Goal: Task Accomplishment & Management: Manage account settings

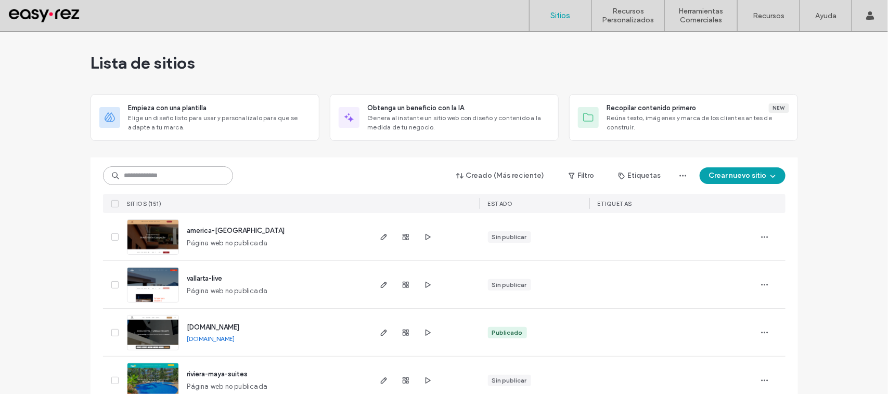
click at [165, 183] on input at bounding box center [168, 175] width 130 height 19
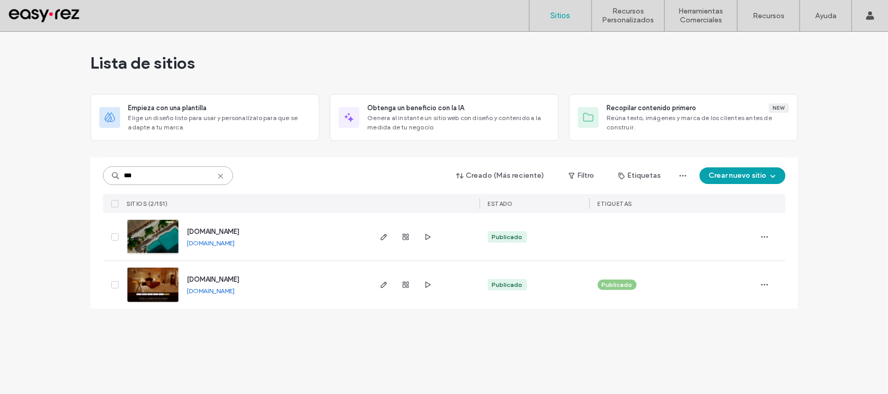
type input "***"
click at [240, 229] on span "www.misuenosholbox.com.mx" at bounding box center [213, 232] width 53 height 8
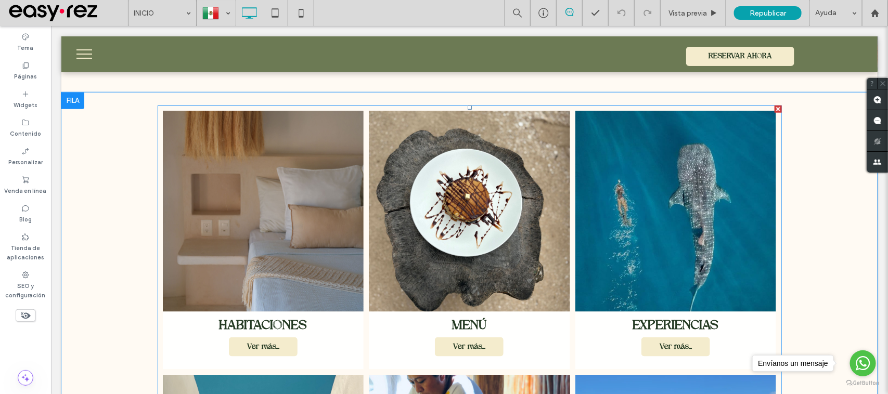
scroll to position [455, 0]
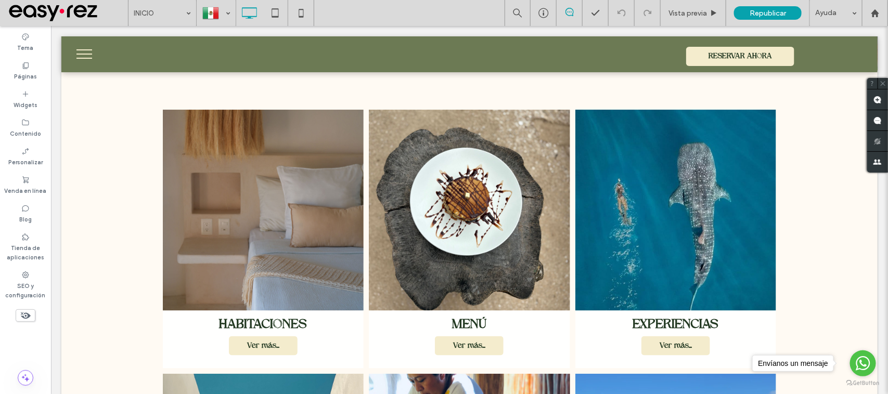
click at [89, 58] on span "menu" at bounding box center [84, 57] width 16 height 1
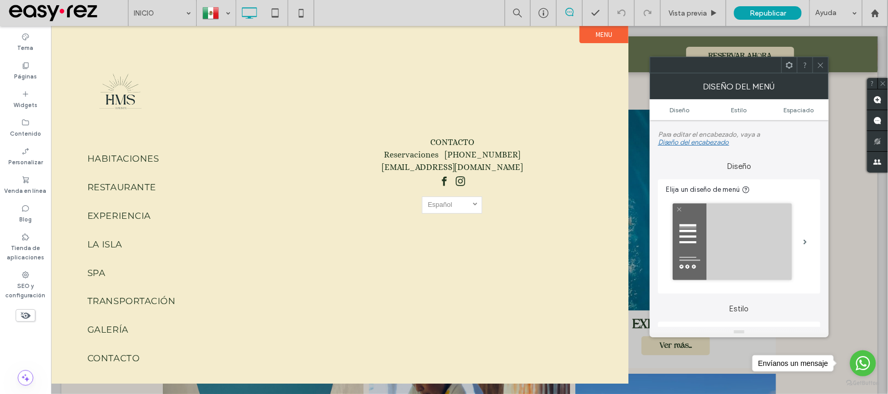
click at [89, 58] on button "menu" at bounding box center [83, 53] width 27 height 27
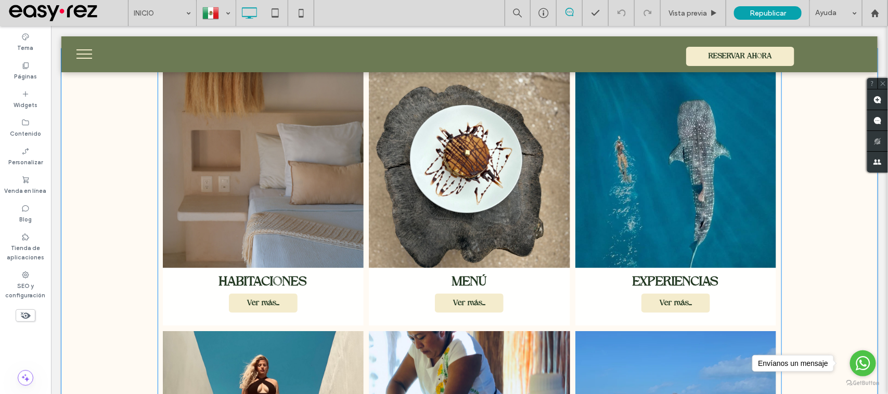
scroll to position [520, 0]
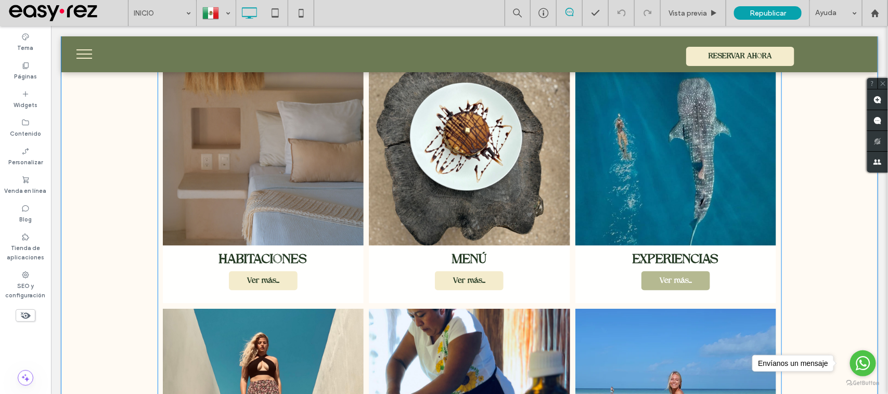
click at [681, 278] on span "Ver más..." at bounding box center [675, 281] width 53 height 18
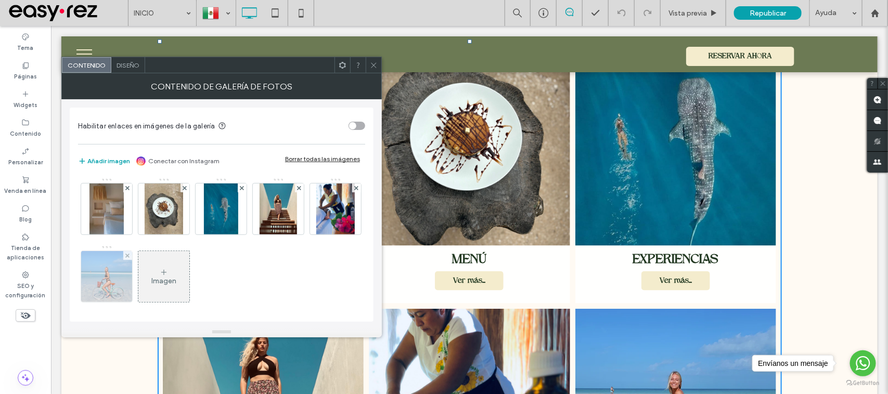
click at [145, 292] on img at bounding box center [107, 276] width 76 height 51
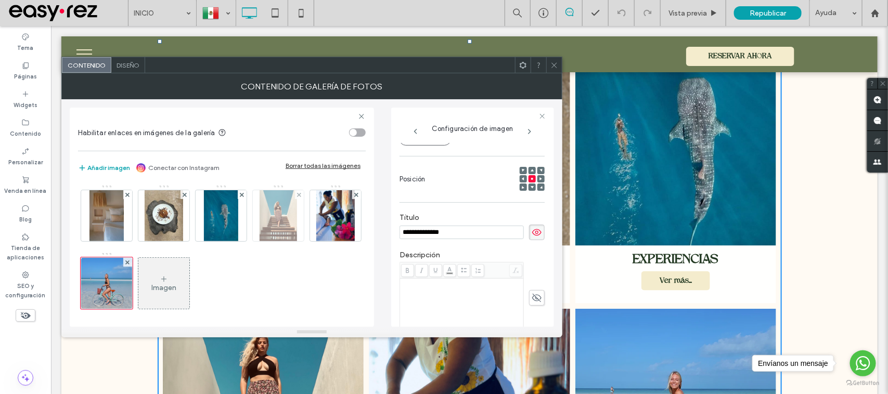
scroll to position [0, 0]
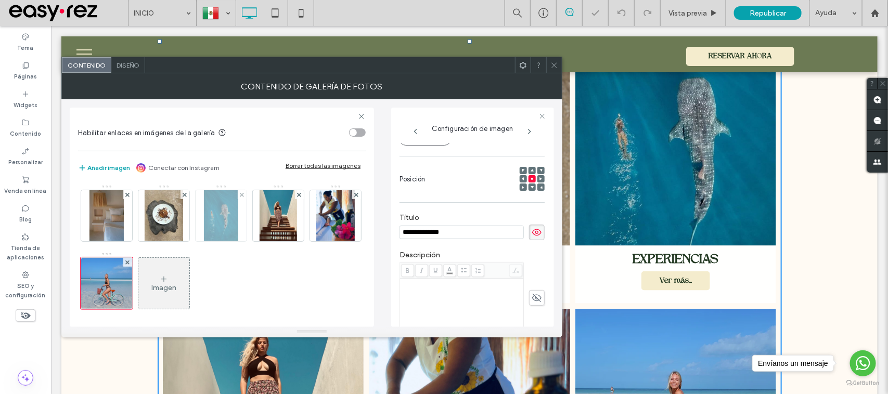
click at [209, 226] on img at bounding box center [221, 215] width 34 height 51
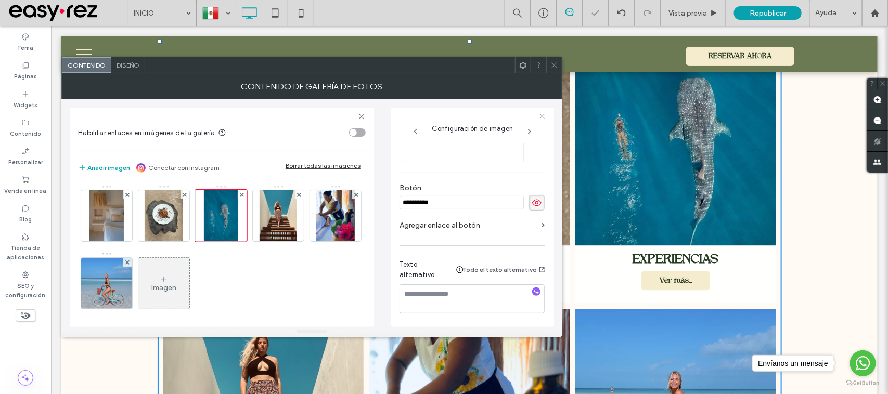
scroll to position [298, 0]
click at [476, 225] on label "Agregar enlace al botón" at bounding box center [468, 225] width 138 height 19
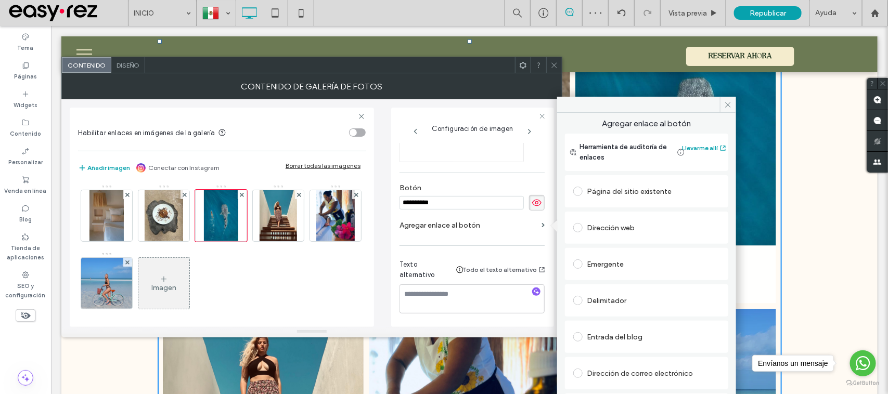
click at [631, 196] on div "Página del sitio existente" at bounding box center [646, 191] width 147 height 17
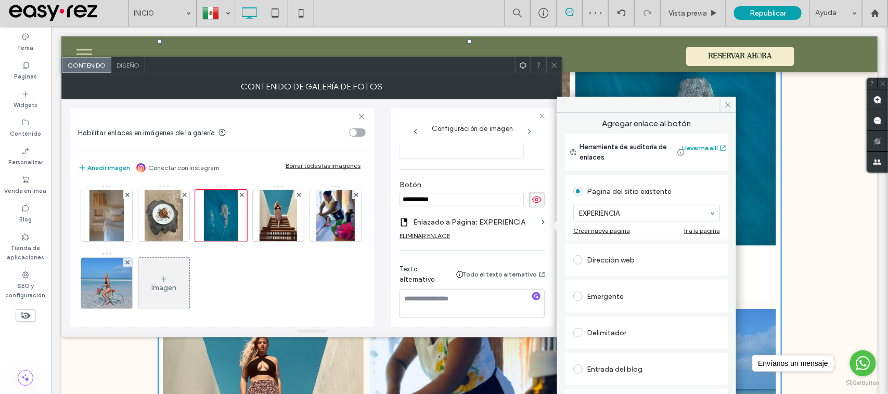
click at [557, 67] on icon at bounding box center [554, 65] width 8 height 8
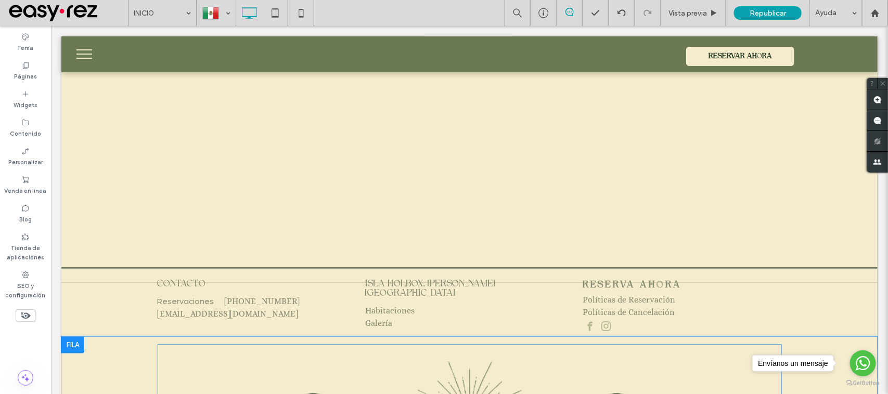
scroll to position [2618, 0]
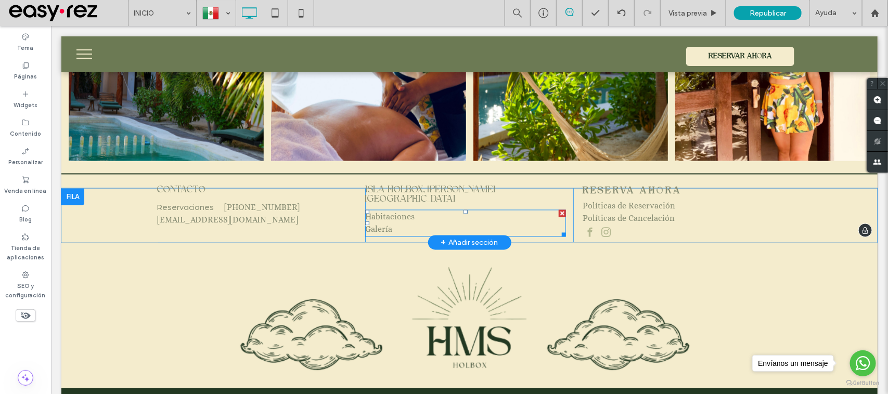
click at [401, 212] on link "Habitaciones" at bounding box center [389, 217] width 49 height 10
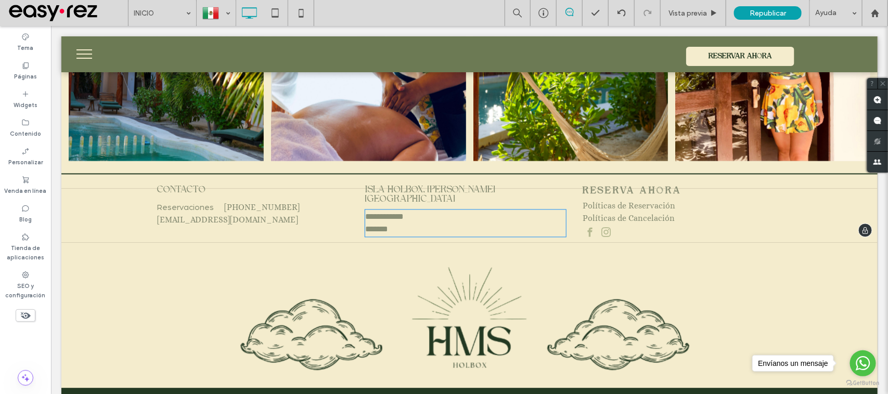
type input "*****"
type input "**"
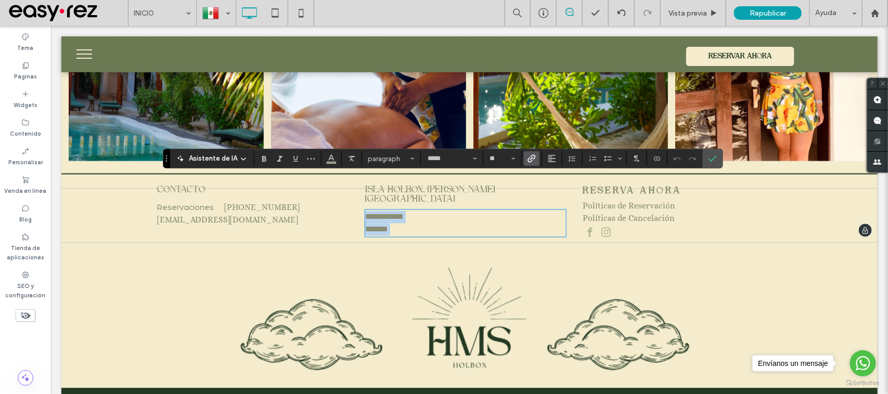
click at [412, 211] on p "**********" at bounding box center [465, 217] width 201 height 12
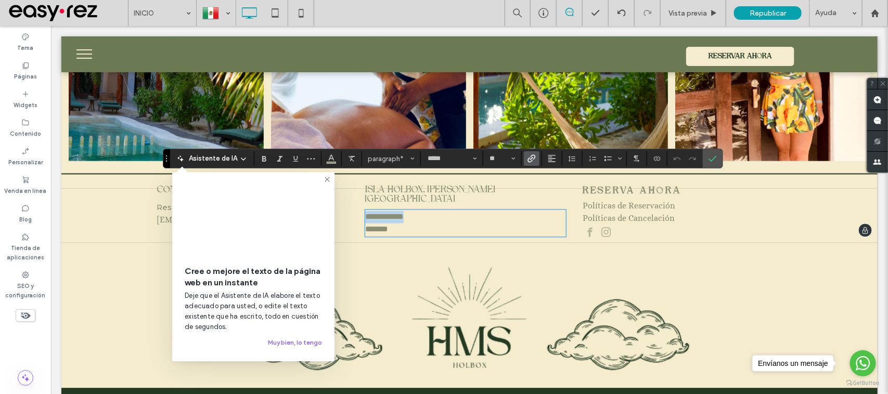
drag, startPoint x: 414, startPoint y: 183, endPoint x: 356, endPoint y: 184, distance: 57.8
click at [356, 188] on div "**********" at bounding box center [469, 215] width 624 height 54
click at [527, 160] on icon "Enlace" at bounding box center [531, 158] width 8 height 8
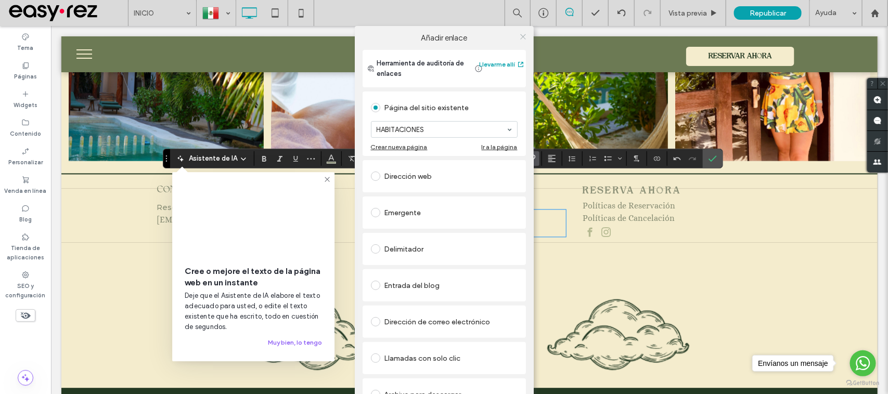
click at [516, 39] on div at bounding box center [523, 37] width 16 height 16
click at [519, 40] on icon at bounding box center [523, 37] width 8 height 8
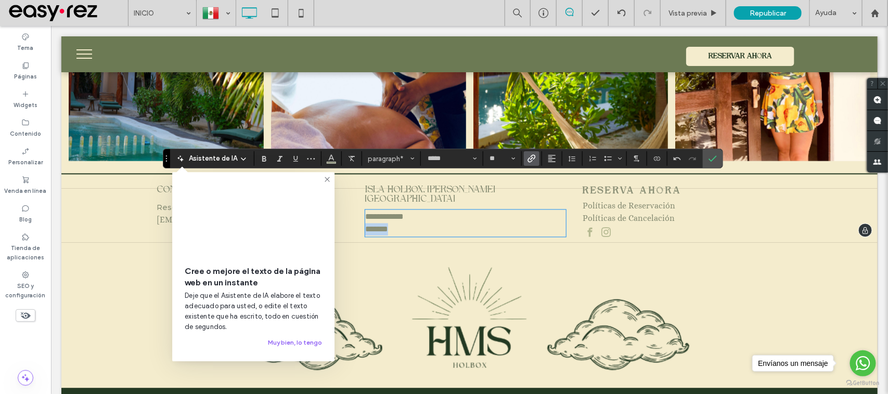
drag, startPoint x: 420, startPoint y: 197, endPoint x: 351, endPoint y: 195, distance: 69.2
click at [351, 195] on div "**********" at bounding box center [469, 215] width 624 height 54
click at [532, 159] on icon "Enlace" at bounding box center [531, 158] width 8 height 8
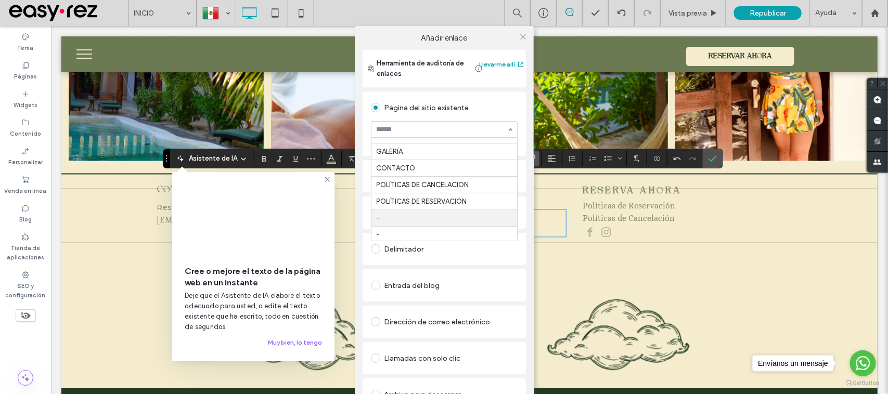
scroll to position [122, 0]
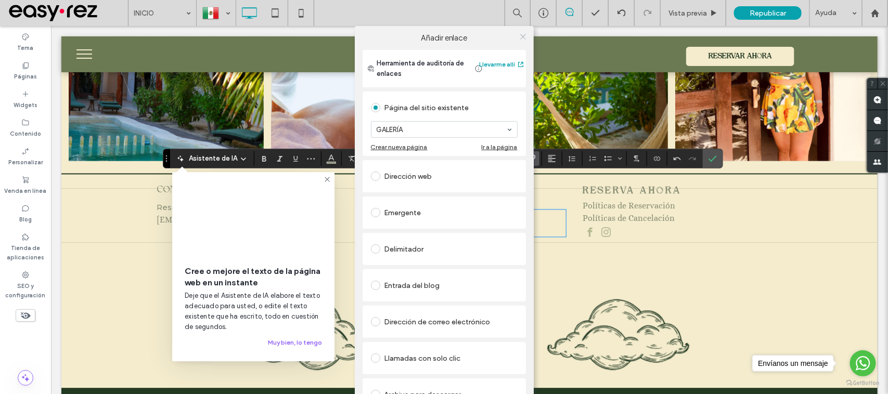
click at [519, 35] on icon at bounding box center [523, 37] width 8 height 8
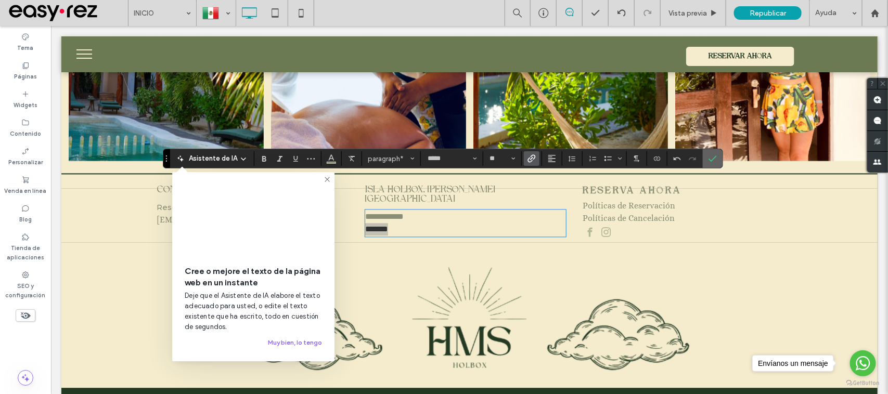
click at [710, 159] on icon "Confirmar" at bounding box center [712, 158] width 8 height 8
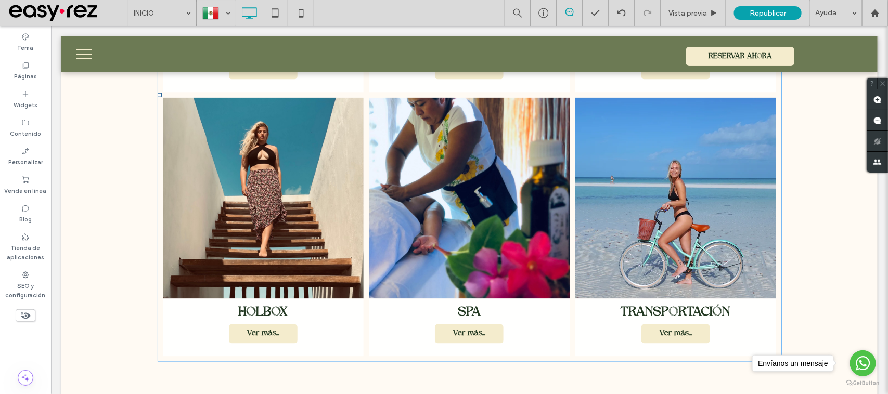
scroll to position [667, 0]
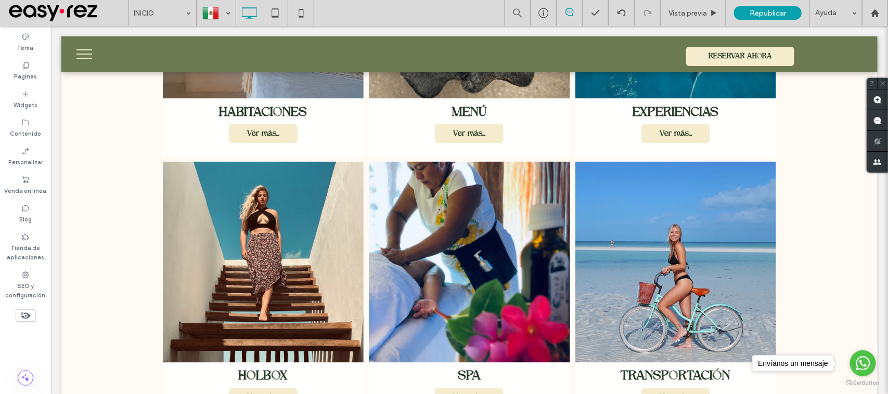
click at [78, 55] on button "menu" at bounding box center [83, 53] width 27 height 27
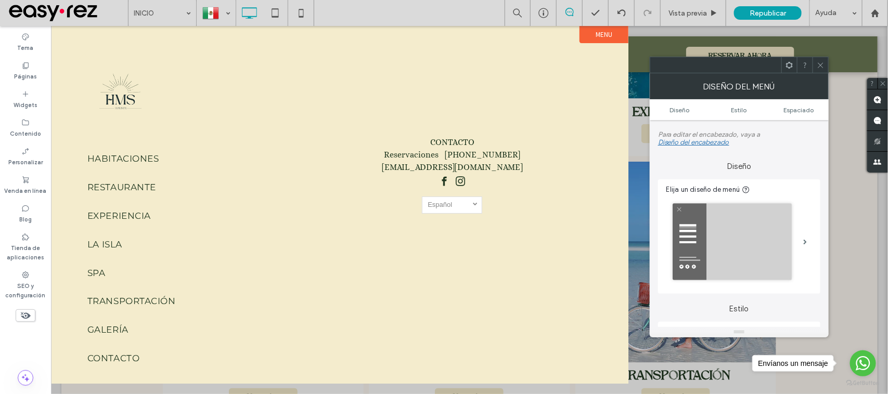
click at [78, 55] on button "menu" at bounding box center [83, 53] width 27 height 27
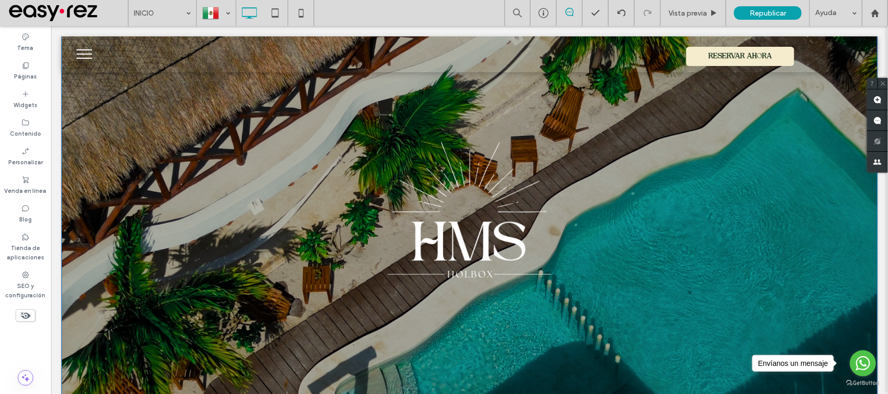
scroll to position [0, 0]
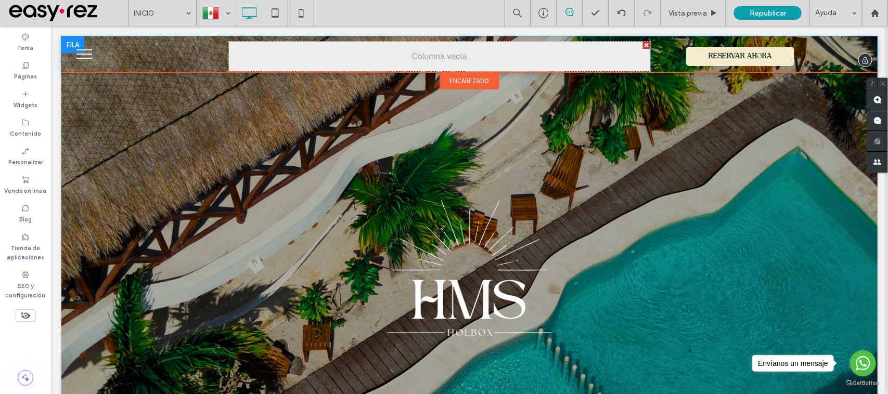
click at [375, 59] on div "Click To Paste" at bounding box center [438, 56] width 421 height 30
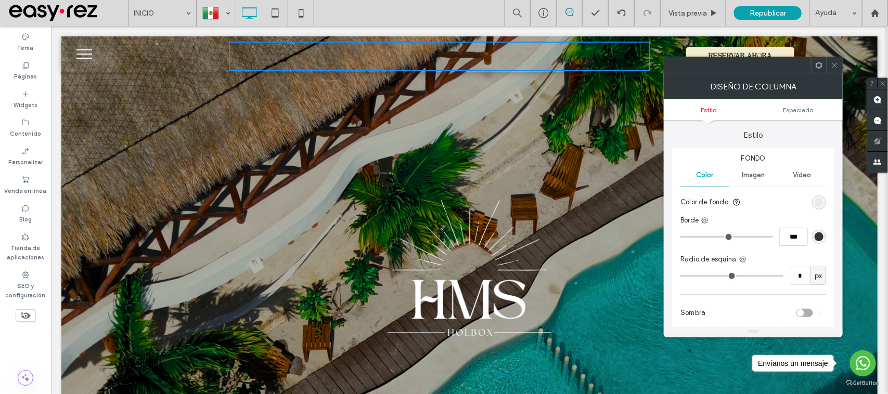
click at [839, 66] on div at bounding box center [835, 65] width 16 height 16
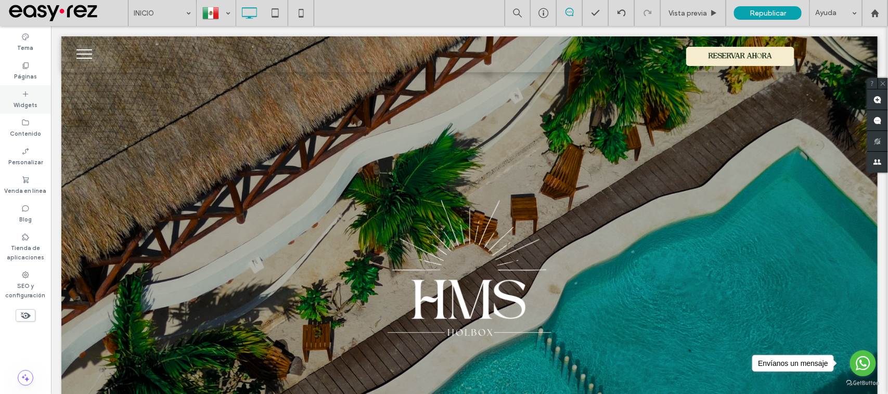
click at [25, 92] on use at bounding box center [25, 93] width 5 height 5
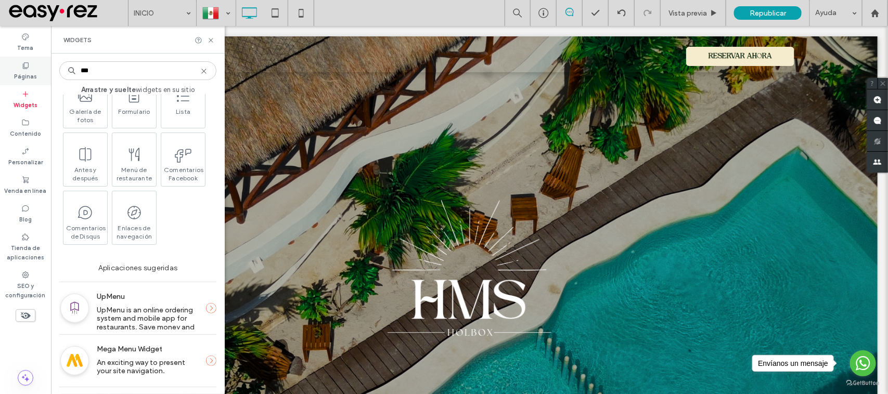
scroll to position [65, 0]
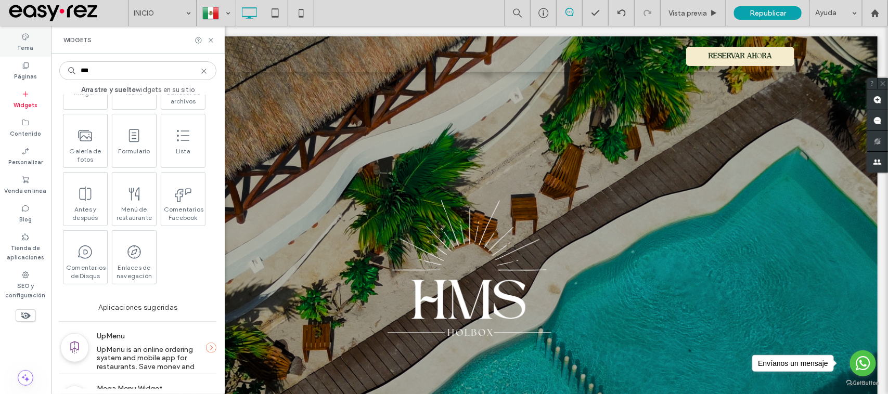
type input "***"
click at [27, 36] on icon at bounding box center [25, 37] width 8 height 8
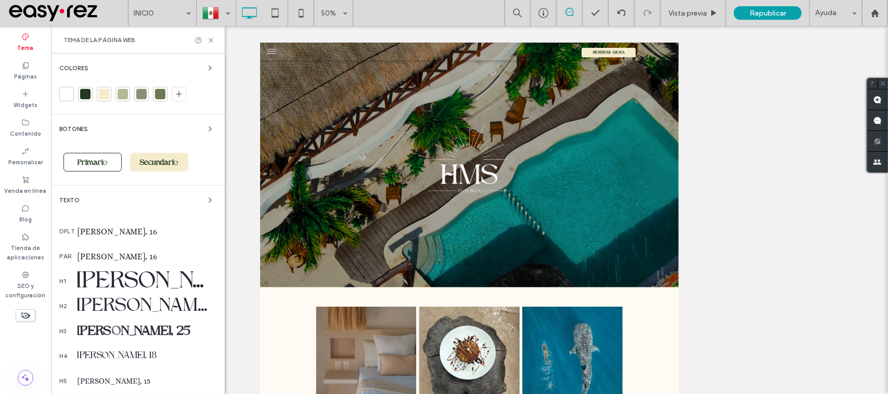
scroll to position [152, 0]
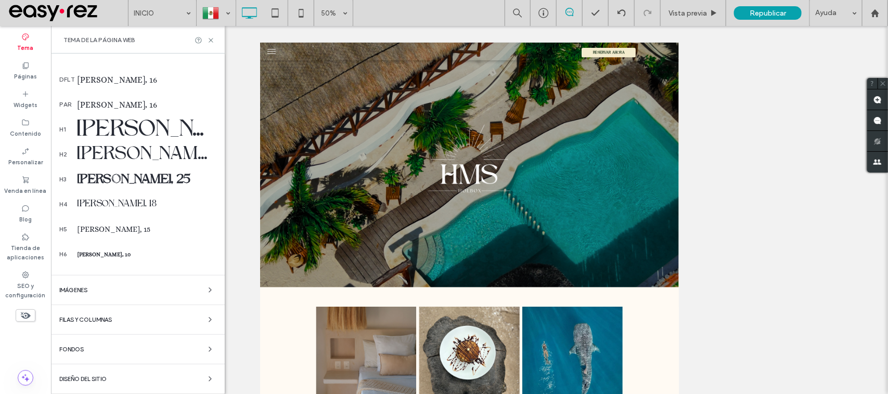
click at [104, 324] on div "Filas y columnas" at bounding box center [137, 320] width 157 height 12
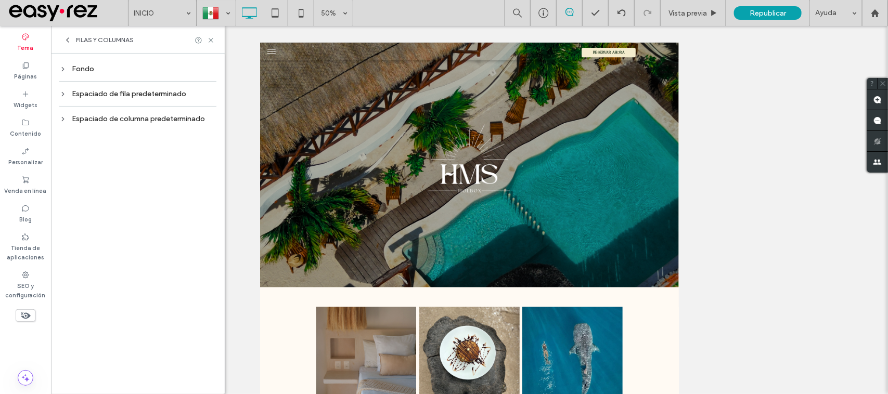
scroll to position [0, 0]
click at [67, 39] on icon at bounding box center [67, 40] width 8 height 8
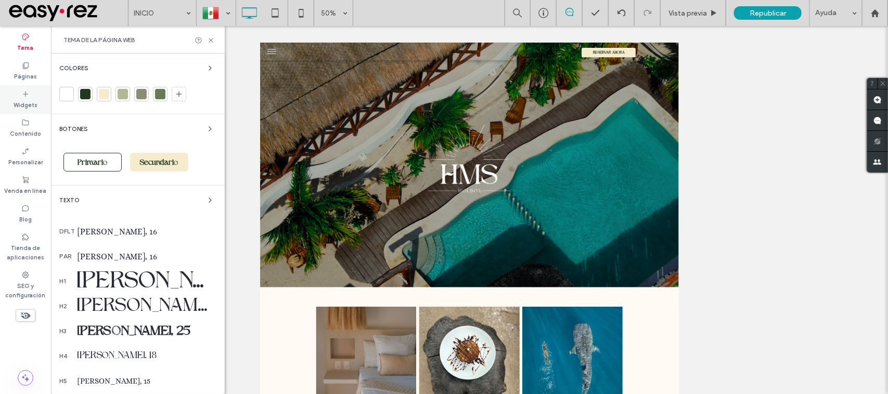
click at [15, 95] on div "Widgets" at bounding box center [25, 99] width 51 height 29
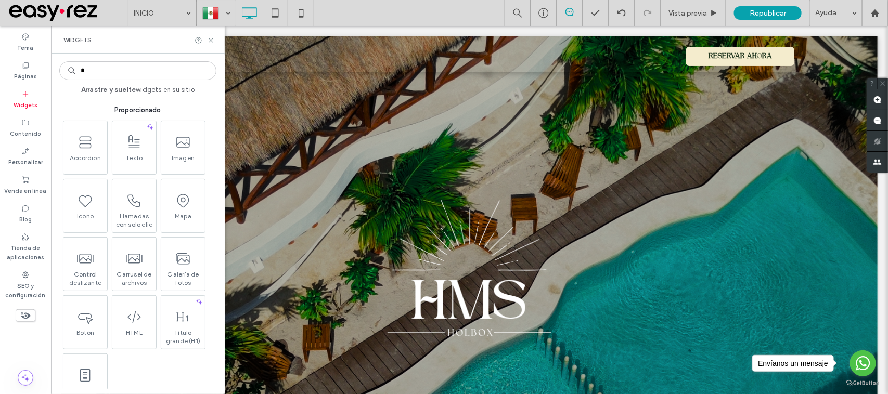
type input "*"
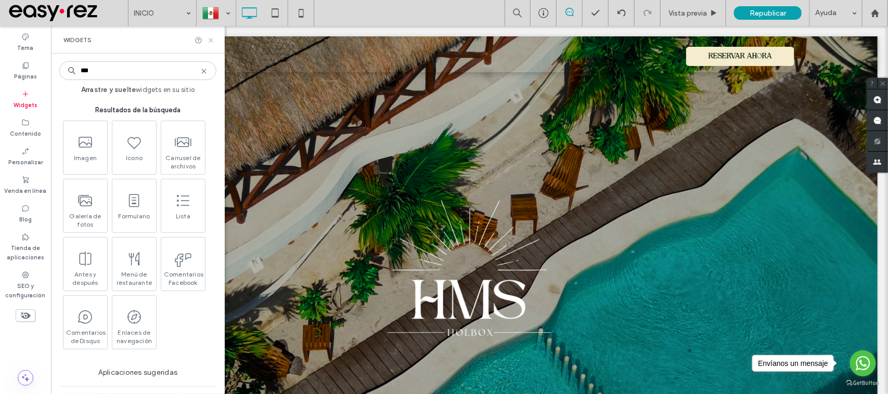
type input "***"
click at [210, 39] on icon at bounding box center [211, 40] width 8 height 8
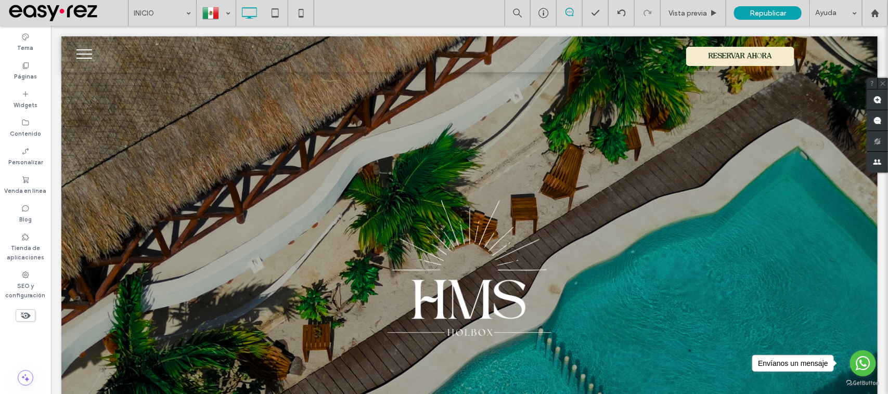
click at [76, 49] on span "menu" at bounding box center [84, 49] width 16 height 1
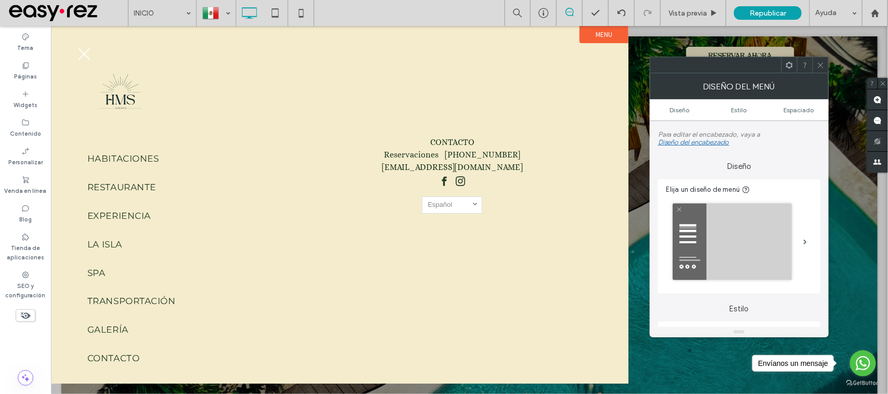
click at [813, 240] on div "Elija un diseño de menú" at bounding box center [739, 236] width 162 height 114
click at [807, 242] on span at bounding box center [806, 241] width 4 height 5
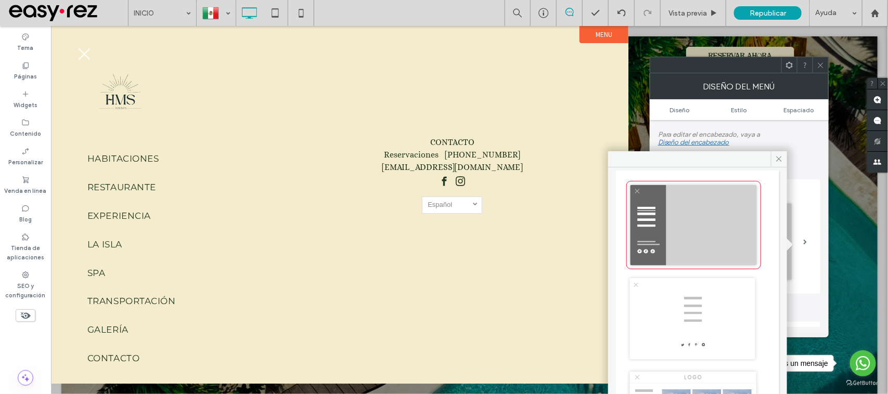
scroll to position [65, 0]
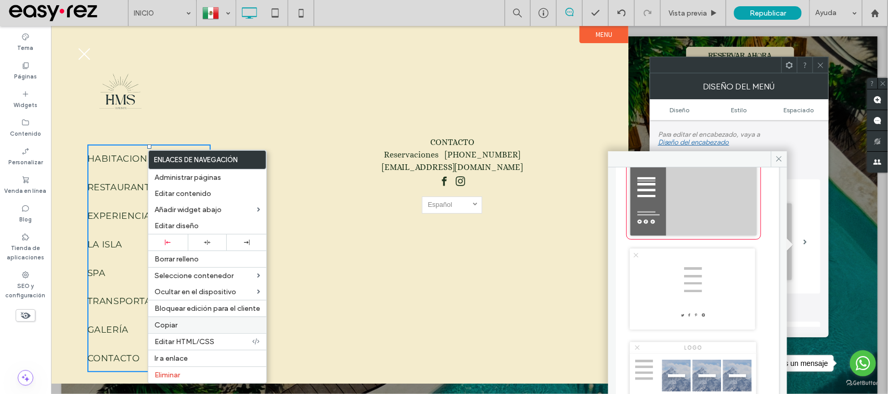
click at [173, 330] on span "Copiar" at bounding box center [165, 325] width 23 height 9
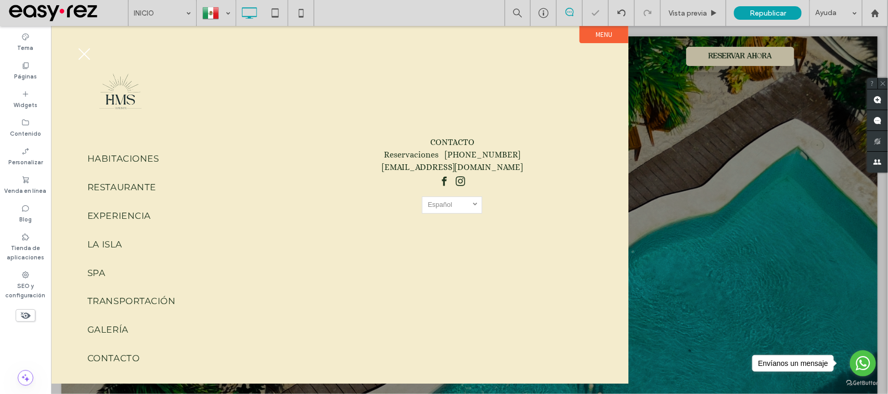
click at [79, 50] on span "menu" at bounding box center [84, 54] width 12 height 12
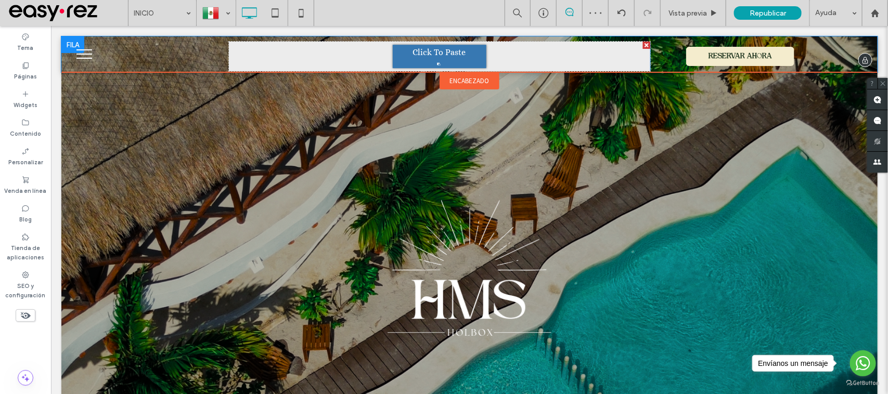
click at [432, 50] on span "Click To Paste" at bounding box center [439, 52] width 53 height 10
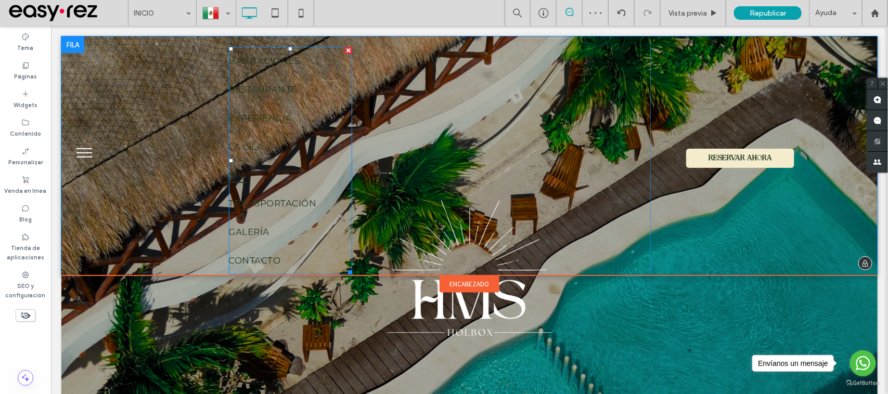
click at [313, 183] on link "SPA" at bounding box center [289, 174] width 123 height 29
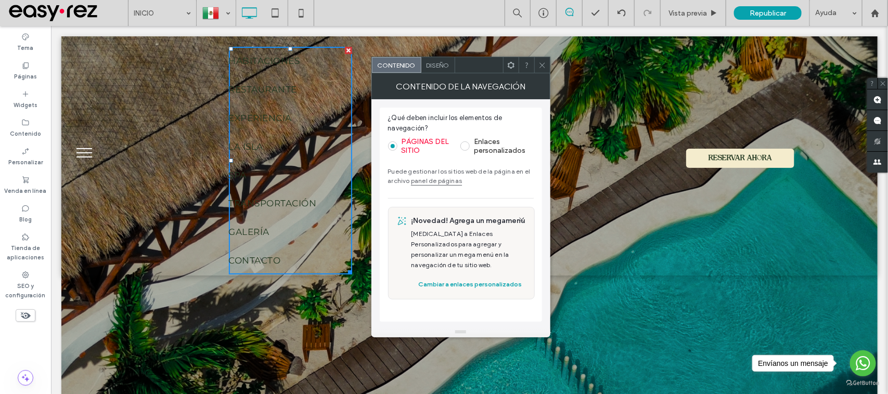
click at [467, 146] on span at bounding box center [464, 145] width 9 height 9
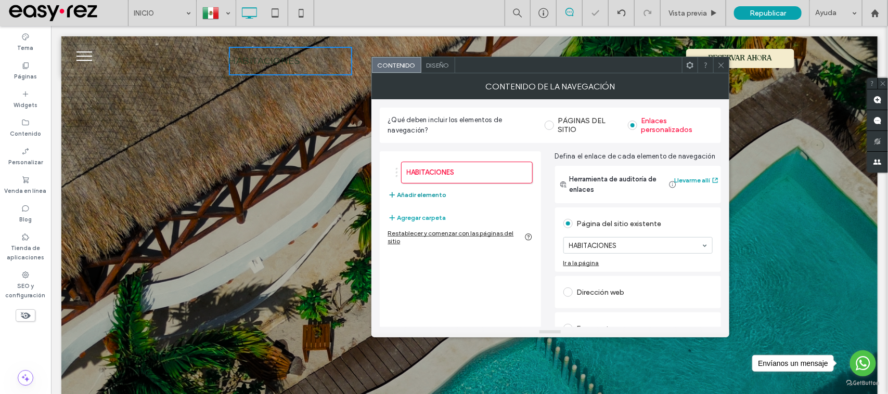
click at [432, 196] on button "Añadir elemento" at bounding box center [417, 195] width 59 height 12
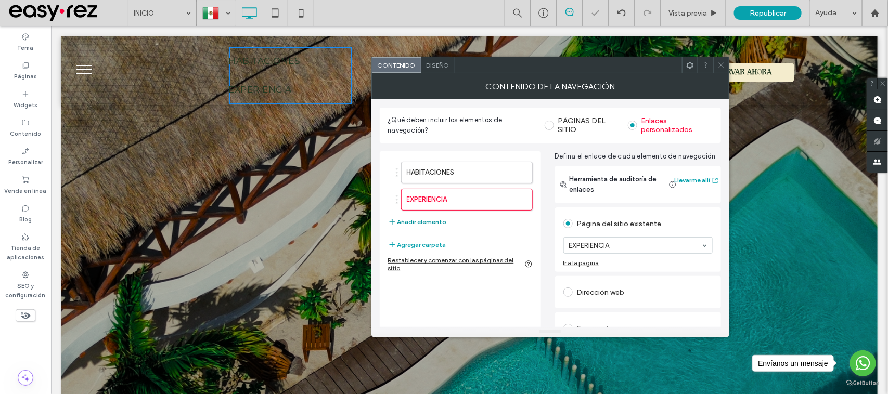
click at [441, 222] on button "Añadir elemento" at bounding box center [417, 222] width 59 height 12
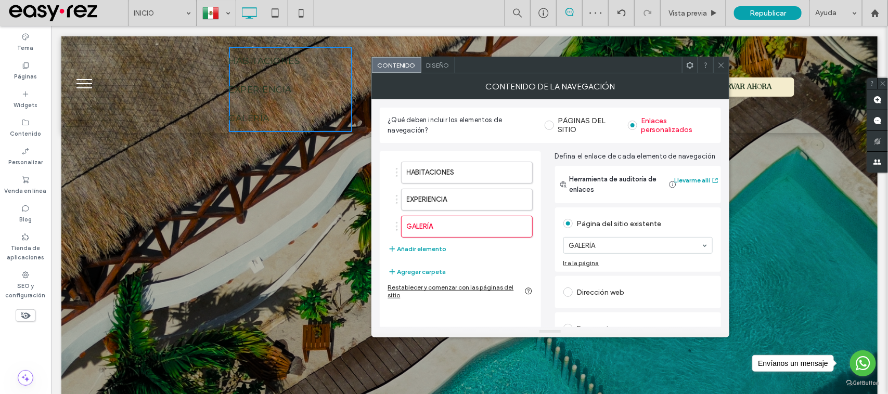
click at [429, 60] on div "Diseño" at bounding box center [438, 65] width 34 height 16
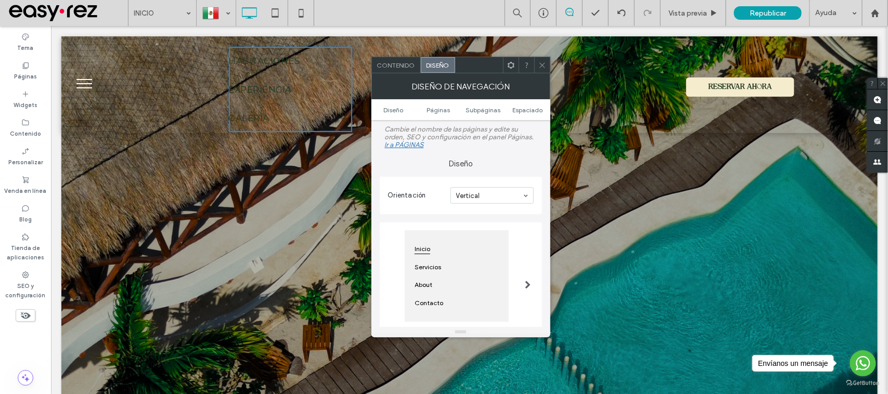
click at [516, 279] on div "Inicio Servicios About Contacto" at bounding box center [461, 279] width 146 height 102
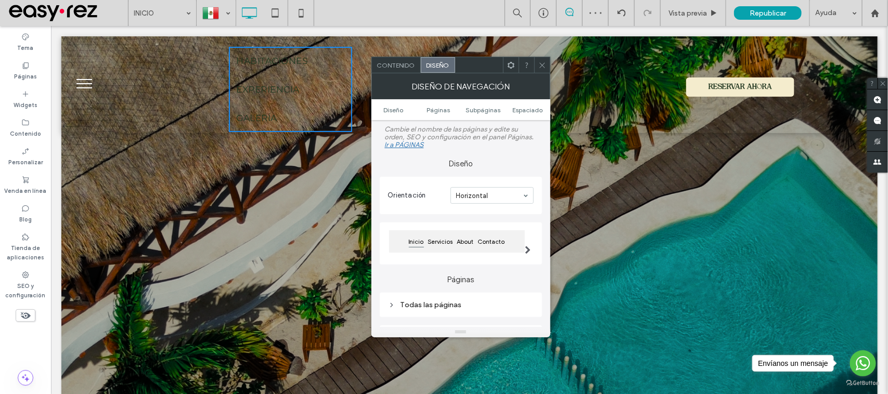
click at [510, 238] on div "Inicio Servicios About Contacto" at bounding box center [457, 241] width 136 height 22
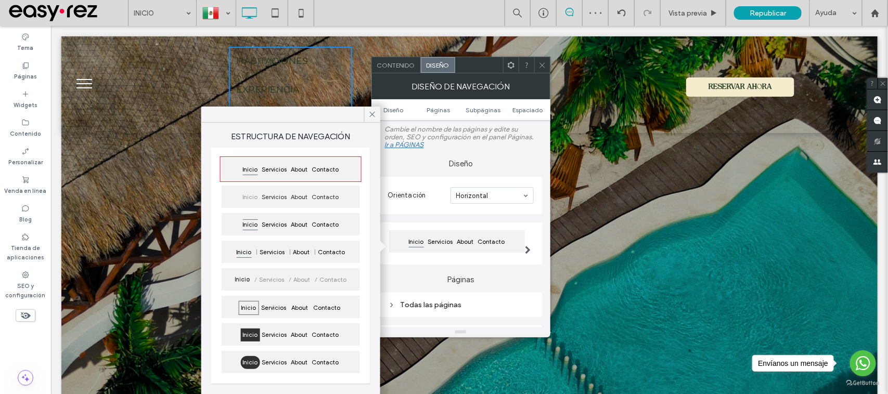
click at [300, 204] on div "About" at bounding box center [299, 199] width 21 height 17
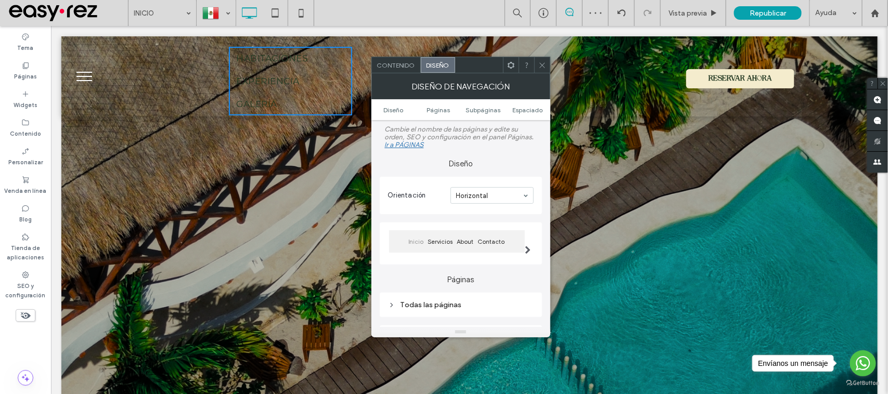
click at [545, 64] on icon at bounding box center [542, 65] width 8 height 8
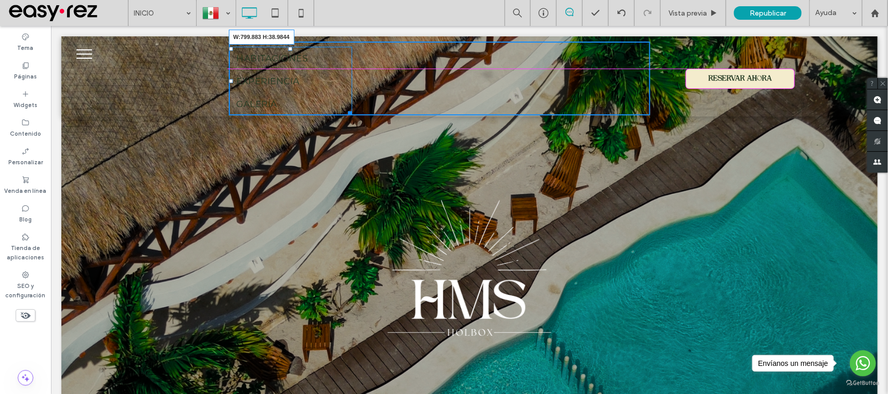
drag, startPoint x: 348, startPoint y: 109, endPoint x: 658, endPoint y: 97, distance: 309.7
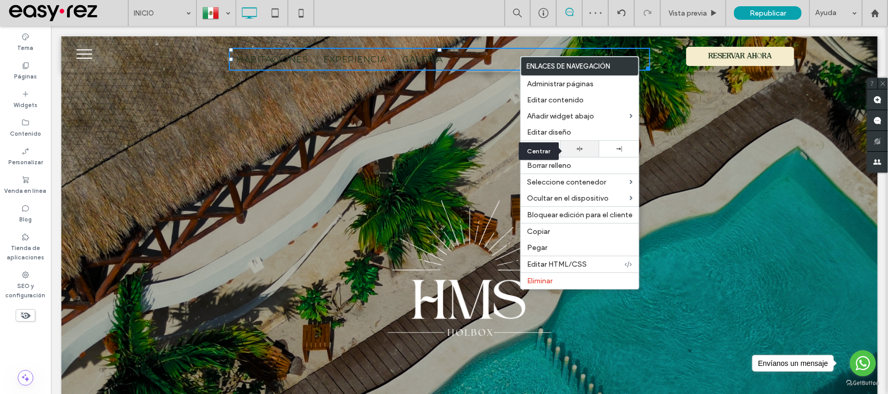
click at [587, 151] on div at bounding box center [579, 149] width 29 height 7
click at [339, 117] on div "Click To Paste Fila + Añadir sección" at bounding box center [469, 280] width 816 height 489
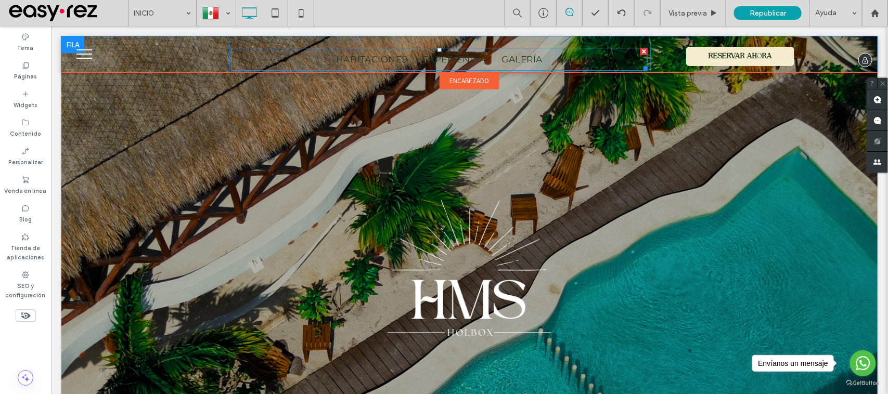
click at [534, 60] on span "GALERÍA" at bounding box center [521, 59] width 41 height 10
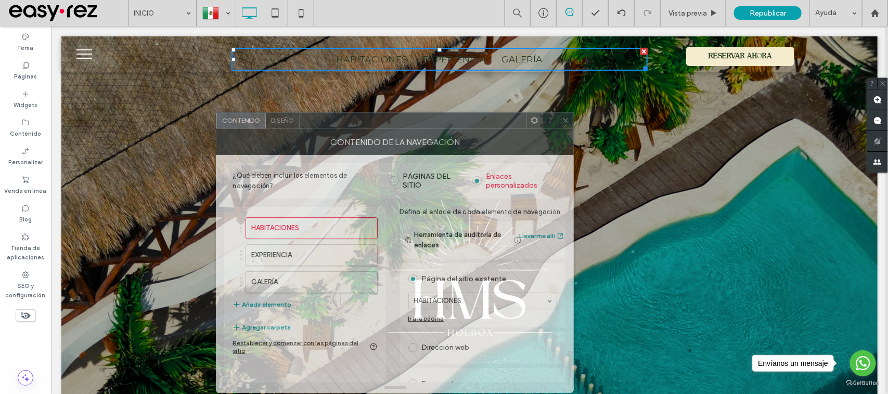
drag, startPoint x: 776, startPoint y: 67, endPoint x: 328, endPoint y: 122, distance: 451.3
click at [328, 122] on div at bounding box center [413, 121] width 227 height 16
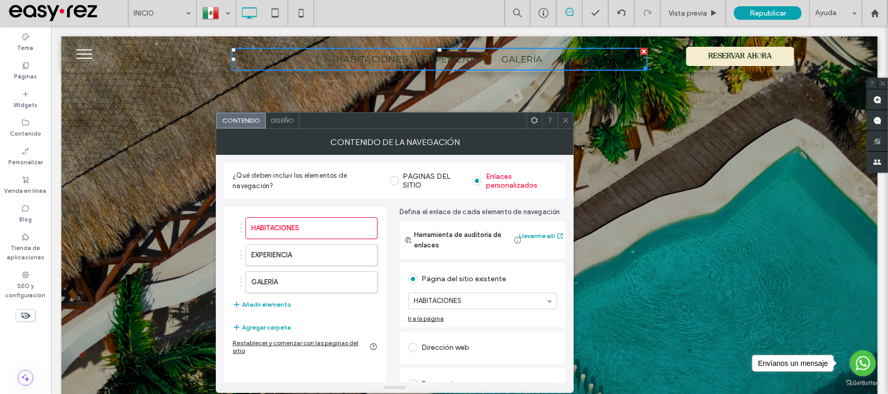
click at [279, 115] on div "Diseño" at bounding box center [283, 121] width 34 height 16
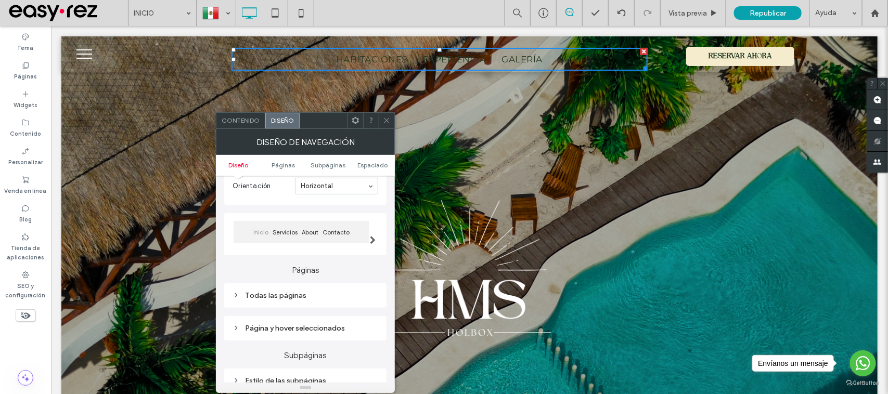
click at [372, 237] on span at bounding box center [373, 234] width 6 height 45
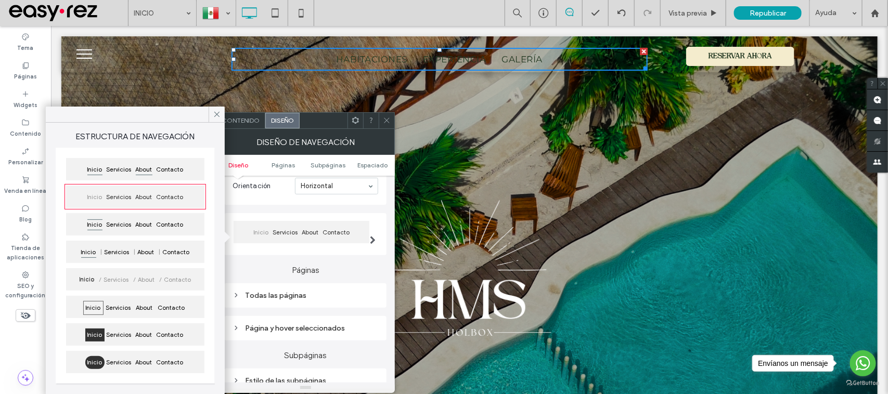
click at [154, 173] on span "About" at bounding box center [144, 169] width 21 height 13
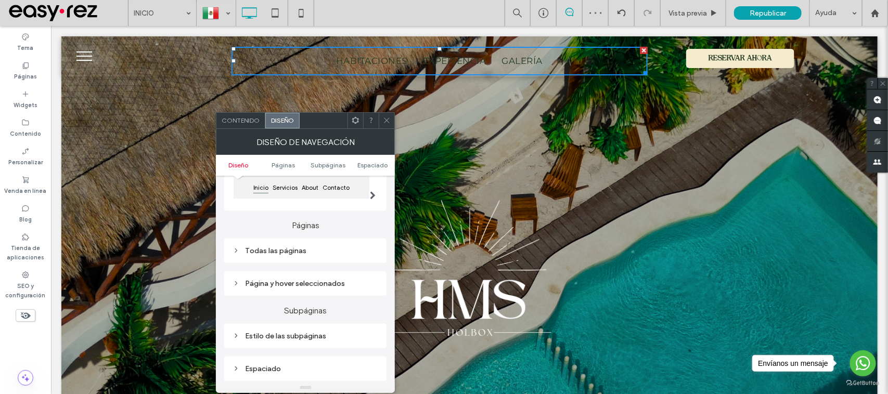
scroll to position [130, 0]
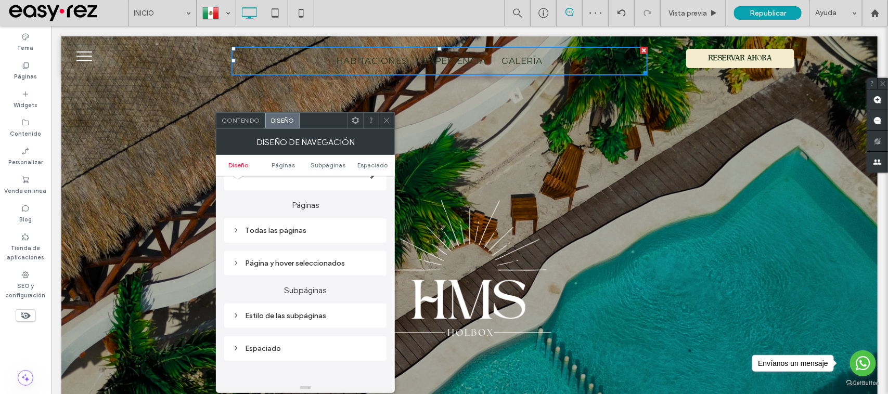
click at [312, 241] on div "Todas las páginas" at bounding box center [305, 230] width 162 height 24
click at [311, 238] on div "Todas las páginas" at bounding box center [306, 231] width 146 height 14
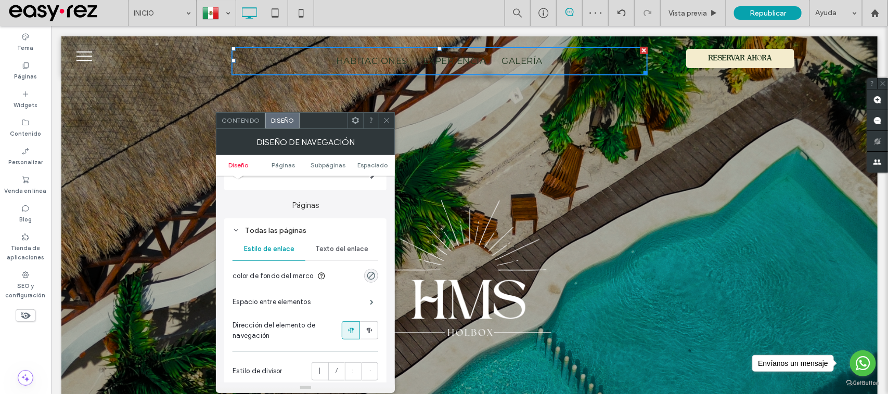
click at [346, 251] on span "Texto del enlace" at bounding box center [341, 249] width 53 height 8
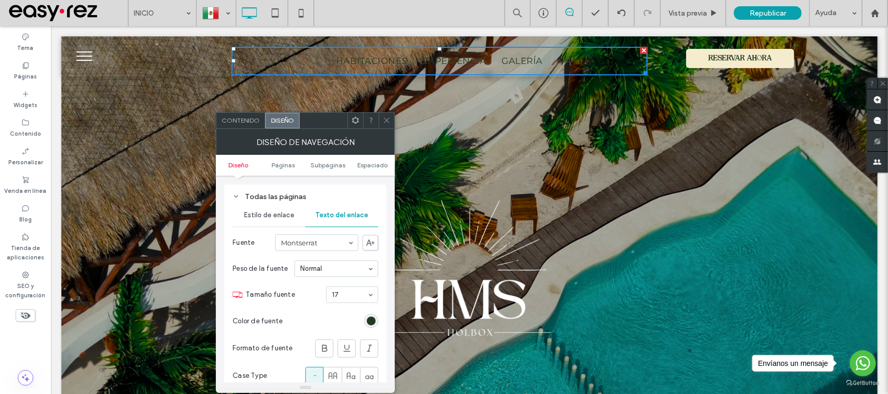
scroll to position [195, 0]
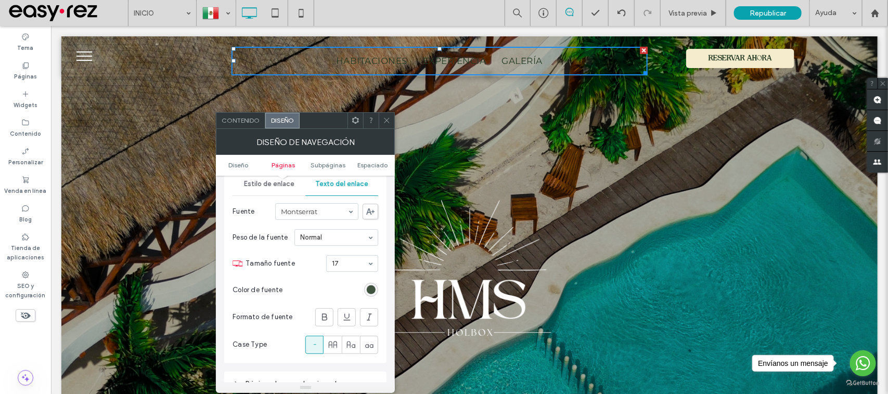
click at [373, 291] on div "rgb(35, 57, 34)" at bounding box center [371, 290] width 9 height 9
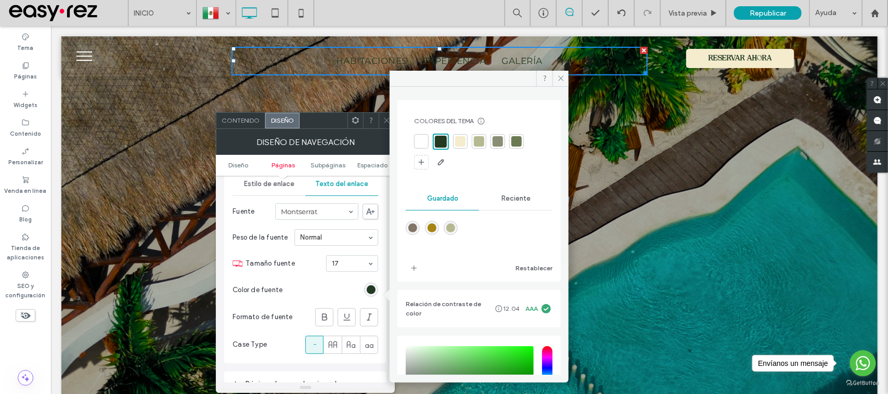
click at [461, 141] on div at bounding box center [460, 141] width 10 height 10
click at [383, 121] on icon at bounding box center [387, 121] width 8 height 8
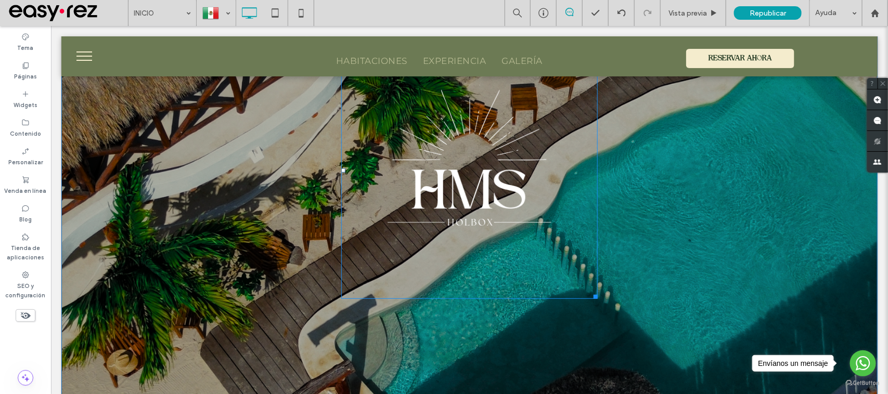
scroll to position [0, 0]
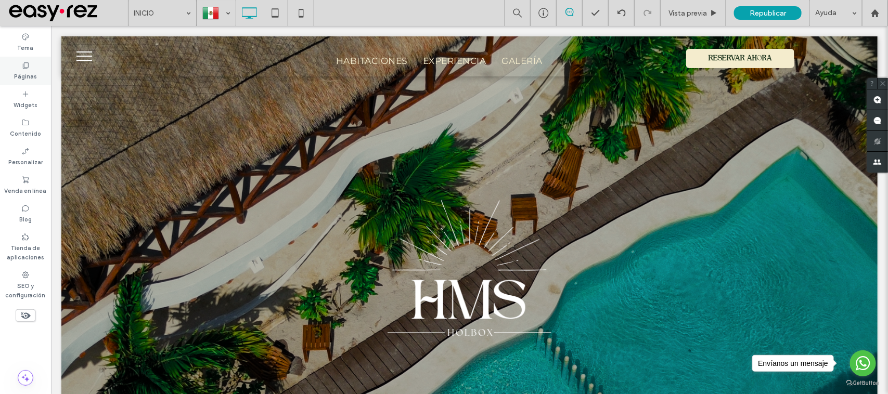
click at [19, 75] on label "Páginas" at bounding box center [25, 75] width 23 height 11
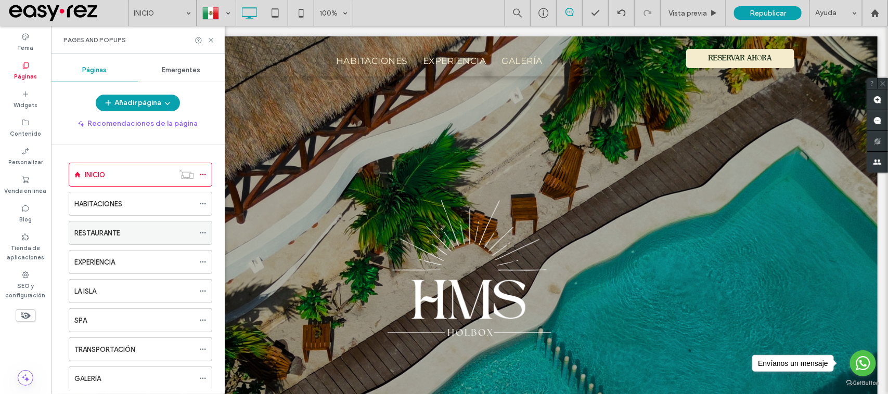
click at [108, 231] on label "RESTAURANTE" at bounding box center [97, 233] width 46 height 18
click at [208, 42] on div at bounding box center [444, 197] width 888 height 394
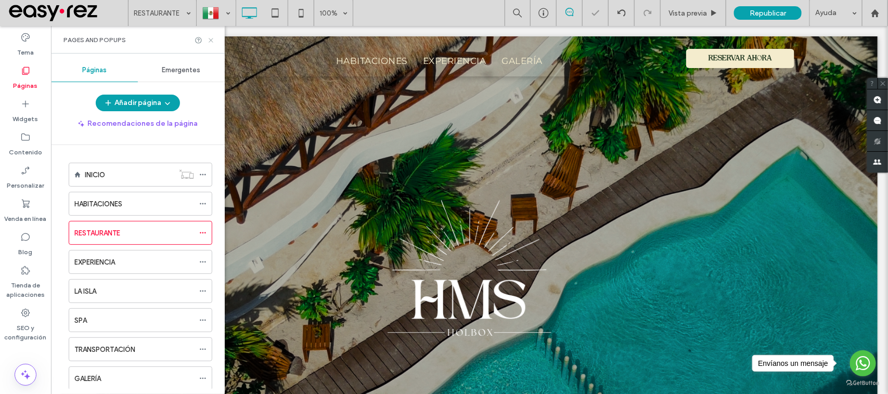
click at [209, 42] on icon at bounding box center [211, 40] width 8 height 8
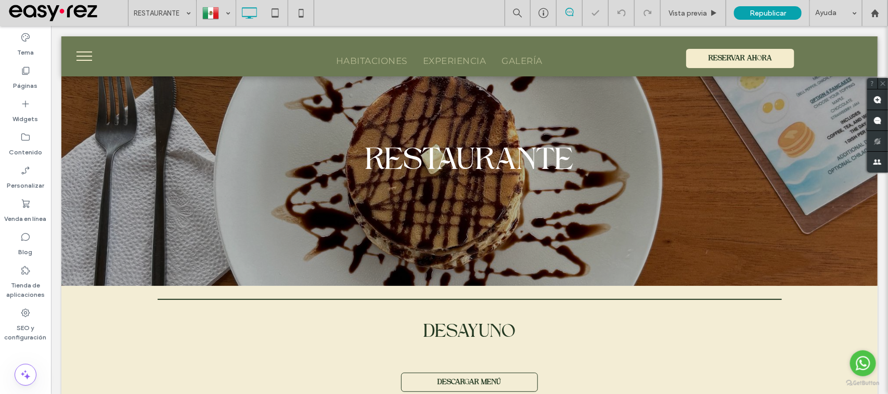
scroll to position [130, 0]
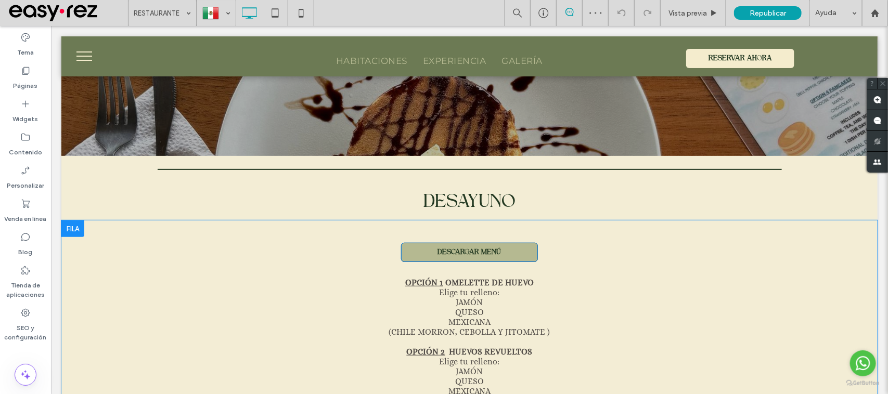
click at [470, 253] on span "DESCARGAR MENÚ" at bounding box center [468, 252] width 63 height 8
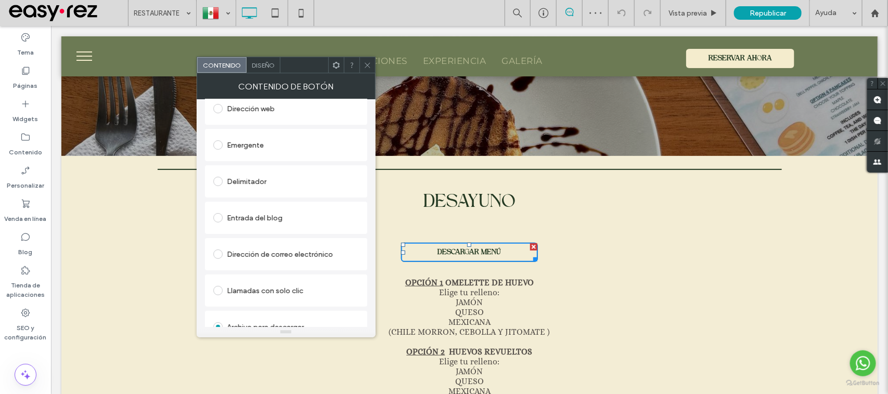
scroll to position [211, 0]
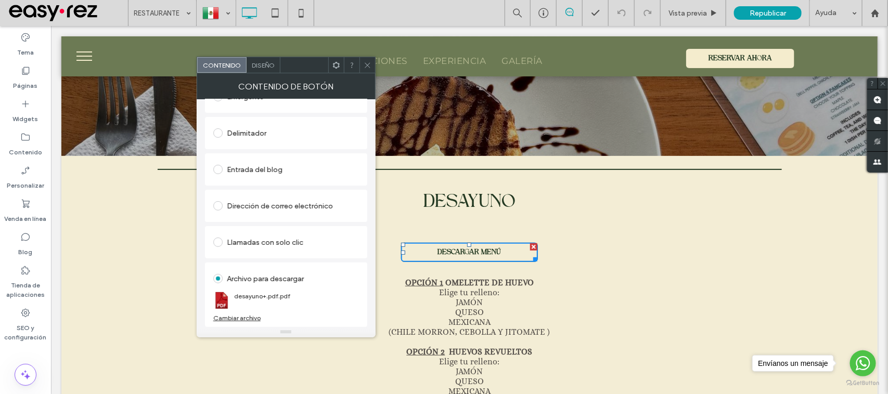
click at [370, 61] on icon at bounding box center [368, 65] width 8 height 8
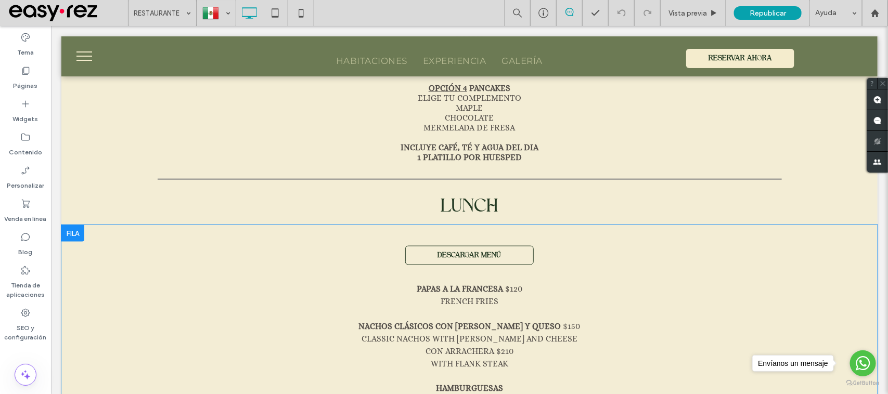
scroll to position [520, 0]
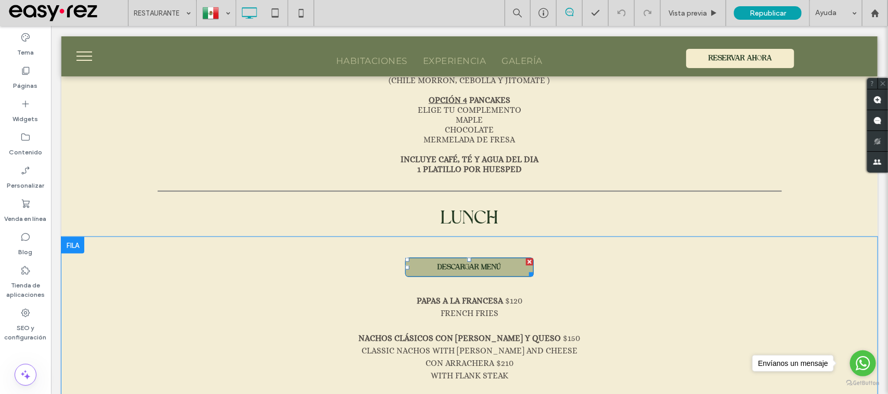
click at [446, 269] on link "DESCARGAR MENÚ" at bounding box center [469, 266] width 129 height 19
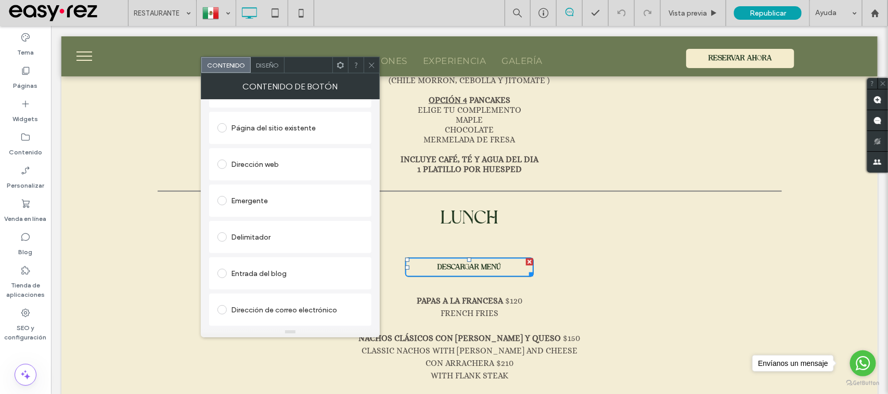
scroll to position [211, 0]
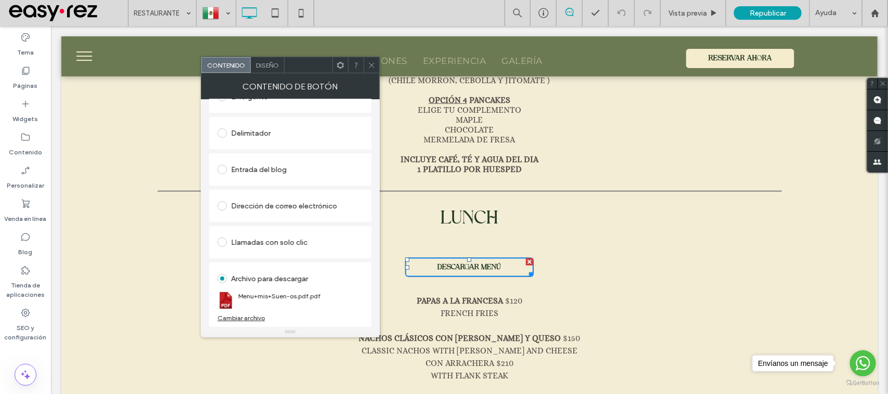
click at [375, 64] on icon at bounding box center [372, 65] width 8 height 8
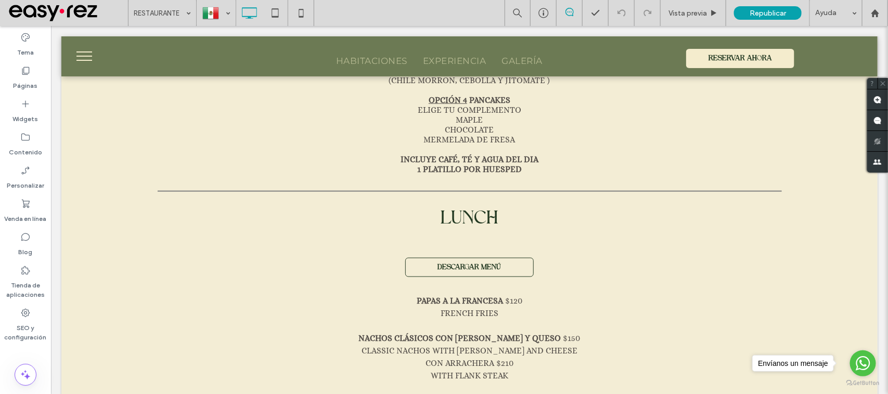
click at [84, 56] on span "menu" at bounding box center [84, 55] width 16 height 1
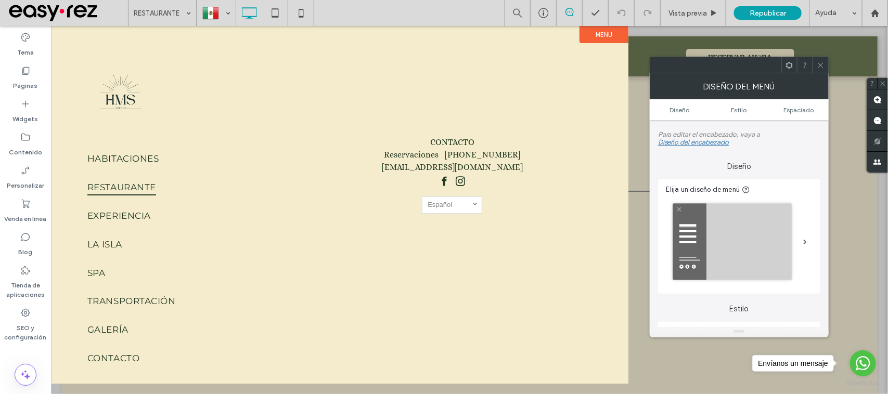
click at [817, 69] on div at bounding box center [821, 65] width 16 height 16
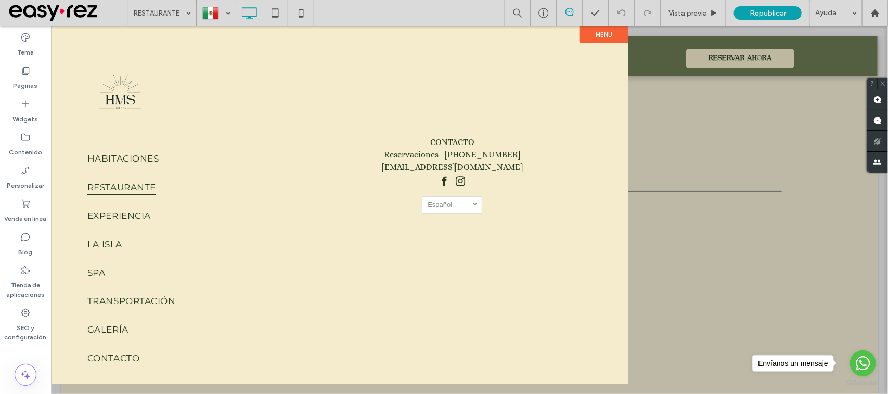
click at [599, 34] on label "Menu" at bounding box center [603, 33] width 49 height 17
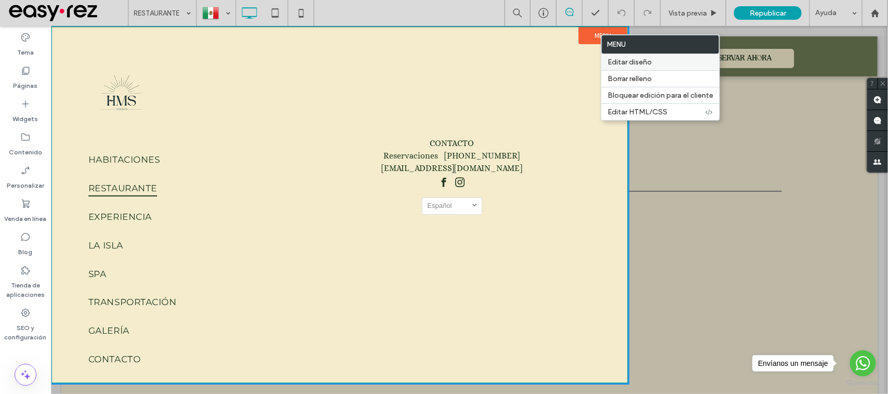
click at [657, 60] on label "Editar diseño" at bounding box center [661, 62] width 106 height 9
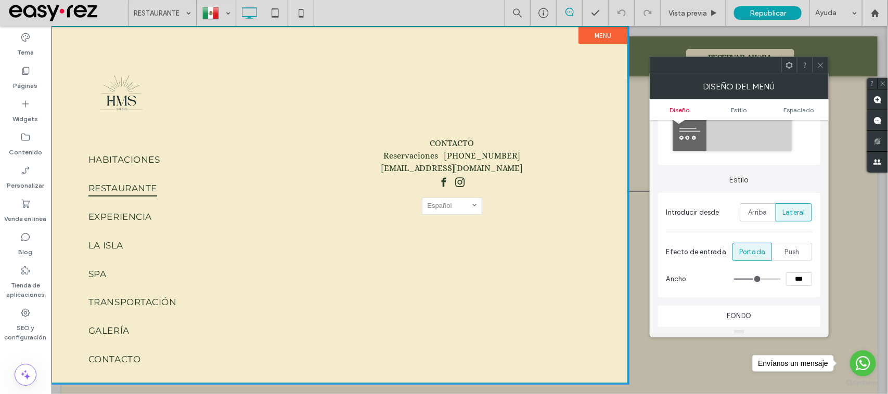
scroll to position [130, 0]
type input "**"
type input "***"
type input "**"
type input "***"
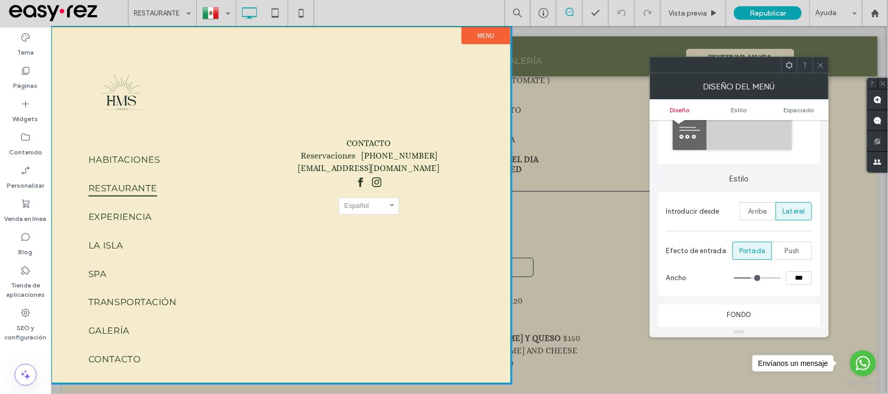
type input "**"
type input "***"
type input "**"
type input "***"
type input "**"
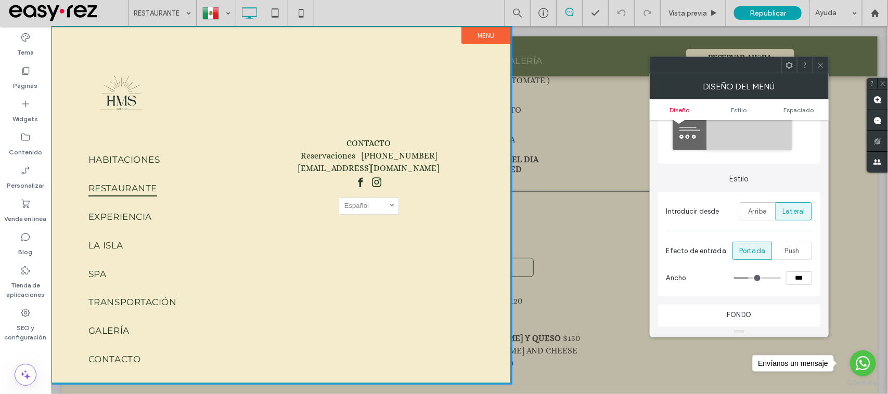
type input "***"
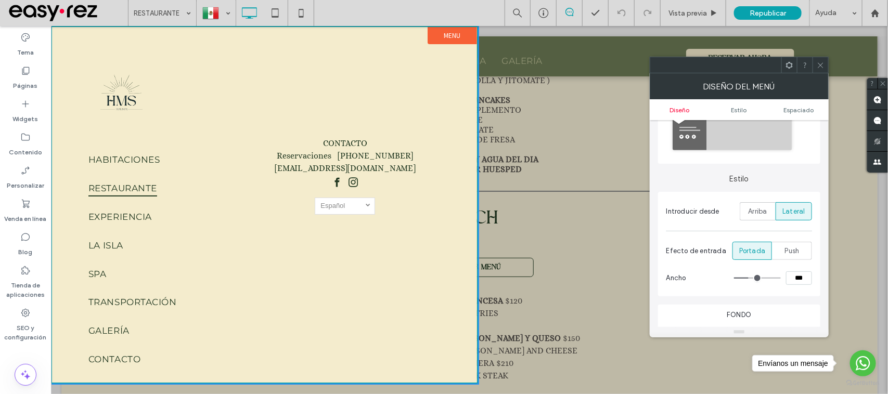
type input "**"
type input "***"
type input "**"
type input "***"
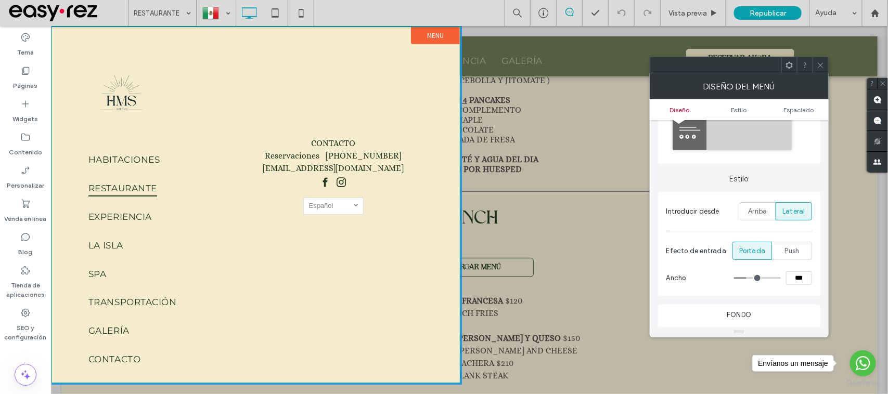
type input "**"
type input "***"
type input "**"
type input "***"
type input "**"
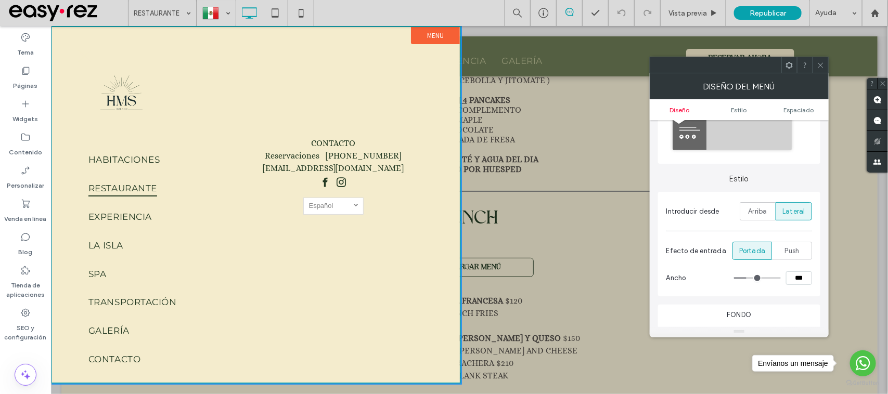
type input "***"
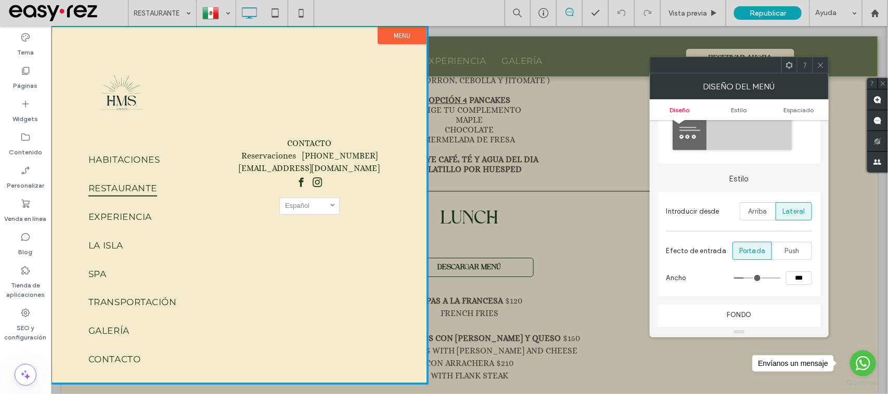
type input "**"
type input "***"
type input "**"
type input "***"
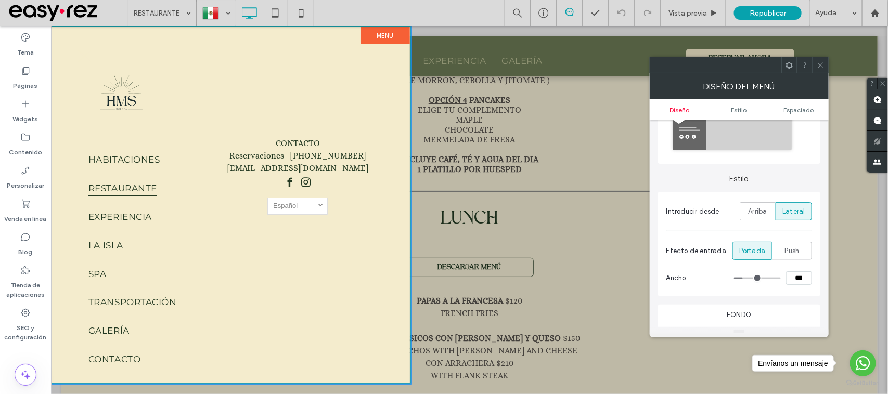
type input "**"
type input "***"
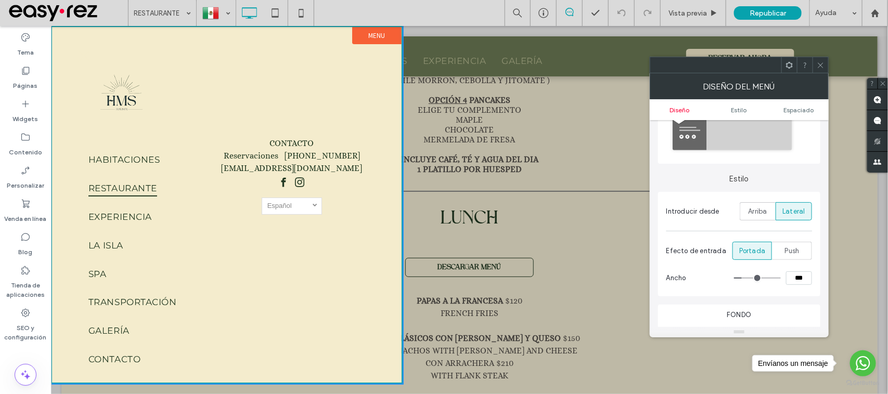
drag, startPoint x: 758, startPoint y: 278, endPoint x: 744, endPoint y: 274, distance: 14.3
type input "**"
click at [744, 278] on input "range" at bounding box center [757, 278] width 47 height 1
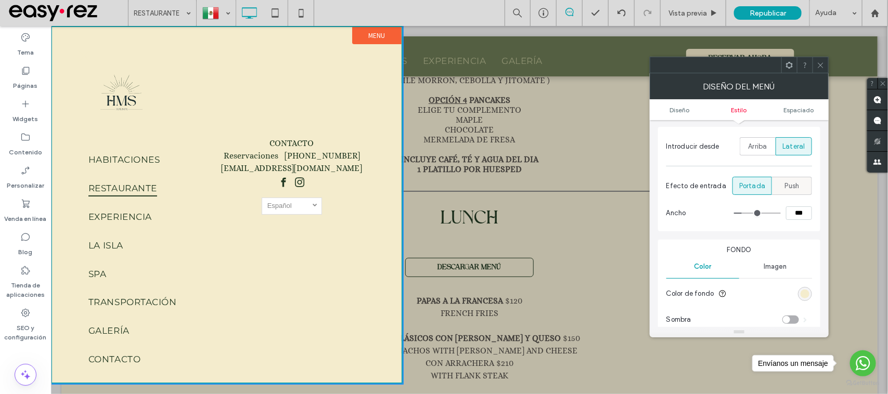
click at [795, 181] on div "Push" at bounding box center [792, 185] width 26 height 17
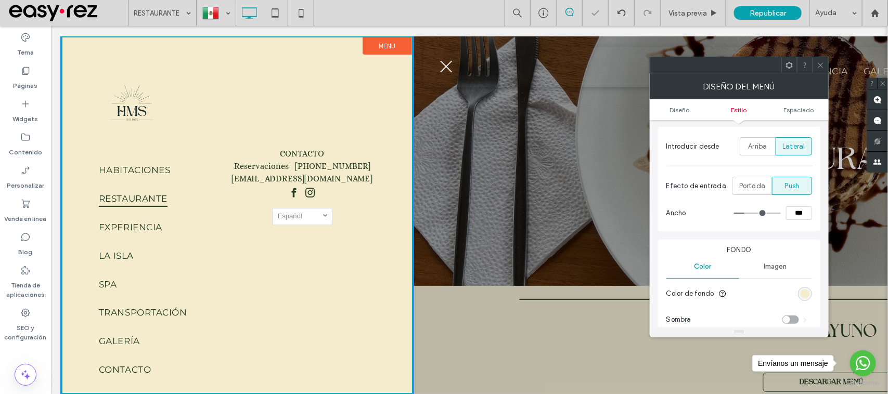
scroll to position [0, 0]
click at [761, 188] on span "Portada" at bounding box center [752, 186] width 26 height 10
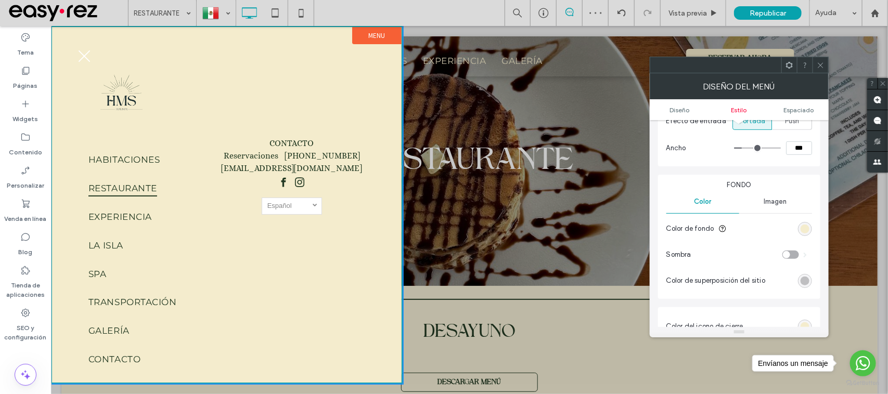
scroll to position [325, 0]
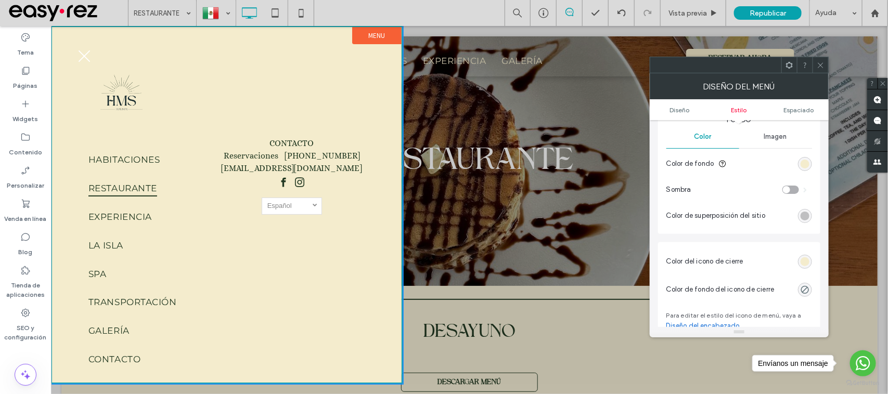
click at [793, 193] on div "toggle" at bounding box center [790, 190] width 17 height 8
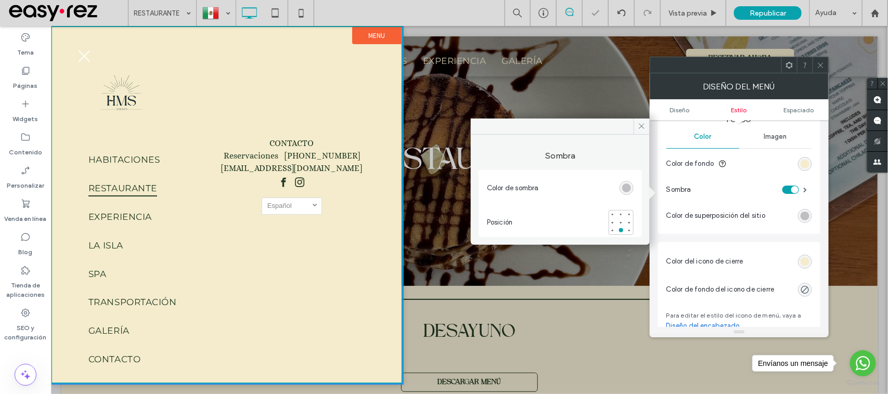
click at [630, 188] on div "rgba(0, 0, 0, 0.25)" at bounding box center [626, 188] width 9 height 9
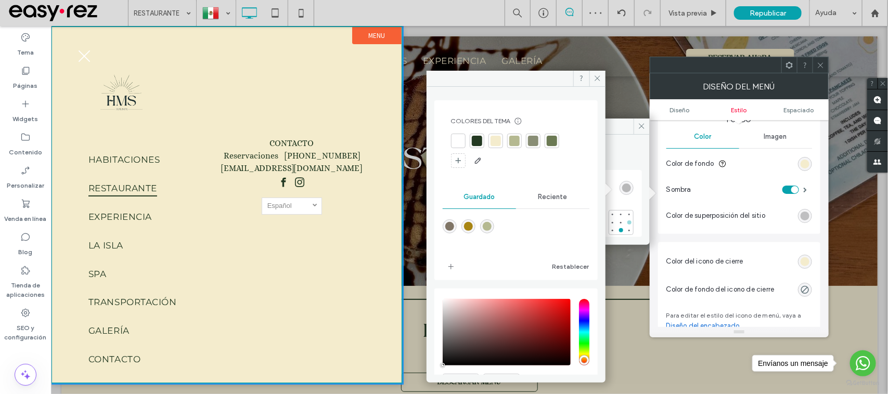
click at [627, 224] on div at bounding box center [629, 222] width 7 height 7
click at [622, 220] on div at bounding box center [620, 222] width 7 height 7
click at [791, 182] on div "Sombra" at bounding box center [739, 190] width 146 height 26
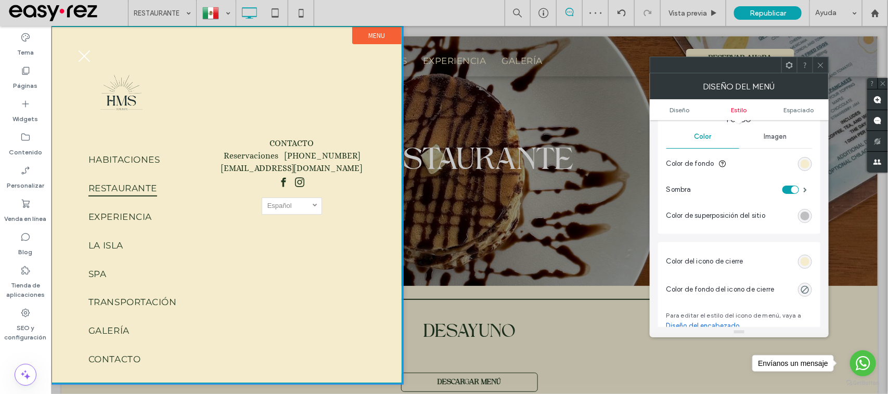
click at [789, 190] on div "toggle" at bounding box center [790, 190] width 17 height 8
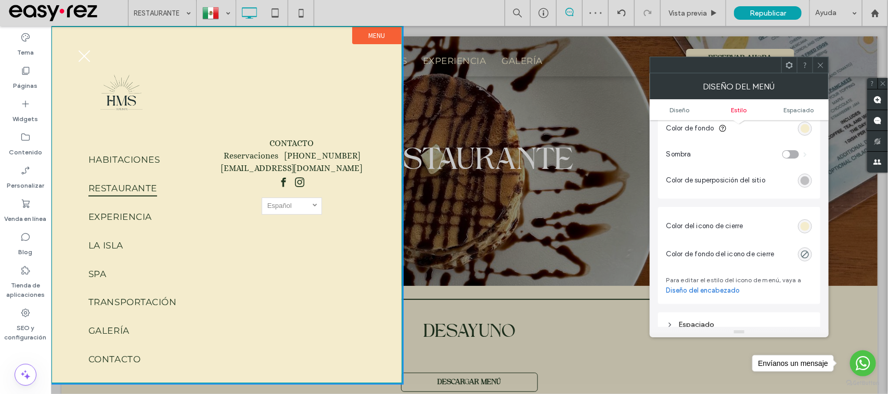
scroll to position [390, 0]
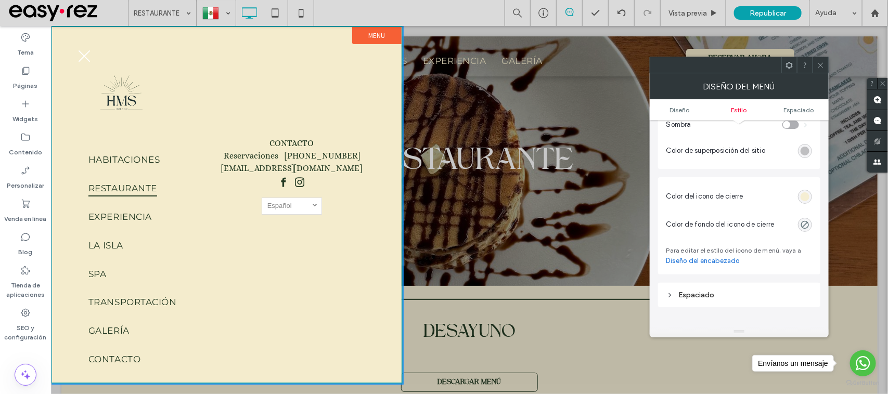
click at [803, 201] on div "rgb(244, 236, 205)" at bounding box center [805, 196] width 9 height 9
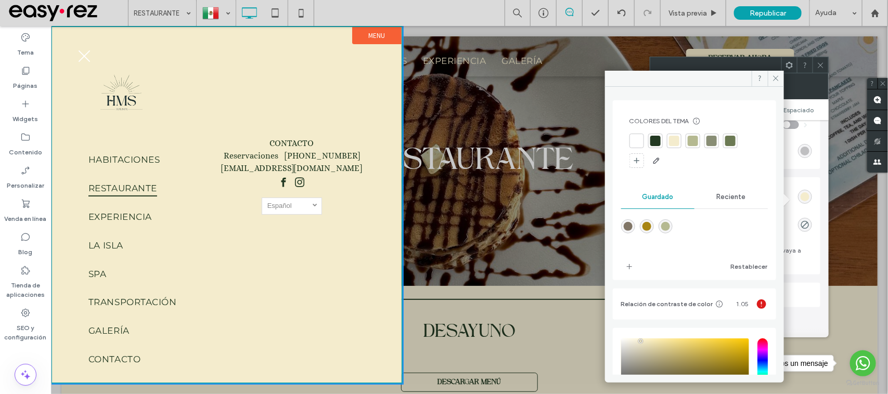
click at [698, 138] on div at bounding box center [693, 141] width 15 height 15
click at [768, 82] on span at bounding box center [776, 79] width 16 height 16
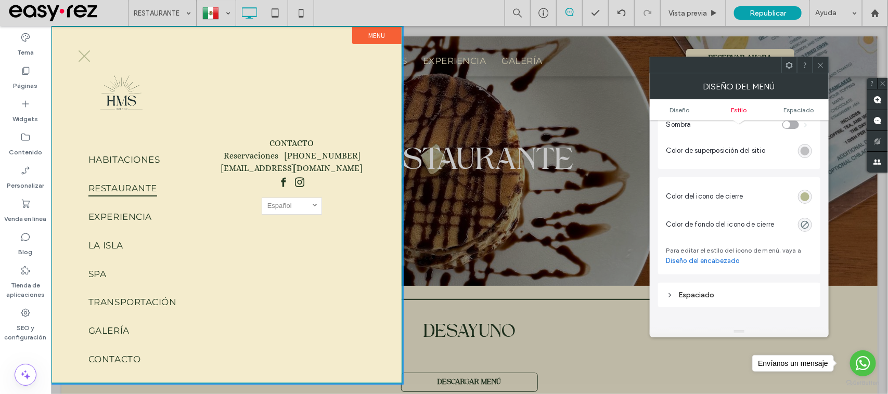
click at [817, 71] on span at bounding box center [821, 65] width 8 height 16
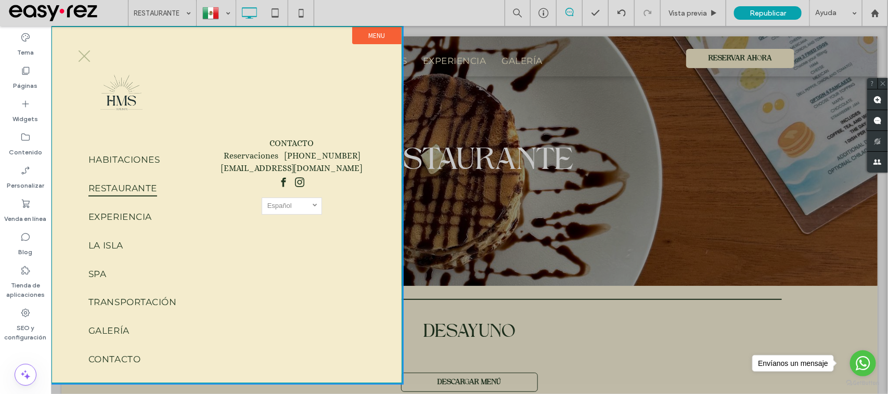
click at [86, 57] on span "menu" at bounding box center [84, 55] width 12 height 12
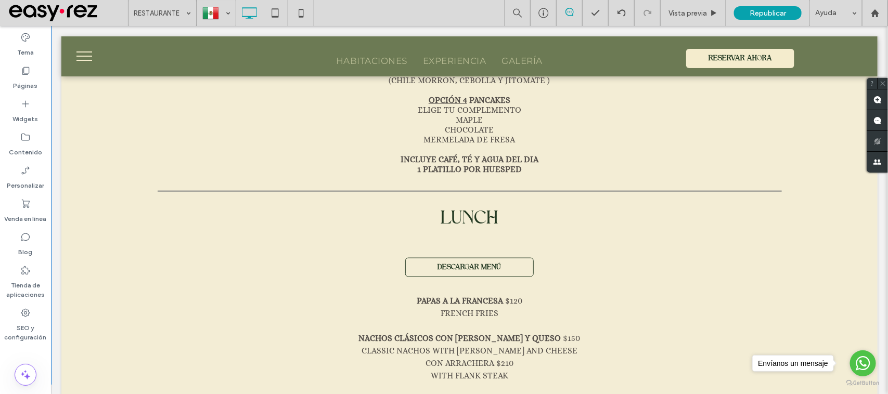
click at [70, 48] on button "menu" at bounding box center [83, 55] width 27 height 27
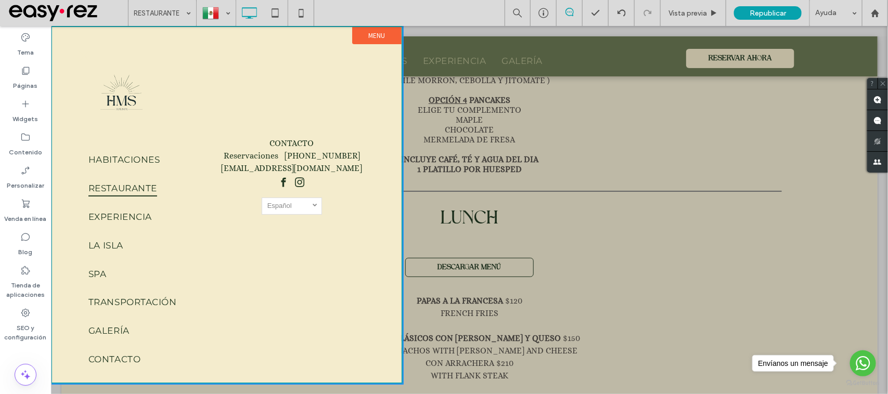
click at [364, 32] on label "Menu" at bounding box center [376, 35] width 49 height 17
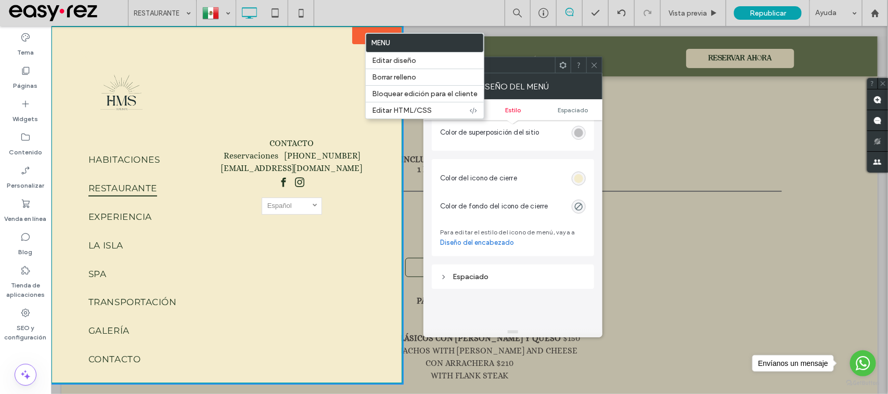
scroll to position [390, 0]
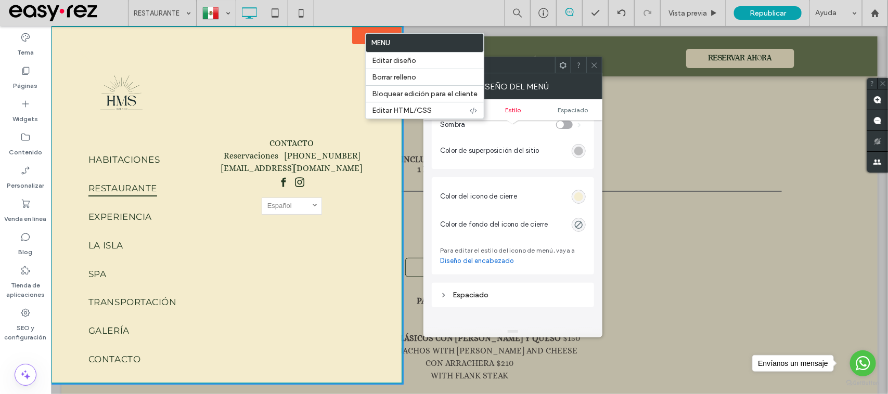
click at [578, 201] on div "rgb(244, 236, 205)" at bounding box center [578, 196] width 9 height 9
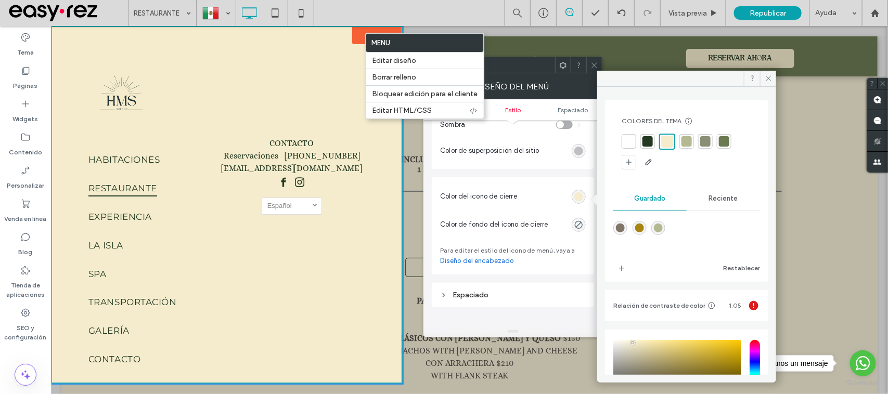
click at [730, 139] on div at bounding box center [724, 141] width 15 height 15
click at [770, 76] on icon at bounding box center [769, 78] width 8 height 8
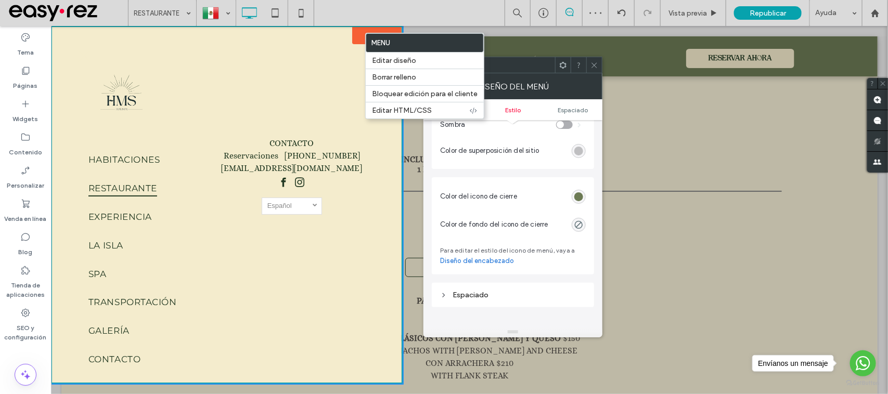
click at [73, 55] on button "menu" at bounding box center [83, 55] width 27 height 27
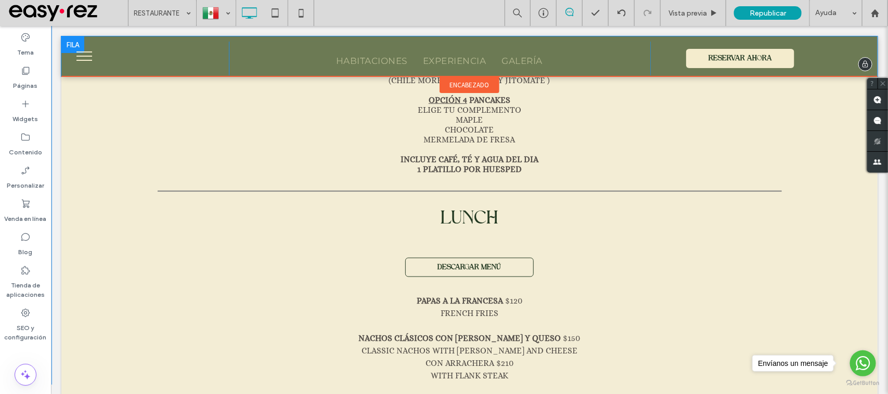
click at [92, 60] on button "menu" at bounding box center [83, 55] width 27 height 27
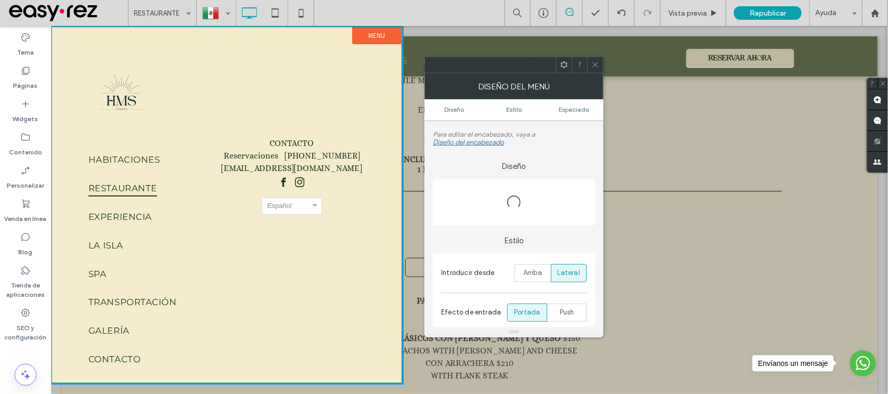
click at [473, 96] on div "Diseño del menú" at bounding box center [513, 86] width 179 height 26
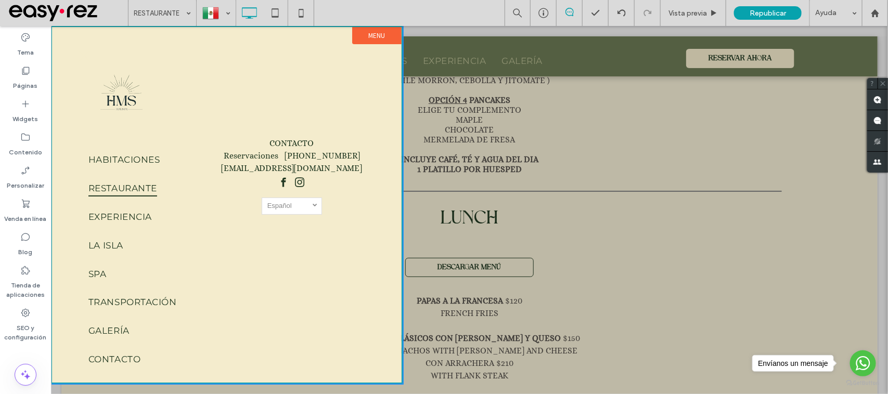
click at [73, 52] on button "menu" at bounding box center [83, 55] width 27 height 27
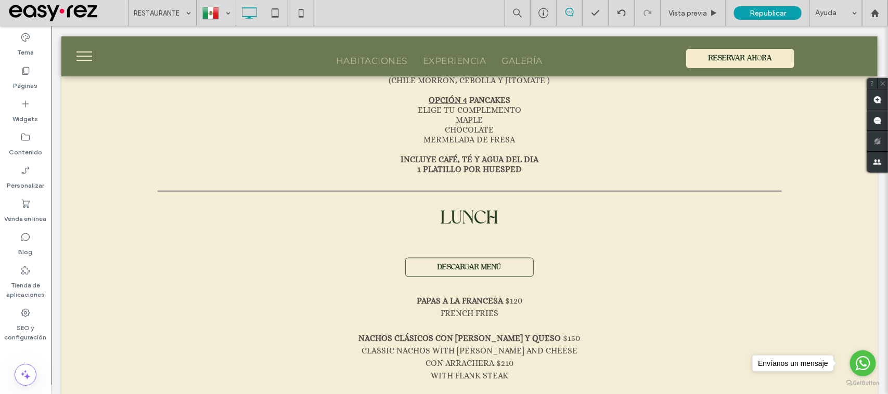
click at [73, 52] on button "menu" at bounding box center [83, 55] width 27 height 27
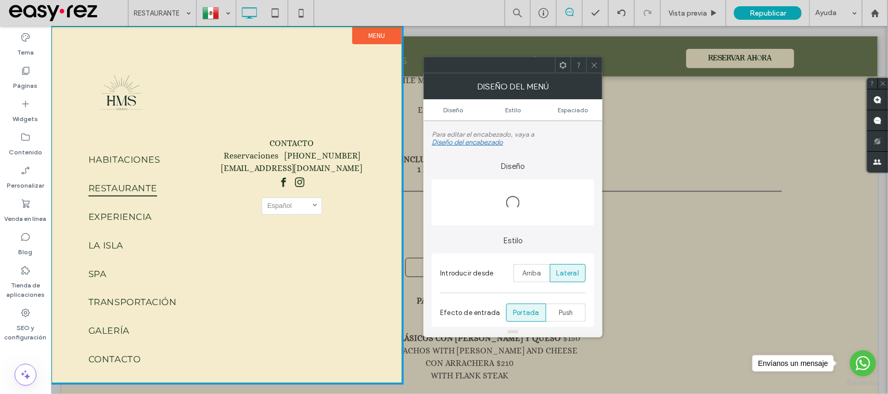
click at [380, 33] on label "Menu" at bounding box center [376, 35] width 49 height 17
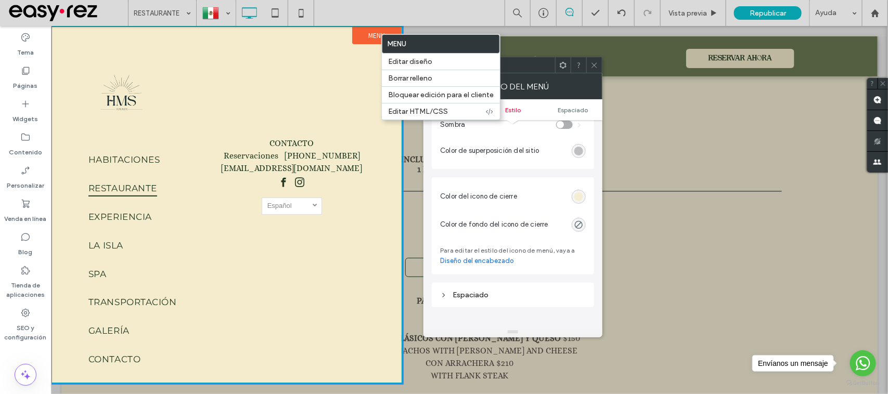
click at [576, 198] on div "rgb(244, 236, 205)" at bounding box center [578, 196] width 9 height 9
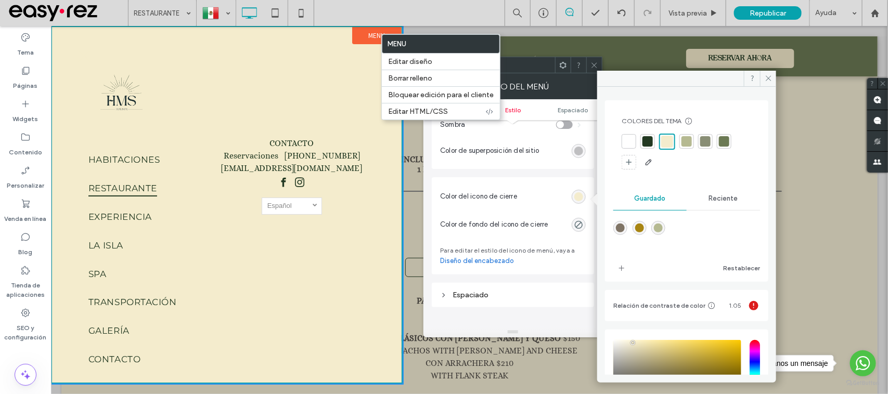
click at [727, 146] on div at bounding box center [724, 141] width 10 height 10
click at [541, 201] on section "Color del icono de cierre" at bounding box center [513, 197] width 146 height 28
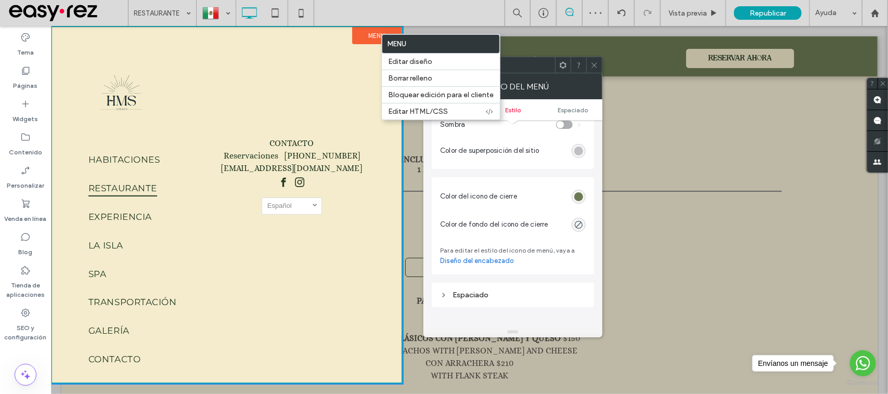
click at [581, 232] on div "rgba(0, 0, 0, 0)" at bounding box center [579, 225] width 14 height 14
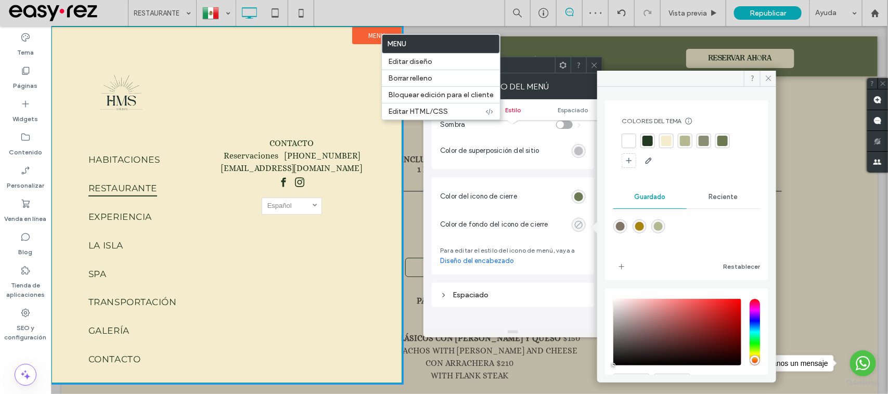
click at [577, 226] on div "rgba(0, 0, 0, 0)" at bounding box center [578, 225] width 9 height 9
click at [664, 139] on div at bounding box center [666, 141] width 10 height 10
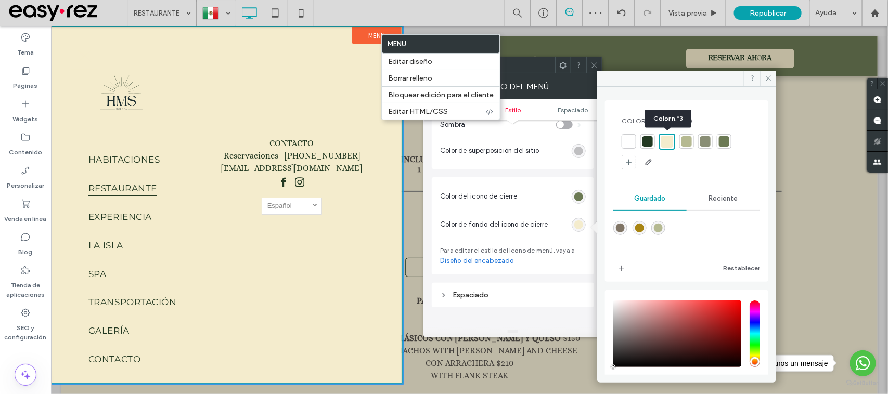
drag, startPoint x: 666, startPoint y: 141, endPoint x: 521, endPoint y: 194, distance: 153.9
click at [666, 141] on div at bounding box center [667, 142] width 12 height 12
click at [518, 201] on section "Color del icono de cierre" at bounding box center [513, 197] width 146 height 28
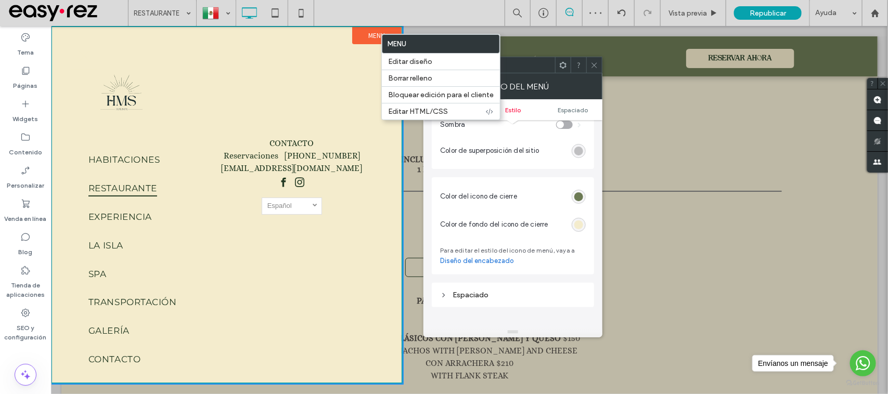
click at [480, 266] on link "Diseño del encabezado" at bounding box center [477, 261] width 74 height 10
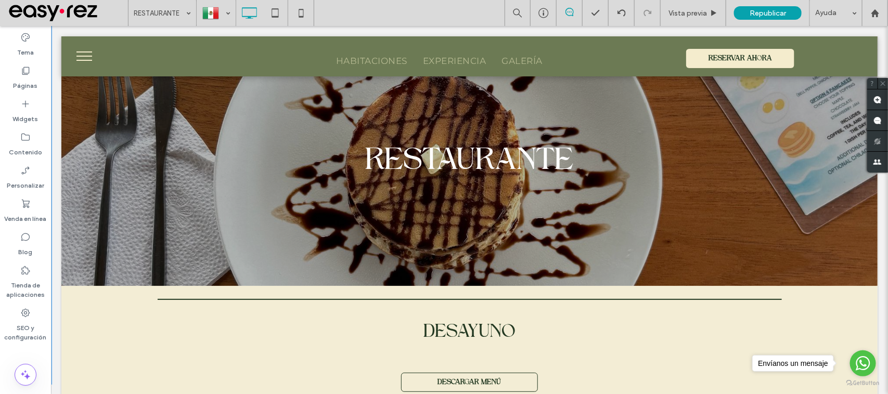
scroll to position [520, 0]
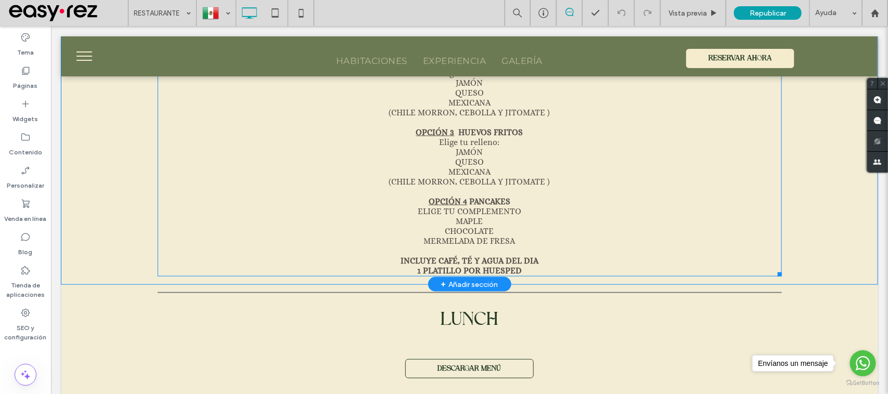
scroll to position [455, 0]
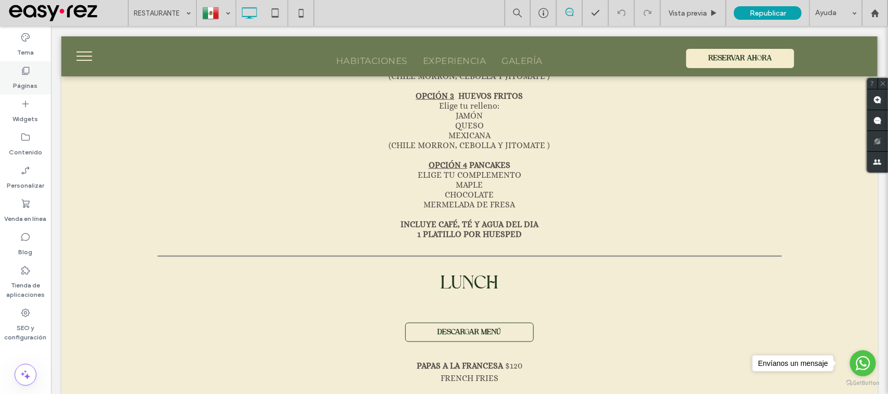
click at [30, 88] on label "Páginas" at bounding box center [26, 83] width 24 height 15
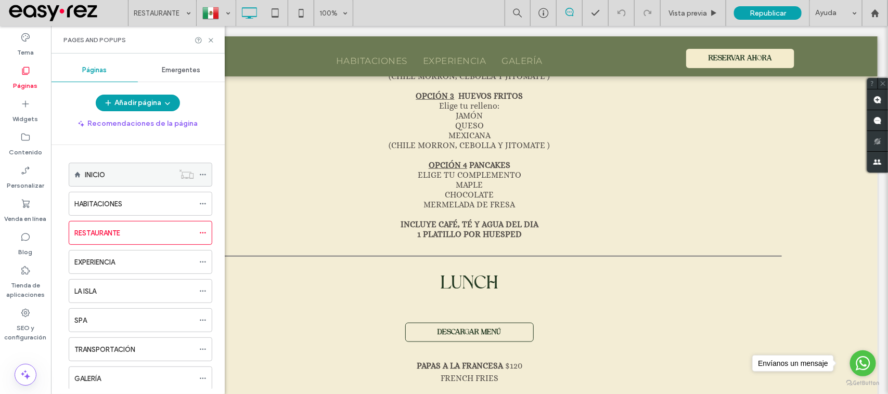
click at [203, 178] on icon at bounding box center [202, 174] width 7 height 7
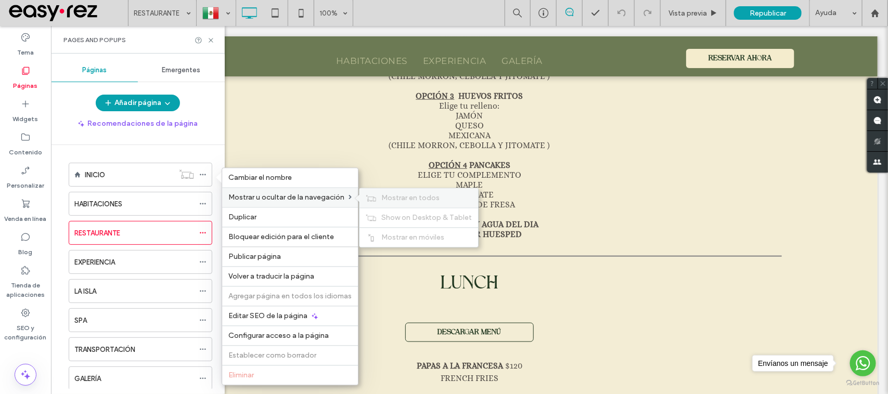
click at [414, 203] on span "Mostrar en todos" at bounding box center [410, 198] width 58 height 9
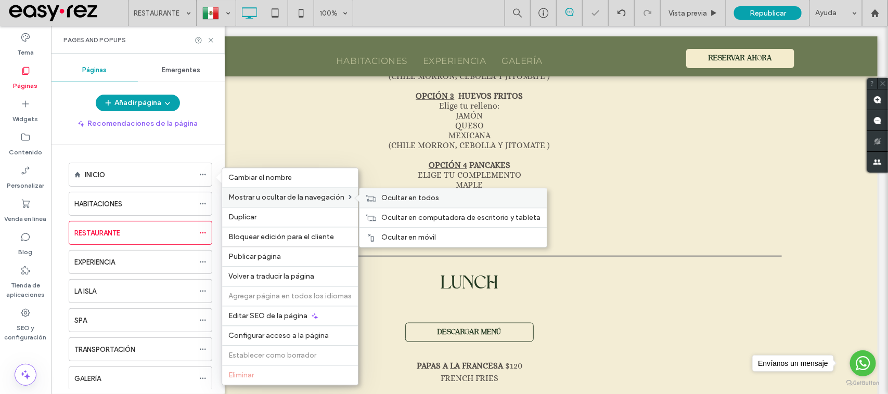
click at [403, 198] on span "Ocultar en todos" at bounding box center [410, 198] width 58 height 9
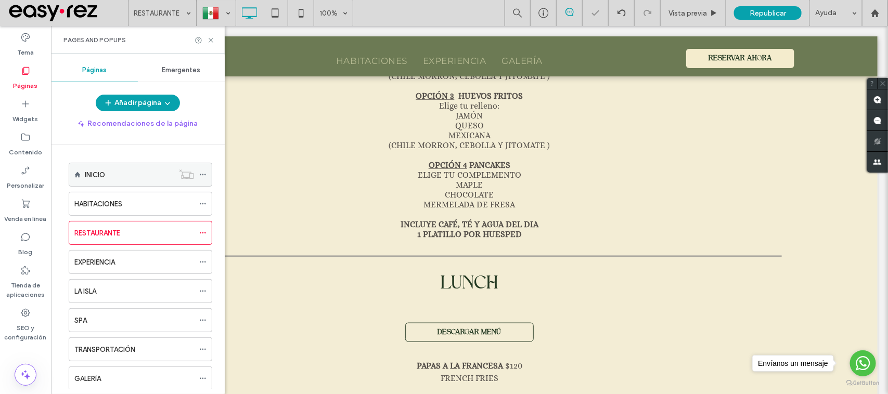
click at [209, 173] on div at bounding box center [205, 175] width 12 height 16
click at [204, 173] on icon at bounding box center [202, 174] width 7 height 7
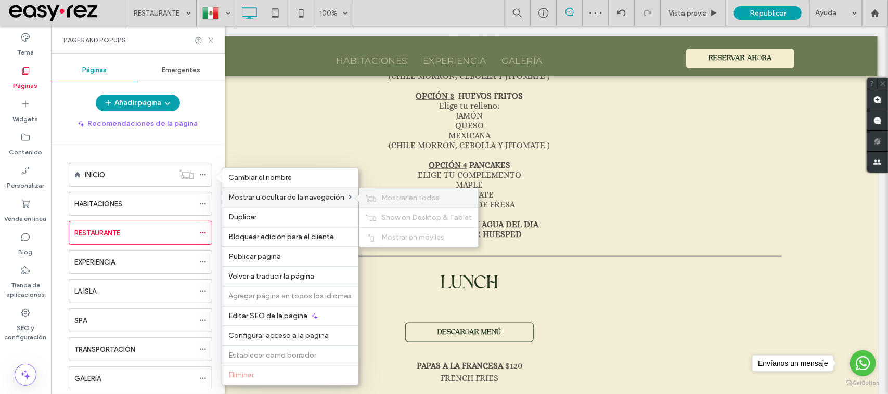
click at [376, 200] on div "Mostrar en todos" at bounding box center [418, 198] width 119 height 19
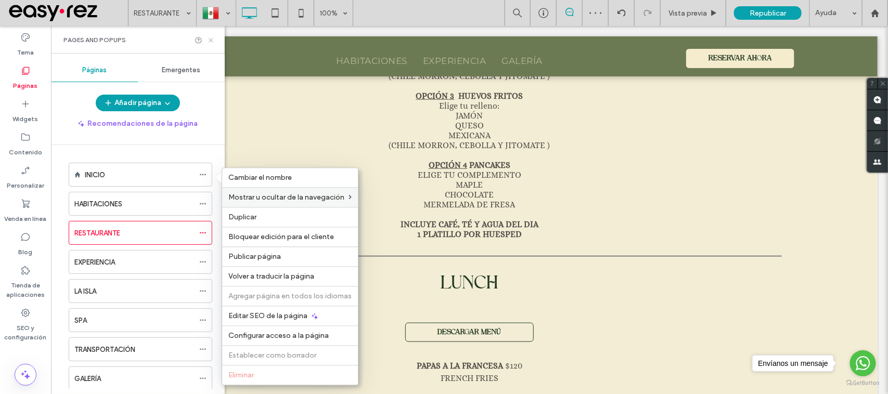
click at [211, 41] on icon at bounding box center [211, 40] width 8 height 8
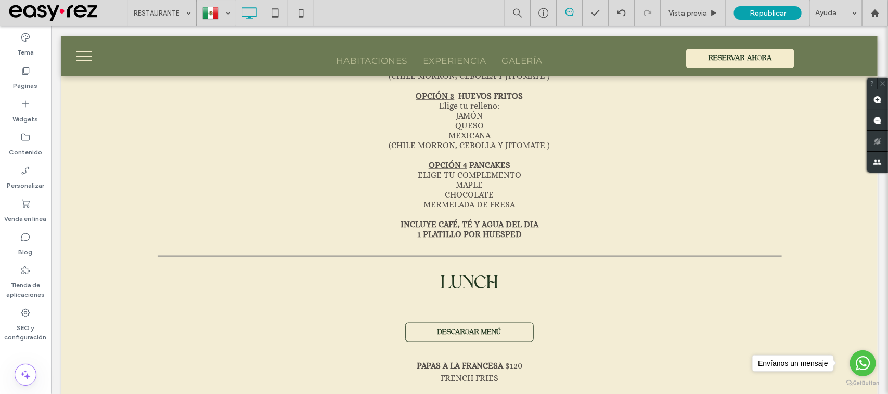
click at [96, 58] on button "menu" at bounding box center [83, 55] width 27 height 27
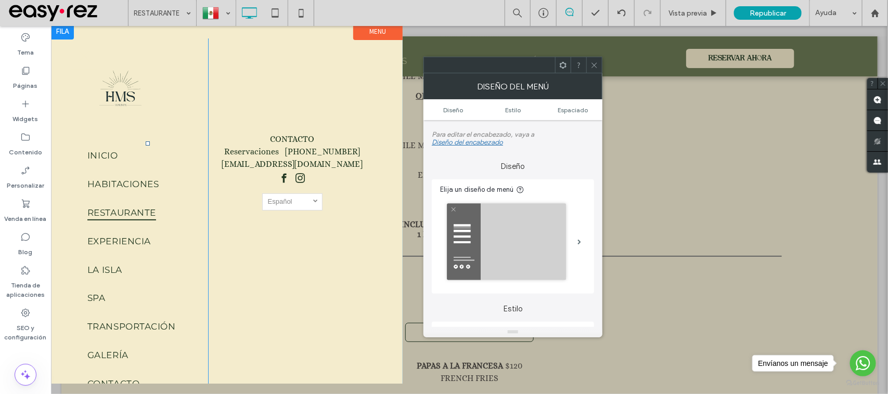
scroll to position [0, 0]
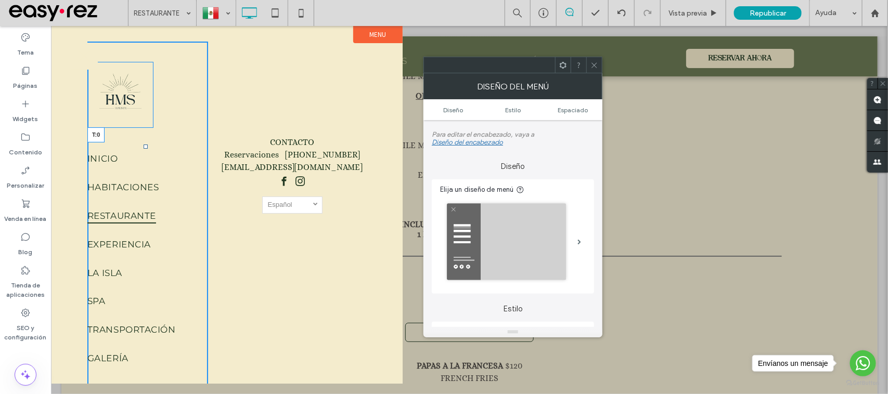
drag, startPoint x: 146, startPoint y: 146, endPoint x: 151, endPoint y: 123, distance: 24.1
click at [151, 123] on div "INICIO HABITACIONES RESTAURANTE EXPERIENCIA LA ISLA SPA TRANSPORTACIÓN GALERÍA …" at bounding box center [147, 217] width 121 height 353
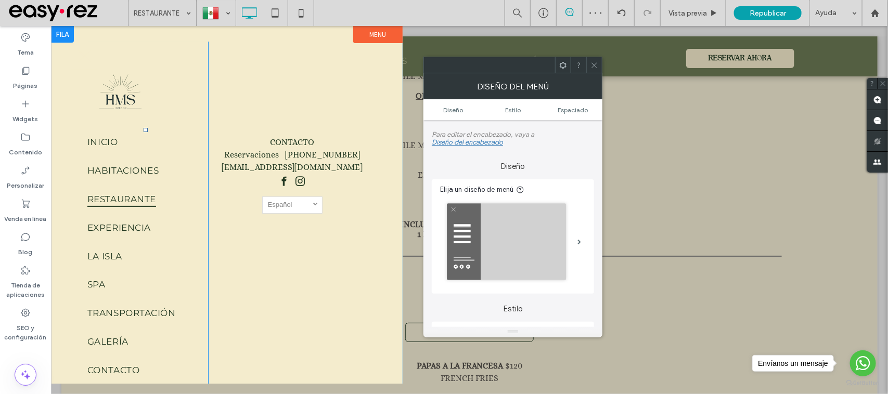
click at [65, 40] on div at bounding box center [61, 33] width 23 height 17
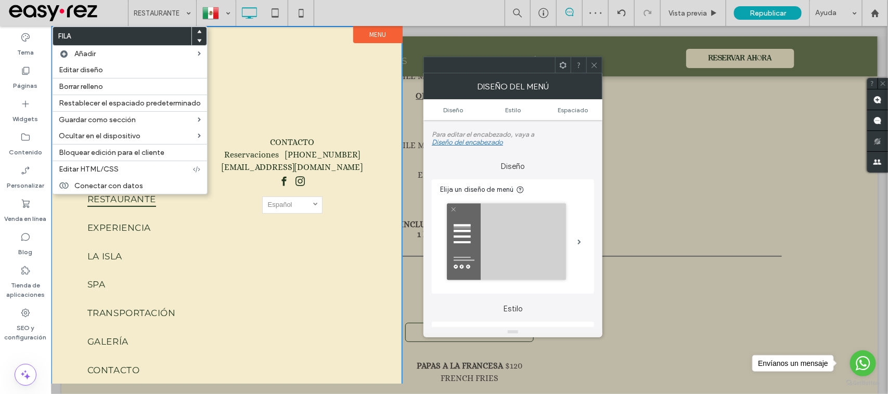
click at [276, 78] on div "CONTACTO Reservaciones +52 984 132 9103 hello@misuenosholbox.com.mx Español es …" at bounding box center [292, 212] width 169 height 343
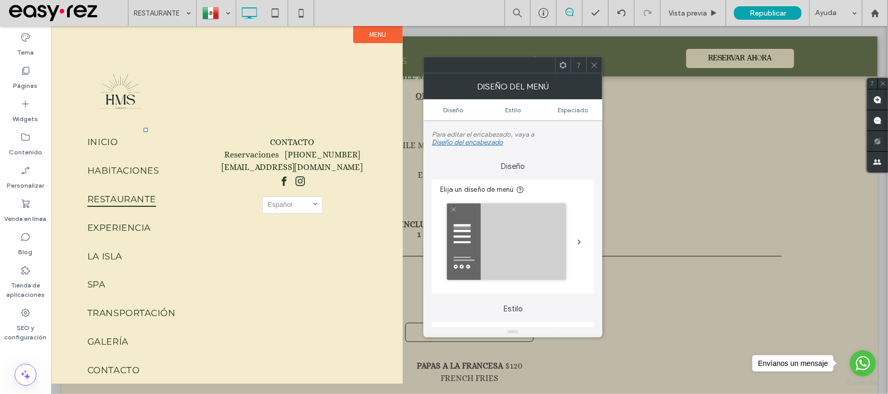
click at [363, 35] on label "Menu" at bounding box center [377, 33] width 49 height 17
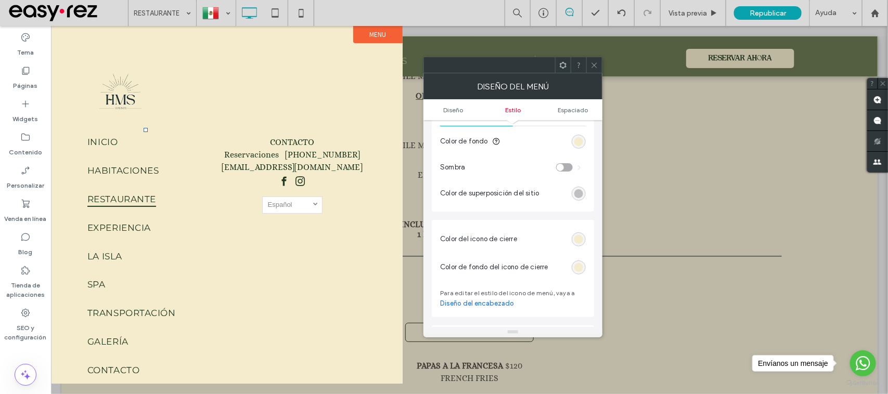
scroll to position [325, 0]
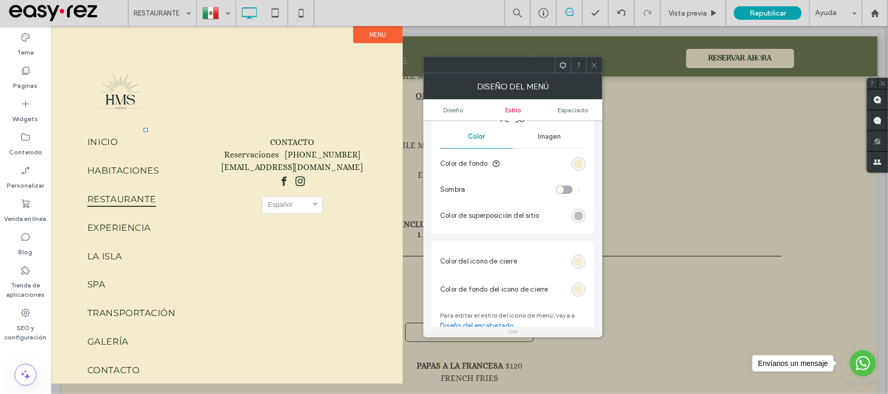
click at [583, 259] on div "rgb(244, 236, 205)" at bounding box center [579, 262] width 14 height 14
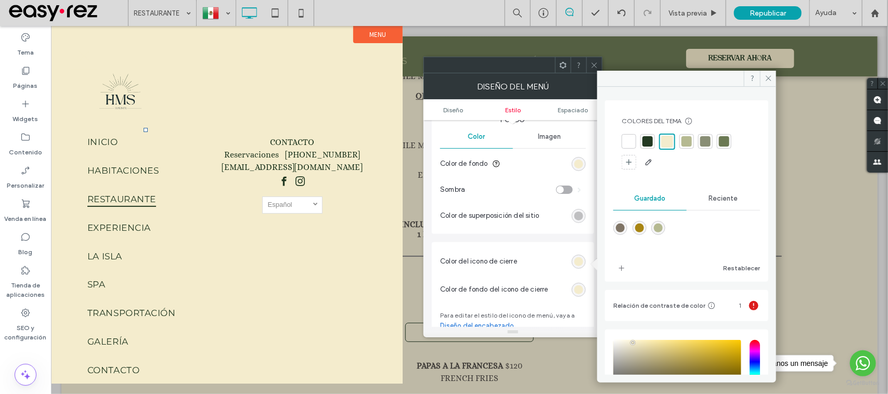
click at [721, 140] on div at bounding box center [724, 141] width 10 height 10
click at [721, 140] on div at bounding box center [723, 142] width 12 height 12
click at [722, 140] on div at bounding box center [723, 142] width 12 height 12
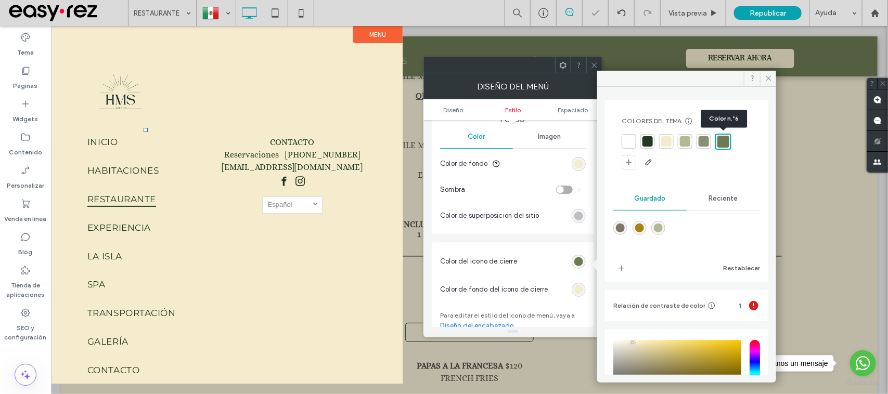
click at [724, 140] on div at bounding box center [723, 142] width 12 height 12
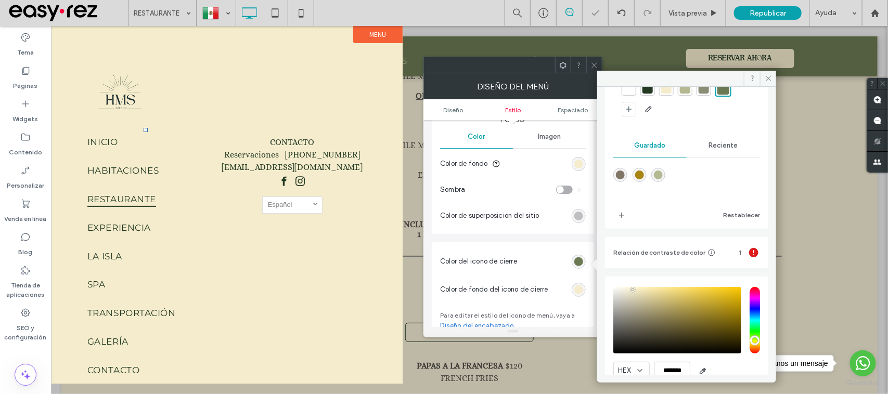
scroll to position [98, 0]
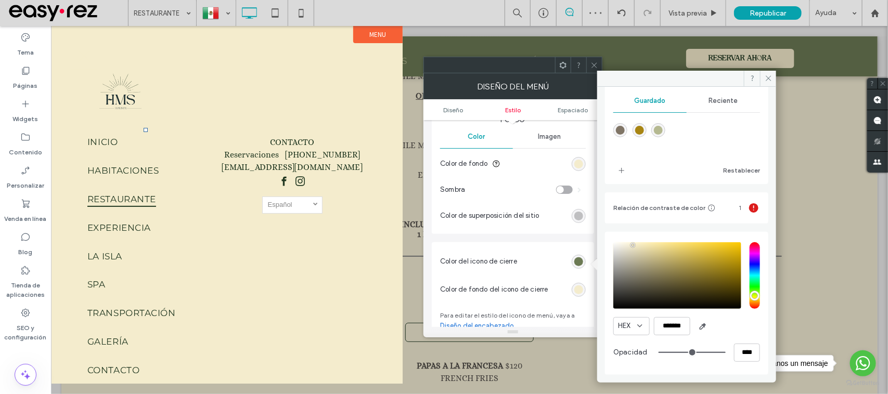
click at [642, 133] on div "rgba(168,133,19,1)" at bounding box center [639, 130] width 9 height 9
type input "*******"
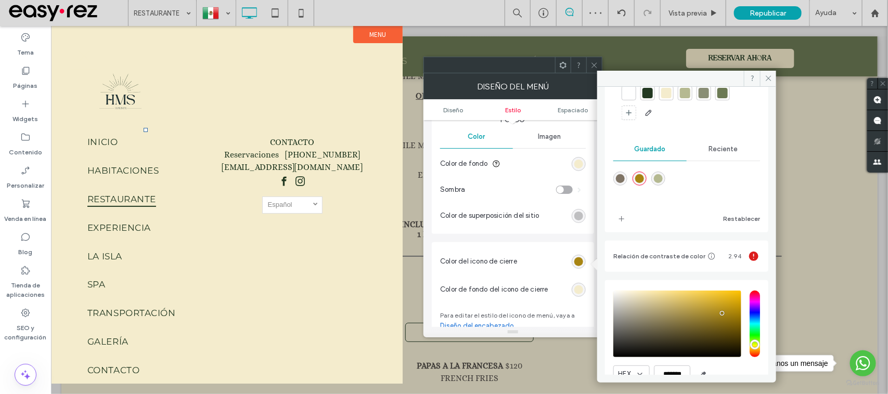
scroll to position [0, 0]
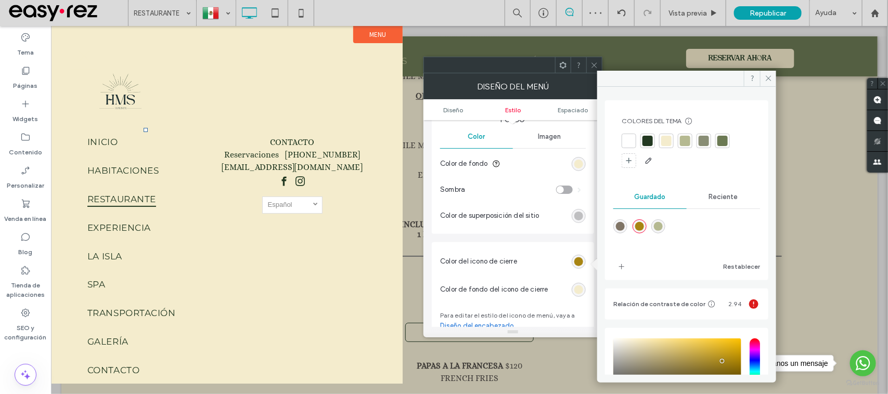
click at [685, 137] on div at bounding box center [685, 141] width 10 height 10
click at [724, 139] on div at bounding box center [724, 141] width 10 height 10
click at [724, 139] on div at bounding box center [723, 142] width 12 height 12
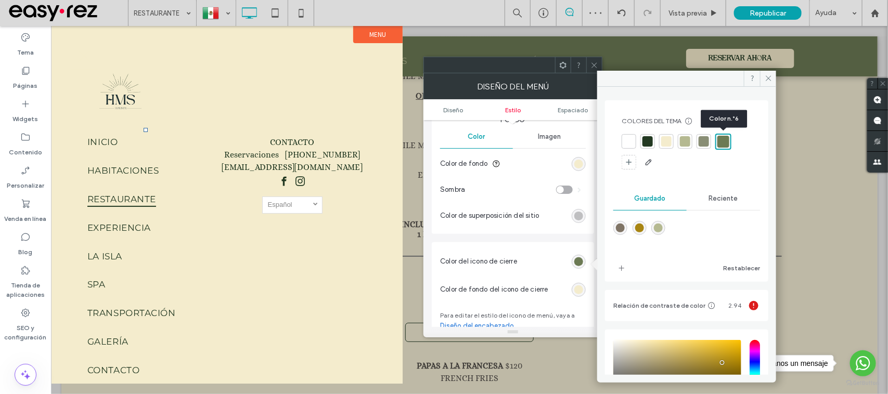
click at [724, 139] on div at bounding box center [723, 142] width 12 height 12
click at [526, 269] on section "Color del icono de cierre" at bounding box center [513, 262] width 146 height 28
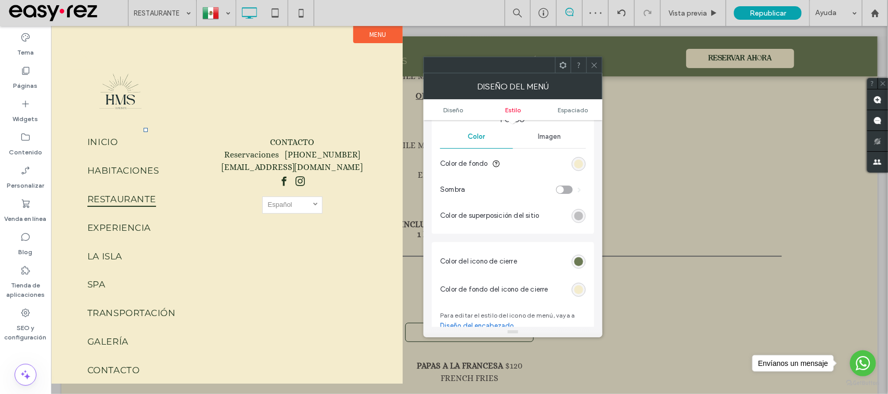
click at [526, 269] on section "Color del icono de cierre" at bounding box center [513, 262] width 146 height 28
click at [589, 70] on div at bounding box center [594, 65] width 16 height 16
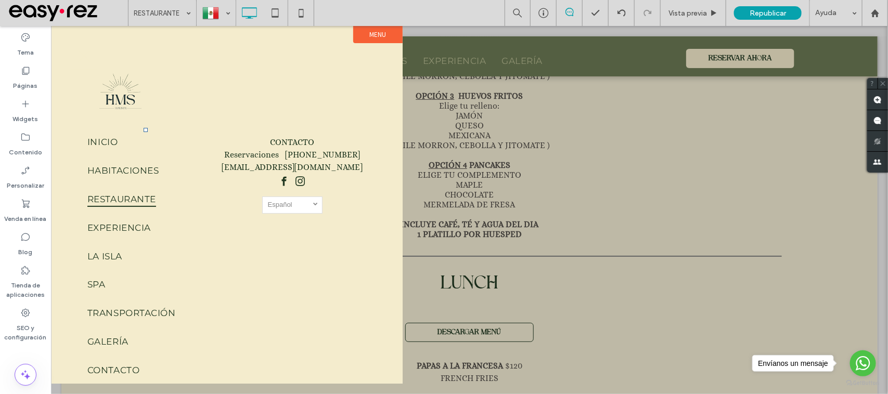
click at [379, 34] on label "Menu" at bounding box center [377, 33] width 49 height 17
click at [377, 27] on label "Menu" at bounding box center [377, 33] width 49 height 17
click at [365, 36] on label "Menu" at bounding box center [377, 33] width 49 height 17
click at [63, 34] on div at bounding box center [61, 33] width 23 height 17
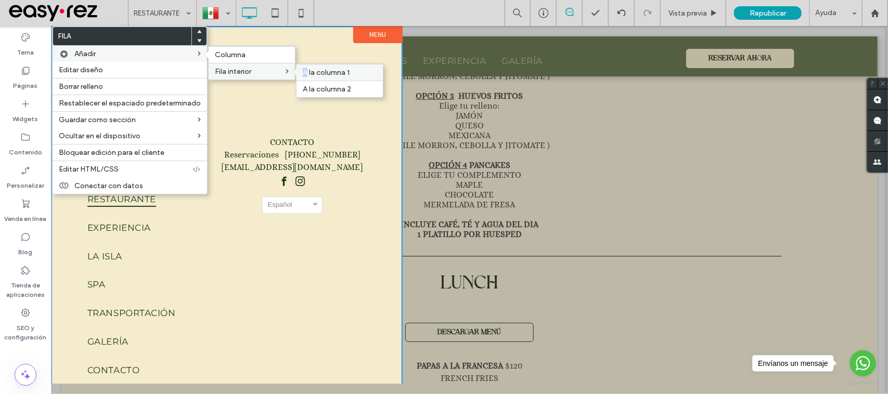
click at [305, 72] on span "A la columna 1" at bounding box center [326, 72] width 47 height 9
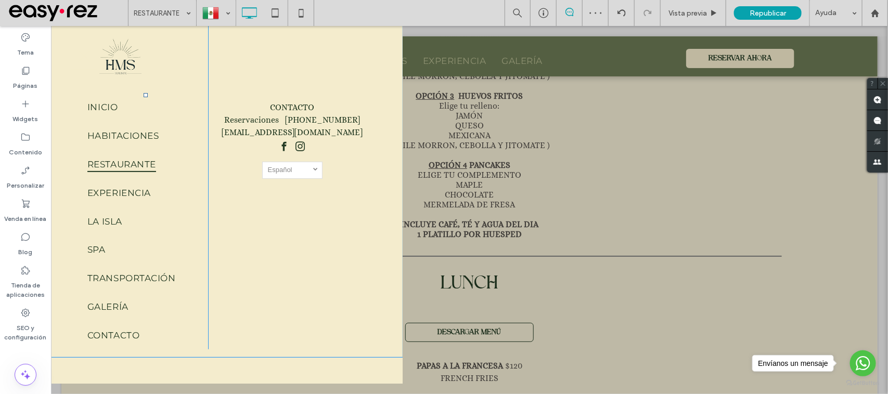
scroll to position [53, 0]
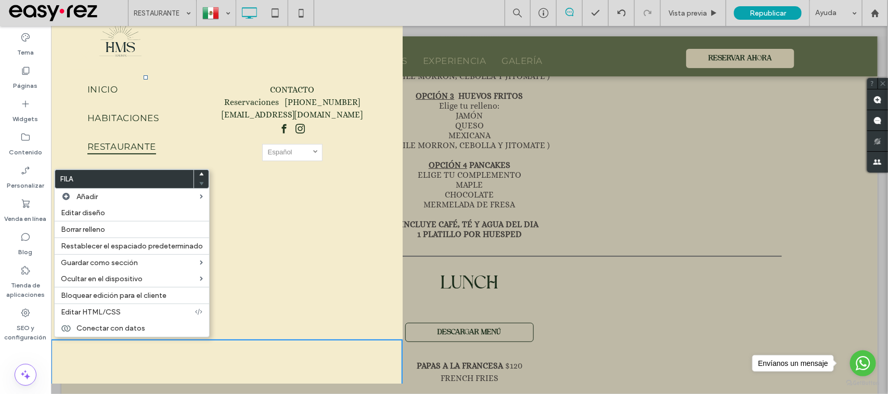
click at [202, 375] on div "Click To Paste Fila" at bounding box center [226, 365] width 352 height 52
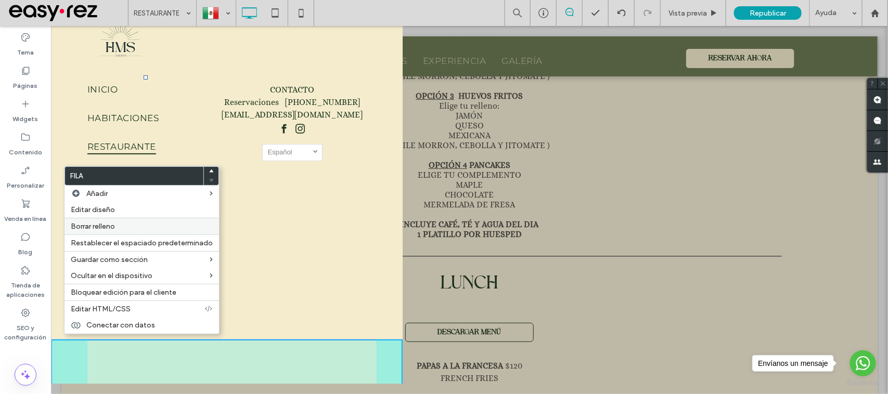
click at [123, 227] on label "Borrar relleno" at bounding box center [142, 226] width 142 height 9
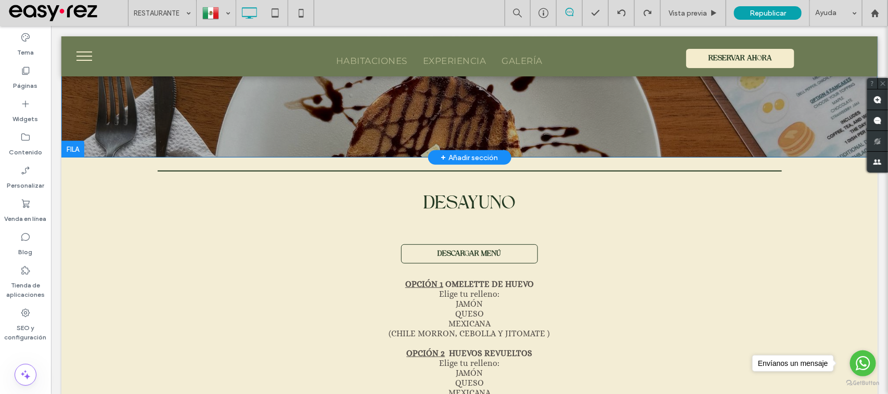
scroll to position [130, 0]
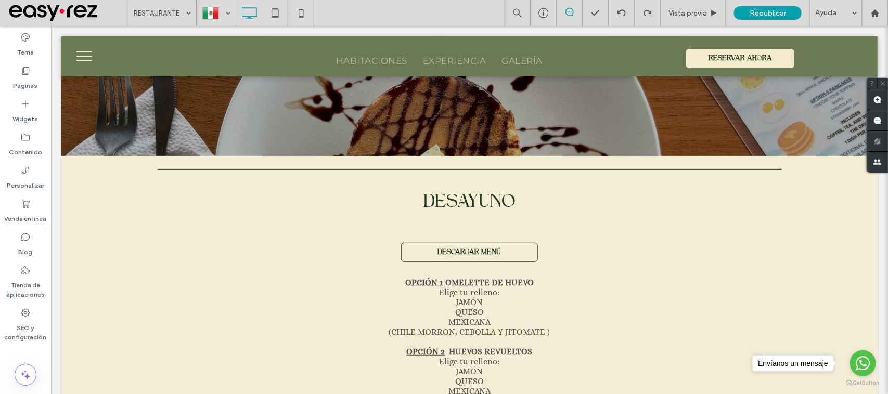
click at [76, 59] on span "menu" at bounding box center [84, 59] width 16 height 1
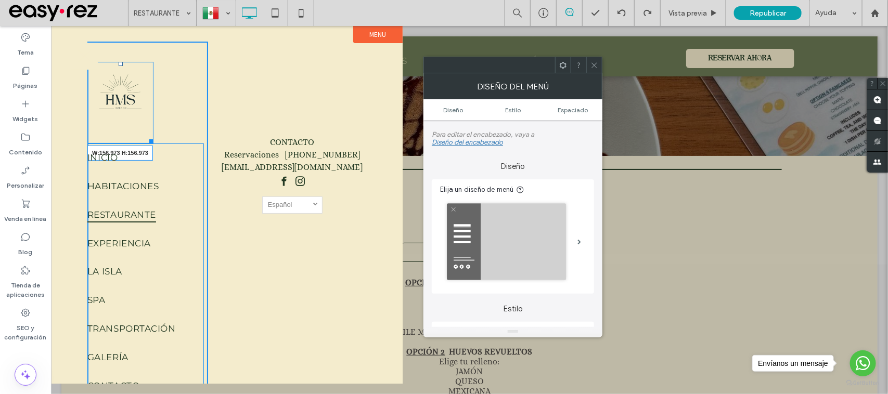
drag, startPoint x: 152, startPoint y: 122, endPoint x: 167, endPoint y: 137, distance: 22.1
click at [153, 137] on div at bounding box center [149, 139] width 8 height 8
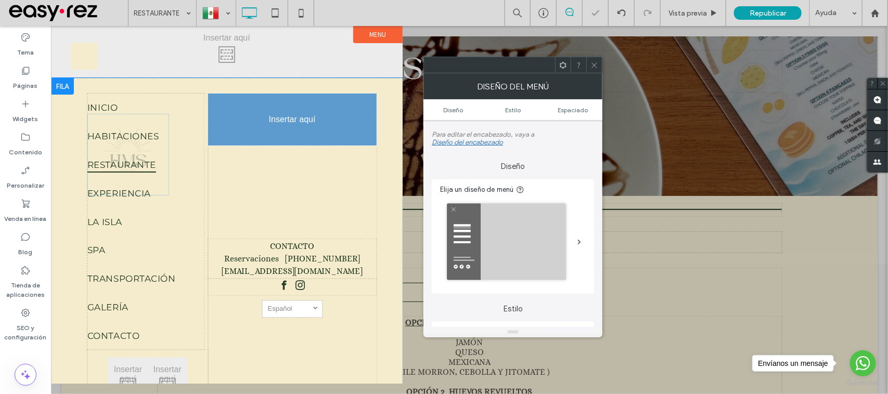
drag, startPoint x: 130, startPoint y: 106, endPoint x: 276, endPoint y: 104, distance: 146.7
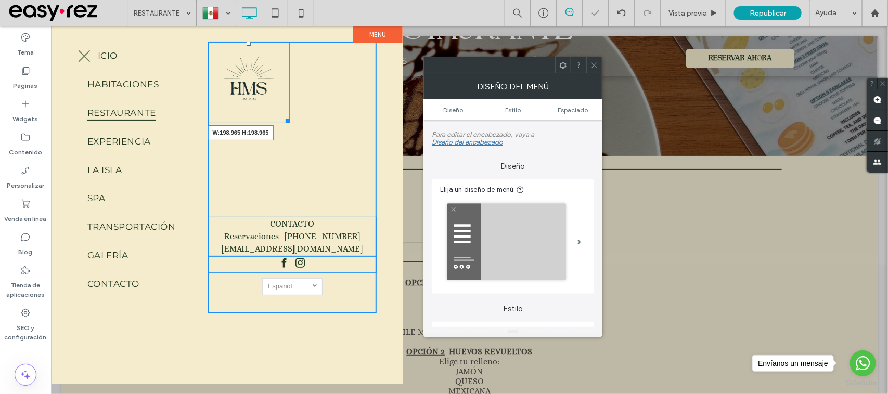
drag, startPoint x: 286, startPoint y: 121, endPoint x: 368, endPoint y: 169, distance: 94.7
click at [317, 143] on div "W:198.965 H:198.965 CONTACTO Reservaciones +52 984 132 9103 hello@misuenosholbo…" at bounding box center [292, 177] width 169 height 272
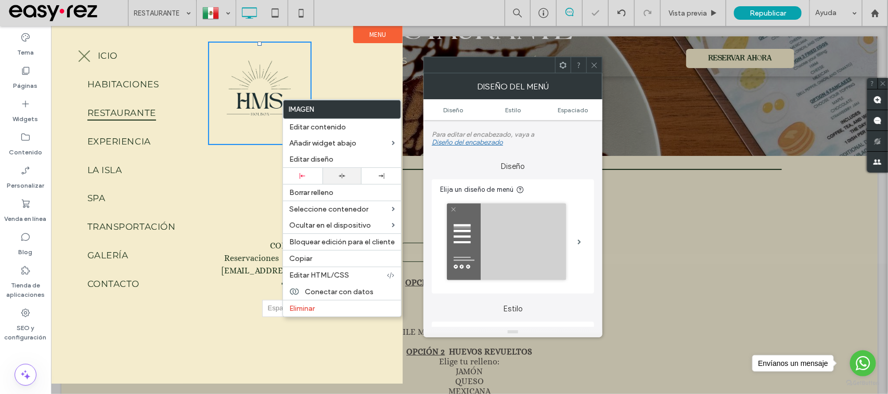
click at [344, 175] on icon at bounding box center [342, 176] width 7 height 7
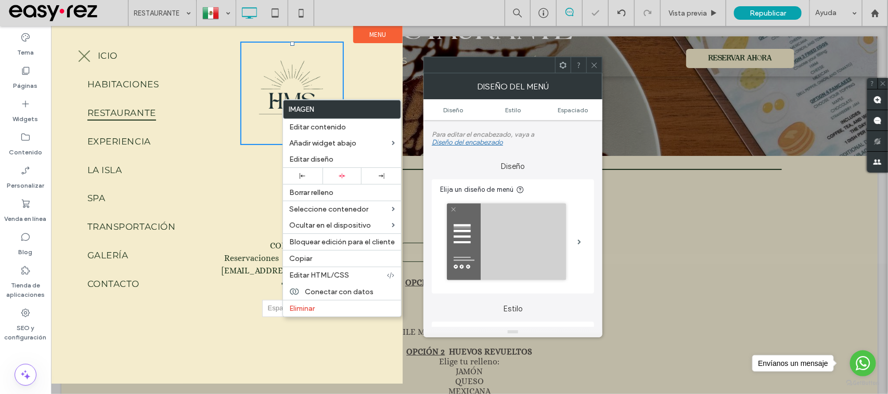
click at [241, 200] on div "CONTACTO Reservaciones +52 984 132 9103 hello@misuenosholbox.com.mx Español es …" at bounding box center [292, 179] width 169 height 276
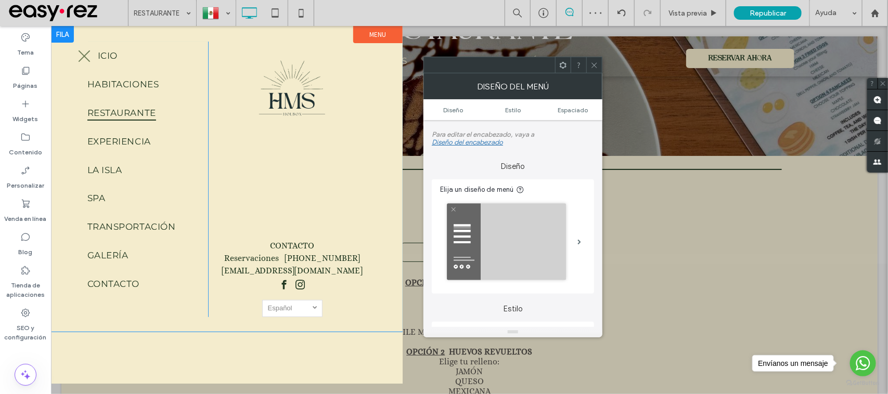
drag, startPoint x: 291, startPoint y: 237, endPoint x: 277, endPoint y: 149, distance: 89.6
click at [277, 149] on div "CONTACTO Reservaciones +52 984 132 9103 hello@misuenosholbox.com.mx Español es …" at bounding box center [292, 179] width 169 height 276
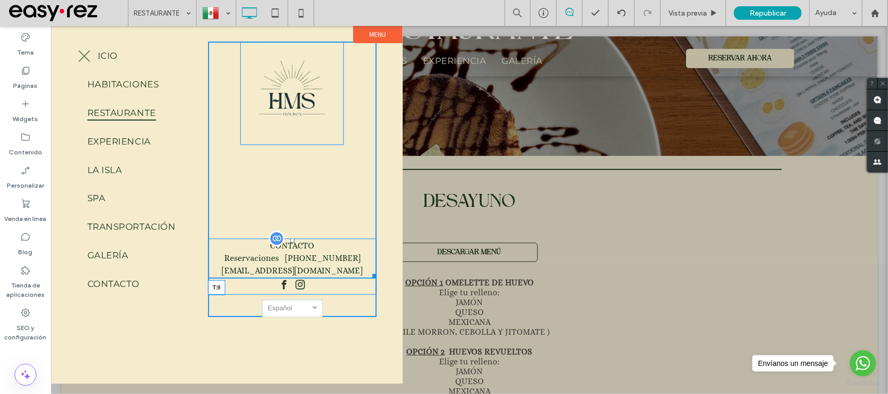
drag, startPoint x: 291, startPoint y: 239, endPoint x: 332, endPoint y: 250, distance: 42.5
click at [292, 238] on div at bounding box center [292, 240] width 4 height 4
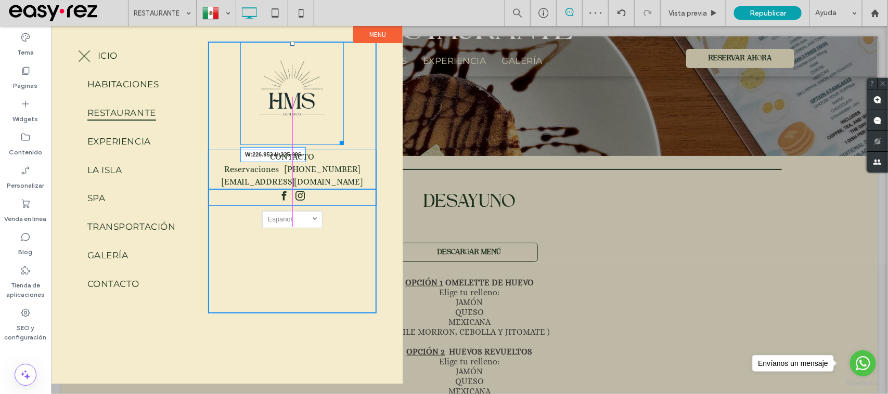
drag, startPoint x: 339, startPoint y: 140, endPoint x: 397, endPoint y: 174, distance: 67.4
click at [343, 145] on div "W:226.953 H:225.996" at bounding box center [292, 93] width 104 height 104
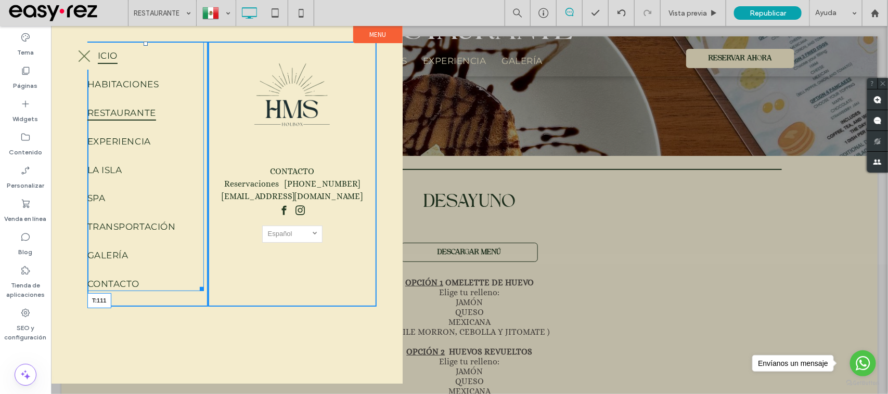
drag, startPoint x: 146, startPoint y: 42, endPoint x: 205, endPoint y: 125, distance: 102.3
click at [154, 99] on nav "INICIO HABITACIONES RESTAURANTE EXPERIENCIA LA ISLA SPA TRANSPORTACIÓN GALERÍA …" at bounding box center [145, 166] width 117 height 250
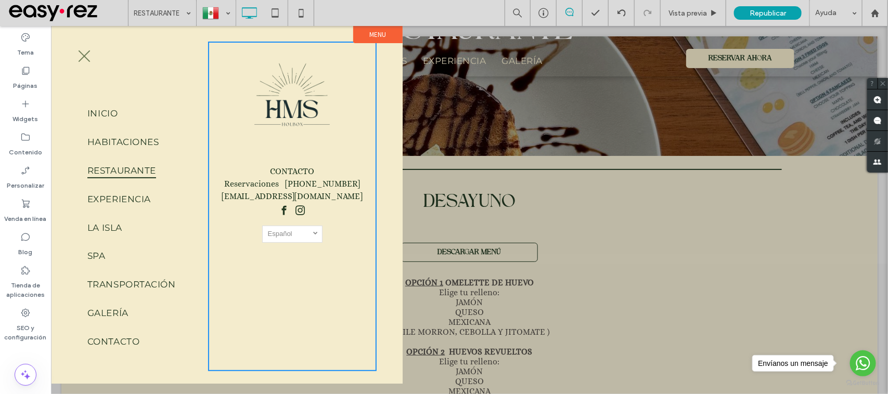
click at [607, 114] on div at bounding box center [468, 209] width 837 height 368
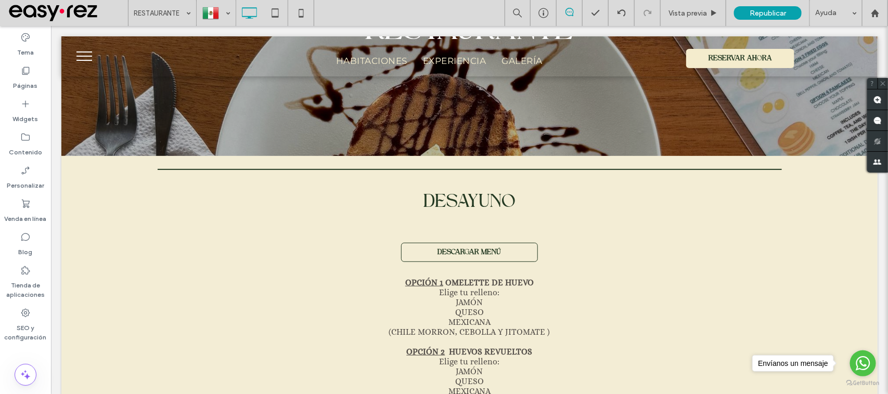
click at [78, 51] on span "menu" at bounding box center [84, 51] width 16 height 1
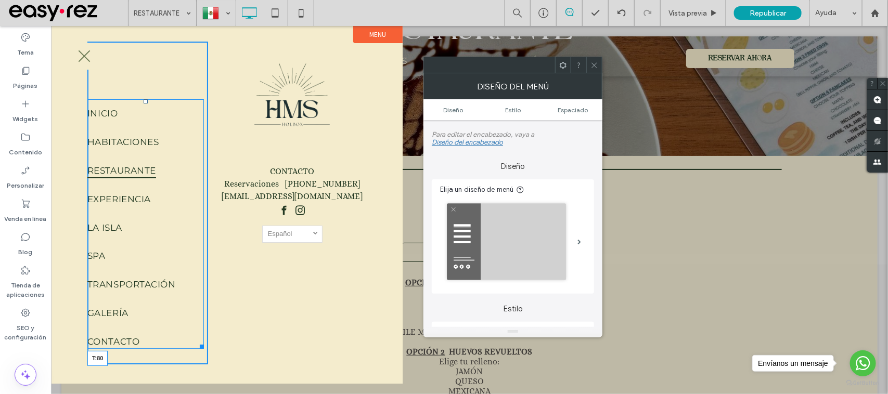
drag, startPoint x: 146, startPoint y: 102, endPoint x: 197, endPoint y: 112, distance: 51.9
click at [146, 99] on div at bounding box center [145, 101] width 4 height 4
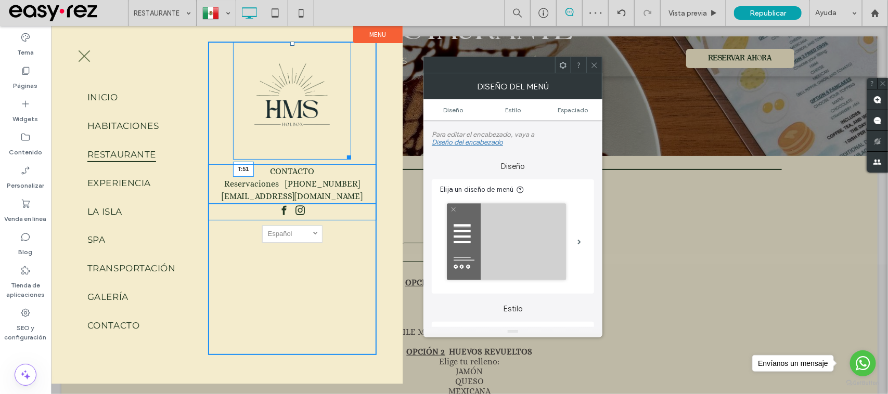
drag, startPoint x: 284, startPoint y: 44, endPoint x: 284, endPoint y: 70, distance: 26.5
click at [290, 45] on div at bounding box center [292, 43] width 4 height 4
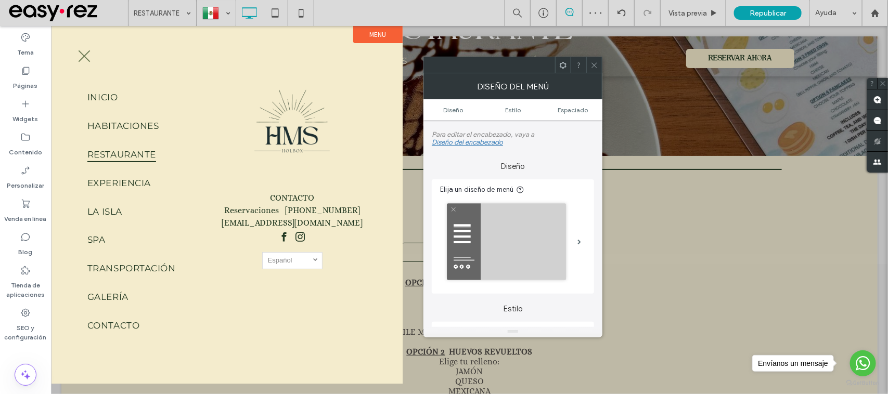
click at [84, 51] on button "menu" at bounding box center [83, 55] width 27 height 27
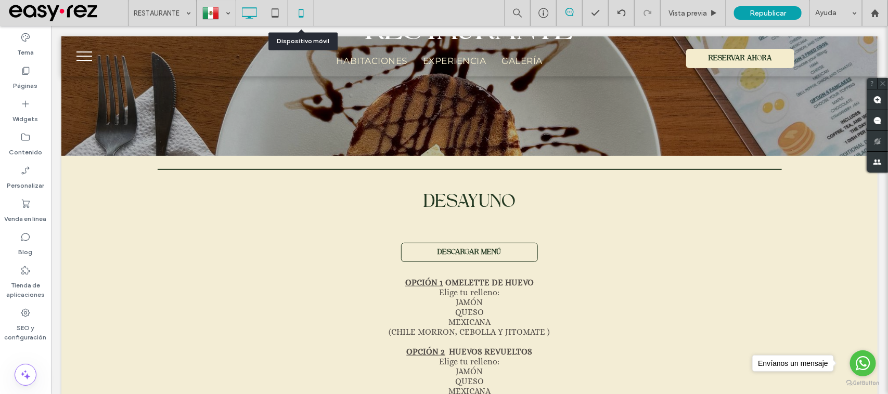
click at [302, 13] on icon at bounding box center [301, 13] width 21 height 21
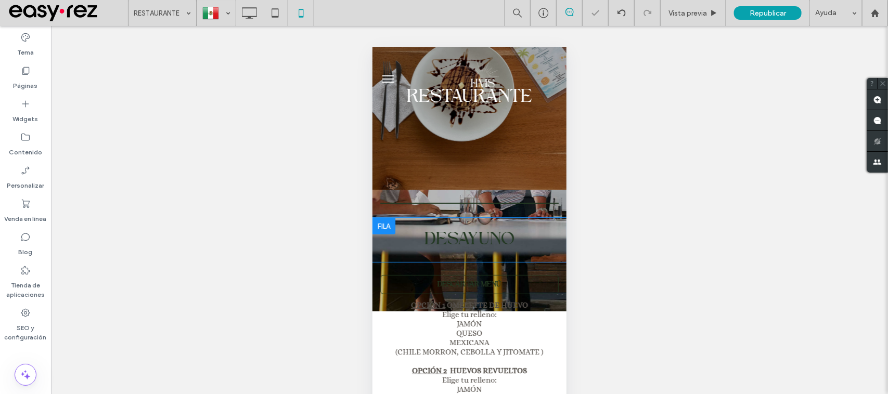
scroll to position [65, 0]
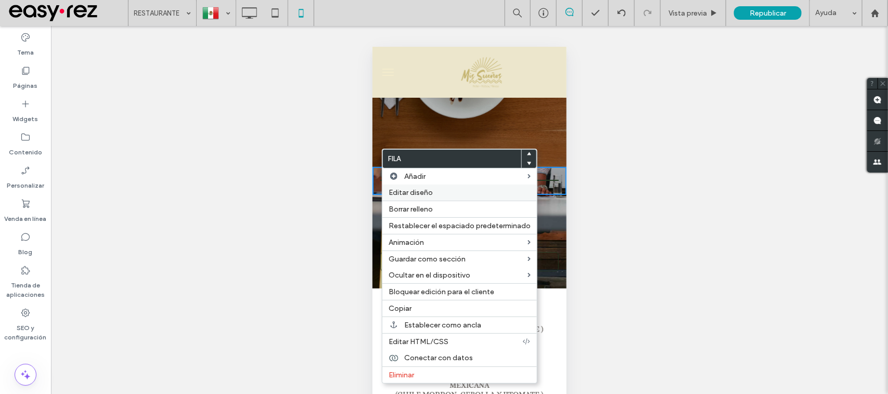
click at [453, 195] on label "Editar diseño" at bounding box center [460, 192] width 142 height 9
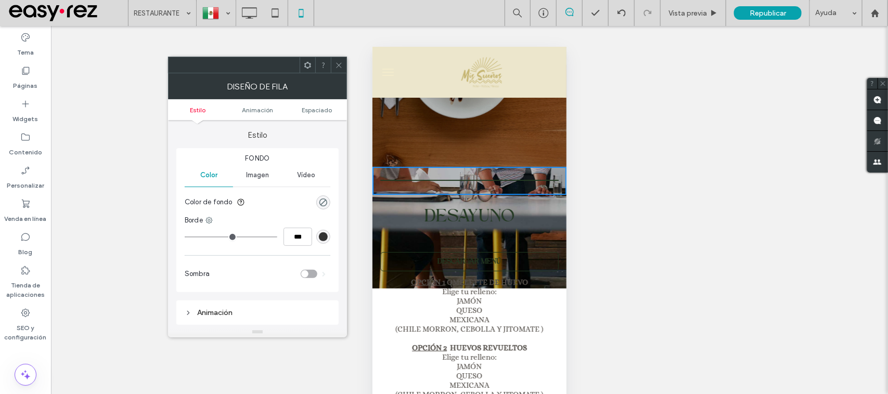
click at [266, 184] on div "Imagen" at bounding box center [257, 175] width 48 height 23
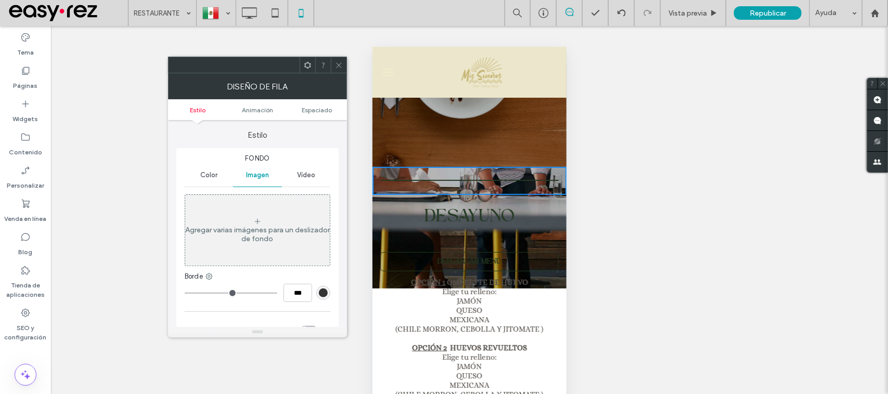
click at [337, 73] on div "Diseño de fila" at bounding box center [257, 86] width 179 height 26
click at [336, 63] on icon at bounding box center [339, 65] width 8 height 8
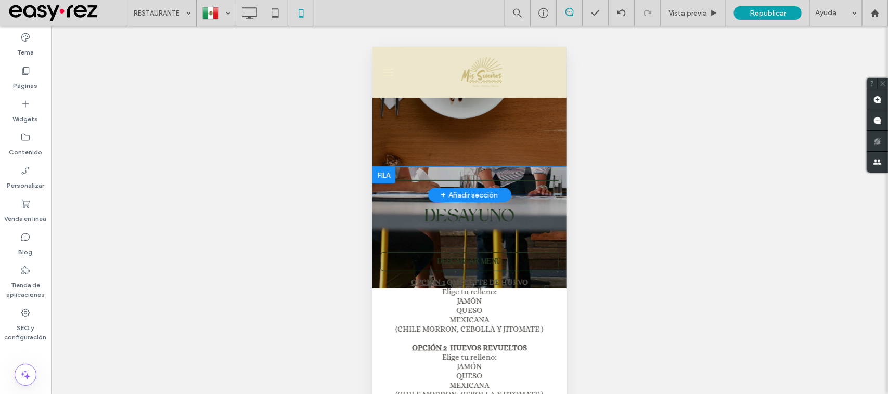
click at [527, 174] on div "Click To Paste" at bounding box center [469, 180] width 194 height 12
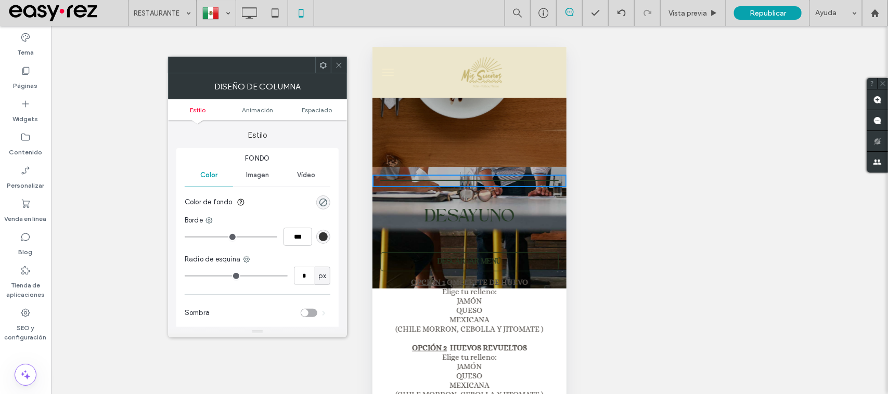
click at [264, 174] on span "Imagen" at bounding box center [257, 175] width 23 height 8
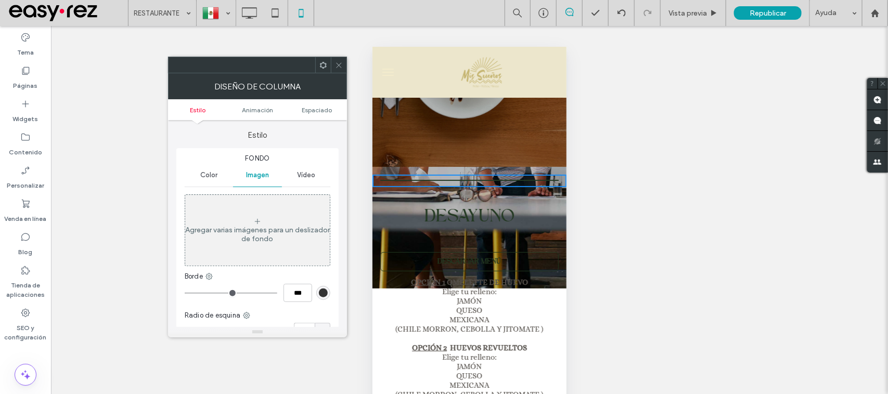
click at [335, 69] on span at bounding box center [339, 65] width 8 height 16
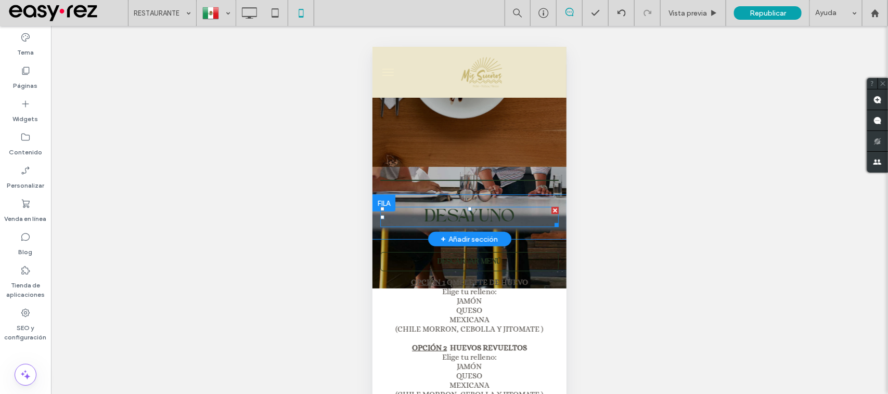
click at [534, 225] on h2 "DESAYUNO" at bounding box center [469, 217] width 178 height 18
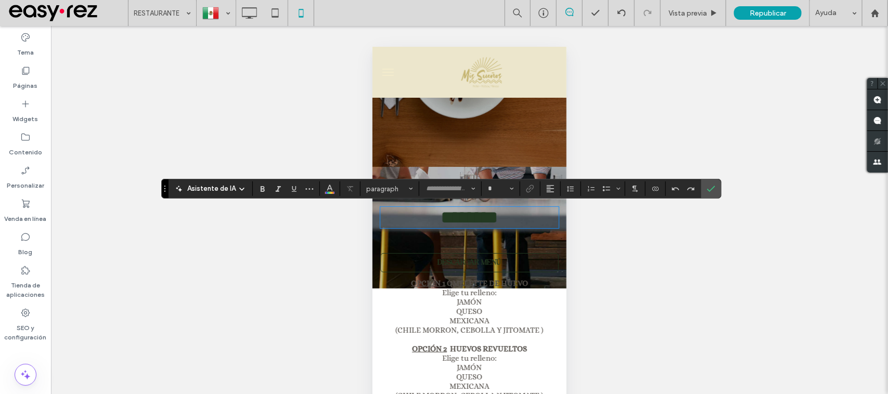
type input "**********"
type input "**"
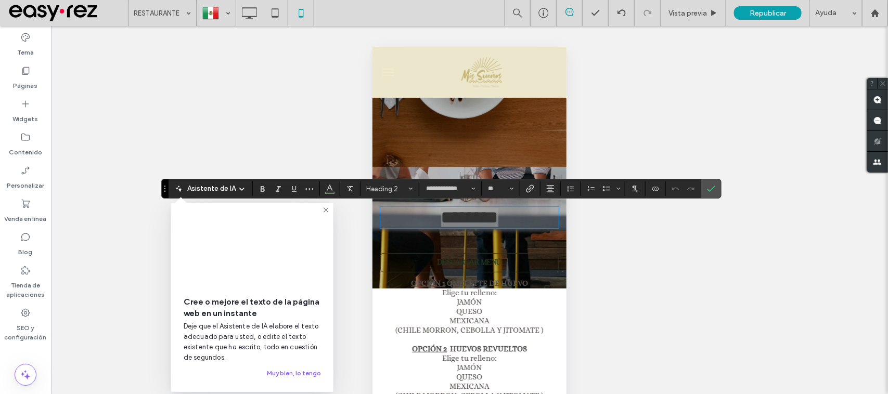
click at [685, 237] on div "Hacer visible? Sí" at bounding box center [469, 223] width 837 height 394
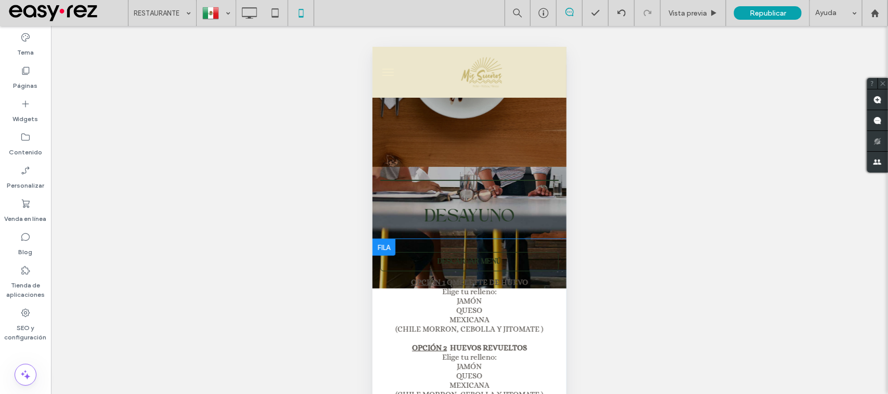
click at [543, 242] on div "DESCARGAR MENÚ OPCIÓN 1 OMELETTE DE HUEVO Elige tu relleno: JAMÓN QUESO MEXICAN…" at bounding box center [469, 400] width 194 height 323
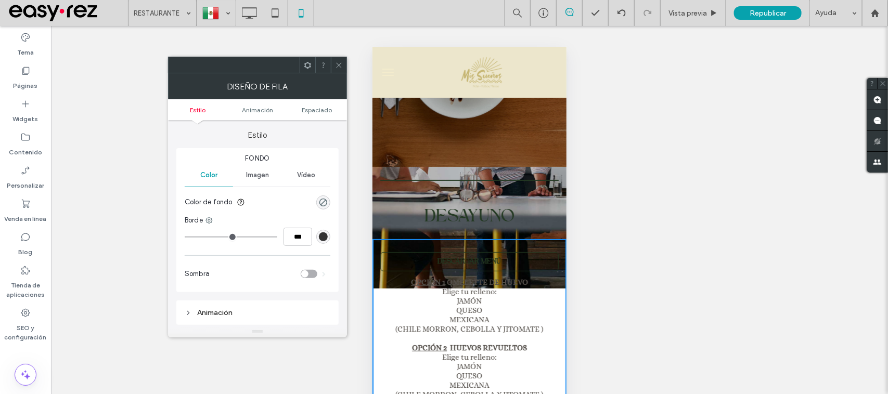
click at [341, 68] on icon at bounding box center [339, 65] width 8 height 8
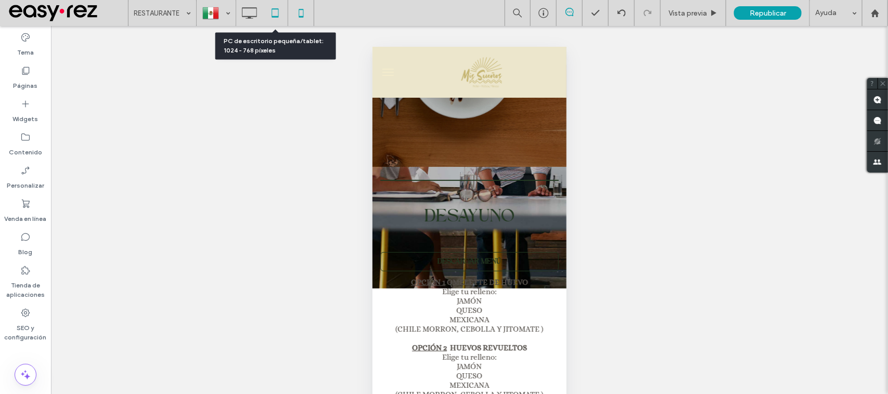
click at [265, 10] on icon at bounding box center [275, 13] width 21 height 21
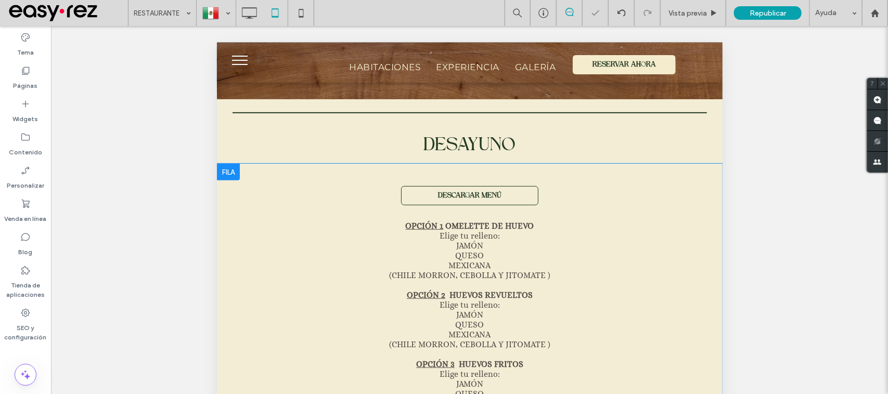
scroll to position [0, 0]
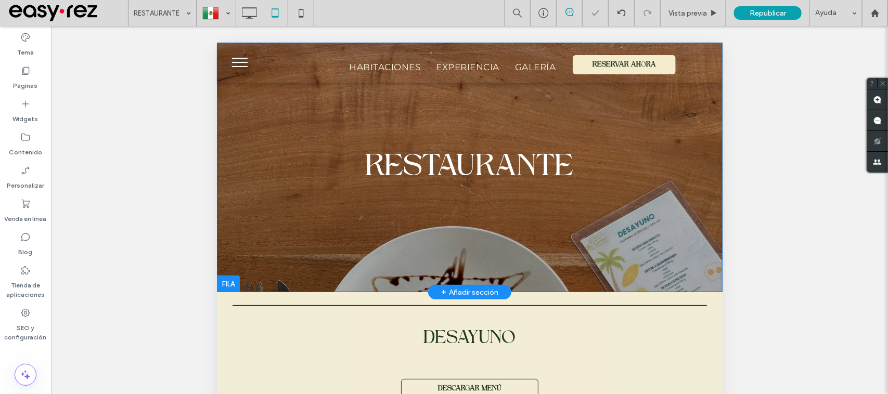
click at [248, 171] on div "RESTAURANTE Click To Paste" at bounding box center [469, 167] width 474 height 42
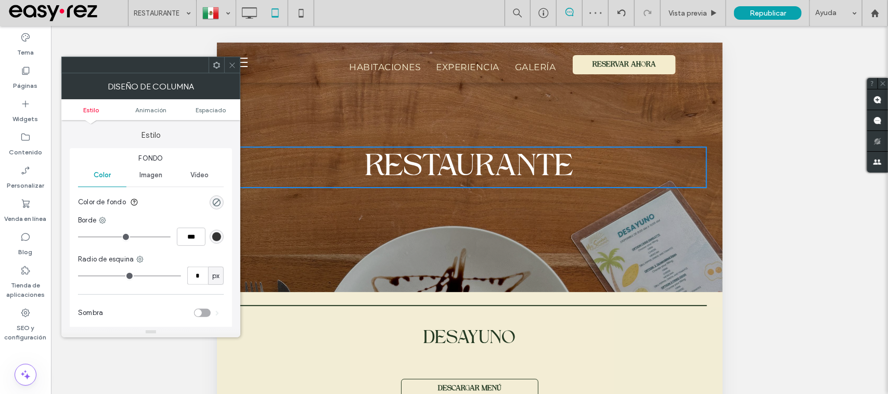
click at [235, 66] on div at bounding box center [232, 65] width 16 height 16
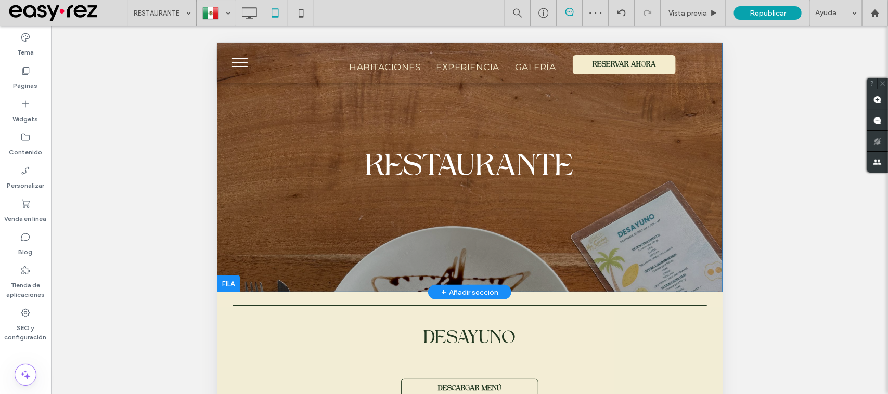
click at [264, 97] on div "RESTAURANTE Click To Paste Fila + Añadir sección" at bounding box center [469, 167] width 506 height 250
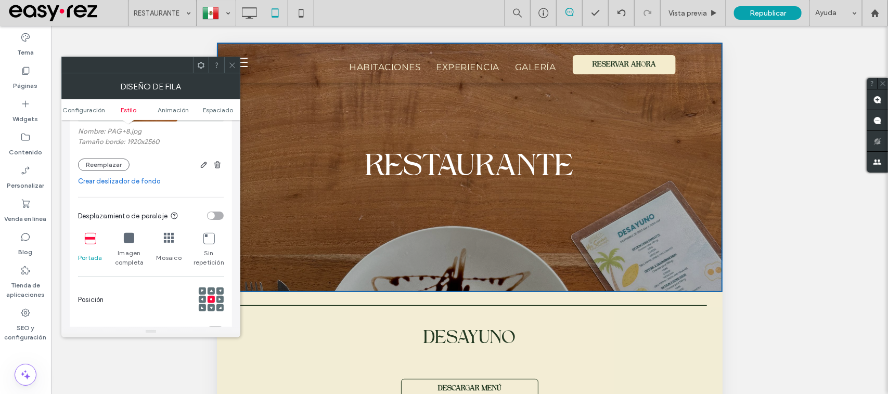
scroll to position [325, 0]
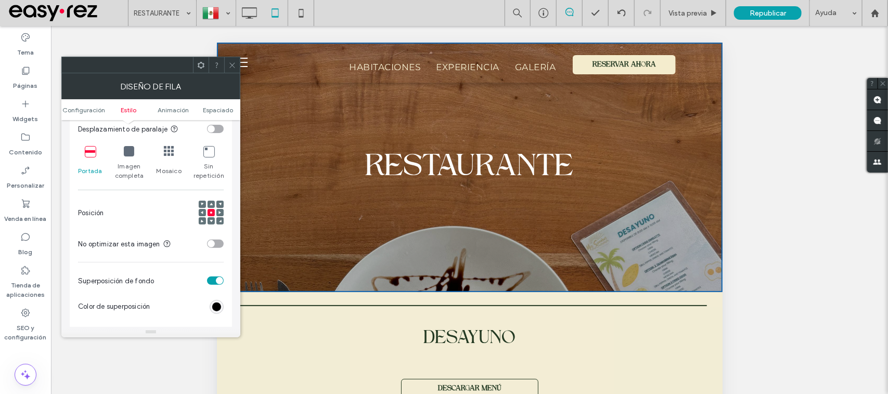
click at [210, 214] on icon at bounding box center [211, 212] width 3 height 3
click at [212, 225] on span at bounding box center [211, 220] width 3 height 7
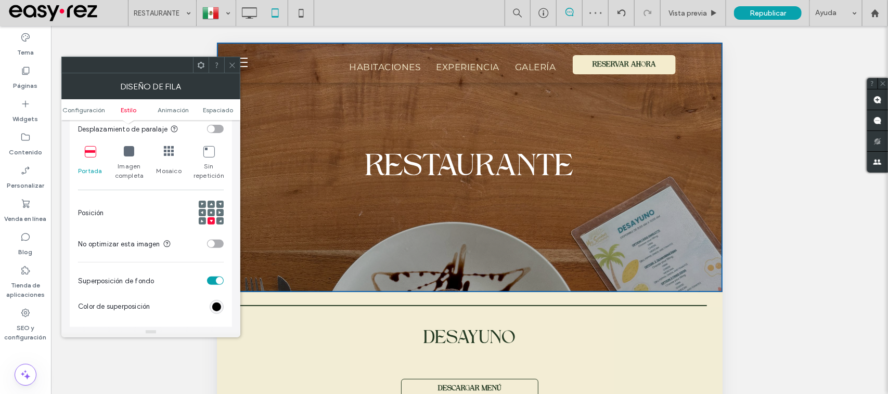
click at [212, 212] on span at bounding box center [211, 212] width 3 height 7
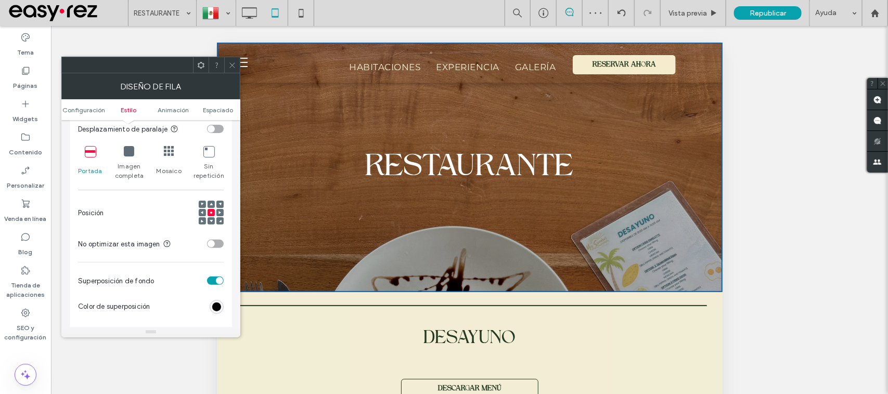
drag, startPoint x: 232, startPoint y: 58, endPoint x: 54, endPoint y: 7, distance: 185.4
click at [232, 58] on span at bounding box center [232, 65] width 8 height 16
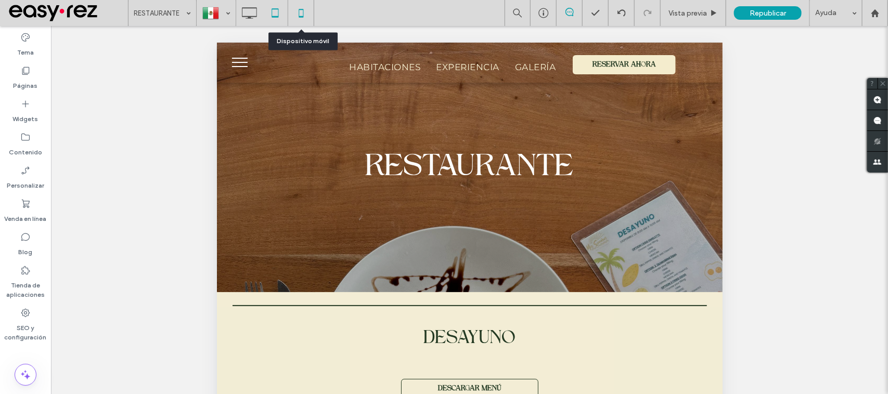
click at [297, 19] on icon at bounding box center [301, 13] width 21 height 21
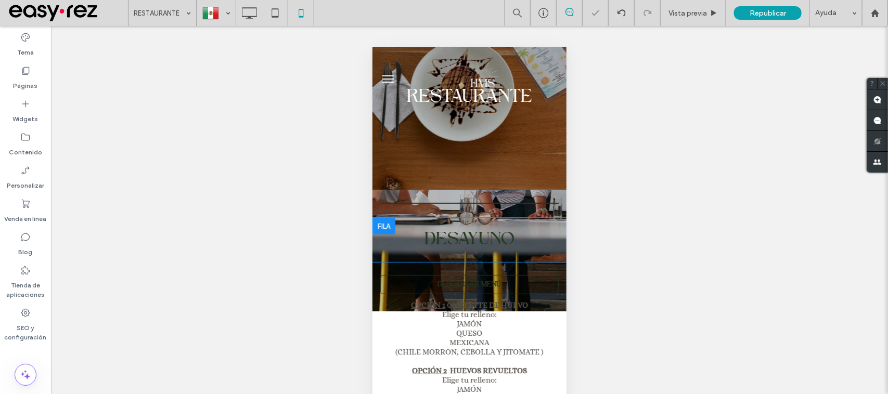
scroll to position [65, 0]
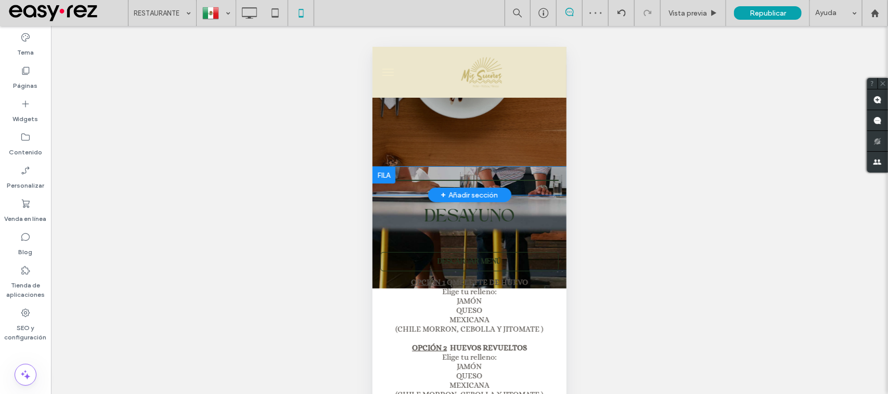
click at [390, 169] on div at bounding box center [383, 174] width 23 height 17
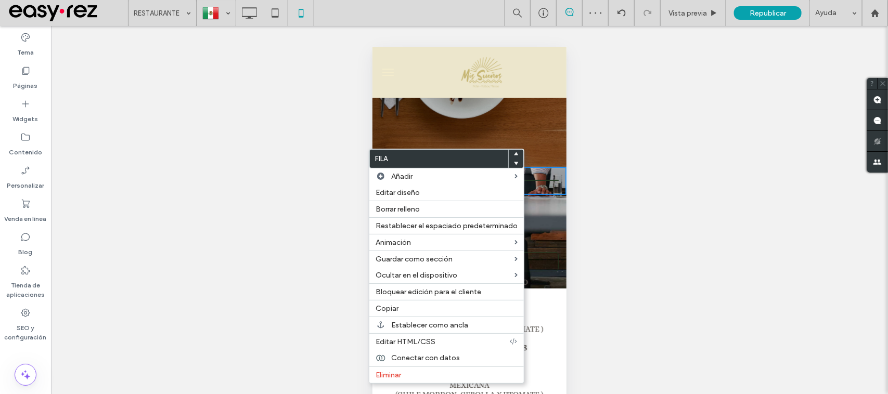
click at [674, 148] on div "Hacer visible? Sí Hacer visible? Sí Hacer visible? Sí" at bounding box center [469, 223] width 837 height 394
click at [572, 173] on div "Hacer visible? Sí Hacer visible? Sí Hacer visible? Sí" at bounding box center [469, 223] width 837 height 394
click at [313, 161] on div "Hacer visible? Sí Hacer visible? Sí Hacer visible? Sí" at bounding box center [469, 223] width 837 height 394
click at [426, 109] on div "RESTAURANTE Click To Paste Fila + Añadir sección" at bounding box center [469, 73] width 194 height 185
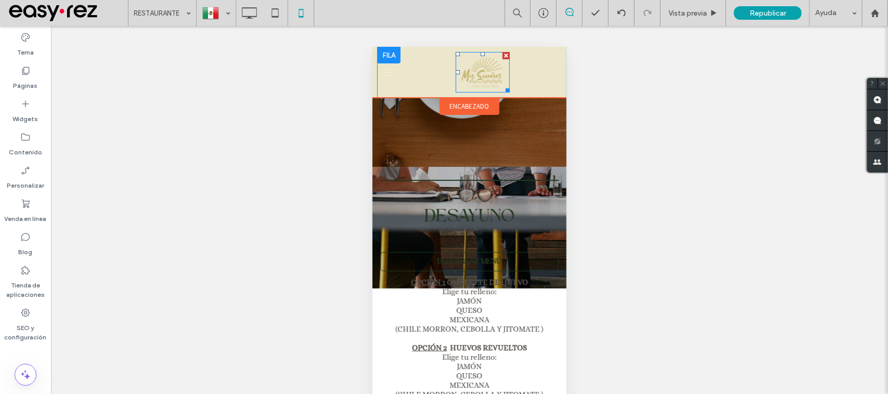
click at [482, 70] on img at bounding box center [482, 71] width 54 height 41
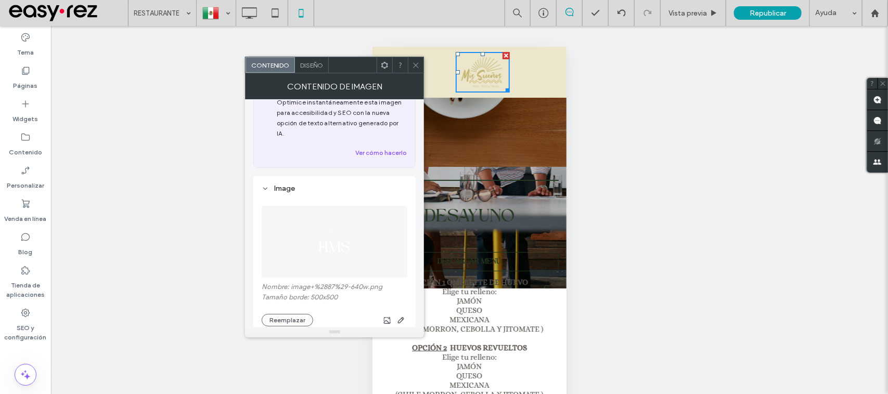
scroll to position [130, 0]
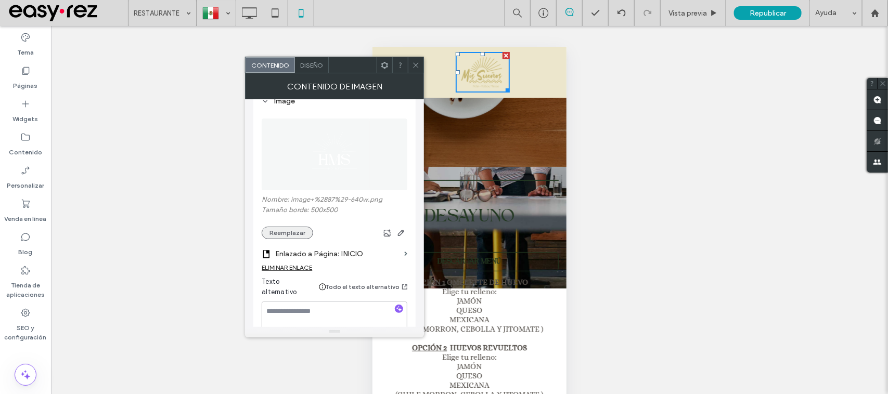
click at [300, 227] on button "Reemplazar" at bounding box center [287, 233] width 51 height 12
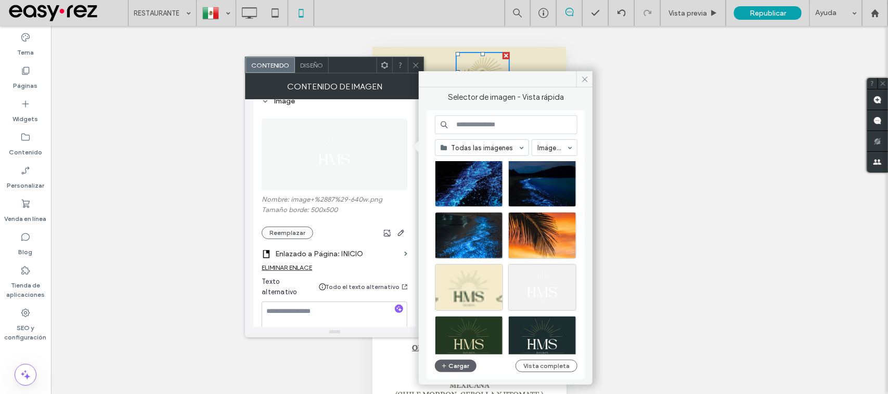
scroll to position [0, 0]
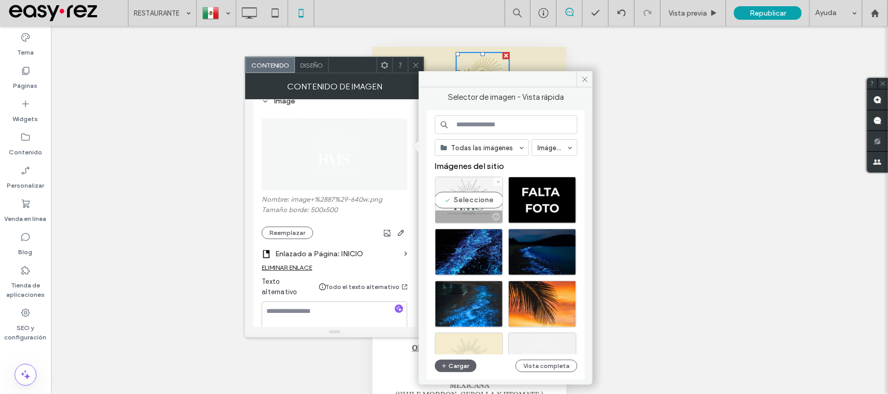
click at [476, 205] on div "Seleccione" at bounding box center [469, 200] width 68 height 47
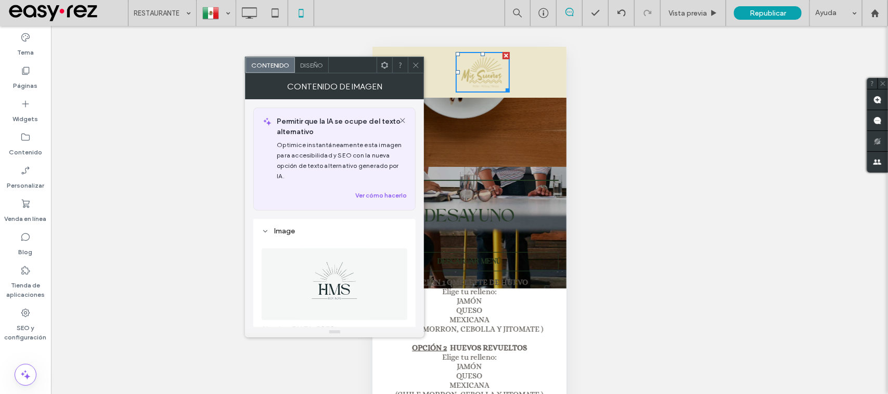
click at [415, 69] on icon at bounding box center [416, 65] width 8 height 8
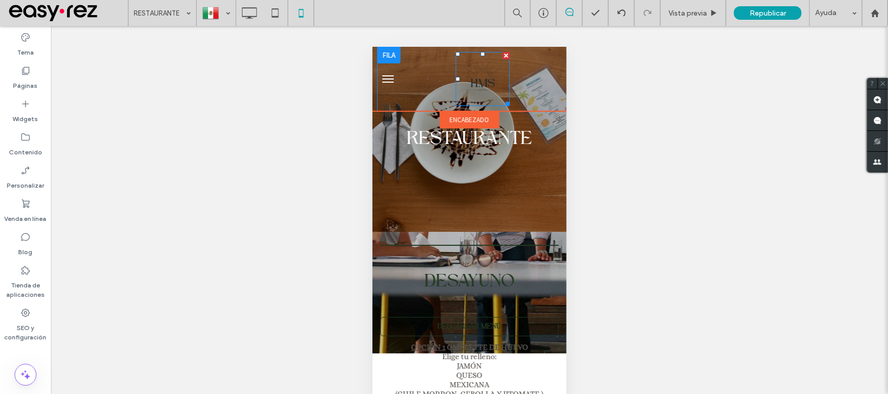
click at [483, 76] on img at bounding box center [482, 78] width 54 height 54
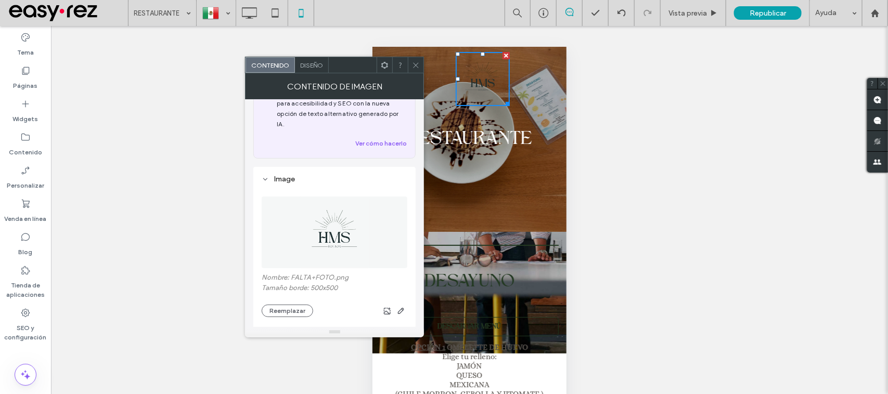
scroll to position [130, 0]
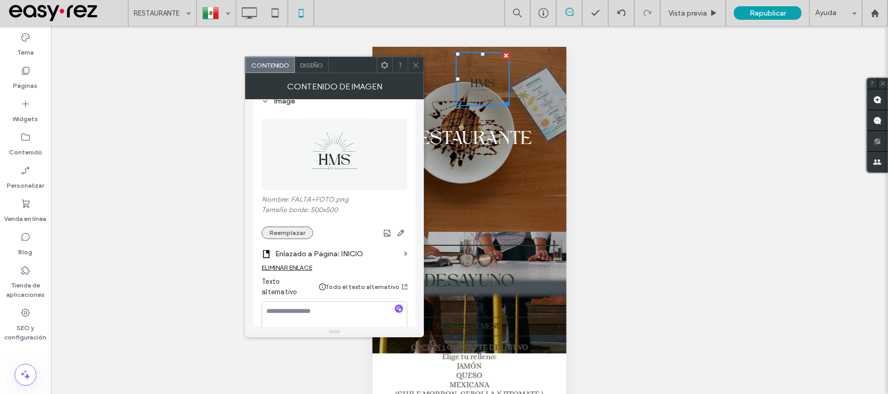
click at [290, 227] on button "Reemplazar" at bounding box center [287, 233] width 51 height 12
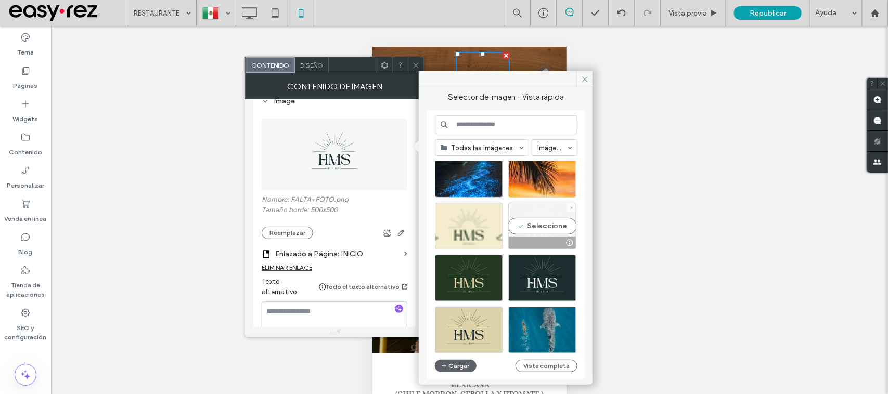
click at [546, 224] on div "Seleccione" at bounding box center [542, 226] width 68 height 47
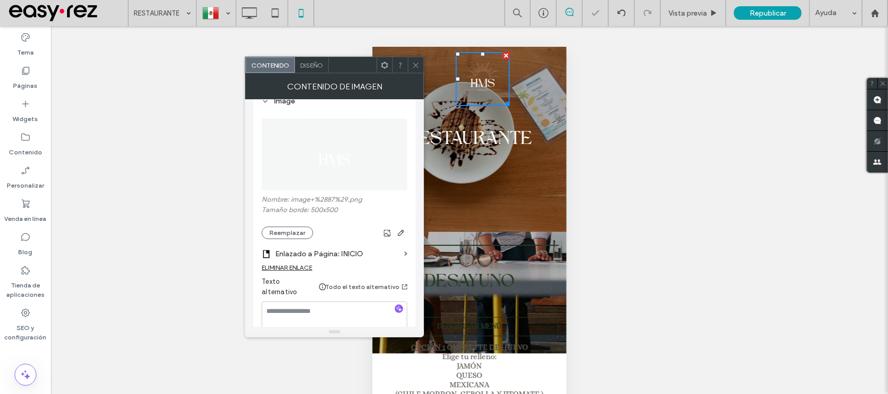
click at [414, 75] on div "Contenido de imagen" at bounding box center [334, 86] width 179 height 26
click at [417, 63] on icon at bounding box center [416, 65] width 8 height 8
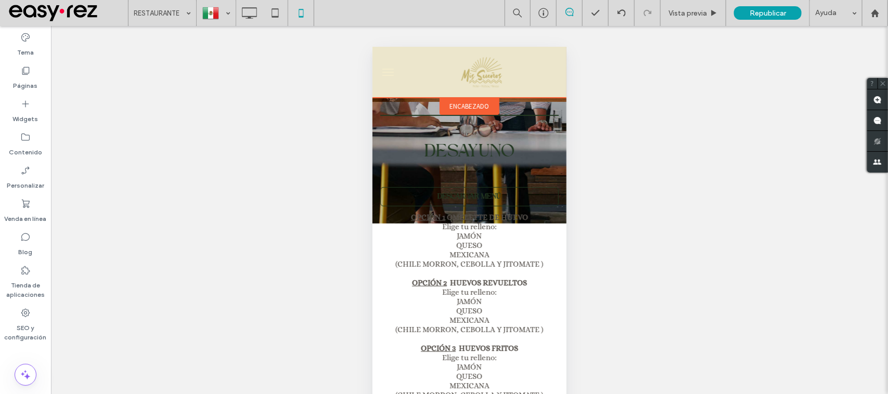
click at [483, 101] on span "encabezado" at bounding box center [469, 105] width 40 height 9
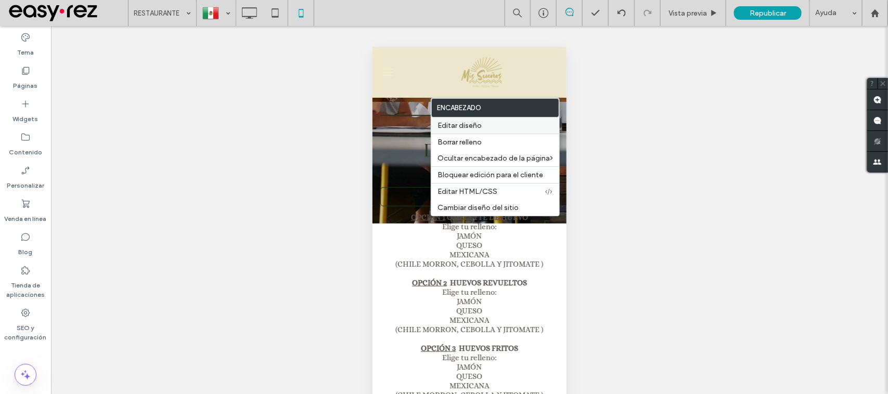
click at [517, 127] on label "Editar diseño" at bounding box center [494, 125] width 115 height 9
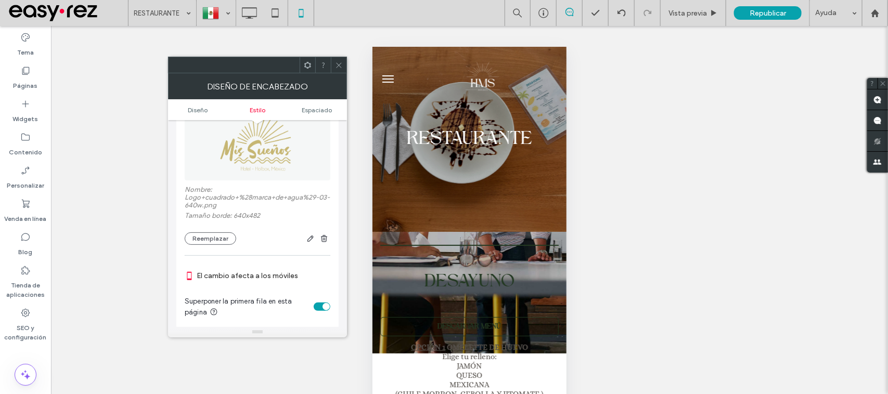
scroll to position [455, 0]
click at [225, 242] on button "Reemplazar" at bounding box center [210, 237] width 51 height 12
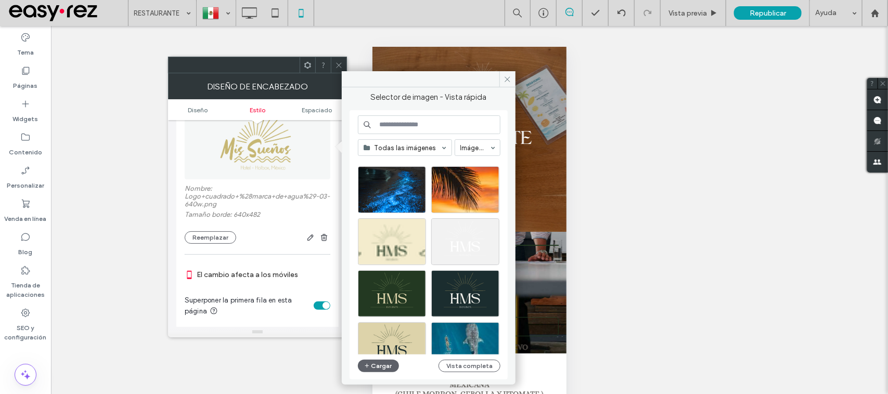
scroll to position [0, 0]
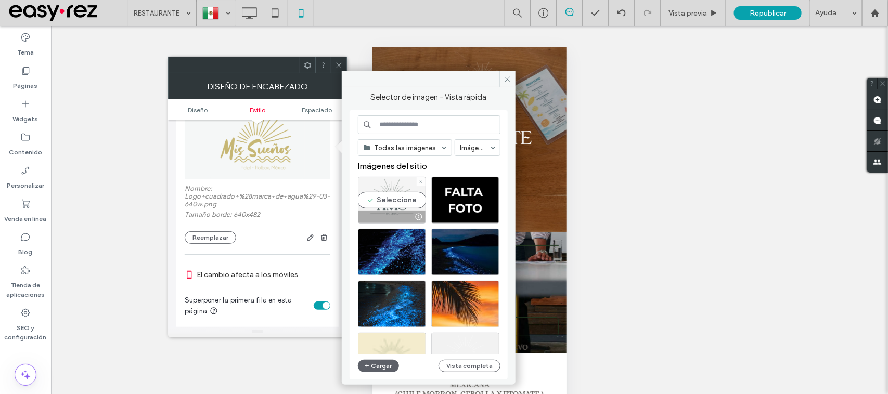
click at [389, 203] on div "Seleccione" at bounding box center [392, 200] width 68 height 47
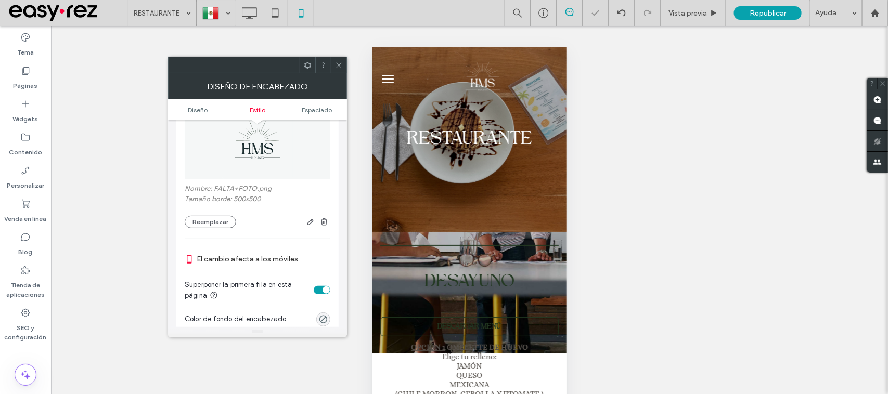
click at [335, 62] on icon at bounding box center [339, 65] width 8 height 8
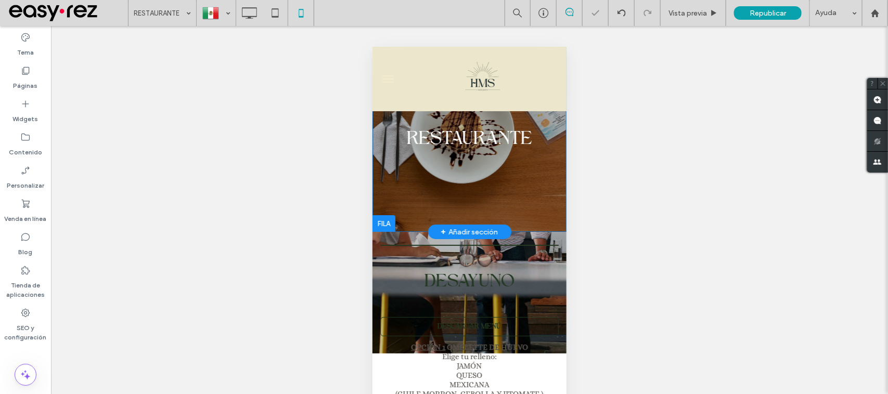
scroll to position [195, 0]
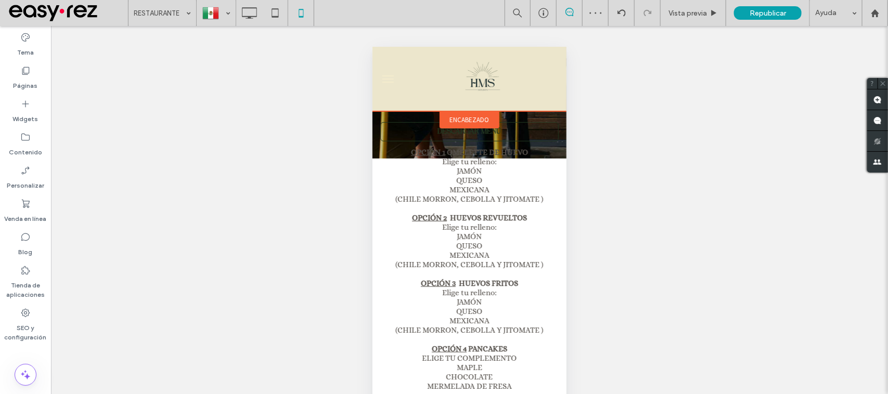
click at [475, 119] on span "encabezado" at bounding box center [469, 119] width 40 height 9
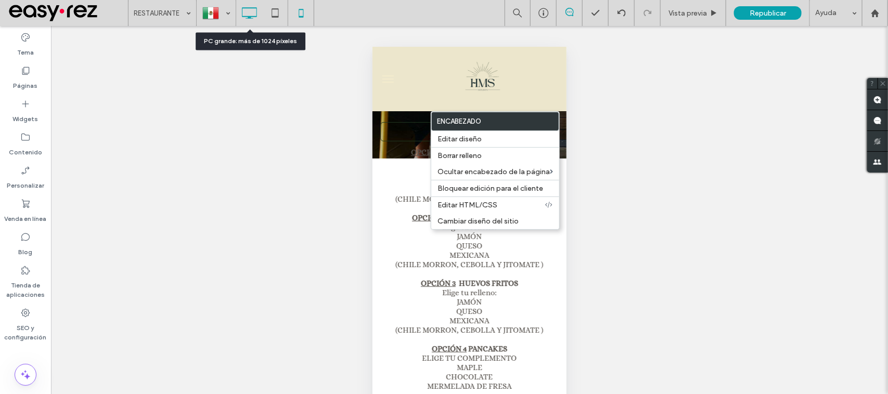
click at [250, 9] on icon at bounding box center [249, 13] width 21 height 21
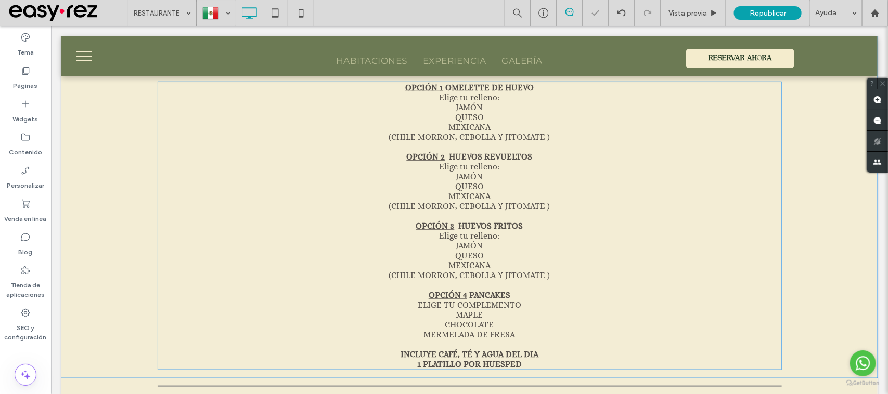
scroll to position [325, 0]
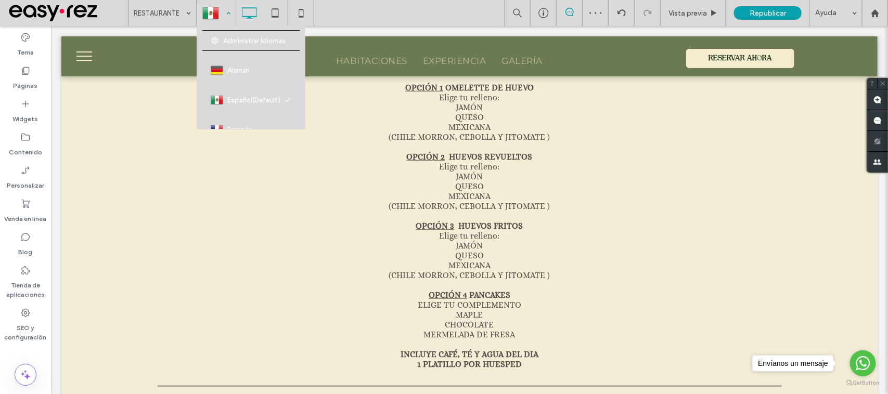
click at [200, 10] on div at bounding box center [216, 13] width 38 height 25
click at [301, 14] on icon at bounding box center [301, 13] width 21 height 21
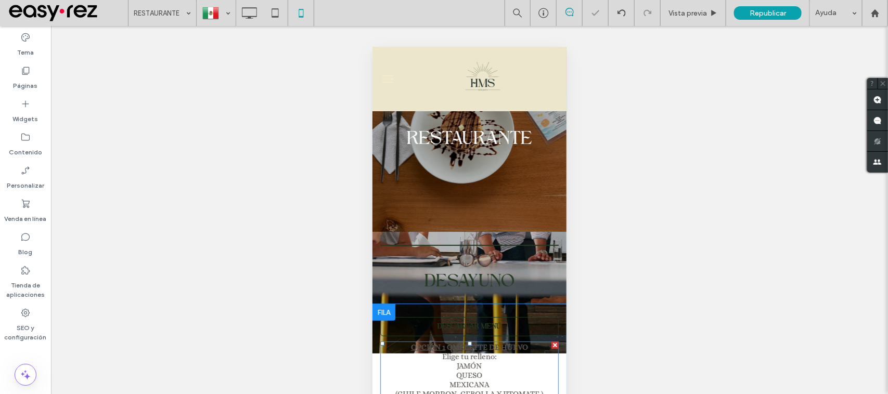
scroll to position [260, 0]
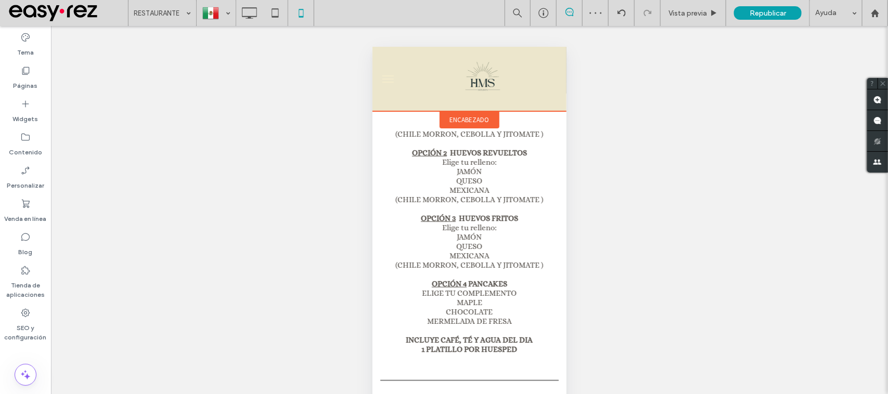
click at [473, 114] on div "encabezado" at bounding box center [469, 119] width 60 height 17
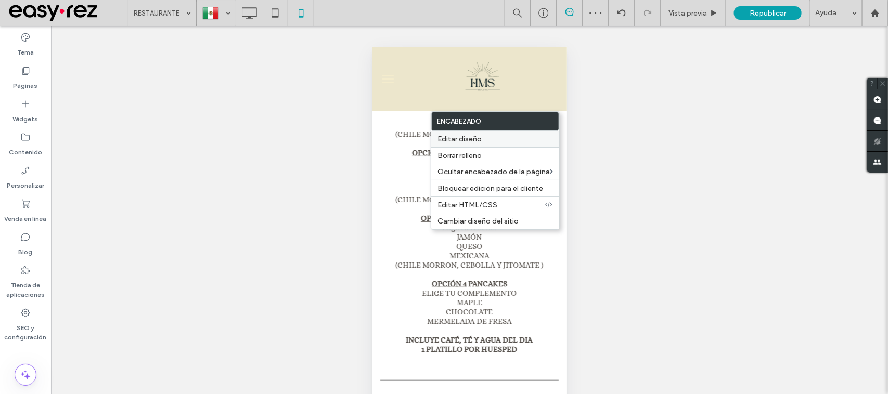
click at [498, 140] on label "Editar diseño" at bounding box center [494, 139] width 115 height 9
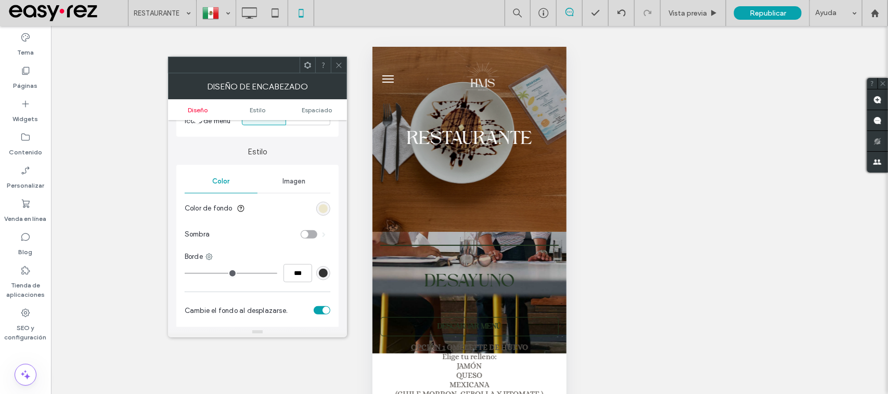
scroll to position [195, 0]
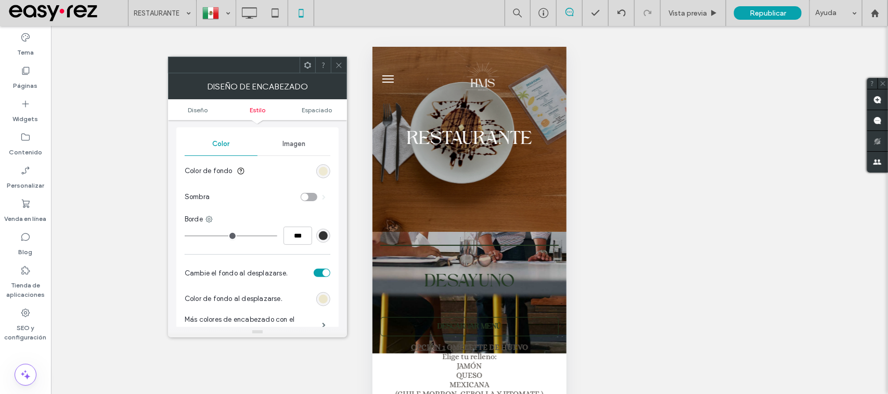
click at [324, 172] on div "rgb(236, 230, 204)" at bounding box center [323, 171] width 9 height 9
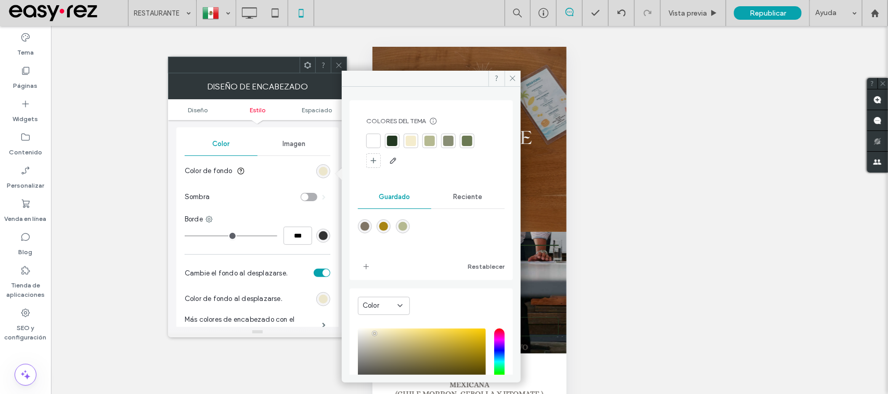
click at [440, 141] on div at bounding box center [431, 151] width 130 height 35
click at [446, 139] on div at bounding box center [448, 141] width 10 height 10
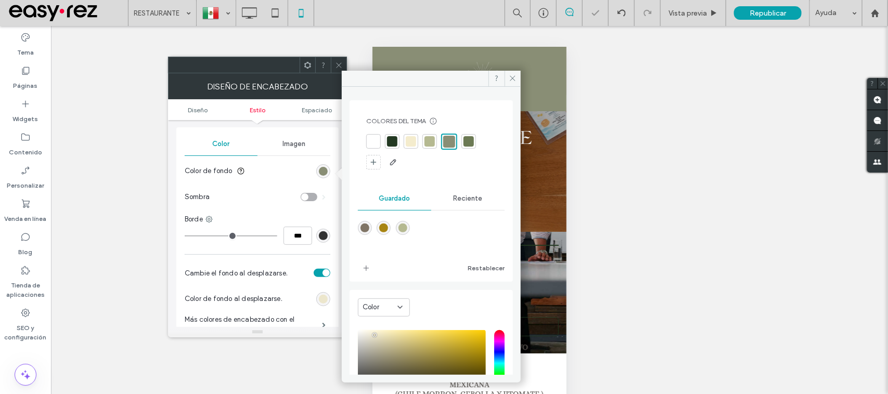
click at [342, 68] on div at bounding box center [339, 65] width 16 height 16
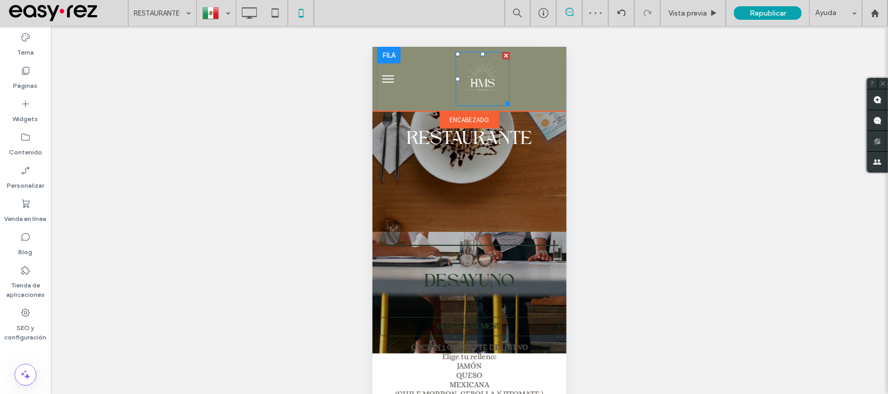
click at [484, 66] on img at bounding box center [482, 78] width 54 height 54
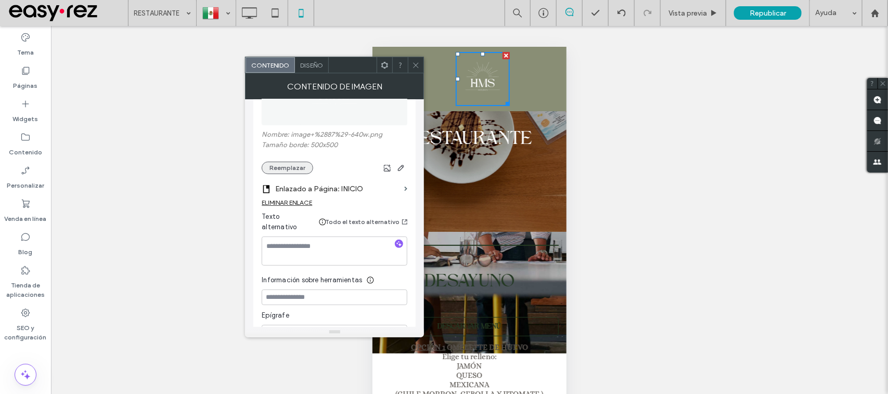
click at [294, 162] on button "Reemplazar" at bounding box center [287, 168] width 51 height 12
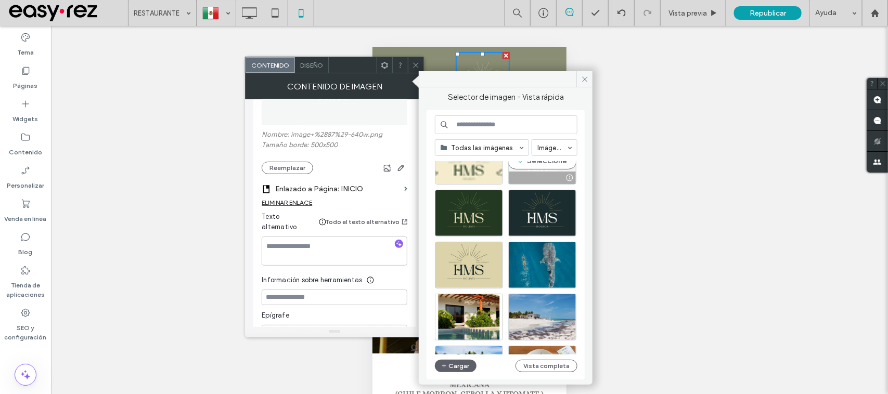
click at [532, 170] on div "Seleccione" at bounding box center [542, 161] width 68 height 47
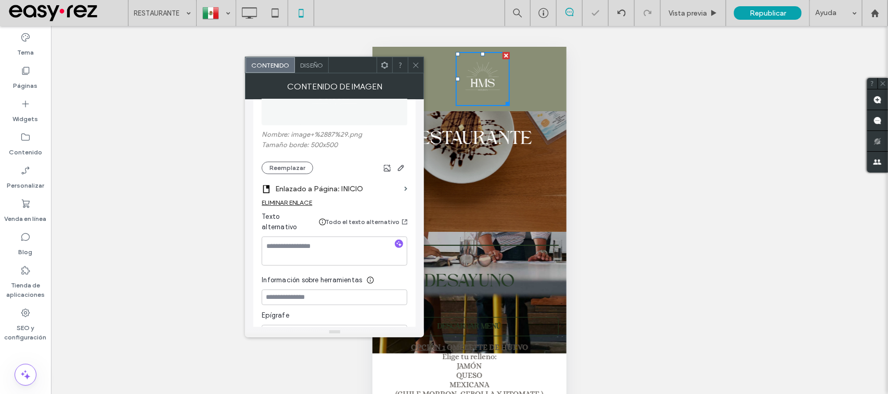
click at [419, 61] on icon at bounding box center [416, 65] width 8 height 8
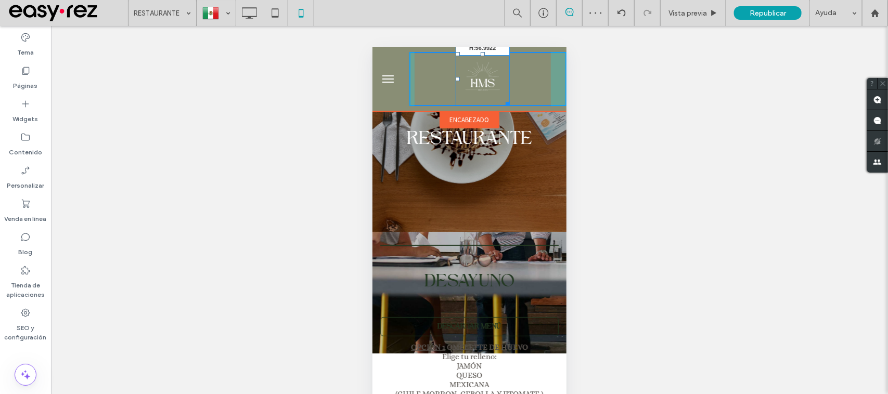
drag, startPoint x: 501, startPoint y: 102, endPoint x: 489, endPoint y: 92, distance: 15.9
click at [489, 92] on div "W:57.9492 H:56.9922 encabezado" at bounding box center [469, 78] width 194 height 65
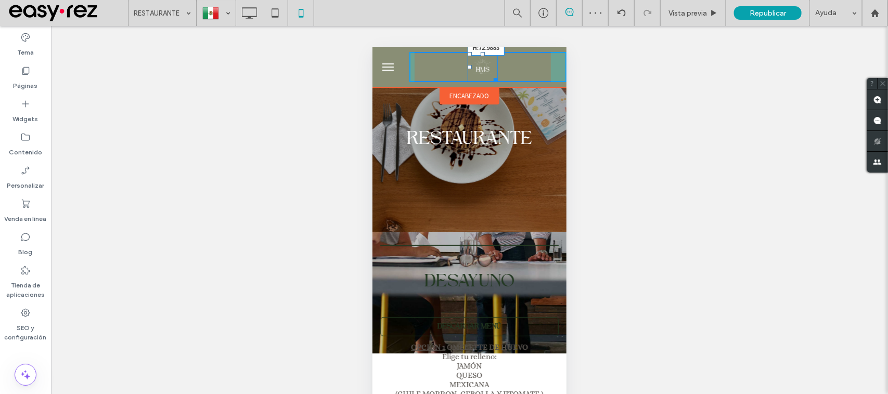
drag, startPoint x: 488, startPoint y: 81, endPoint x: 861, endPoint y: 128, distance: 376.0
click at [493, 82] on div at bounding box center [493, 78] width 8 height 8
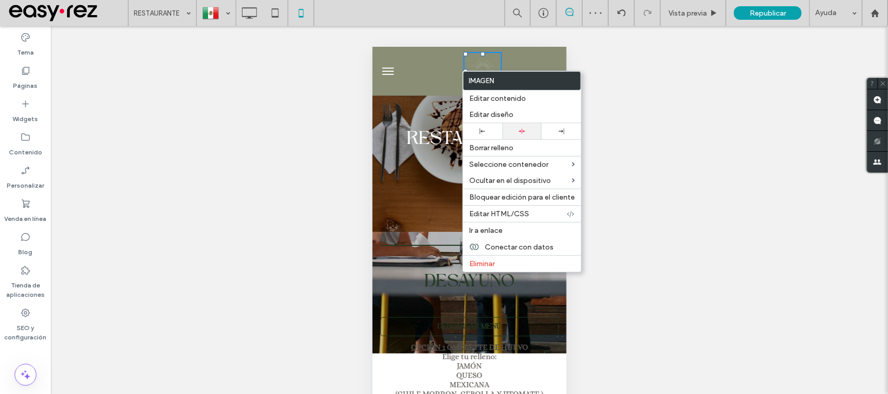
click at [525, 131] on div at bounding box center [522, 131] width 29 height 7
click at [662, 87] on div "Hacer visible? Sí Hacer visible? Sí Hacer visible? Sí Hacer visible? Sí Hacer v…" at bounding box center [469, 223] width 837 height 394
click at [630, 66] on div "Hacer visible? Sí Hacer visible? Sí Hacer visible? Sí Hacer visible? Sí Hacer v…" at bounding box center [469, 223] width 837 height 394
click at [281, 164] on div "Hacer visible? Sí Hacer visible? Sí Hacer visible? Sí Hacer visible? Sí Hacer v…" at bounding box center [469, 223] width 837 height 394
click at [602, 69] on div "Hacer visible? Sí Hacer visible? Sí Hacer visible? Sí Hacer visible? Sí Hacer v…" at bounding box center [469, 223] width 837 height 394
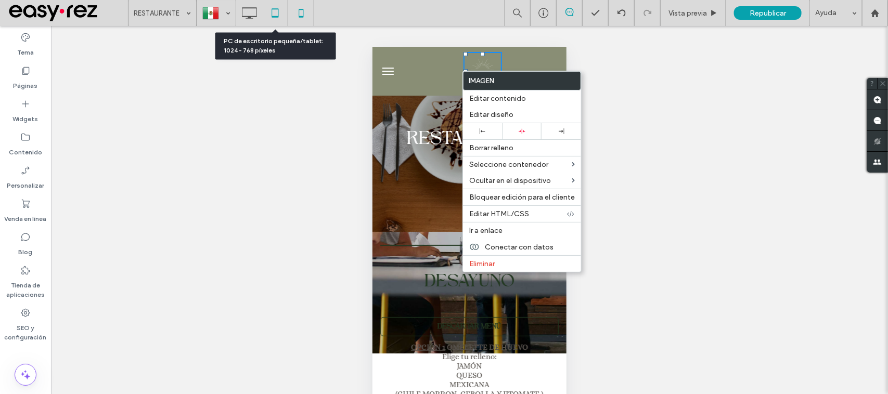
click at [269, 16] on icon at bounding box center [275, 13] width 21 height 21
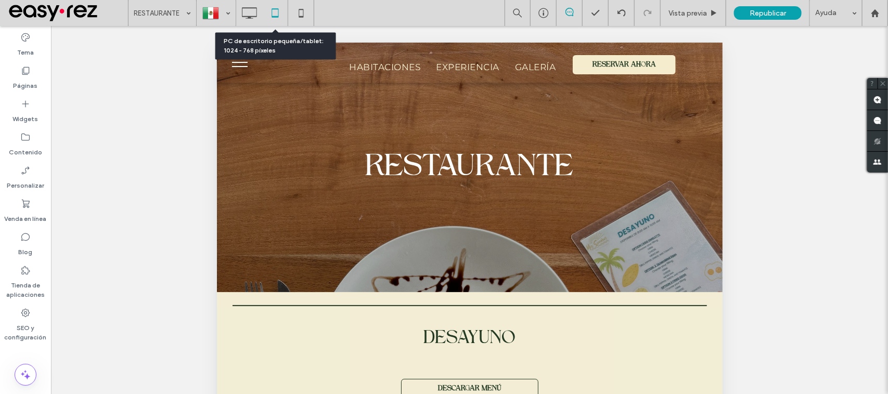
scroll to position [0, 0]
click at [235, 278] on div at bounding box center [227, 283] width 23 height 17
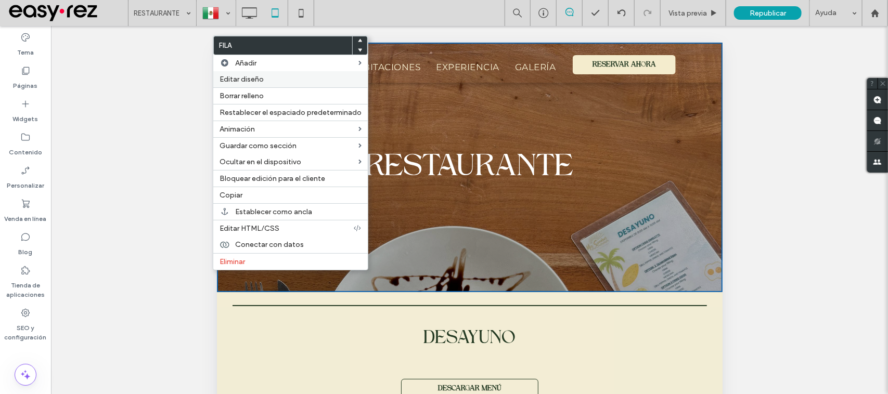
click at [265, 83] on label "Editar diseño" at bounding box center [291, 79] width 142 height 9
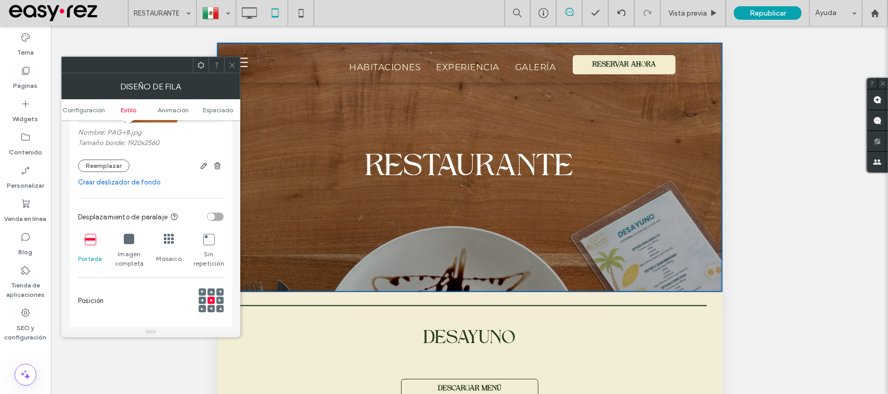
scroll to position [260, 0]
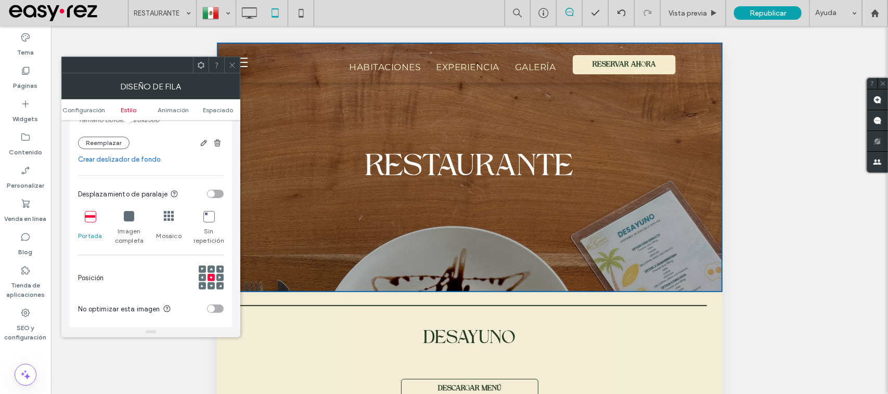
click at [230, 67] on icon at bounding box center [232, 65] width 8 height 8
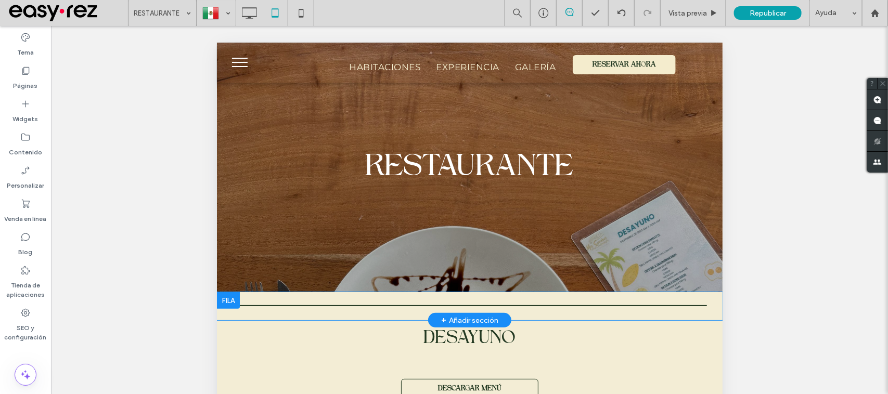
click at [225, 297] on div at bounding box center [227, 300] width 23 height 17
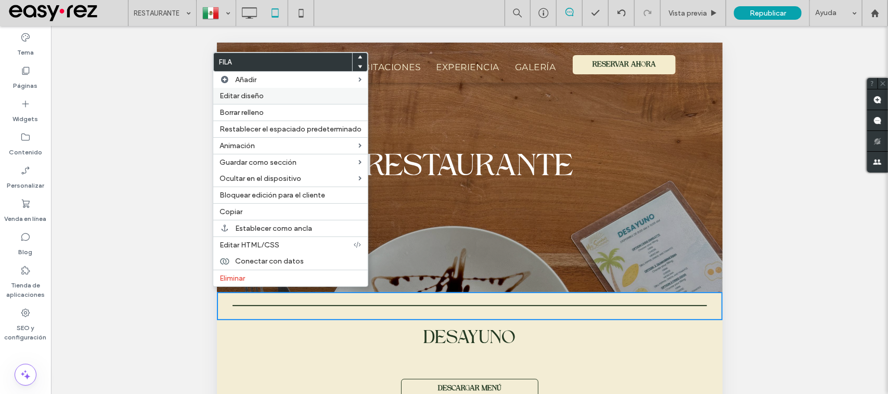
click at [264, 99] on label "Editar diseño" at bounding box center [291, 96] width 142 height 9
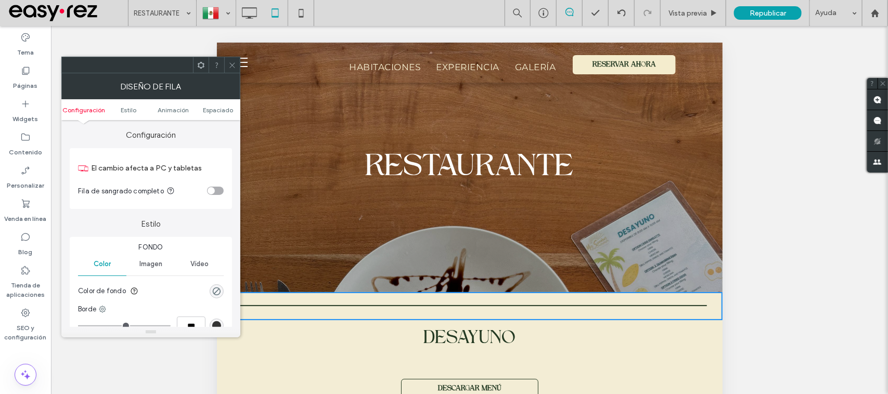
click at [161, 265] on span "Imagen" at bounding box center [150, 264] width 23 height 8
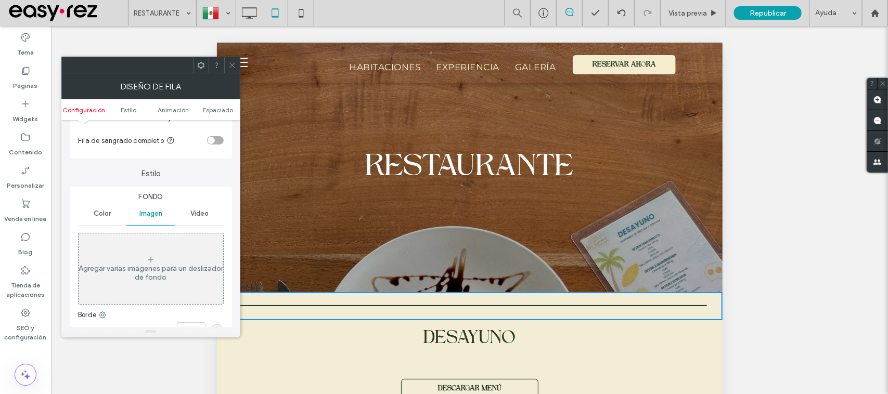
scroll to position [65, 0]
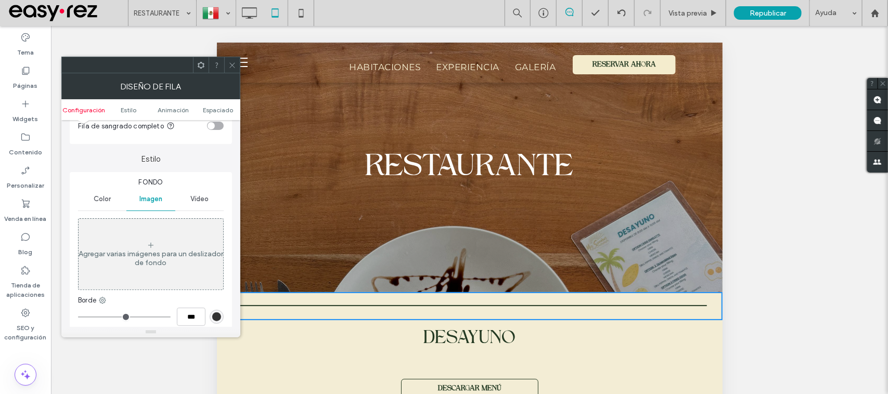
click at [232, 61] on icon at bounding box center [232, 65] width 8 height 8
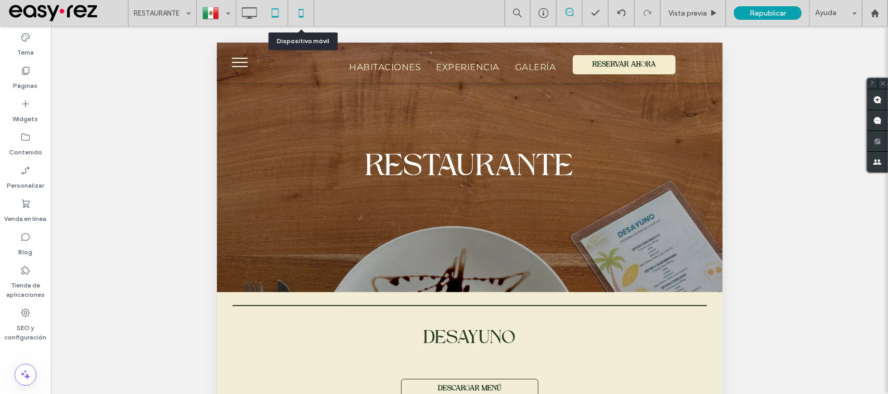
click at [300, 15] on icon at bounding box center [301, 13] width 21 height 21
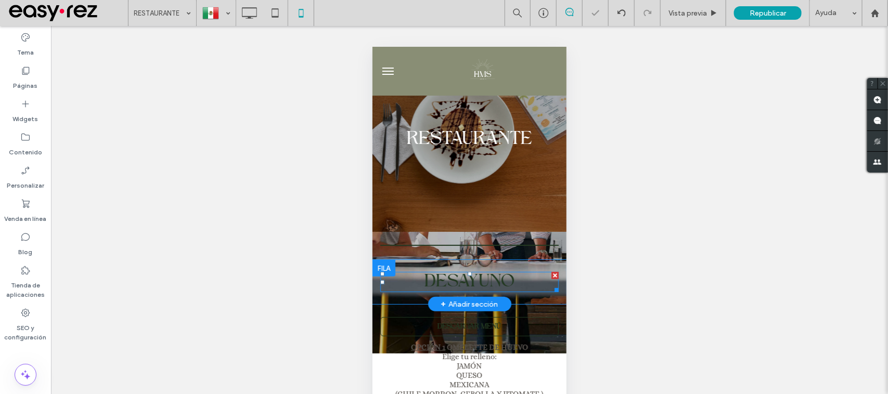
scroll to position [0, 0]
click at [378, 260] on div at bounding box center [383, 268] width 23 height 17
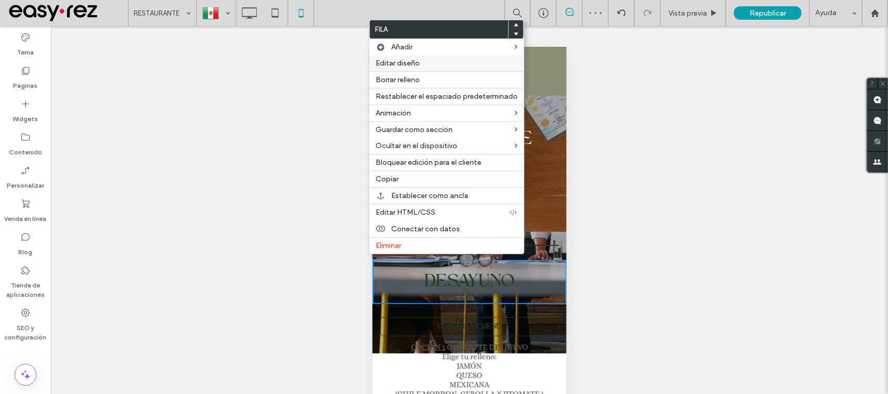
click at [405, 65] on span "Editar diseño" at bounding box center [398, 63] width 44 height 9
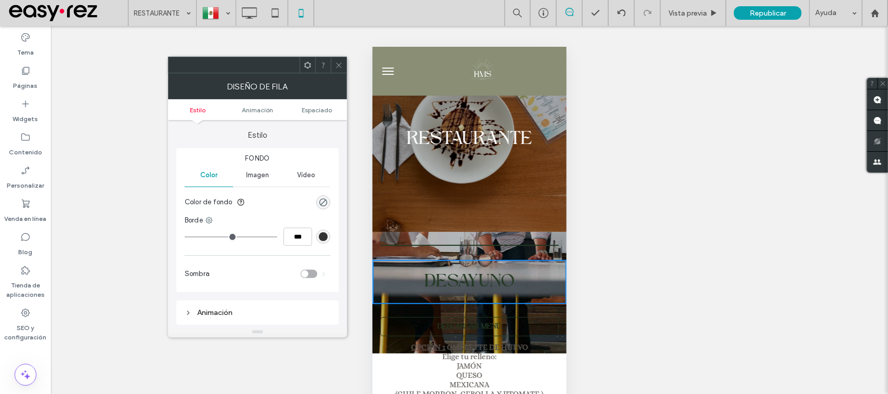
click at [261, 181] on div "Imagen" at bounding box center [257, 175] width 48 height 23
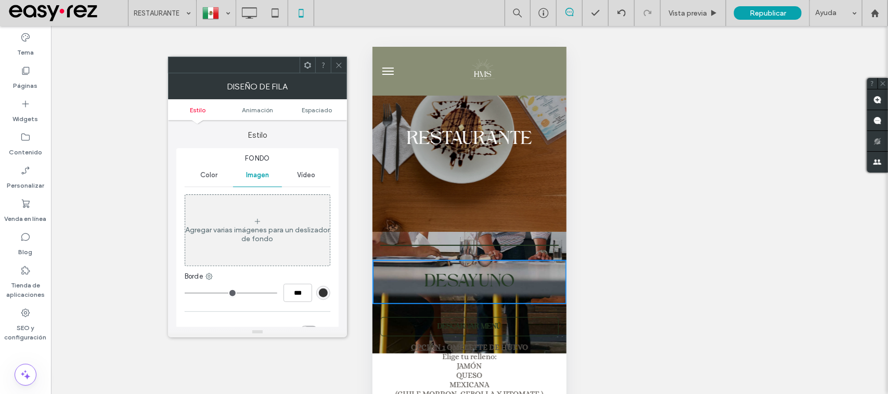
click at [282, 222] on div "Agregar varias imágenes para un deslizador de fondo" at bounding box center [257, 230] width 145 height 69
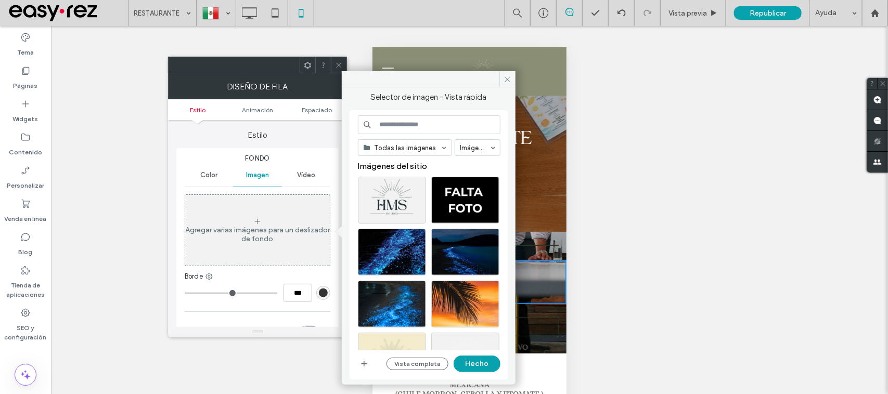
click at [191, 175] on div "Color" at bounding box center [209, 175] width 48 height 23
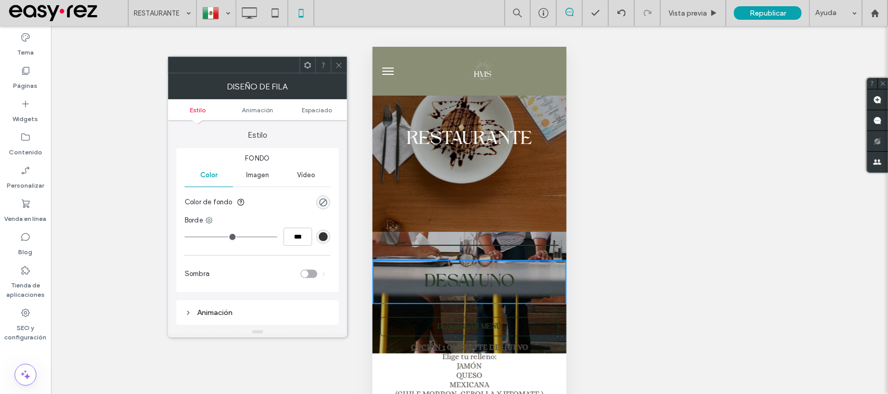
click at [320, 237] on div "rgb(51, 51, 51)" at bounding box center [323, 237] width 9 height 9
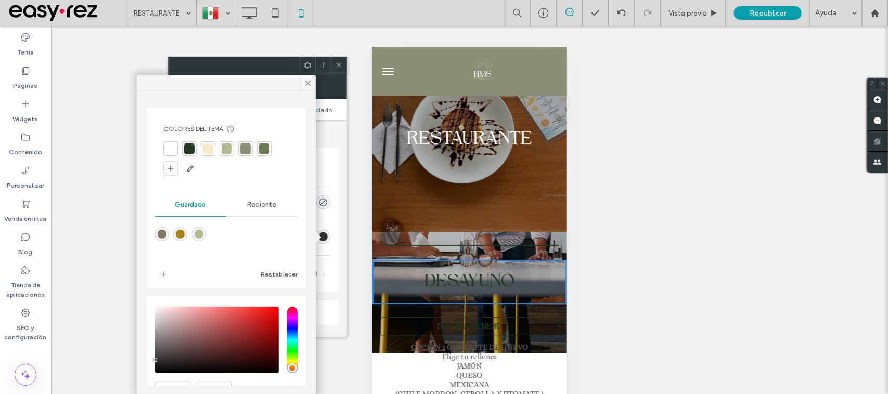
click at [248, 203] on span "Reciente" at bounding box center [262, 205] width 29 height 8
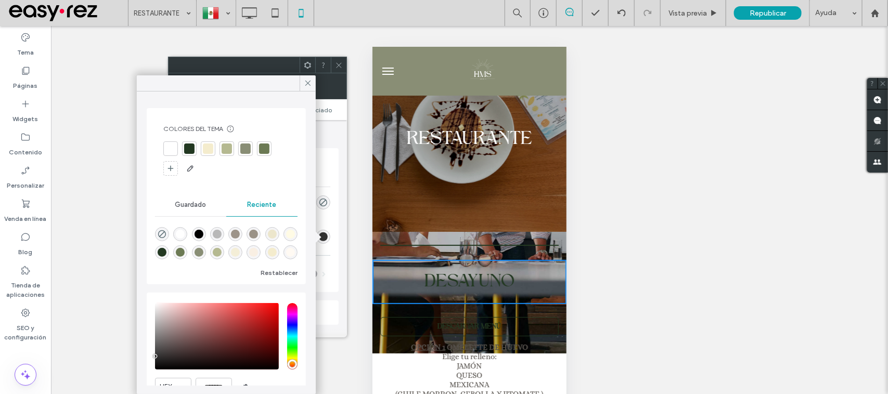
scroll to position [27, 0]
click at [286, 248] on div "rgba(255, 250, 243, 1)" at bounding box center [290, 252] width 9 height 9
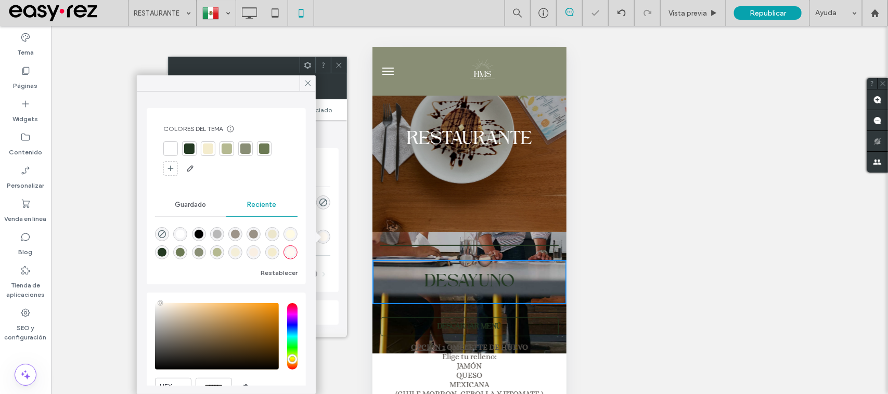
type input "*"
type input "***"
type input "*******"
click at [286, 248] on div "rgba(255, 250, 243, 1)" at bounding box center [290, 252] width 9 height 9
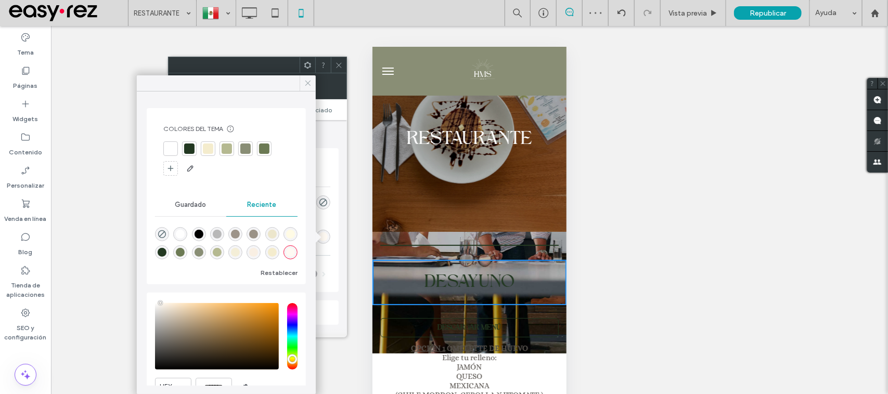
click at [305, 82] on icon at bounding box center [307, 83] width 9 height 9
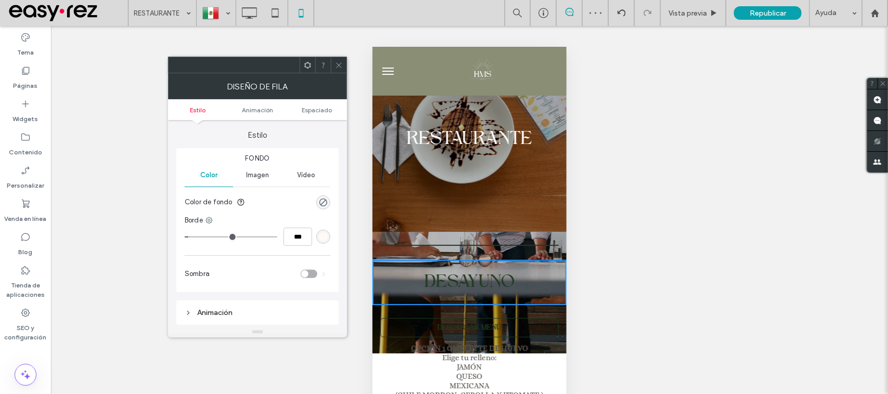
click at [340, 63] on use at bounding box center [338, 64] width 5 height 5
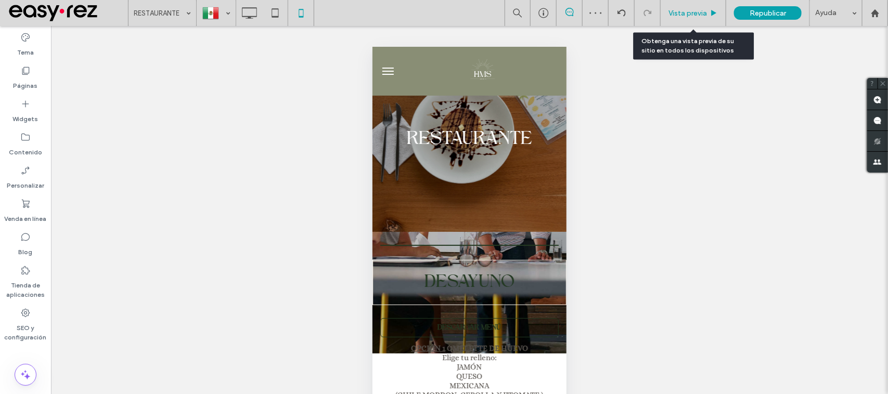
click at [672, 18] on div "Vista previa" at bounding box center [694, 13] width 66 height 26
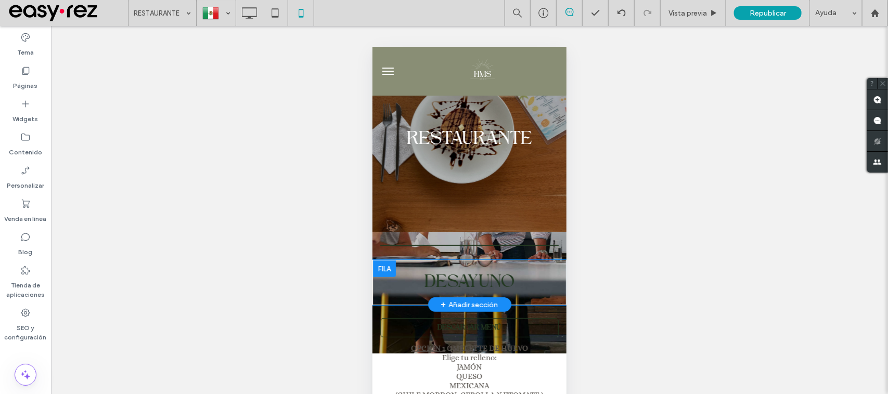
click at [527, 269] on div "DESAYUNO Click To Paste" at bounding box center [468, 282] width 193 height 29
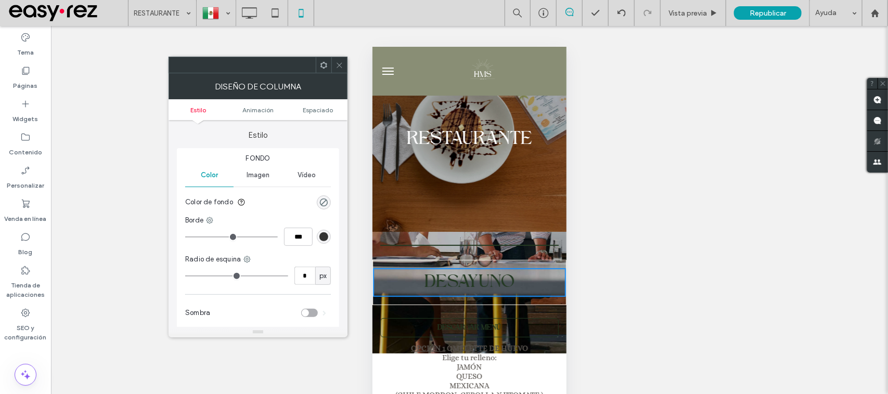
click at [263, 177] on span "Imagen" at bounding box center [258, 175] width 23 height 8
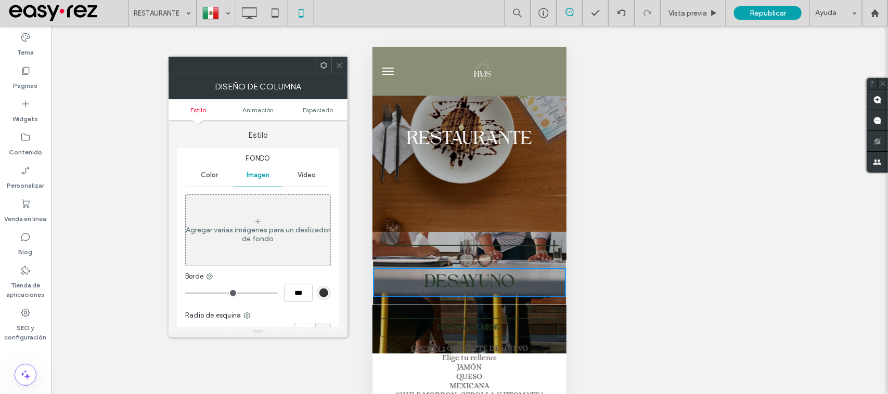
click at [339, 59] on span at bounding box center [340, 65] width 8 height 16
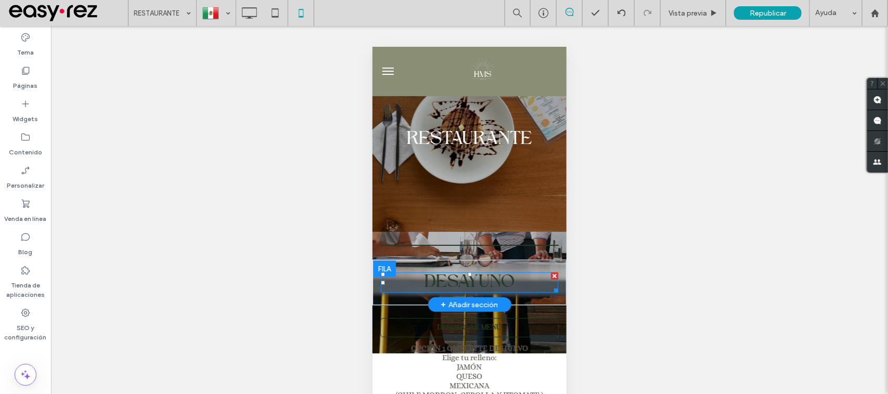
click at [523, 282] on h2 "DESAYUNO" at bounding box center [468, 282] width 177 height 18
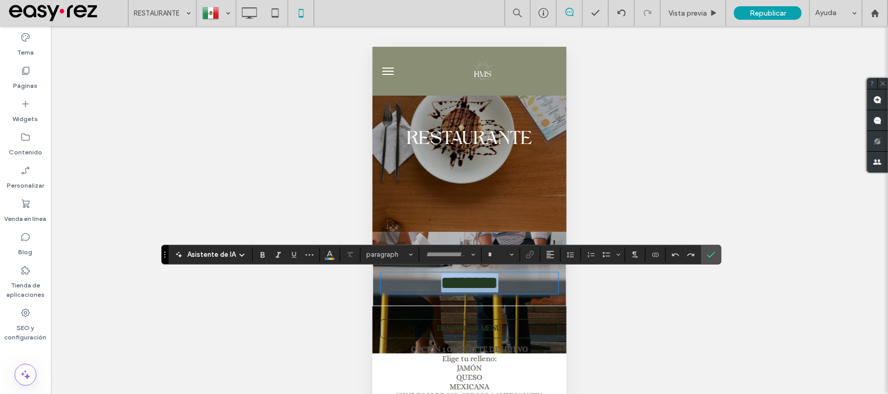
type input "**********"
type input "**"
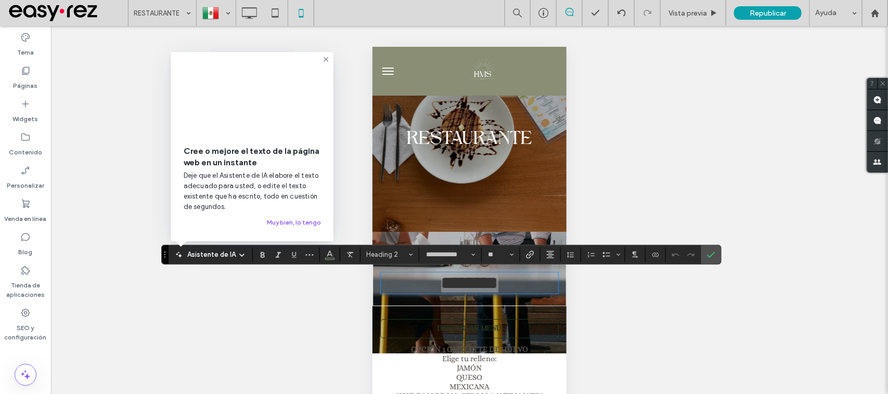
click at [665, 221] on div "Hacer visible? Sí Hacer visible? Sí Hacer visible? Sí Hacer visible? Sí Hacer v…" at bounding box center [469, 223] width 837 height 394
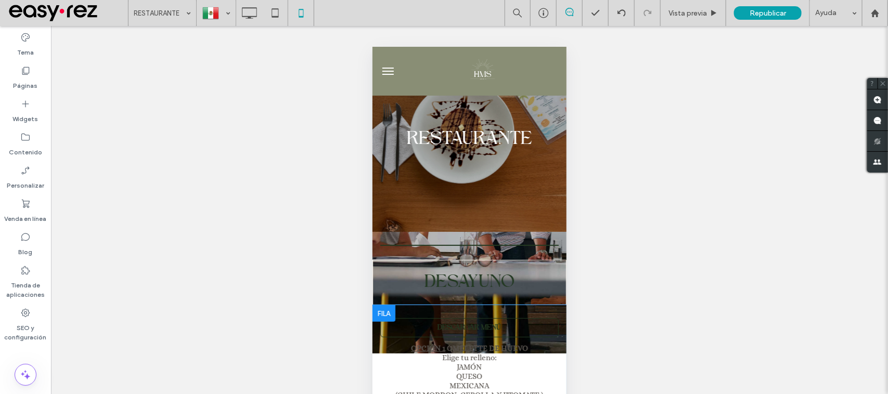
click at [378, 309] on div at bounding box center [383, 313] width 23 height 17
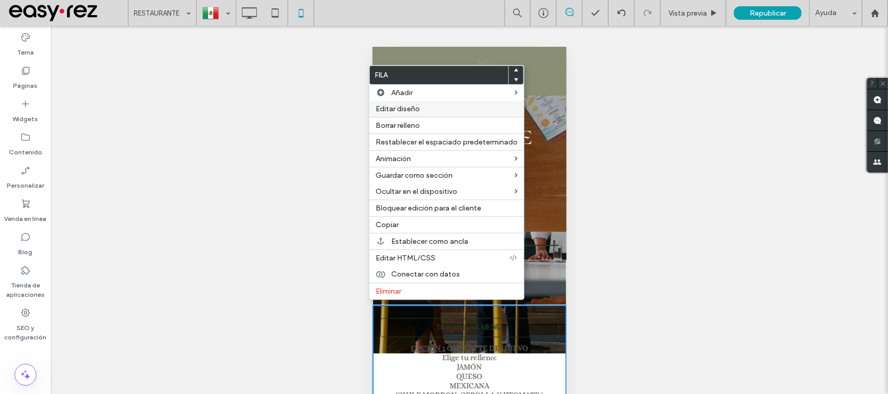
click at [431, 112] on label "Editar diseño" at bounding box center [447, 109] width 142 height 9
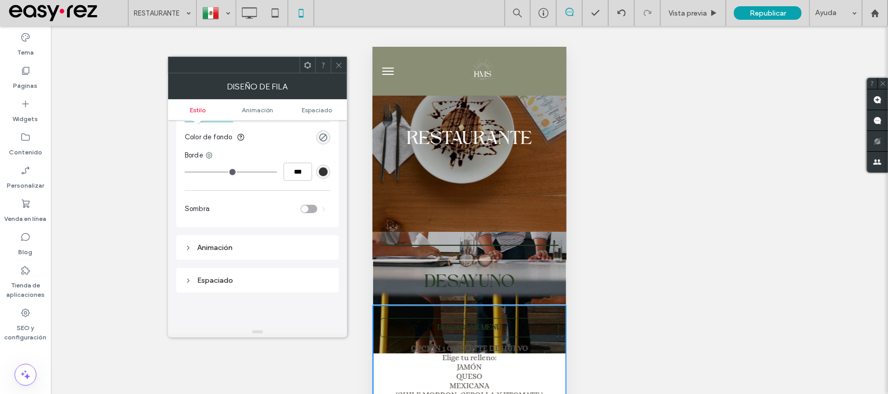
scroll to position [0, 0]
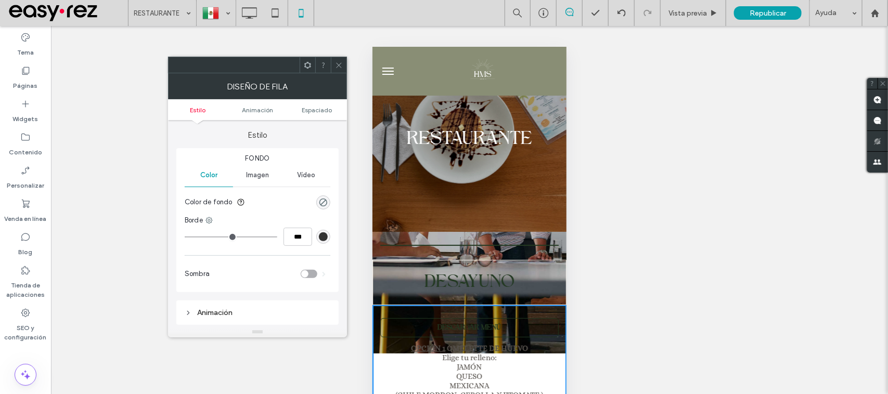
click at [287, 170] on div "Vídeo" at bounding box center [306, 175] width 48 height 23
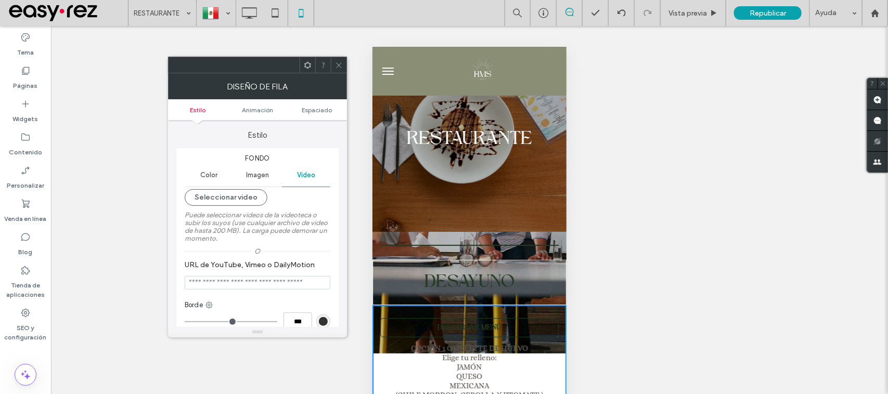
click at [268, 177] on span "Imagen" at bounding box center [257, 175] width 23 height 8
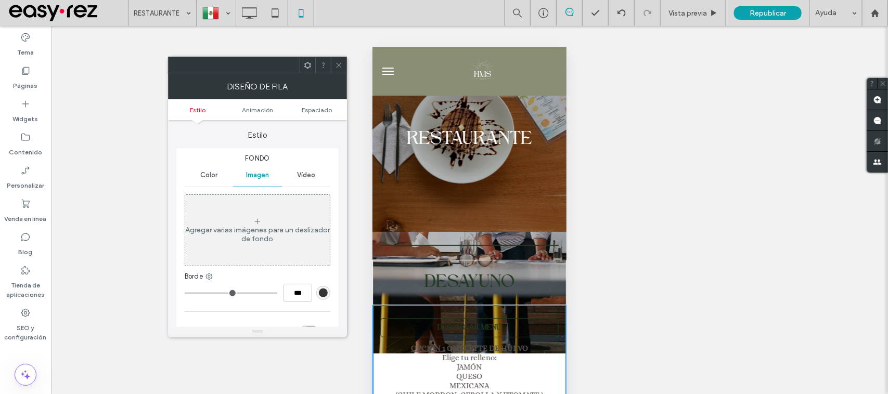
click at [202, 164] on div "Color" at bounding box center [209, 175] width 48 height 23
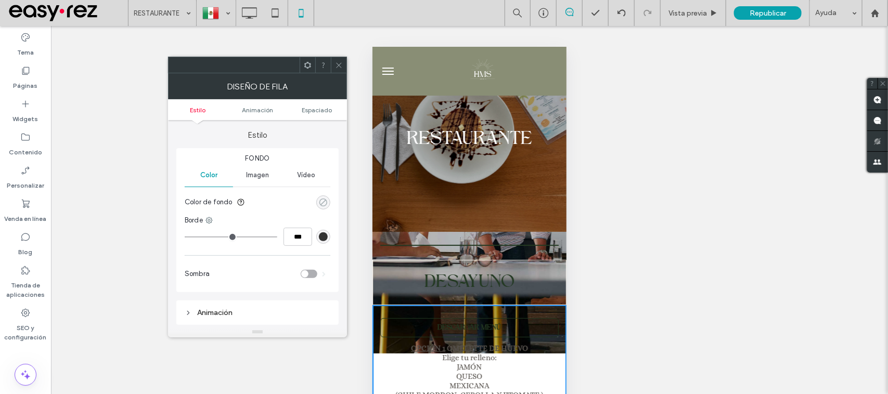
click at [323, 203] on div "rgba(0, 0, 0, 0)" at bounding box center [323, 202] width 9 height 9
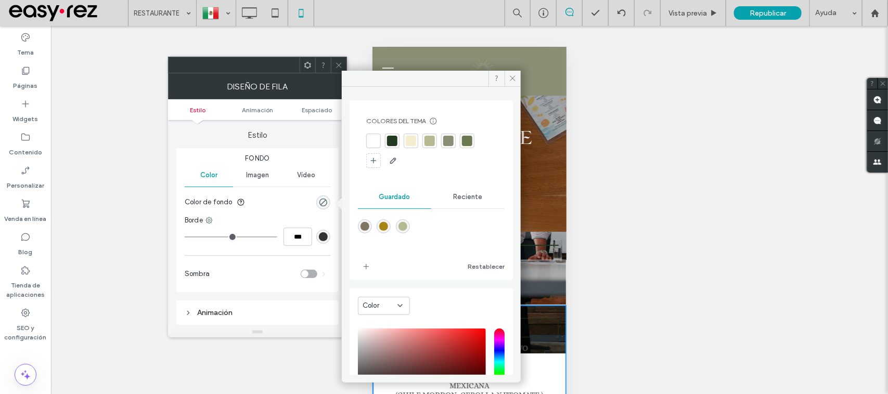
click at [410, 139] on div at bounding box center [411, 141] width 10 height 10
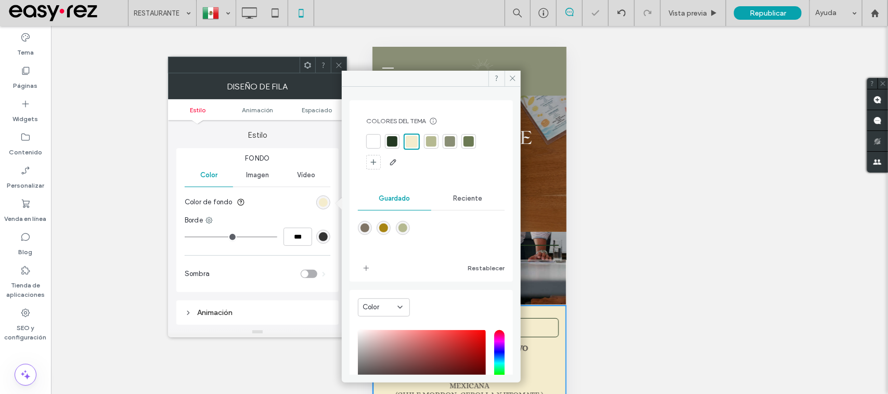
click at [339, 68] on icon at bounding box center [339, 65] width 8 height 8
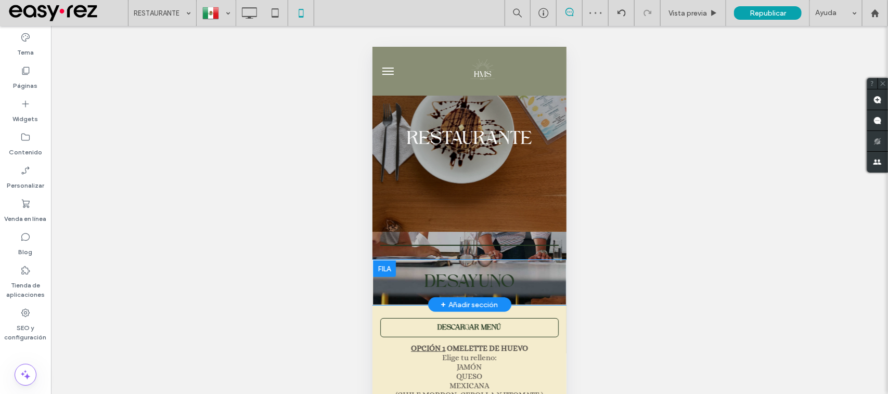
click at [549, 284] on div "DESAYUNO Click To Paste" at bounding box center [468, 282] width 193 height 29
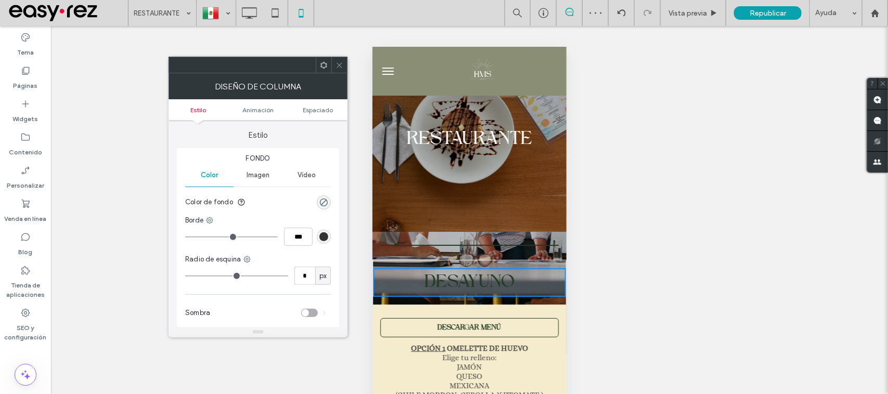
click at [259, 175] on span "Imagen" at bounding box center [258, 175] width 23 height 8
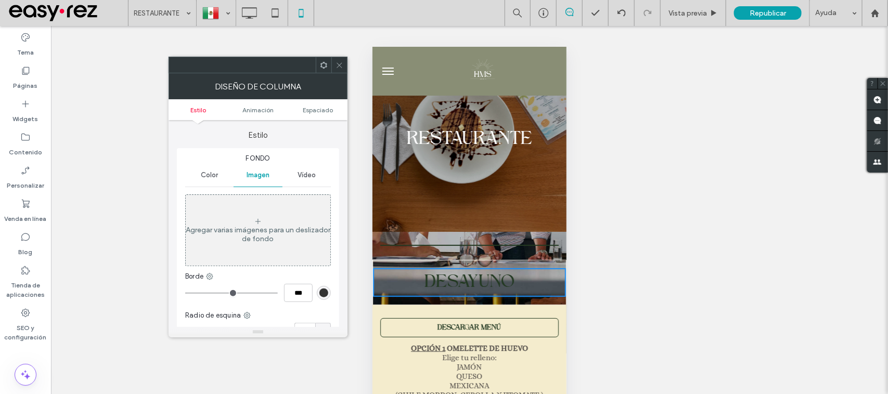
drag, startPoint x: 337, startPoint y: 64, endPoint x: 18, endPoint y: 84, distance: 319.5
click at [337, 64] on icon at bounding box center [340, 65] width 8 height 8
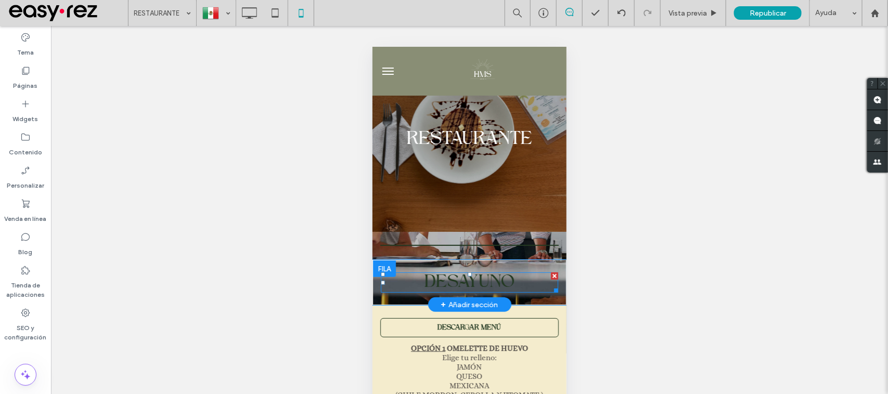
click at [527, 283] on h2 "DESAYUNO" at bounding box center [468, 282] width 177 height 18
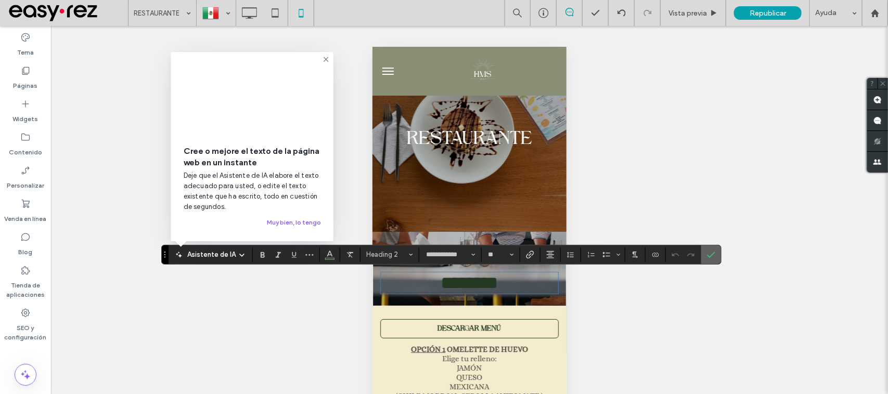
click at [713, 250] on span "Confirmar" at bounding box center [711, 255] width 8 height 18
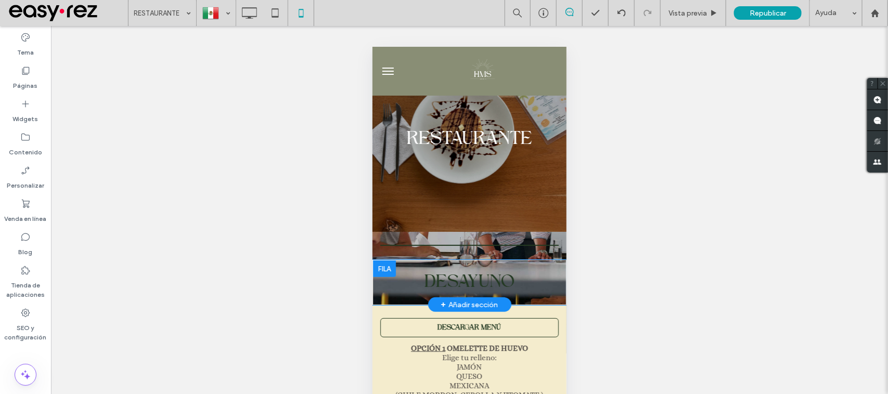
click at [538, 264] on div "DESAYUNO Click To Paste Fila + Añadir sección" at bounding box center [469, 282] width 194 height 45
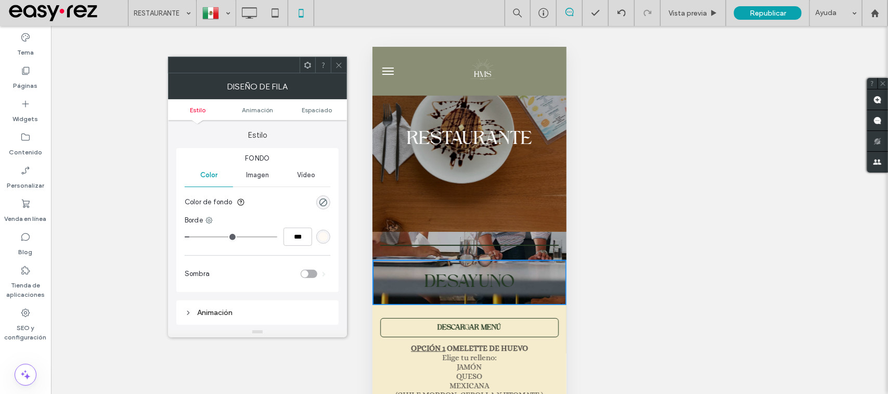
click at [329, 206] on section "Color de fondo" at bounding box center [258, 202] width 146 height 26
click at [328, 206] on div "rgba(0, 0, 0, 0)" at bounding box center [323, 203] width 14 height 14
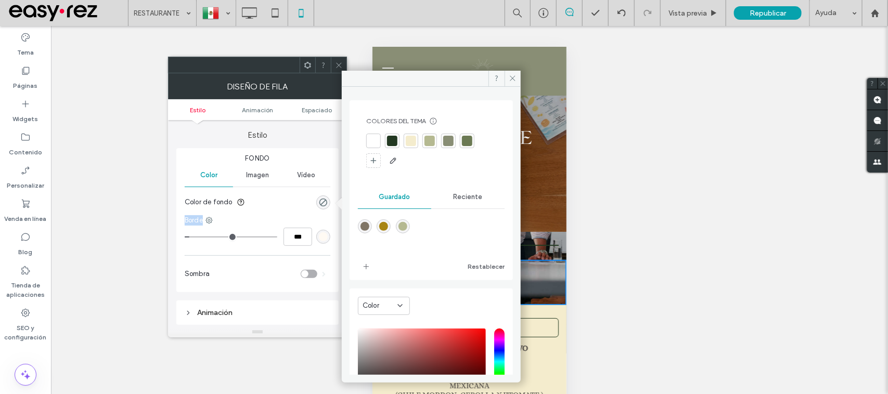
click at [412, 139] on div at bounding box center [411, 141] width 10 height 10
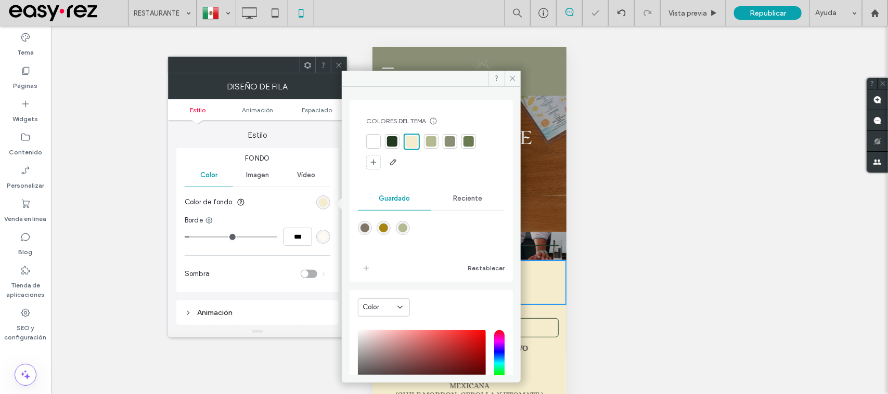
click at [339, 69] on icon at bounding box center [339, 65] width 8 height 8
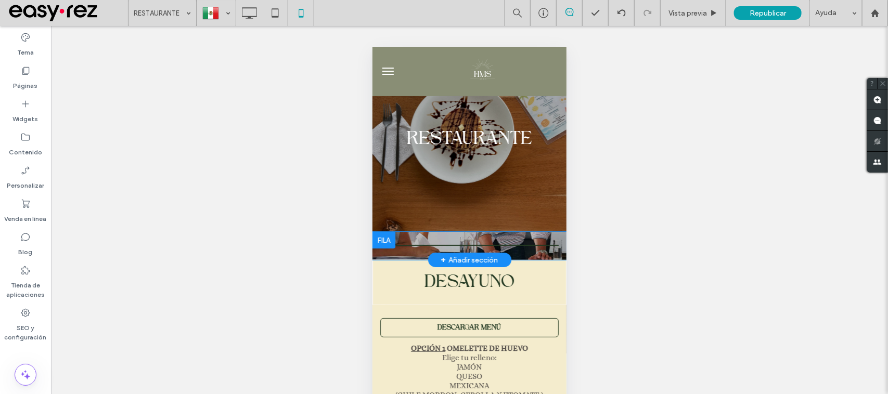
click at [539, 233] on div "Click To Paste Fila + Añadir sección" at bounding box center [469, 245] width 194 height 28
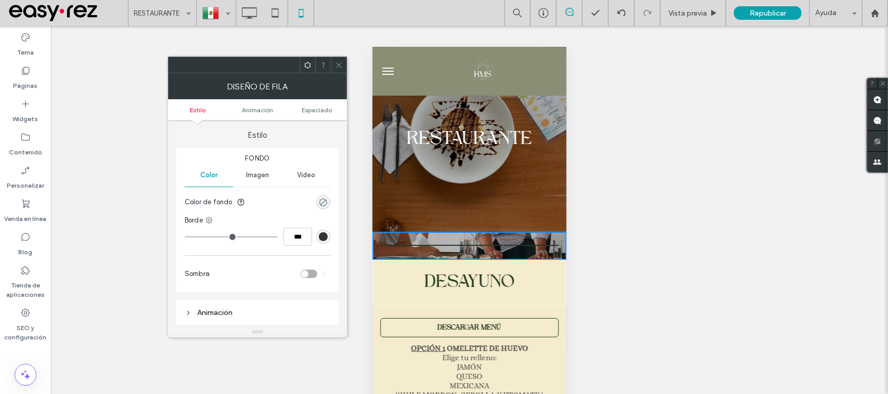
click at [326, 199] on icon "rgba(0, 0, 0, 0)" at bounding box center [323, 202] width 9 height 9
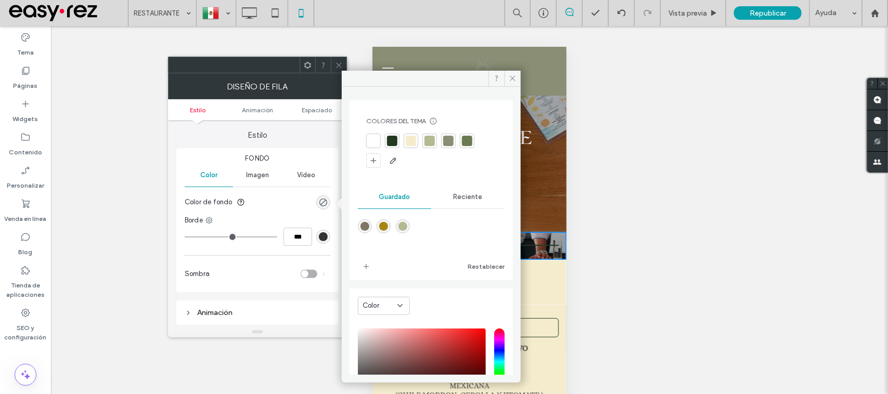
click at [413, 138] on div at bounding box center [411, 141] width 15 height 15
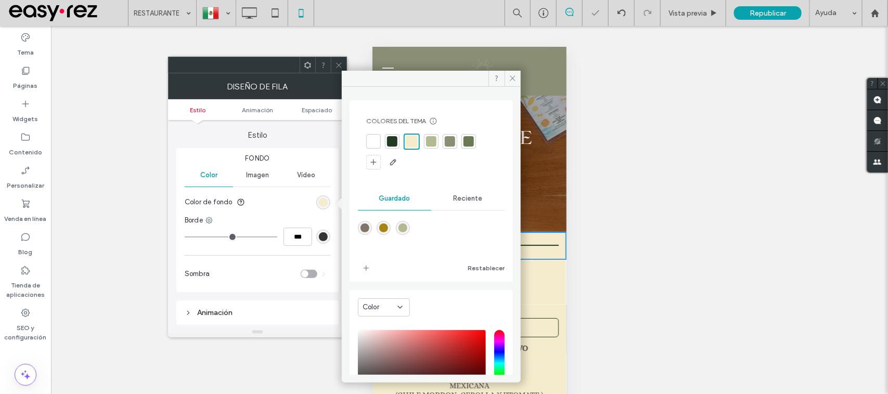
click at [340, 66] on icon at bounding box center [339, 65] width 8 height 8
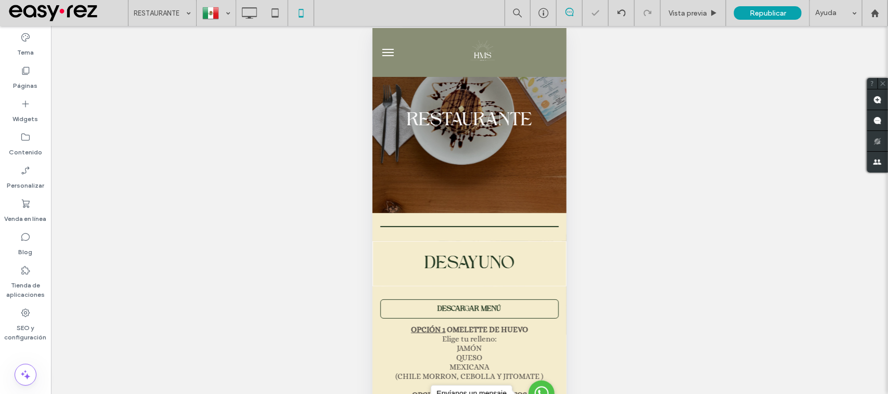
scroll to position [35, 0]
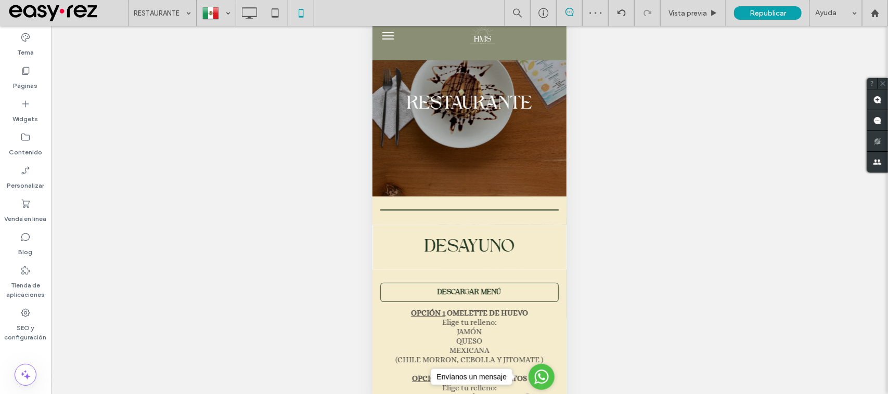
click at [541, 233] on div "DESAYUNO Click To Paste" at bounding box center [468, 247] width 193 height 29
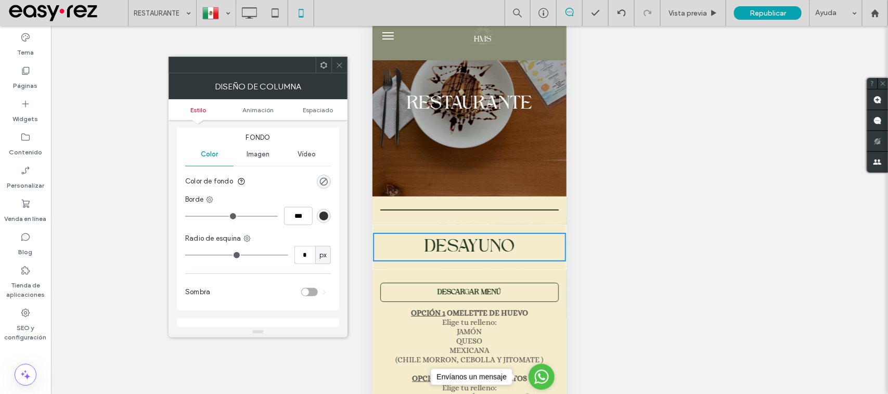
scroll to position [0, 0]
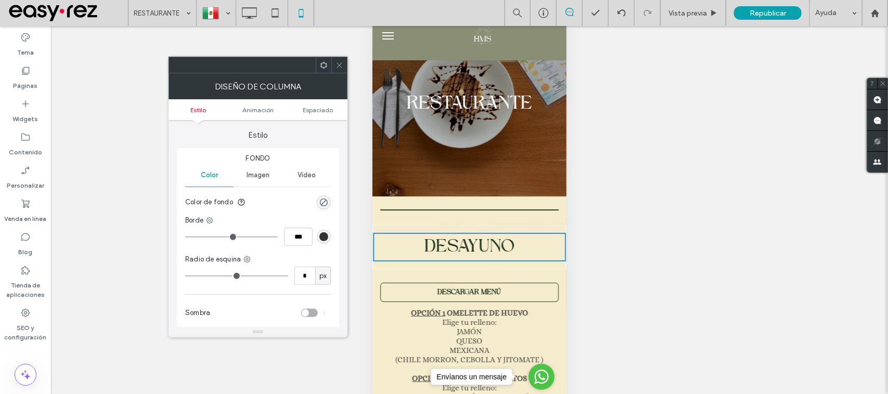
click at [337, 60] on span at bounding box center [340, 65] width 8 height 16
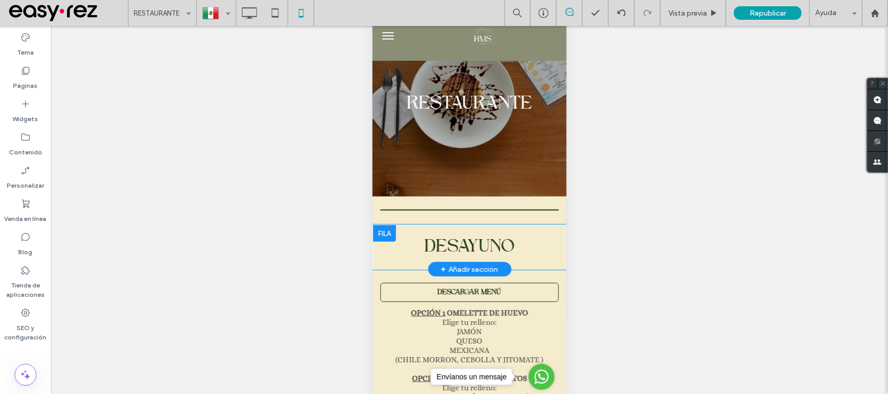
click at [377, 231] on div at bounding box center [383, 233] width 23 height 17
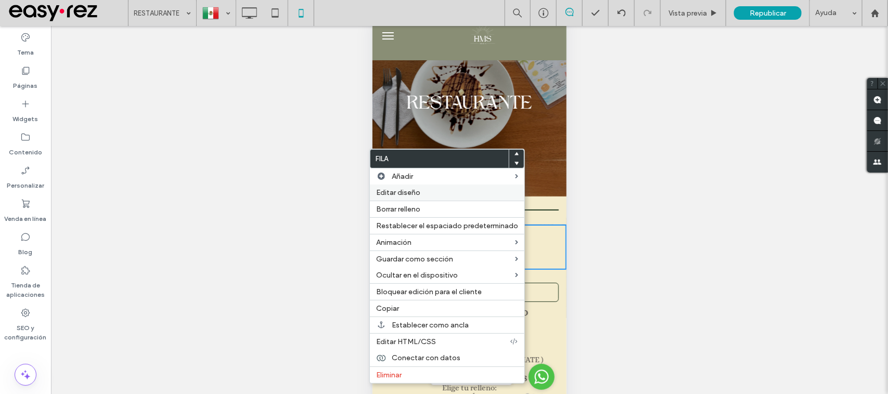
click at [414, 190] on span "Editar diseño" at bounding box center [398, 192] width 44 height 9
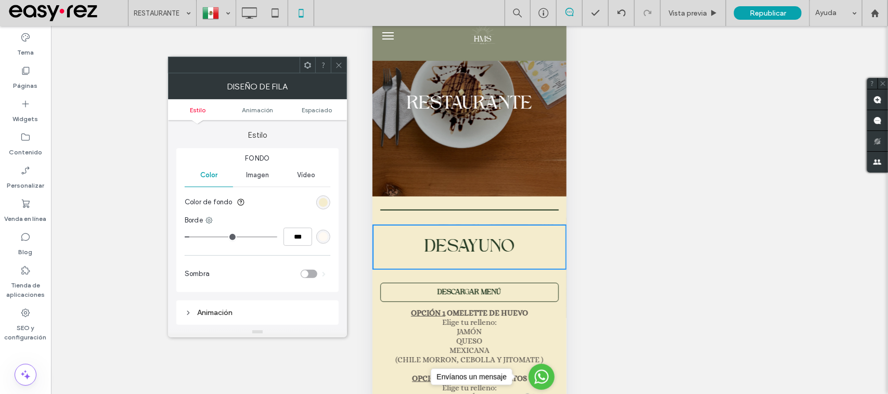
click at [325, 230] on div "rgb(255, 250, 243)" at bounding box center [323, 237] width 14 height 14
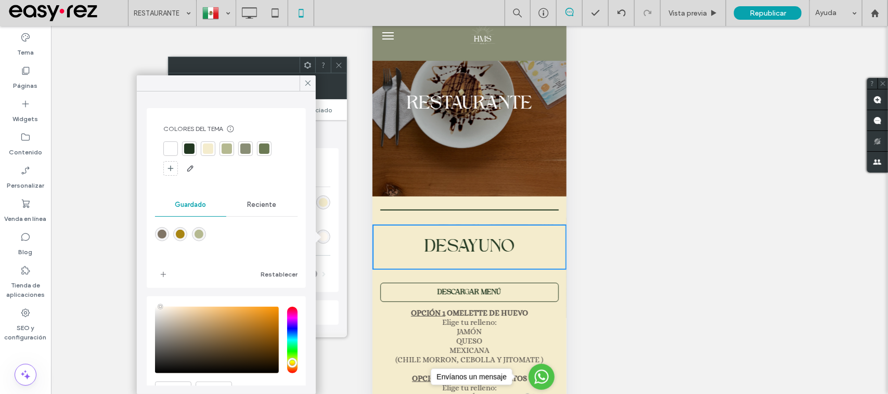
click at [263, 201] on span "Reciente" at bounding box center [262, 205] width 29 height 8
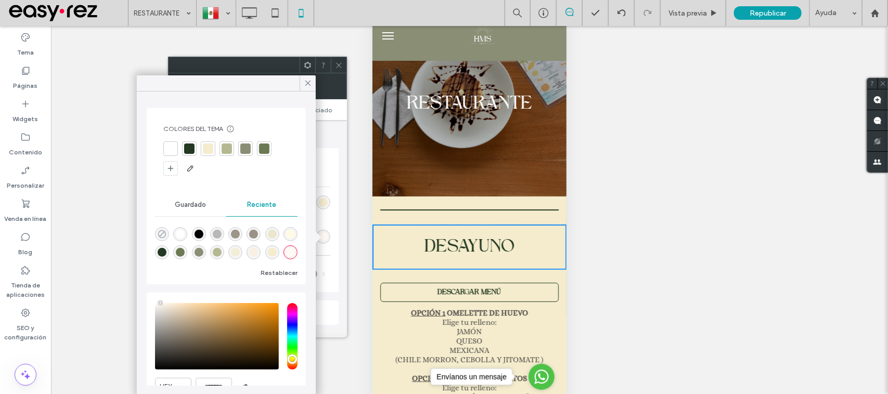
click at [162, 233] on icon "rgba(0, 0, 0, 0)" at bounding box center [162, 234] width 9 height 9
type input "*"
type input "*******"
type input "*"
type input "**"
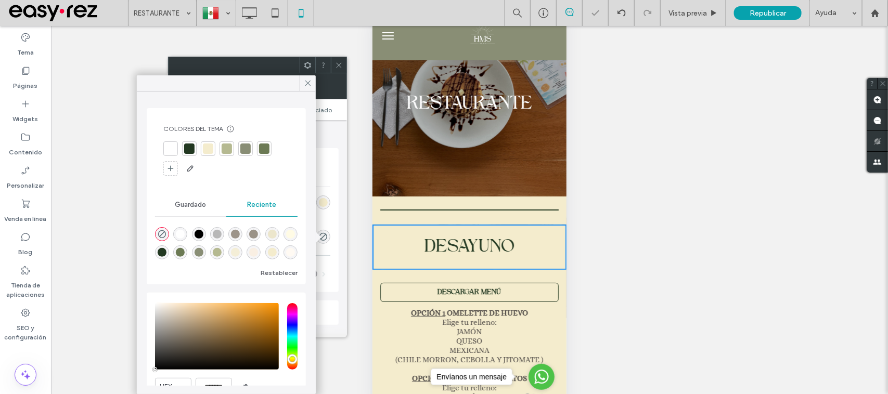
drag, startPoint x: 311, startPoint y: 87, endPoint x: 318, endPoint y: 95, distance: 11.0
click at [311, 87] on icon at bounding box center [307, 83] width 9 height 9
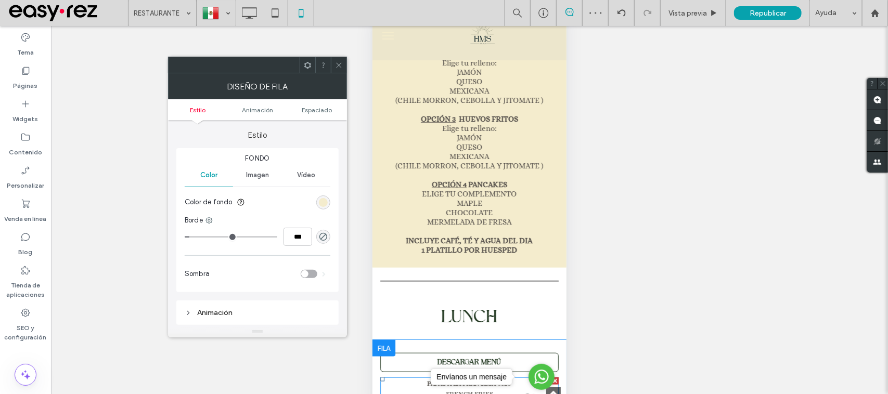
scroll to position [260, 0]
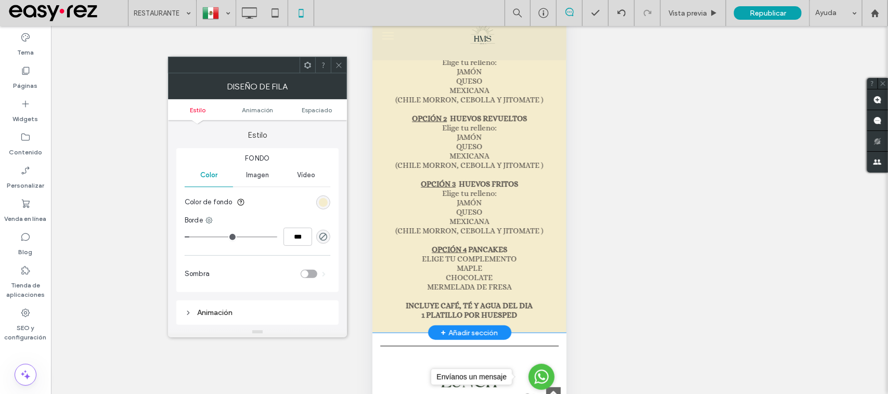
click at [379, 317] on div "DESCARGAR MENÚ OPCIÓN 1 OMELETTE DE HUEVO Elige tu relleno: JAMÓN QUESO MEXICAN…" at bounding box center [469, 171] width 194 height 307
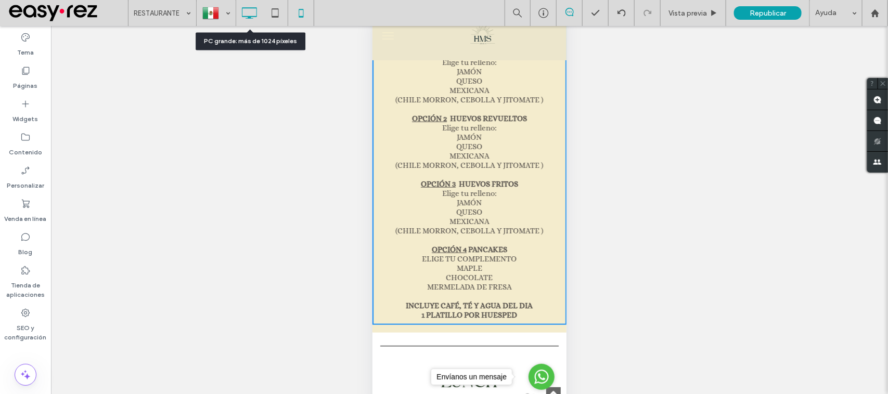
click at [246, 9] on icon at bounding box center [249, 13] width 21 height 21
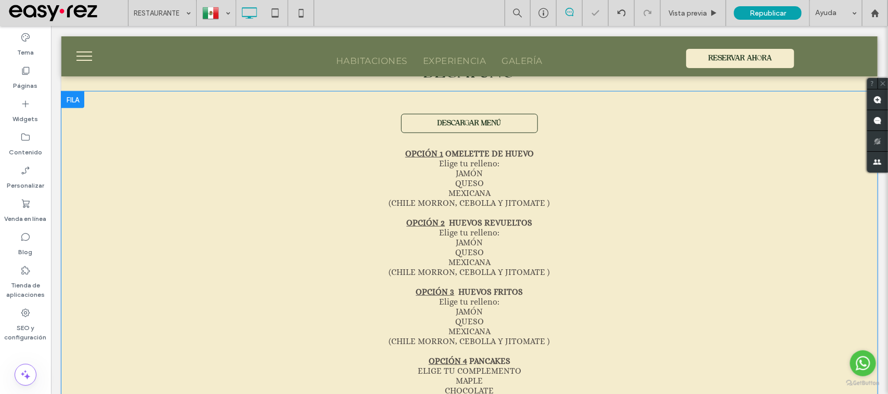
click at [75, 101] on div at bounding box center [72, 99] width 23 height 17
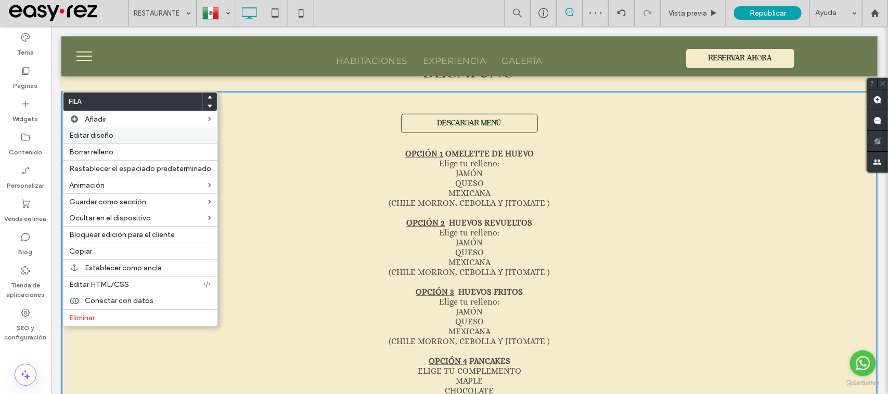
click at [139, 136] on label "Editar diseño" at bounding box center [140, 135] width 142 height 9
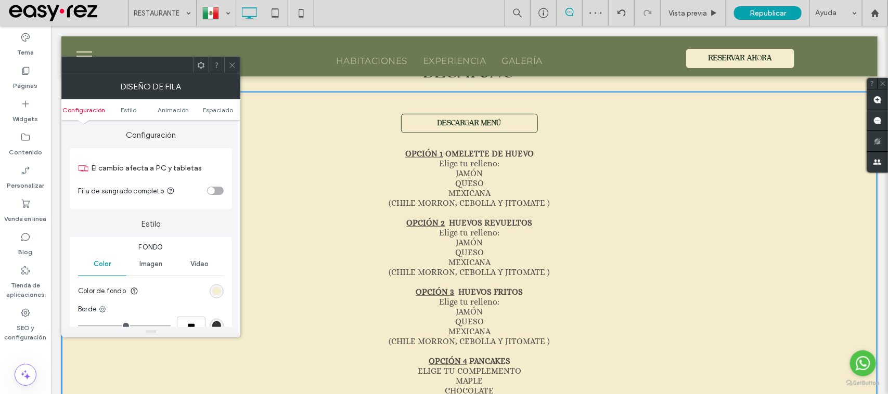
click at [212, 290] on div "rgb(244, 236, 205)" at bounding box center [216, 291] width 9 height 9
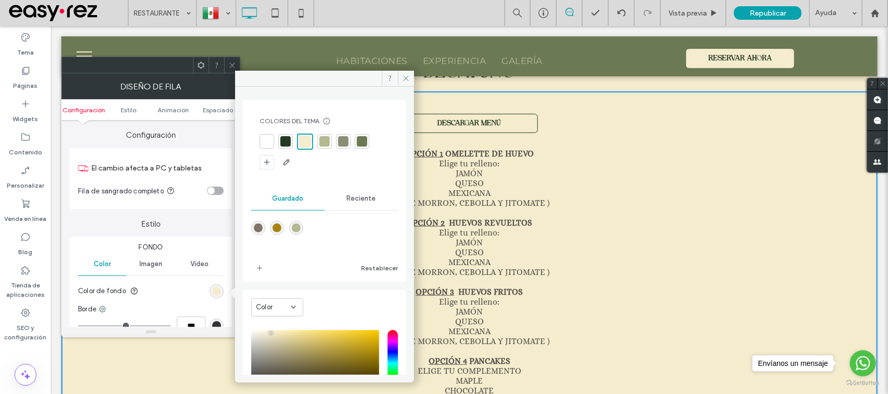
click at [229, 62] on icon at bounding box center [232, 65] width 8 height 8
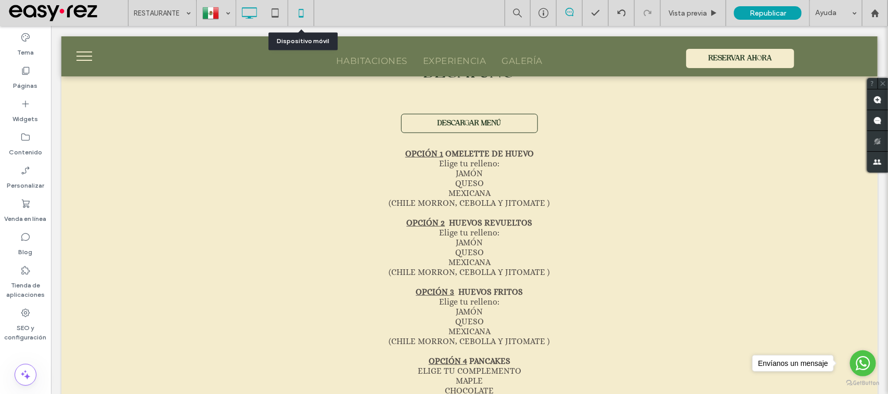
click at [298, 16] on icon at bounding box center [301, 13] width 21 height 21
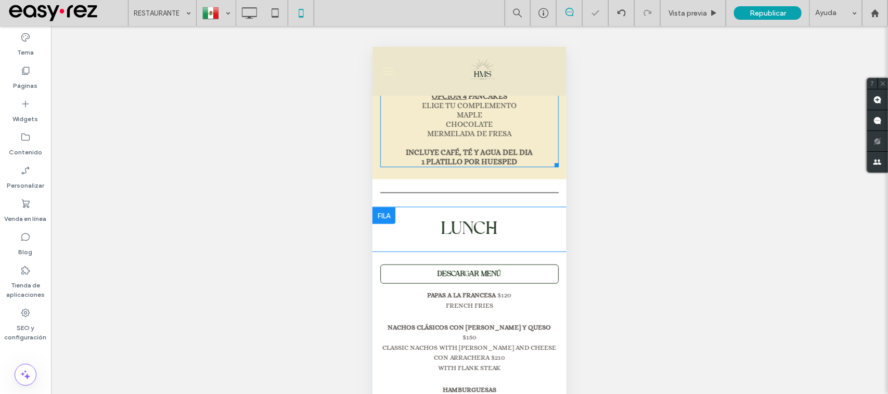
scroll to position [455, 0]
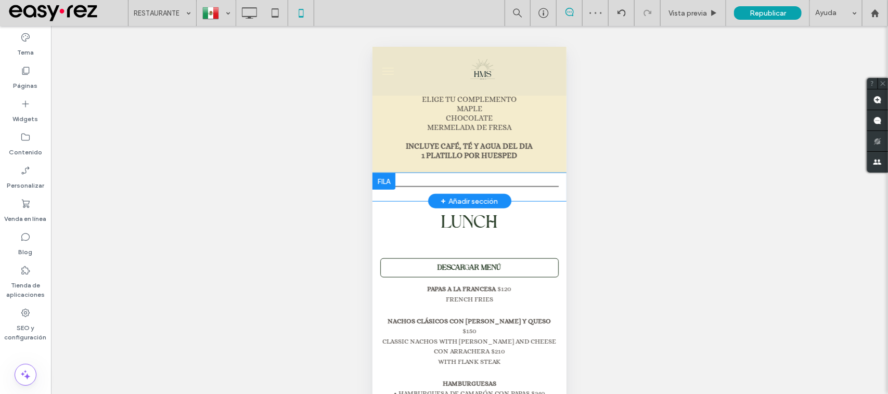
click at [389, 173] on div at bounding box center [383, 181] width 23 height 17
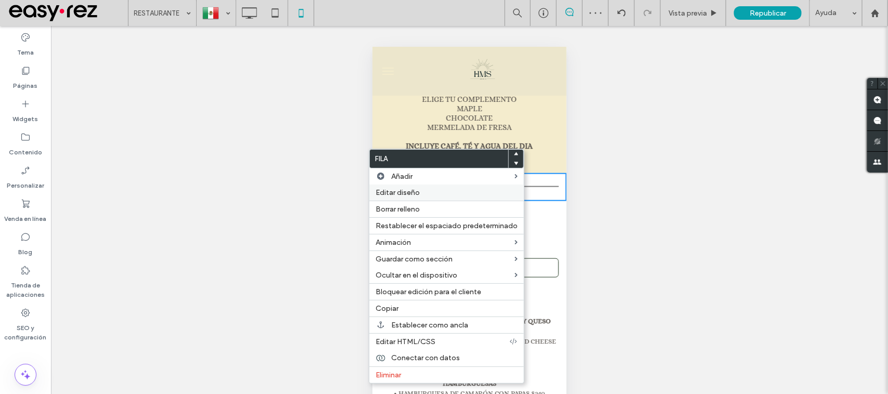
click at [422, 193] on label "Editar diseño" at bounding box center [447, 192] width 142 height 9
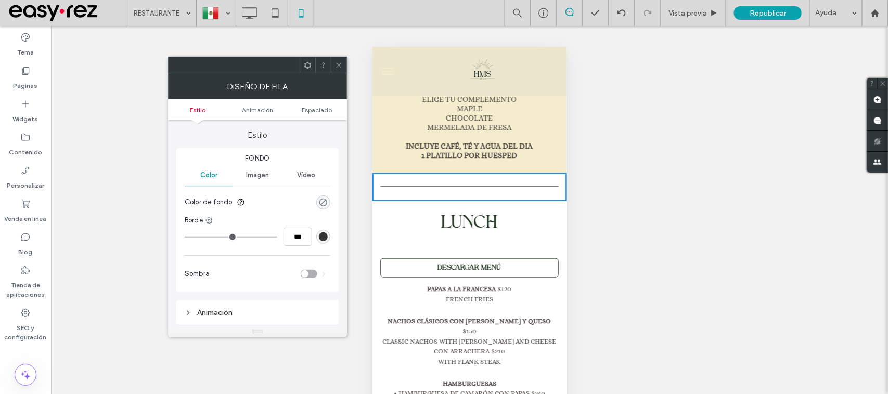
click at [319, 198] on div "rgba(0, 0, 0, 0)" at bounding box center [323, 203] width 14 height 14
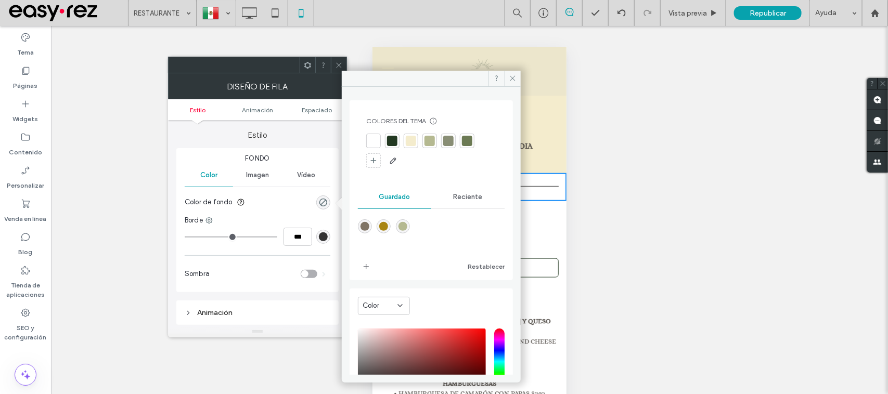
click at [406, 144] on div at bounding box center [411, 141] width 10 height 10
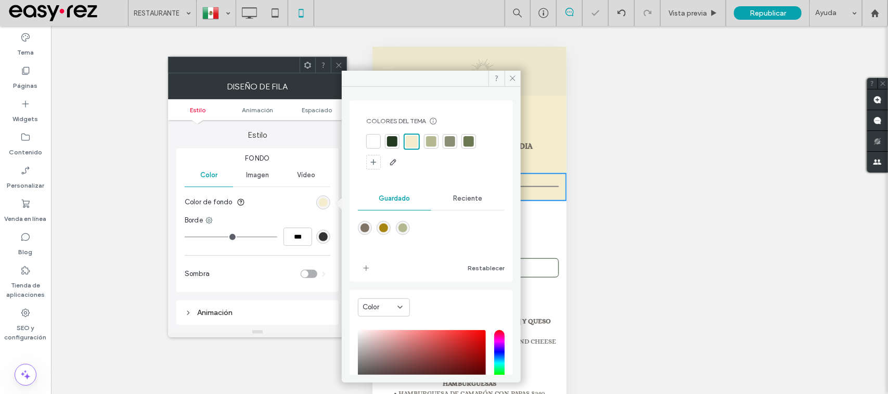
click at [337, 67] on icon at bounding box center [339, 65] width 8 height 8
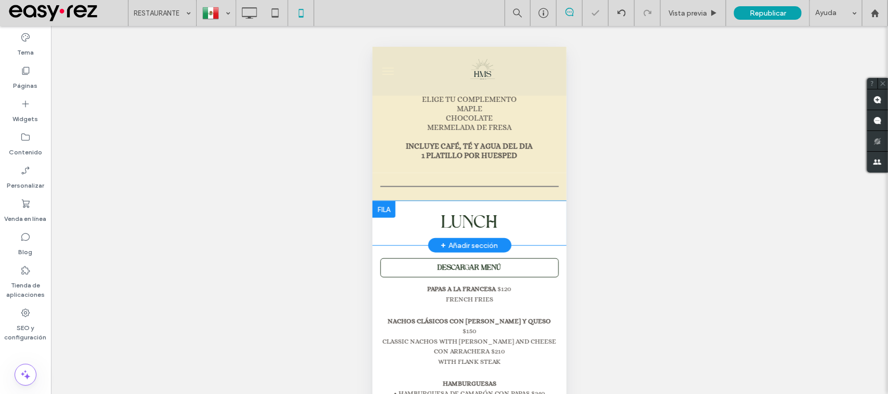
click at [381, 201] on div at bounding box center [383, 209] width 23 height 17
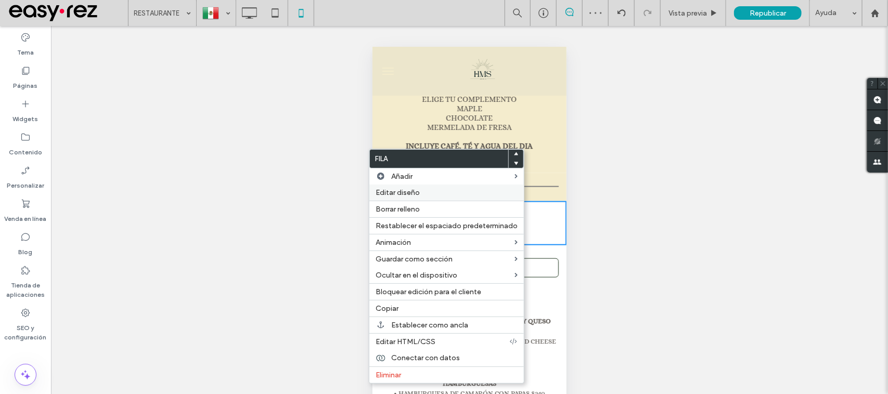
click at [439, 197] on label "Editar diseño" at bounding box center [447, 192] width 142 height 9
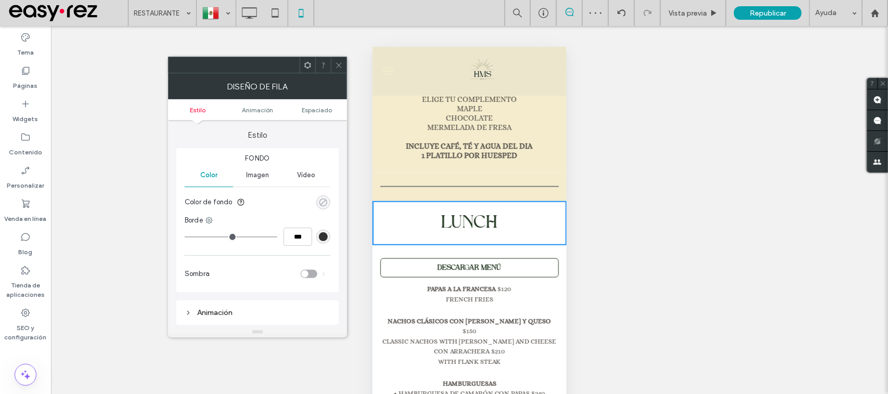
click at [324, 202] on icon "rgba(0, 0, 0, 0)" at bounding box center [323, 202] width 9 height 9
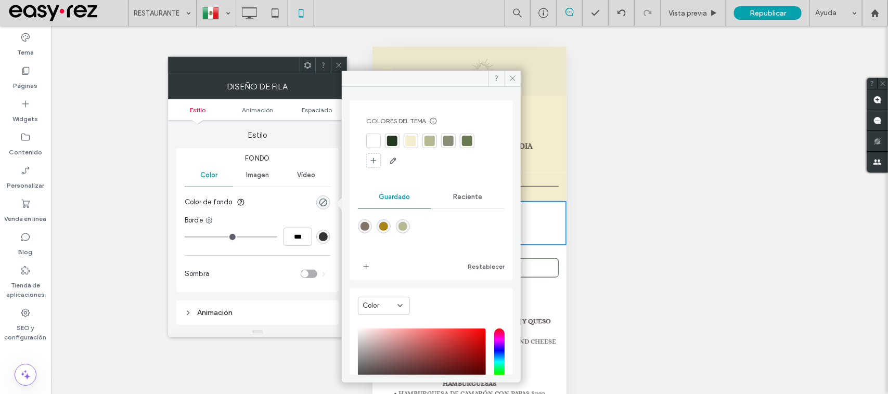
click at [412, 138] on div at bounding box center [411, 141] width 10 height 10
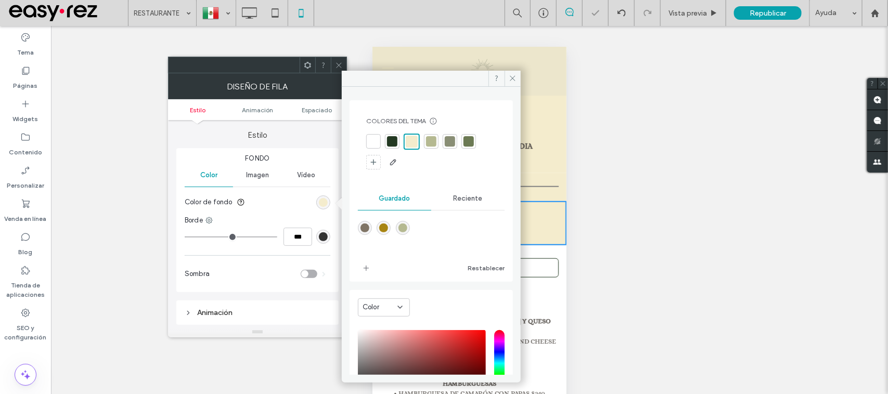
click at [336, 60] on span at bounding box center [339, 65] width 8 height 16
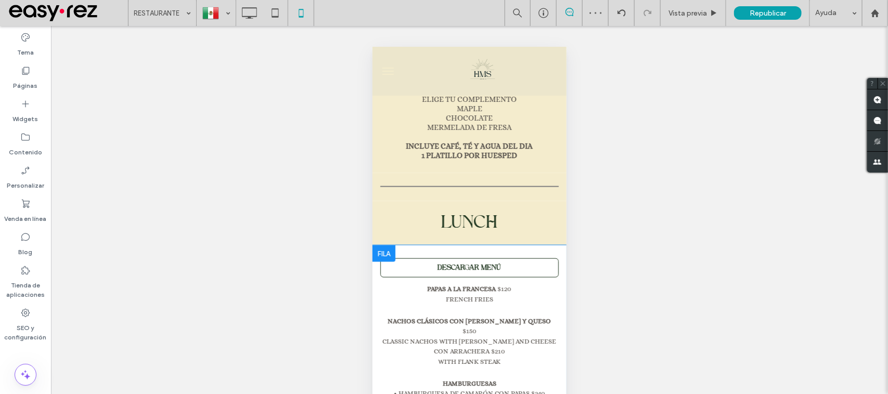
click at [387, 246] on div at bounding box center [383, 253] width 23 height 17
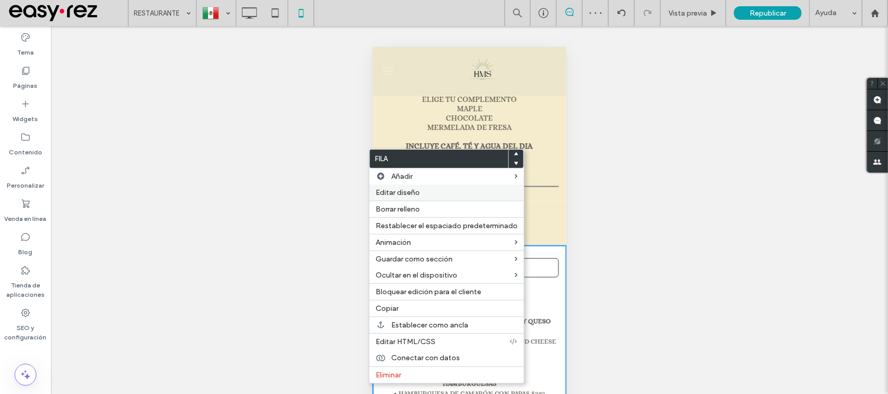
click at [431, 197] on label "Editar diseño" at bounding box center [447, 192] width 142 height 9
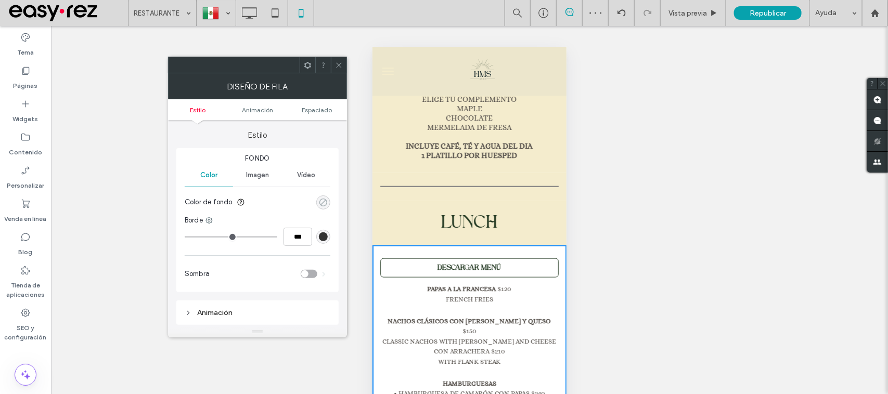
click at [326, 201] on use "rgba(0, 0, 0, 0)" at bounding box center [323, 202] width 8 height 8
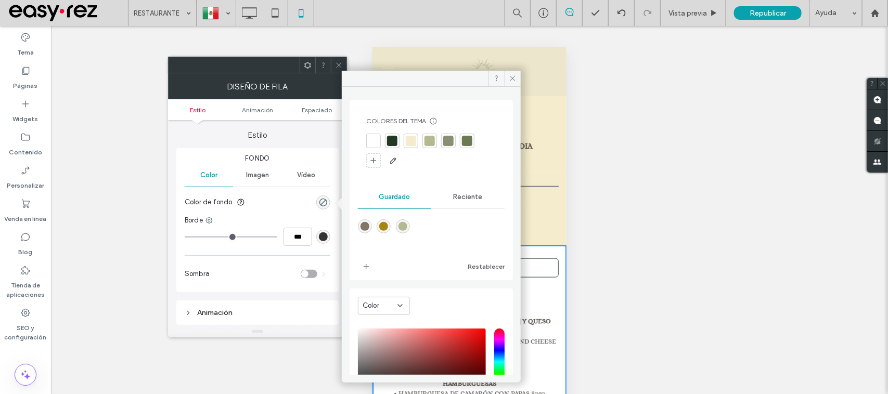
click at [406, 141] on div at bounding box center [411, 141] width 15 height 15
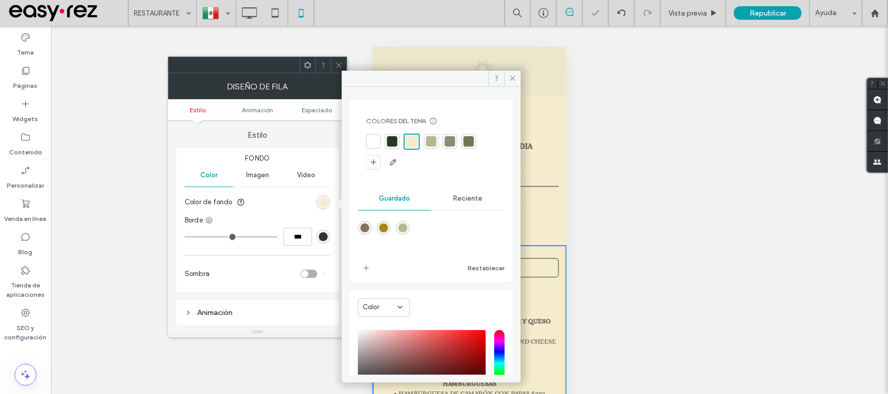
click at [337, 71] on span at bounding box center [339, 65] width 8 height 16
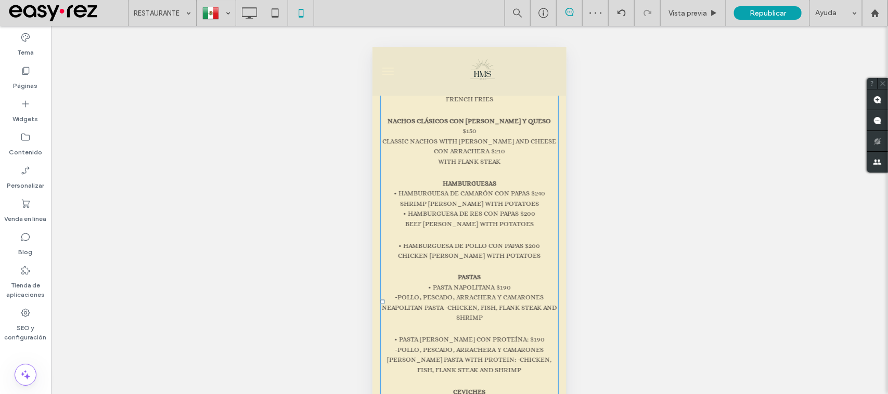
scroll to position [520, 0]
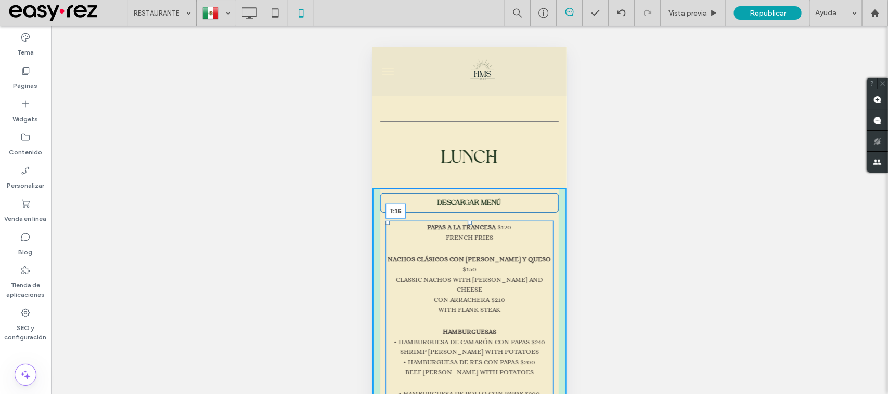
drag, startPoint x: 465, startPoint y: 213, endPoint x: 468, endPoint y: 217, distance: 5.5
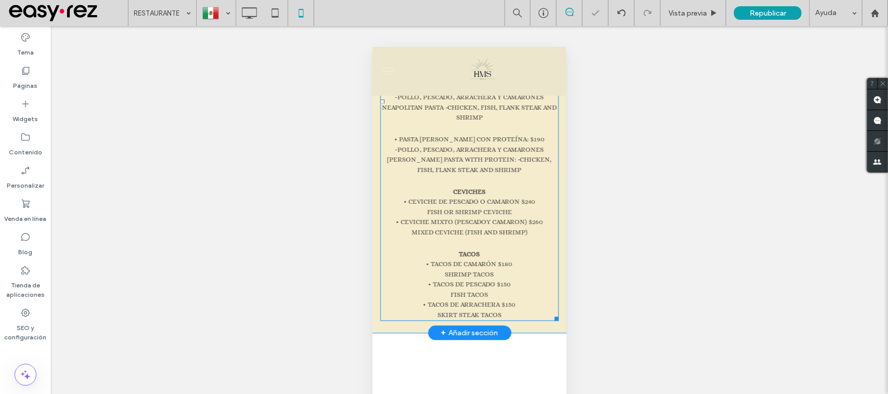
scroll to position [975, 0]
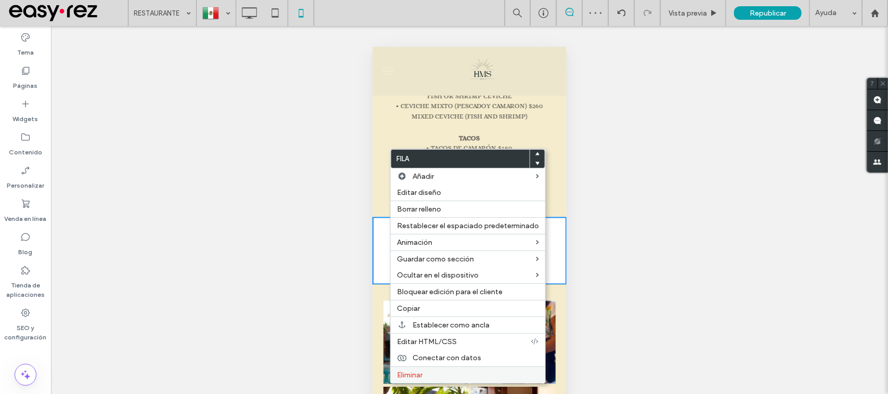
click at [410, 375] on span "Eliminar" at bounding box center [409, 375] width 25 height 9
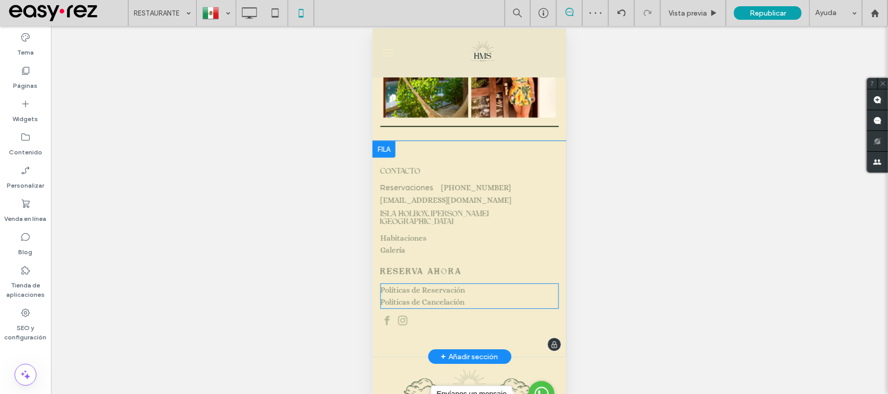
scroll to position [35, 0]
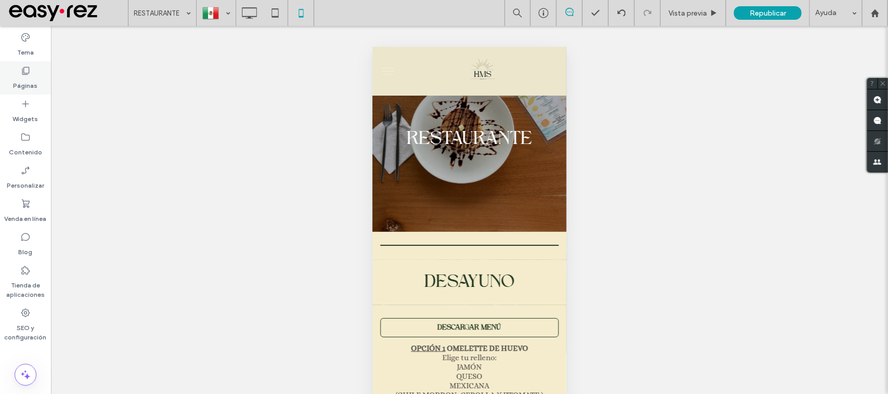
click at [48, 67] on div "Tema Páginas Widgets Contenido Personalizar Venda en línea Blog Tienda de aplic…" at bounding box center [444, 223] width 888 height 394
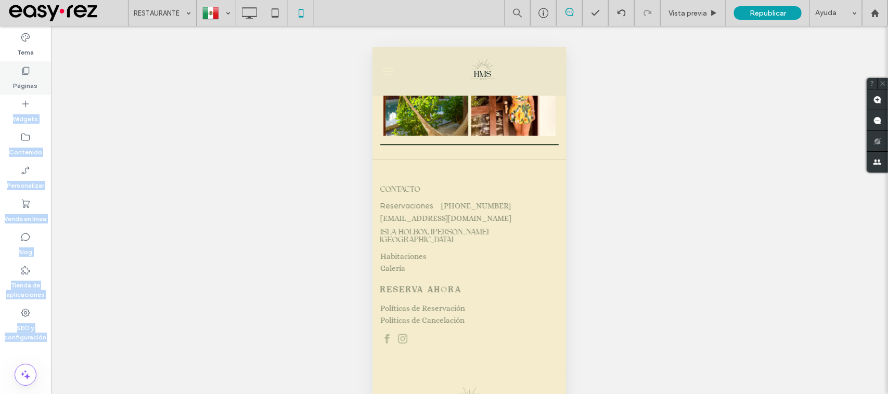
scroll to position [35, 0]
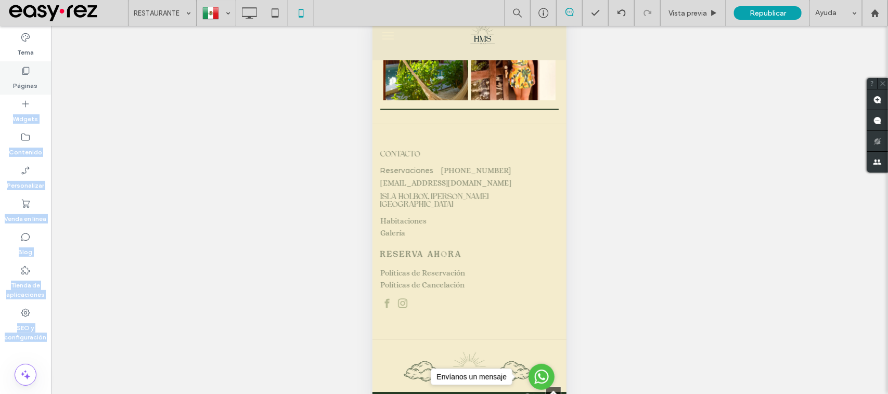
click at [41, 71] on div "Páginas" at bounding box center [25, 77] width 51 height 33
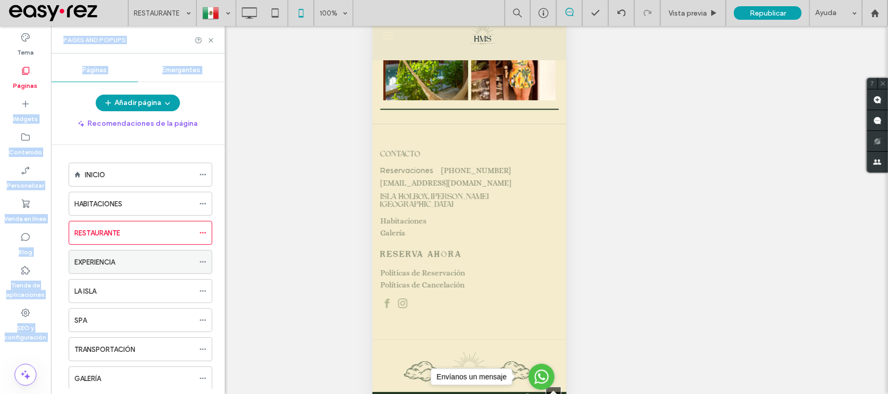
click at [87, 273] on div "EXPERIENCIA" at bounding box center [134, 262] width 120 height 23
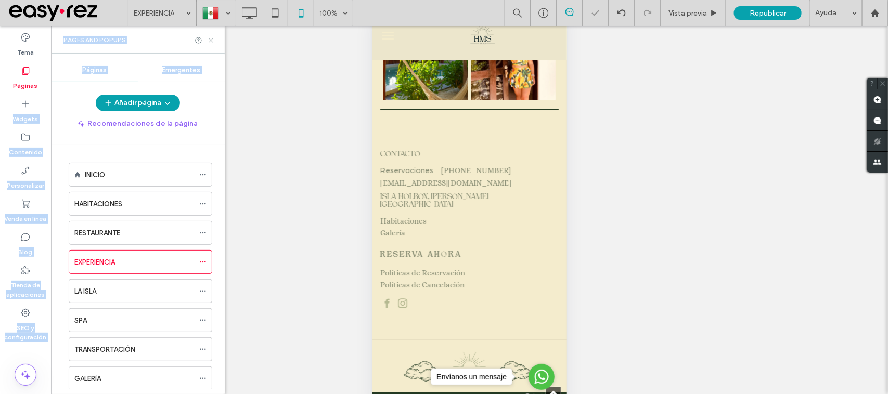
click at [209, 38] on icon at bounding box center [211, 40] width 8 height 8
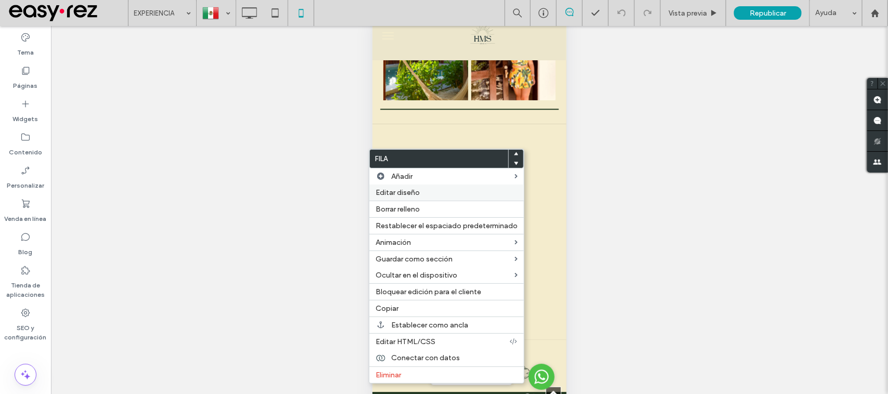
click at [415, 196] on span "Editar diseño" at bounding box center [398, 192] width 44 height 9
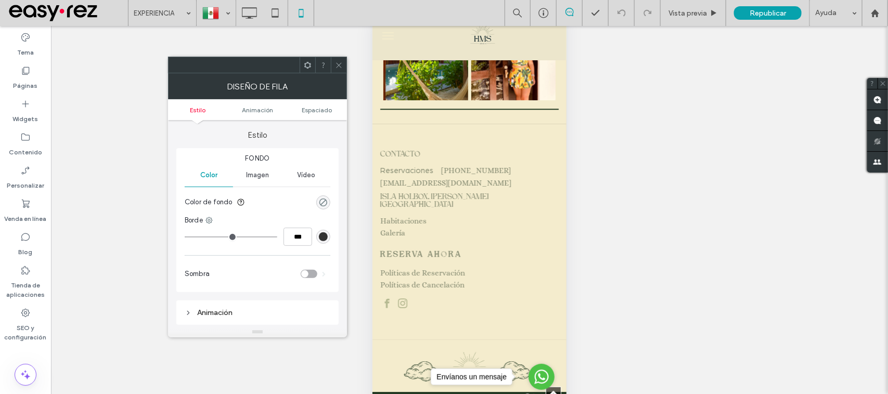
click at [320, 199] on div "rgba(0, 0, 0, 0)" at bounding box center [323, 202] width 9 height 9
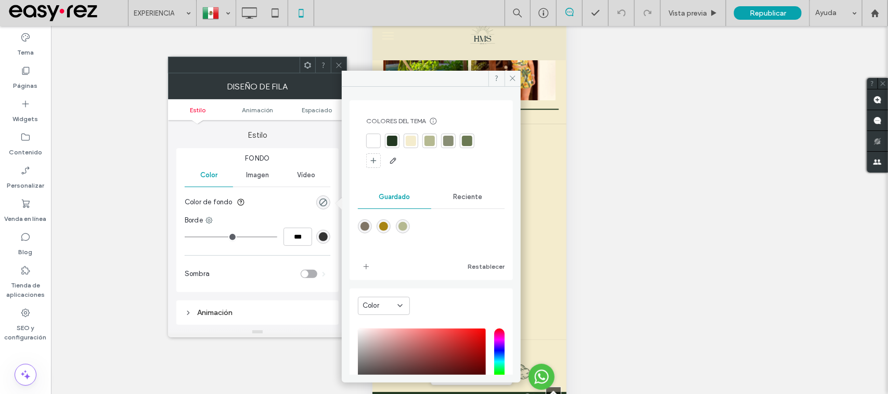
click at [411, 142] on div at bounding box center [411, 141] width 10 height 10
click at [343, 60] on div at bounding box center [339, 65] width 16 height 16
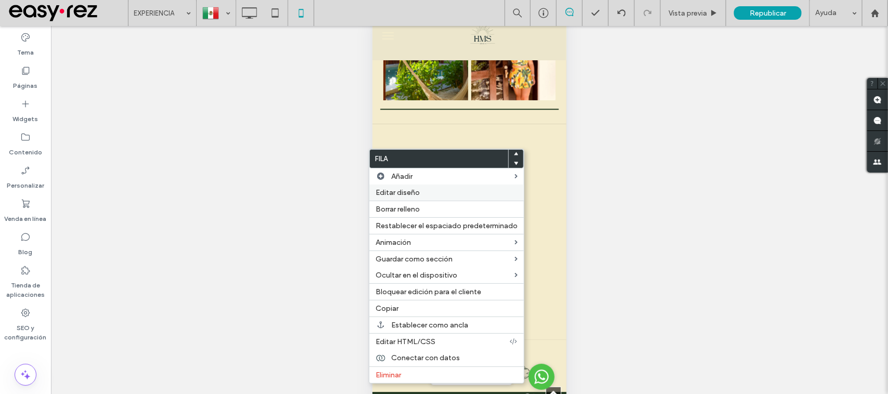
click at [429, 195] on label "Editar diseño" at bounding box center [447, 192] width 142 height 9
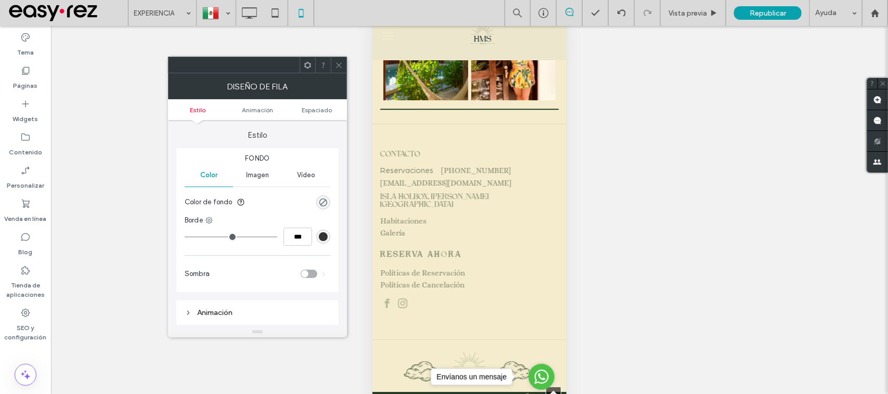
click at [326, 196] on div "rgba(0, 0, 0, 0)" at bounding box center [323, 203] width 14 height 14
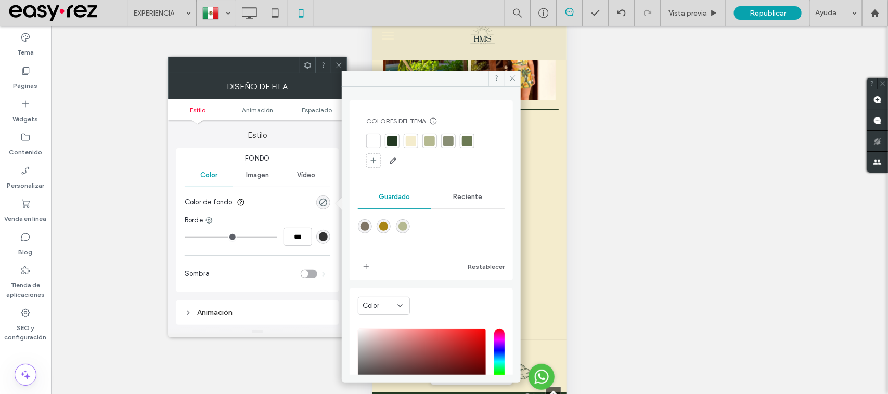
click at [343, 62] on div at bounding box center [339, 65] width 16 height 16
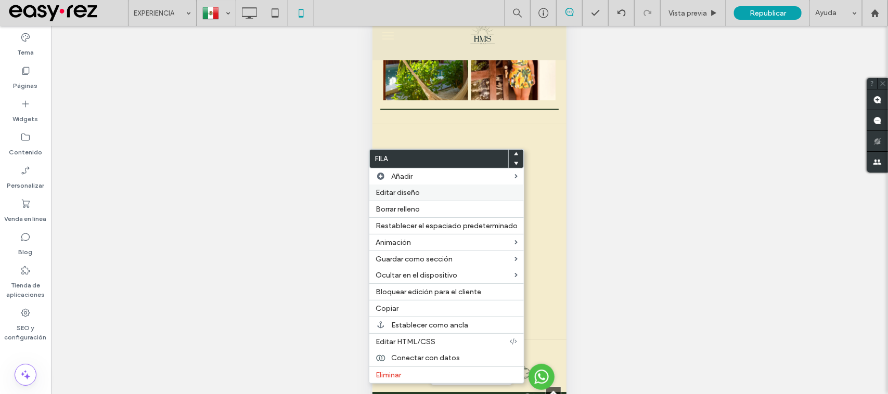
click at [454, 196] on label "Editar diseño" at bounding box center [447, 192] width 142 height 9
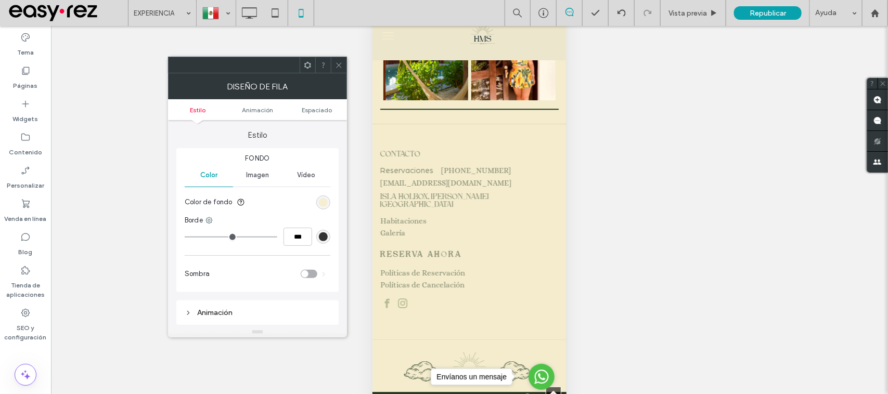
click at [319, 201] on div "rgb(244, 236, 205)" at bounding box center [323, 202] width 9 height 9
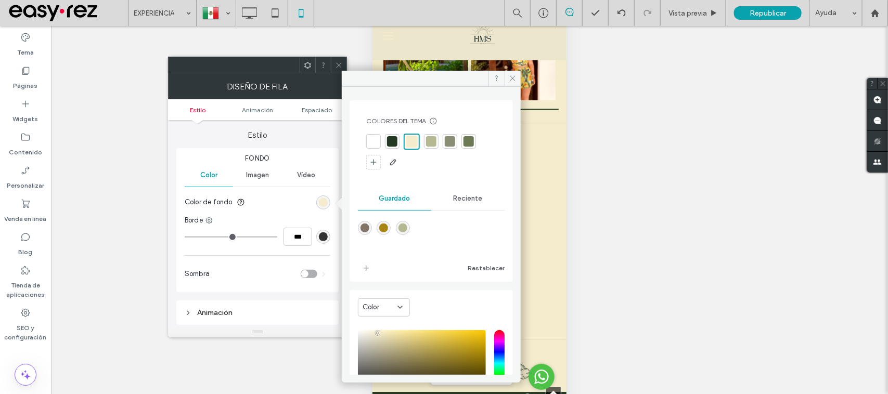
click at [445, 190] on div "Reciente" at bounding box center [467, 198] width 73 height 23
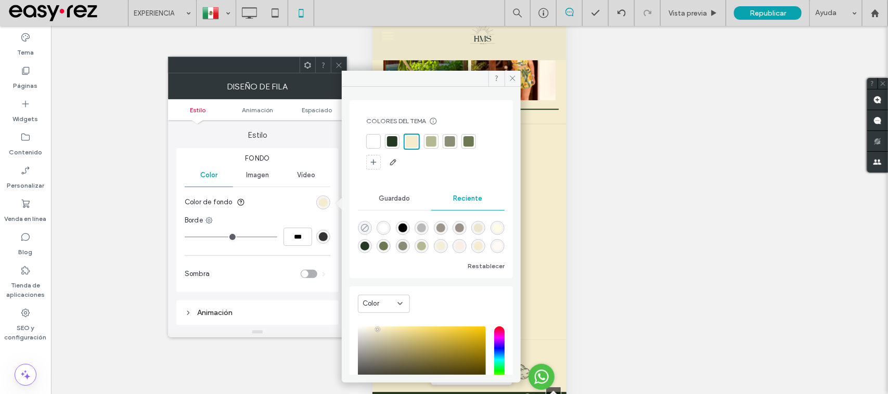
click at [362, 229] on icon "rgba(0, 0, 0, 0)" at bounding box center [364, 228] width 9 height 9
type input "*******"
type input "*"
type input "**"
click at [365, 217] on div at bounding box center [431, 233] width 147 height 39
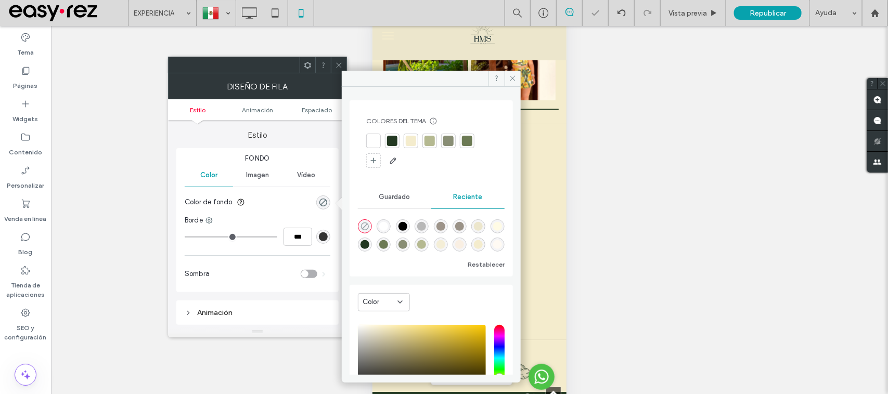
click at [365, 222] on icon "rgba(0, 0, 0, 0)" at bounding box center [364, 226] width 9 height 9
click at [261, 175] on span "Imagen" at bounding box center [257, 175] width 23 height 8
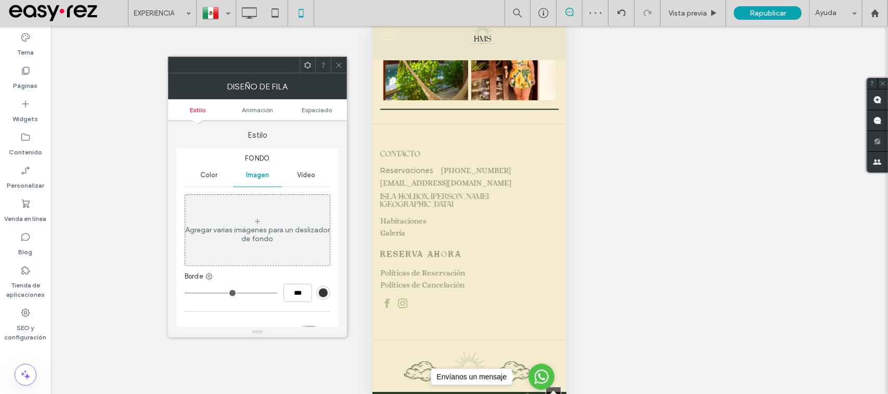
click at [333, 69] on div at bounding box center [339, 65] width 16 height 16
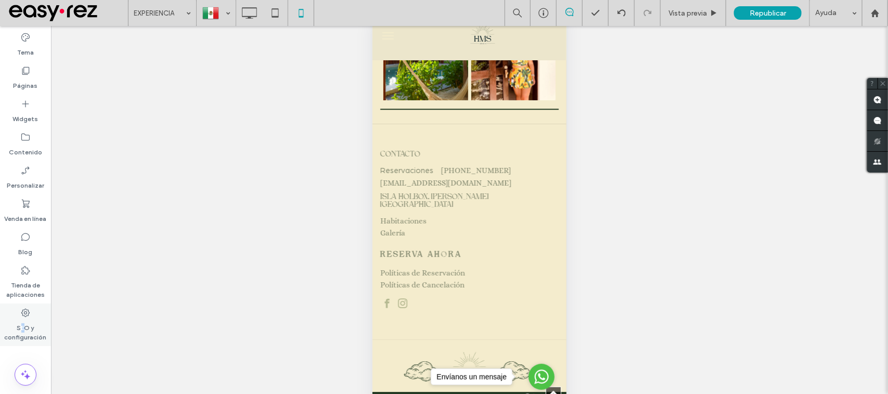
click at [22, 324] on label "SEO y configuración" at bounding box center [25, 330] width 51 height 24
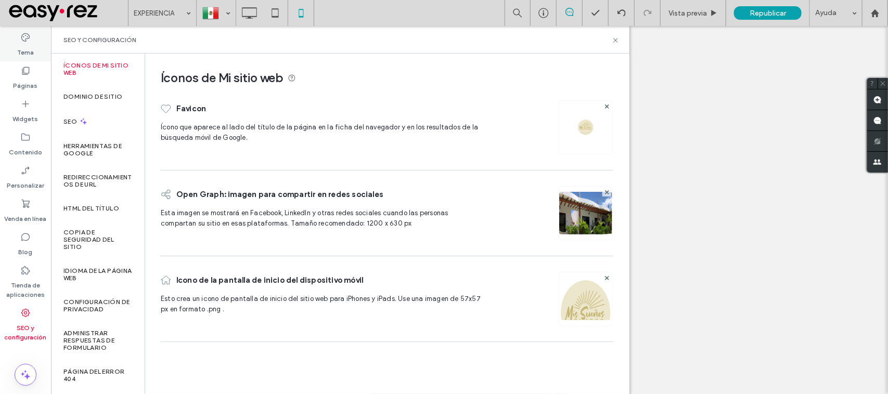
click at [27, 42] on icon at bounding box center [25, 37] width 10 height 10
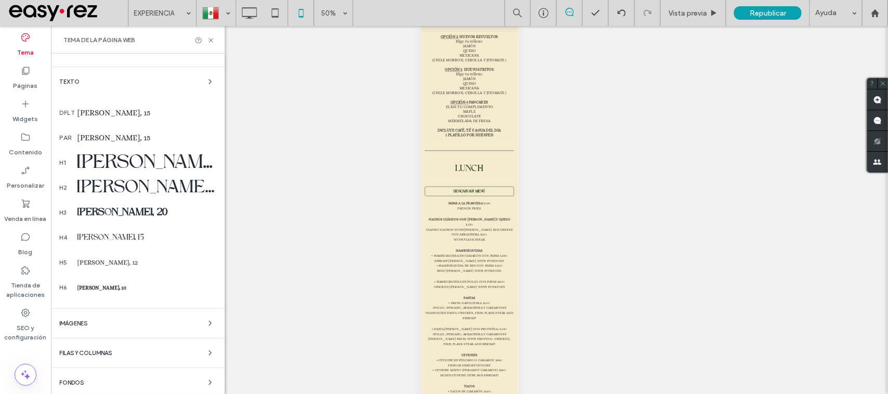
scroll to position [152, 0]
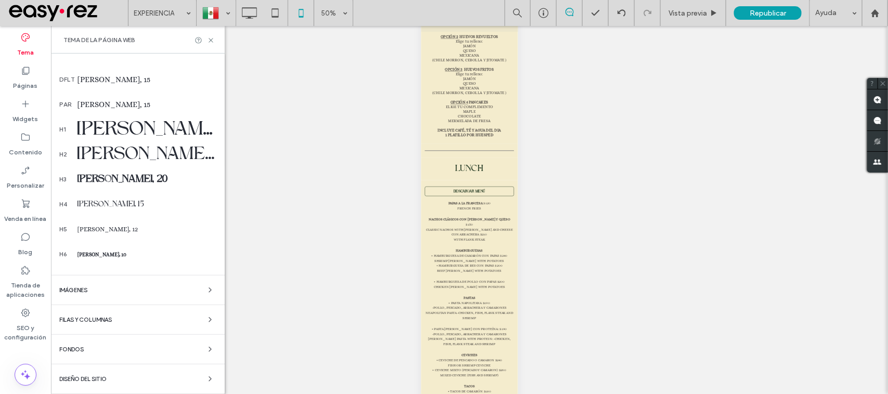
click at [69, 351] on div "Fondos" at bounding box center [137, 349] width 157 height 12
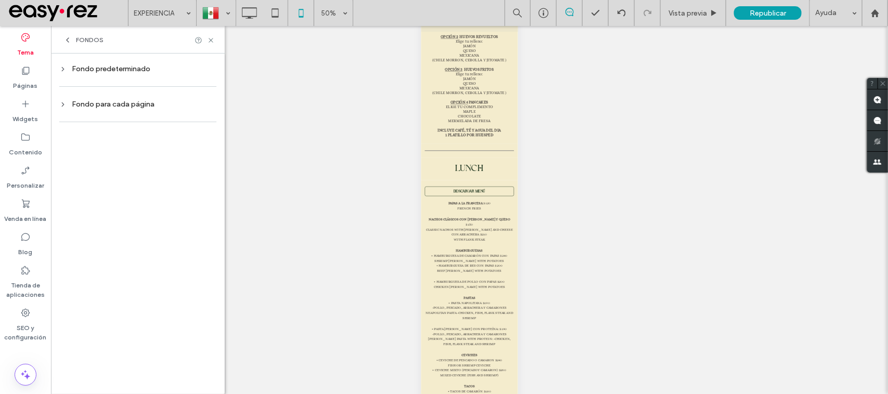
scroll to position [0, 0]
click at [125, 81] on div at bounding box center [137, 86] width 157 height 21
click at [118, 65] on div "Fondo predeterminado" at bounding box center [137, 69] width 157 height 9
click at [170, 131] on span "Imagen" at bounding box center [173, 130] width 23 height 8
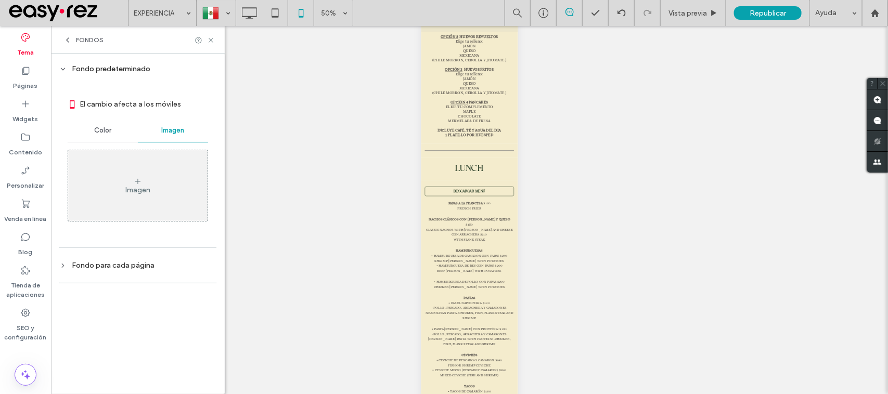
click at [127, 264] on div "Fondo para cada página" at bounding box center [137, 265] width 157 height 9
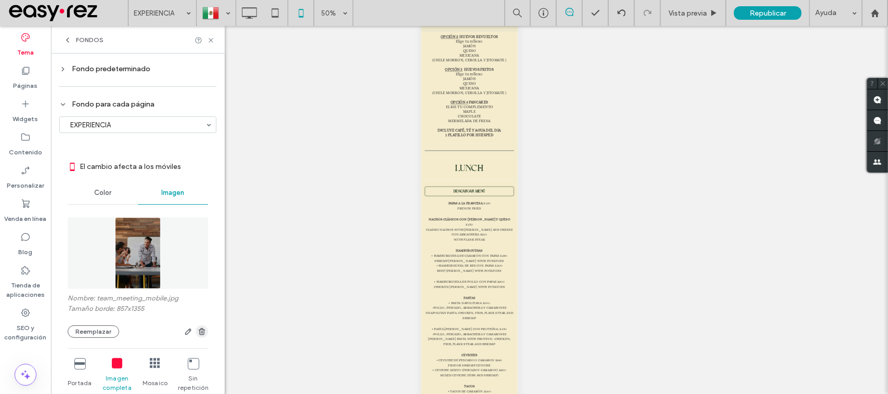
click at [199, 336] on icon "button" at bounding box center [202, 332] width 8 height 8
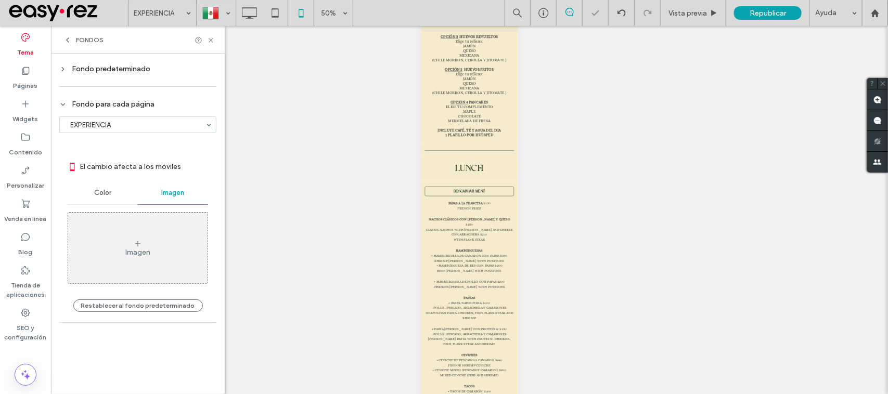
click at [100, 184] on div "Color" at bounding box center [103, 193] width 70 height 23
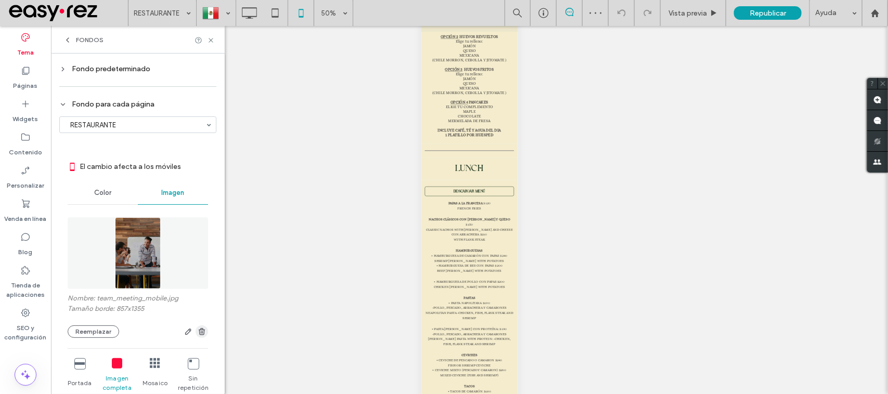
click at [198, 336] on icon "button" at bounding box center [202, 332] width 8 height 8
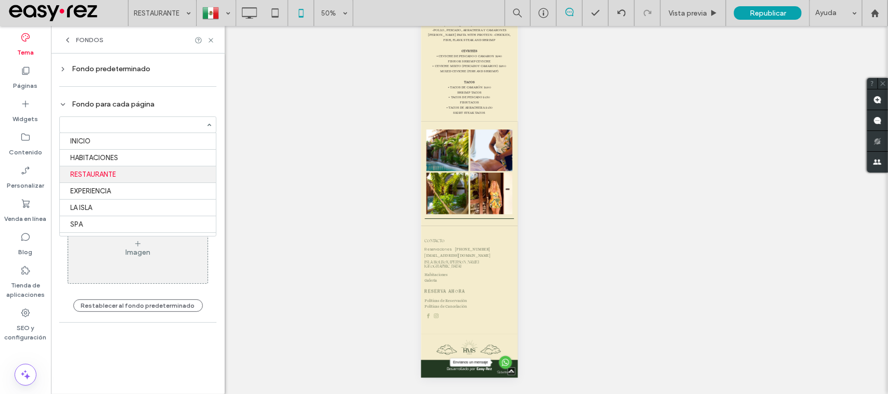
scroll to position [35, 0]
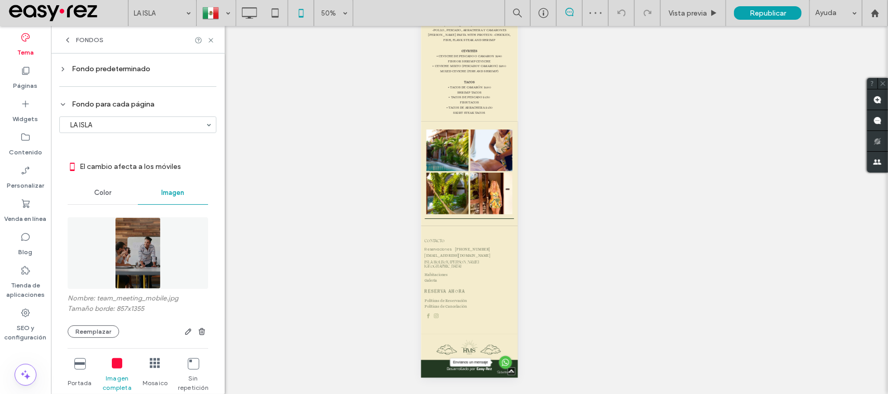
scroll to position [65, 0]
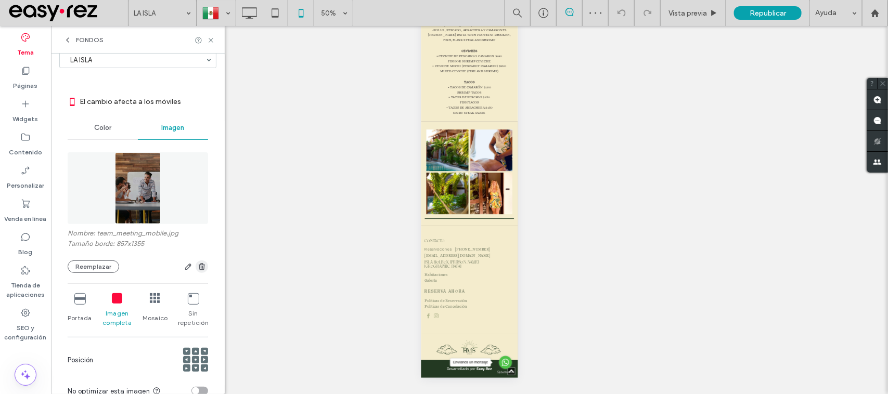
click at [198, 268] on icon "button" at bounding box center [202, 267] width 8 height 8
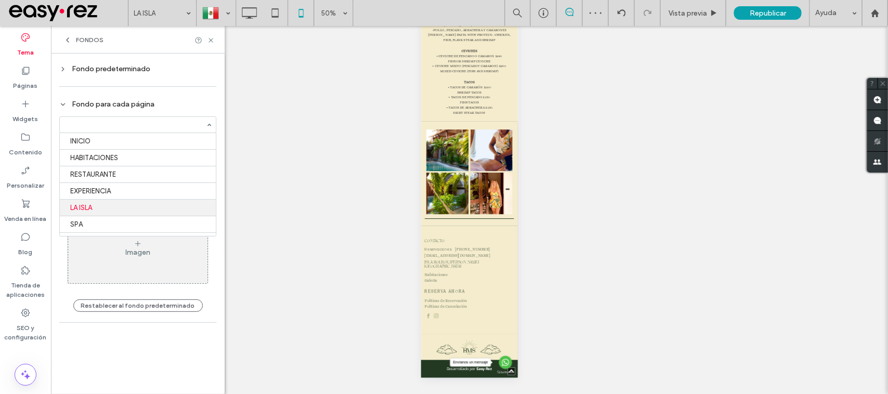
scroll to position [69, 0]
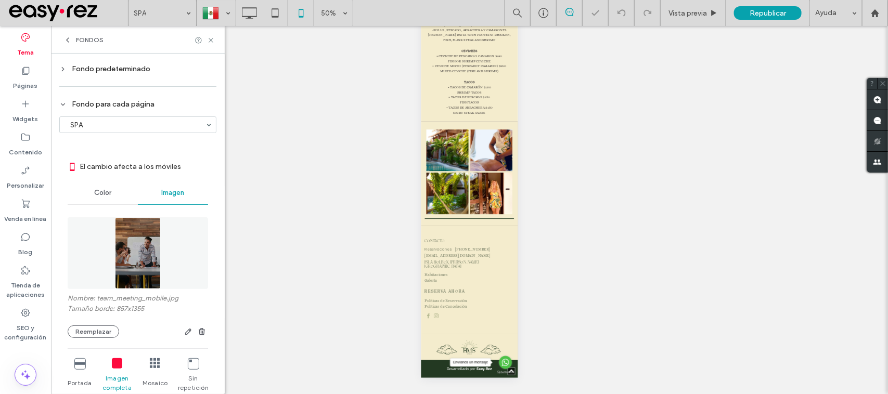
scroll to position [65, 0]
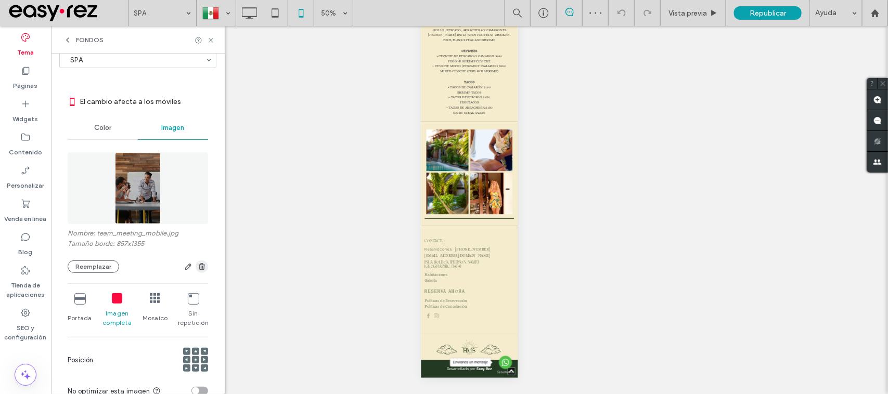
click at [198, 271] on icon "button" at bounding box center [202, 267] width 8 height 8
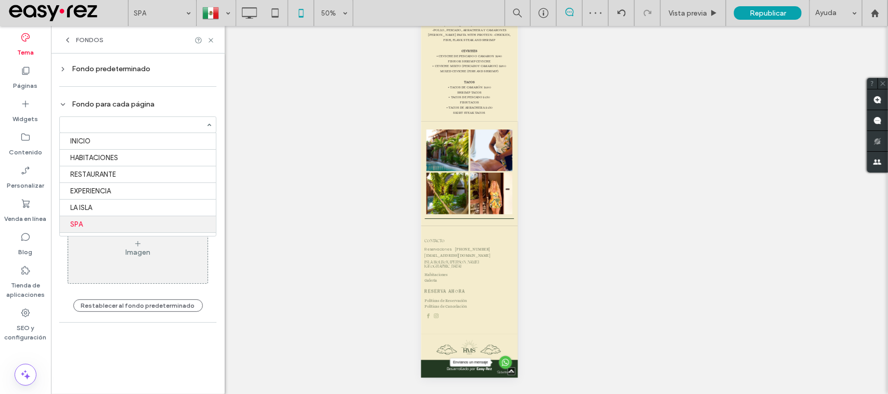
scroll to position [87, 0]
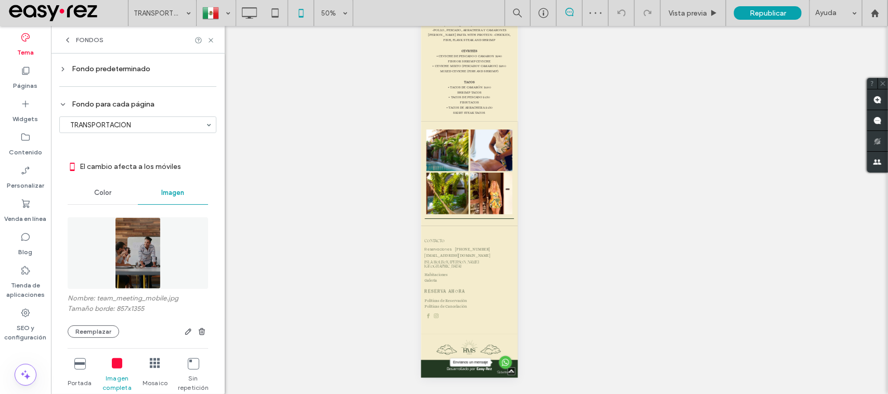
click at [199, 332] on icon "button" at bounding box center [202, 332] width 8 height 8
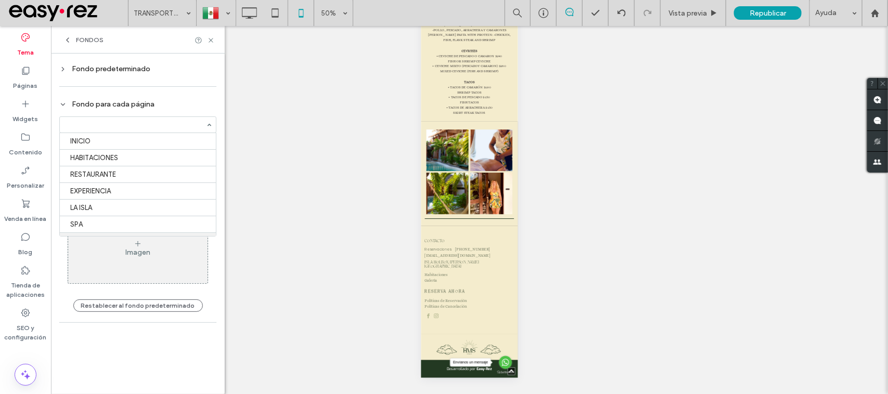
scroll to position [105, 0]
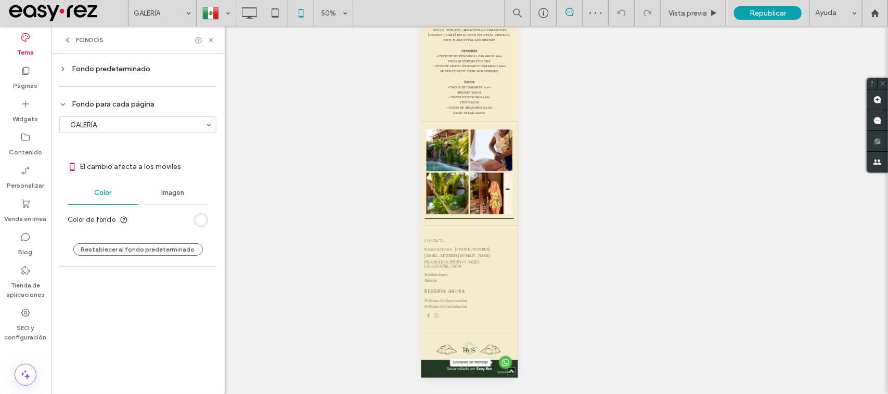
click at [205, 36] on div "Fondos" at bounding box center [137, 40] width 149 height 8
click at [210, 45] on div "Fondos" at bounding box center [138, 40] width 174 height 28
click at [209, 40] on icon at bounding box center [211, 40] width 8 height 8
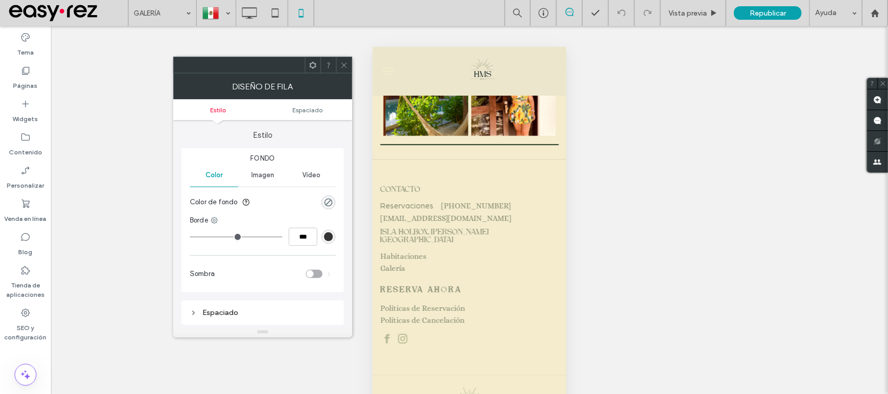
click at [344, 66] on icon at bounding box center [344, 65] width 8 height 8
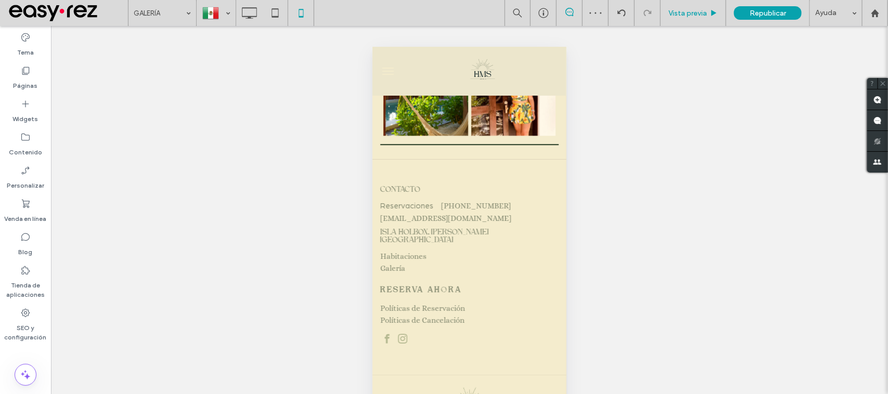
click at [678, 17] on div "Vista previa" at bounding box center [694, 13] width 66 height 26
click at [678, 17] on span "Vista previa" at bounding box center [687, 13] width 38 height 9
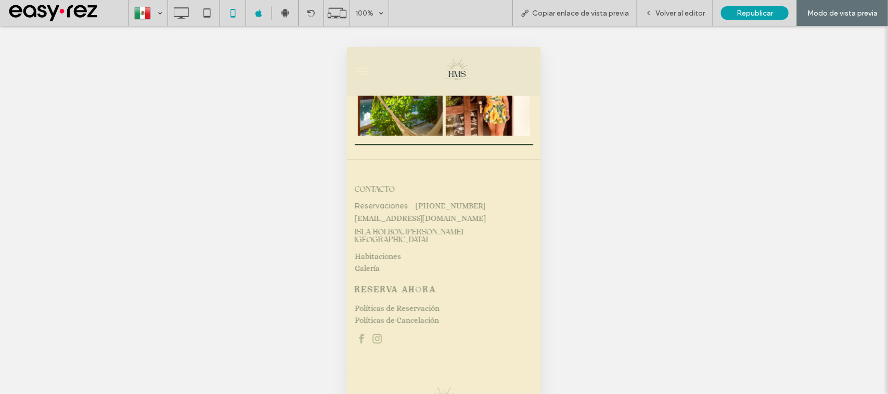
click at [678, 17] on span "Volver al editor" at bounding box center [679, 13] width 49 height 9
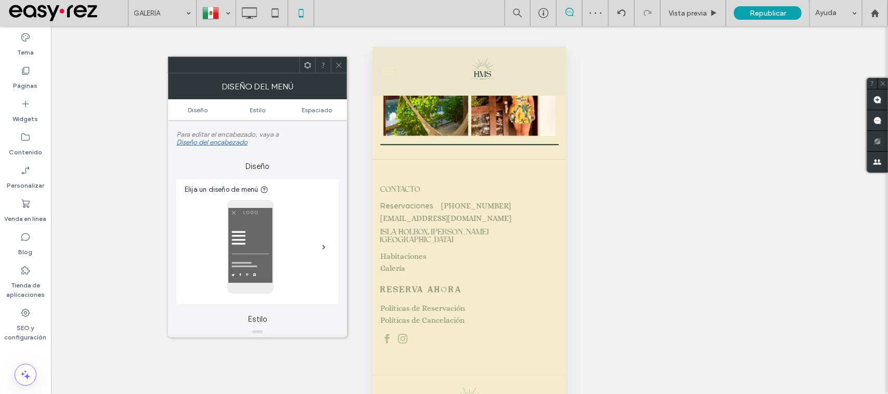
click at [337, 73] on span at bounding box center [339, 65] width 8 height 16
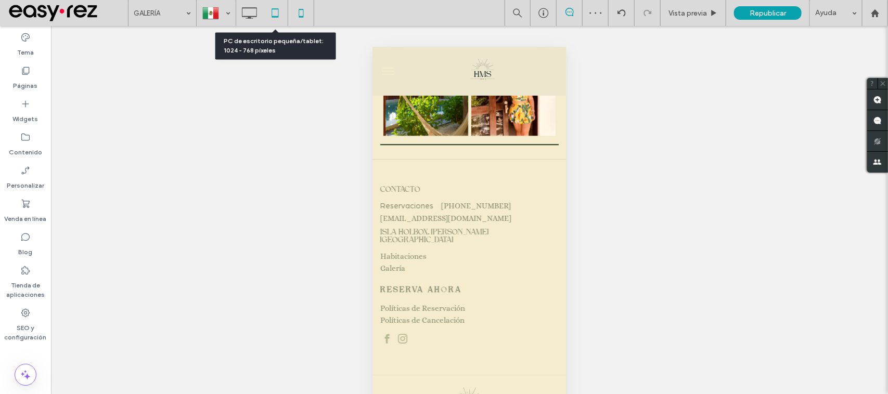
click at [277, 9] on icon at bounding box center [275, 13] width 21 height 21
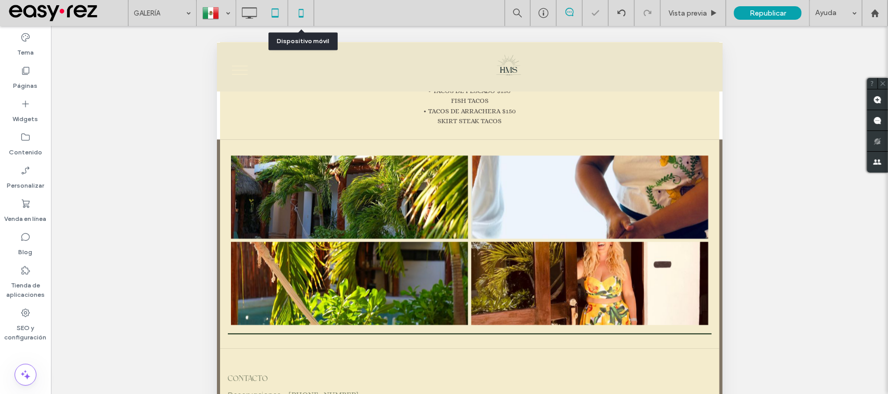
click at [312, 8] on div at bounding box center [300, 13] width 25 height 21
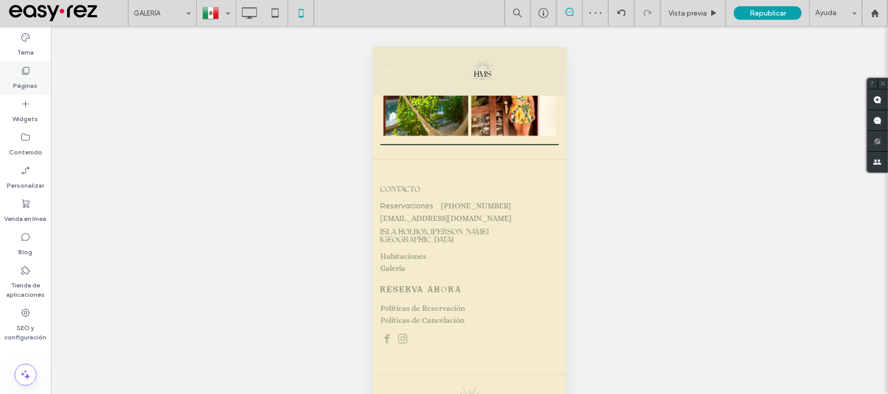
click at [16, 76] on label "Páginas" at bounding box center [26, 83] width 24 height 15
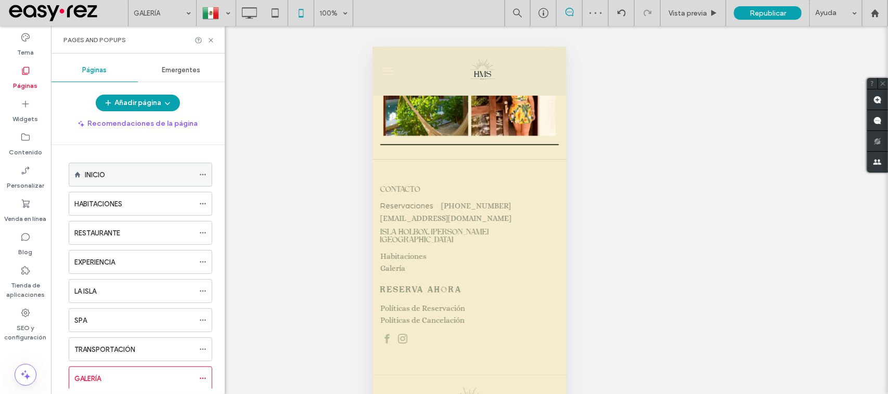
click at [107, 165] on div "INICIO" at bounding box center [139, 174] width 109 height 23
click at [210, 40] on icon at bounding box center [211, 40] width 8 height 8
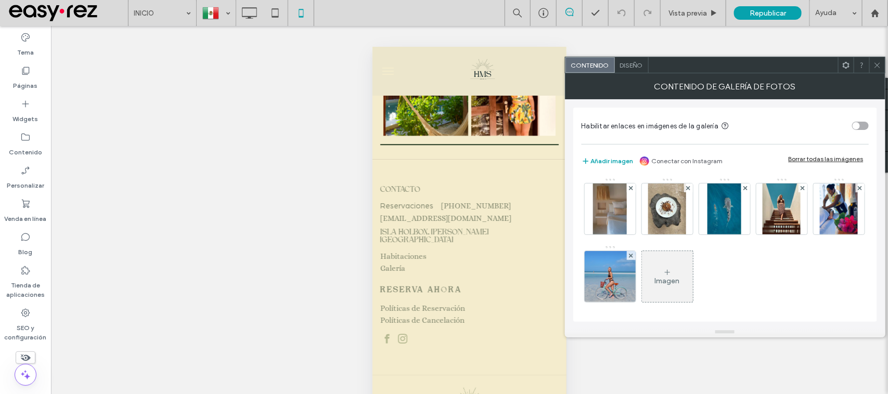
click at [640, 69] on div "Diseño" at bounding box center [632, 65] width 34 height 16
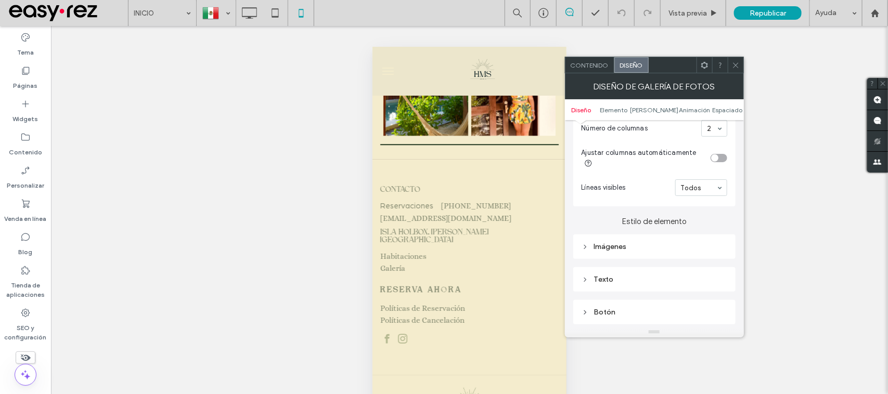
scroll to position [325, 0]
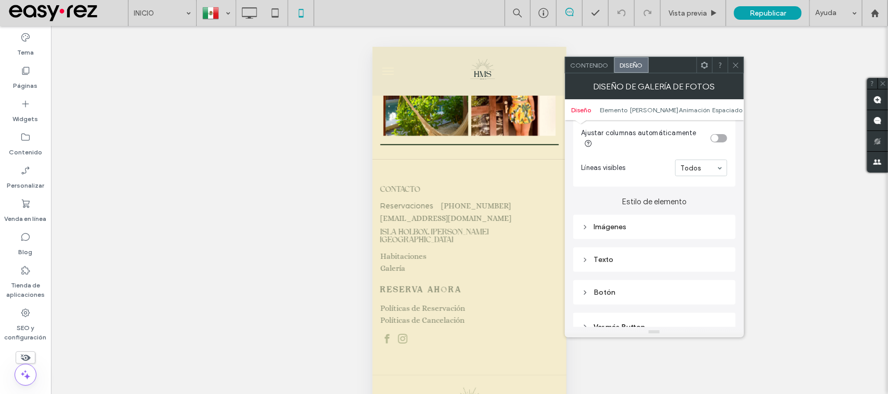
click at [595, 264] on div "Texto" at bounding box center [655, 259] width 146 height 9
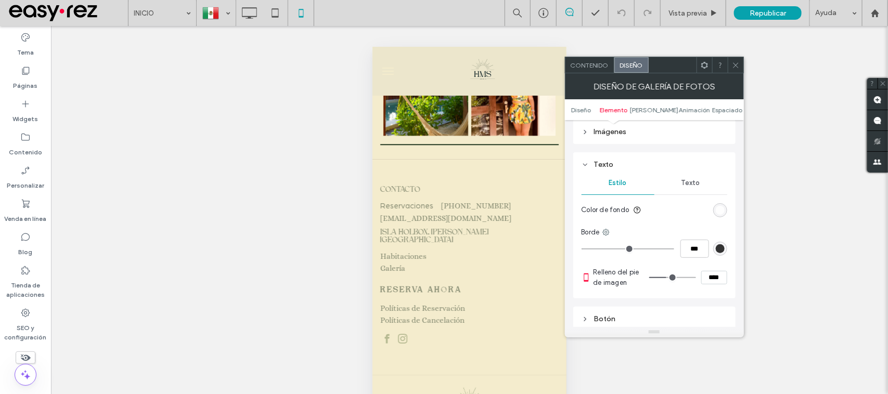
scroll to position [390, 0]
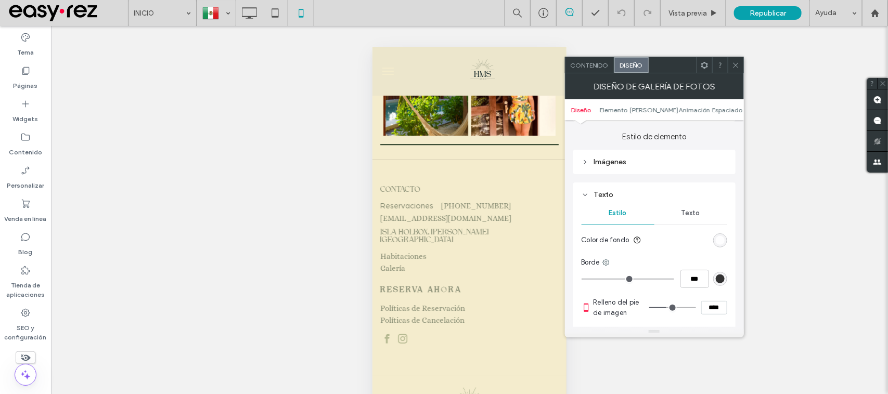
click at [700, 218] on div "Texto" at bounding box center [690, 213] width 73 height 23
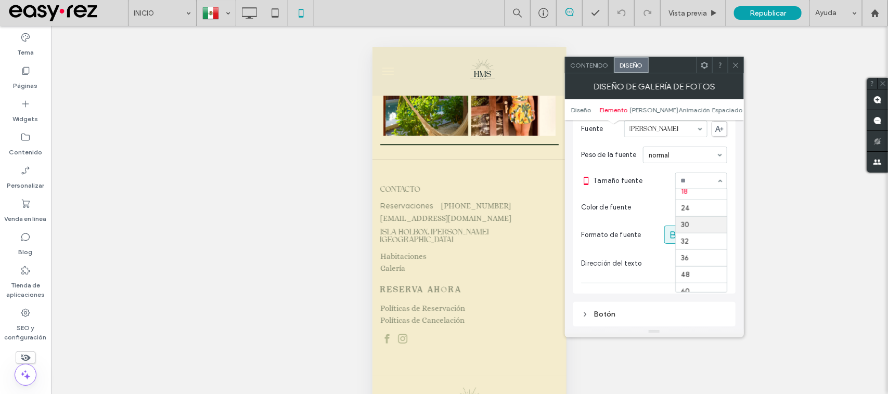
scroll to position [74, 0]
click at [692, 189] on div at bounding box center [701, 181] width 51 height 16
click at [739, 60] on span at bounding box center [736, 65] width 8 height 16
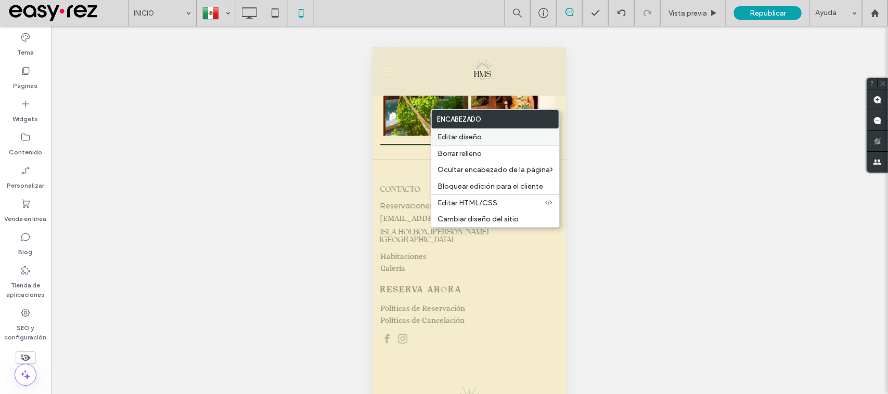
click at [505, 141] on label "Editar diseño" at bounding box center [494, 137] width 115 height 9
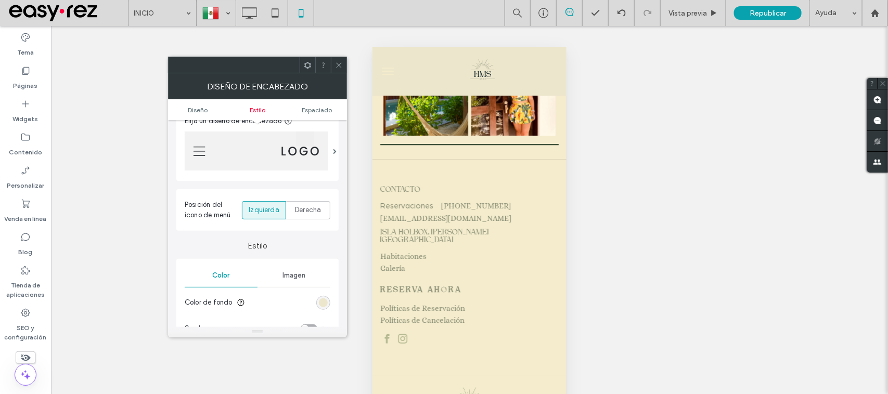
scroll to position [195, 0]
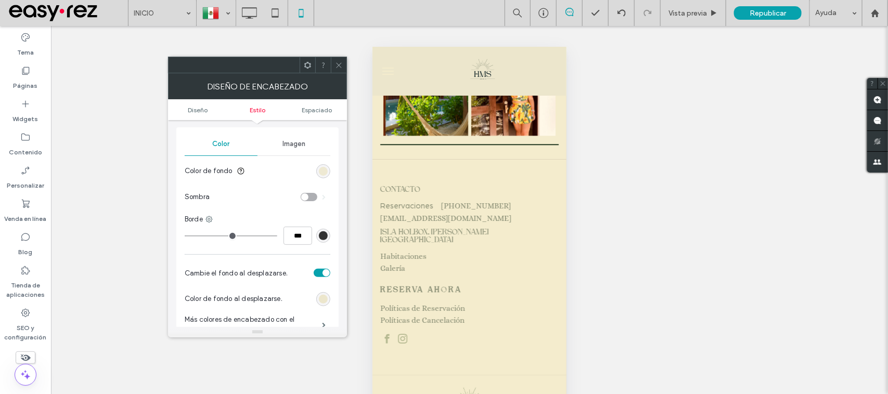
click at [319, 172] on div "rgb(236, 230, 204)" at bounding box center [323, 171] width 9 height 9
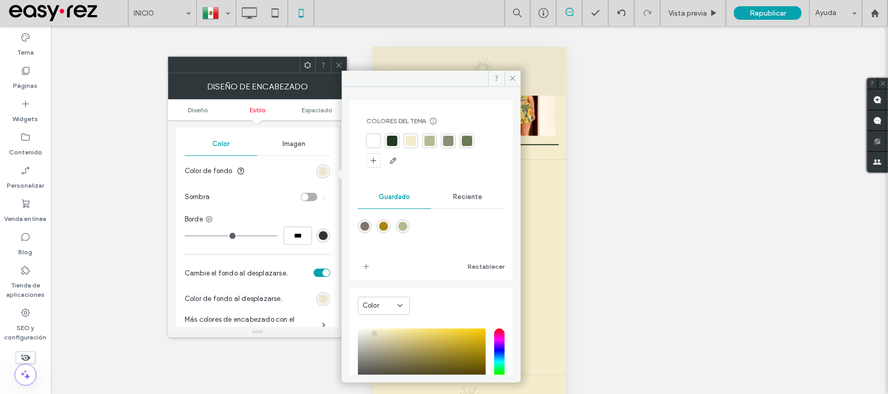
click at [339, 69] on span at bounding box center [339, 65] width 8 height 16
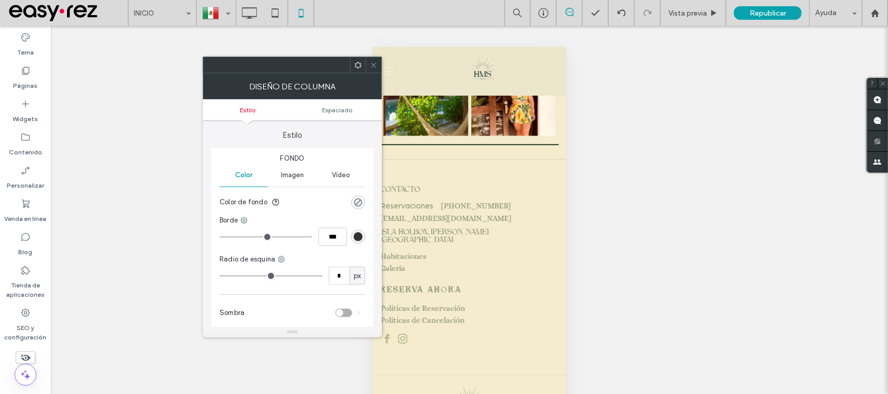
click at [373, 59] on span at bounding box center [374, 65] width 8 height 16
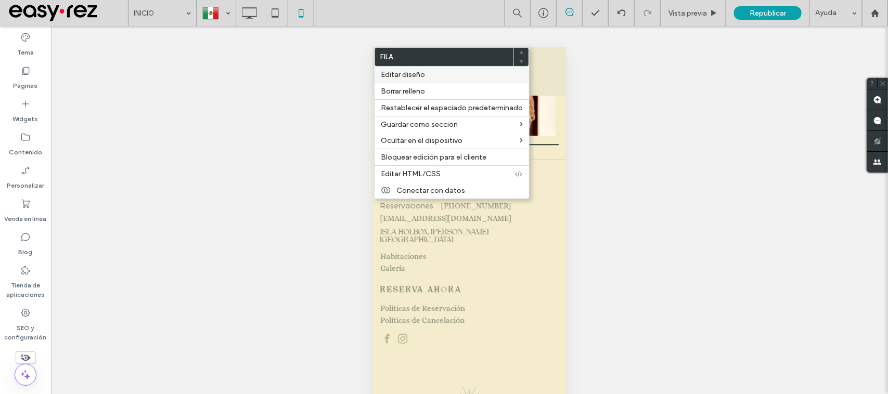
click at [402, 74] on span "Editar diseño" at bounding box center [403, 74] width 44 height 9
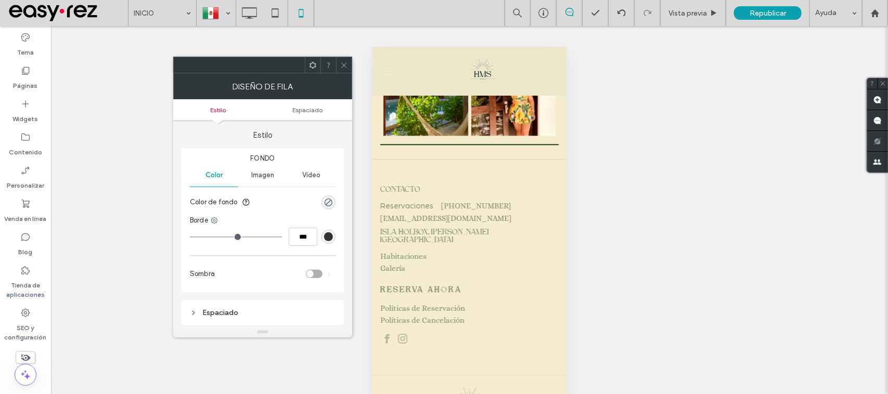
click at [334, 196] on section "Color de fondo" at bounding box center [263, 202] width 146 height 26
click at [327, 198] on div "rgba(0, 0, 0, 0)" at bounding box center [328, 202] width 9 height 9
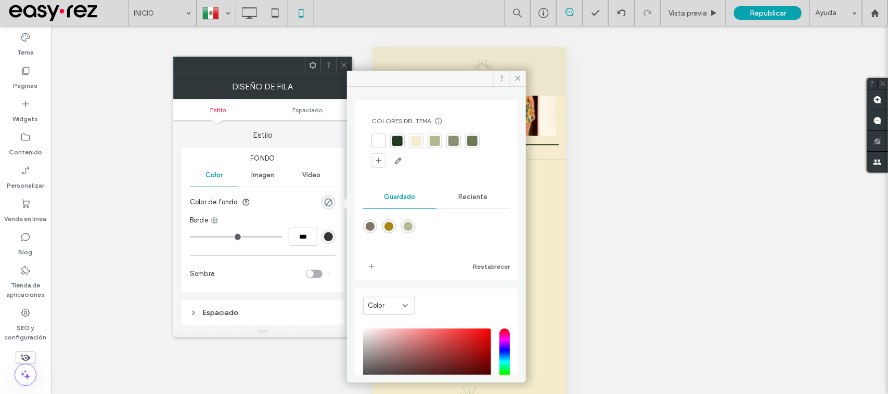
click at [380, 141] on div at bounding box center [378, 141] width 10 height 10
click at [487, 192] on div "Reciente" at bounding box center [472, 198] width 73 height 23
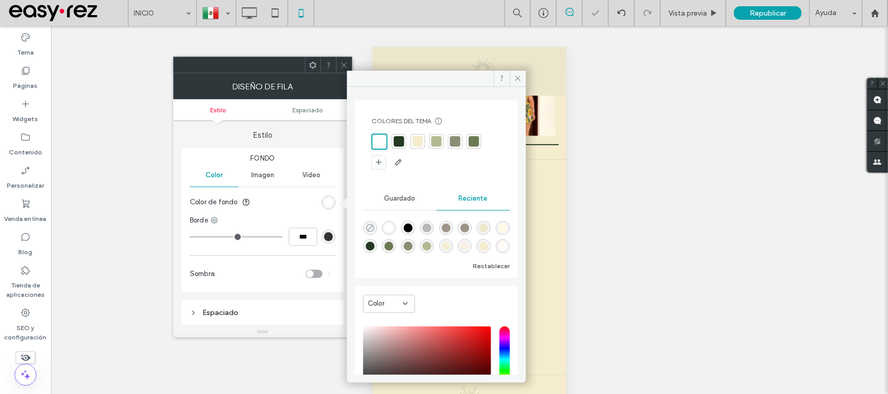
click at [370, 227] on icon "rgba(0, 0, 0, 0)" at bounding box center [370, 228] width 9 height 9
click at [341, 63] on icon at bounding box center [344, 65] width 8 height 8
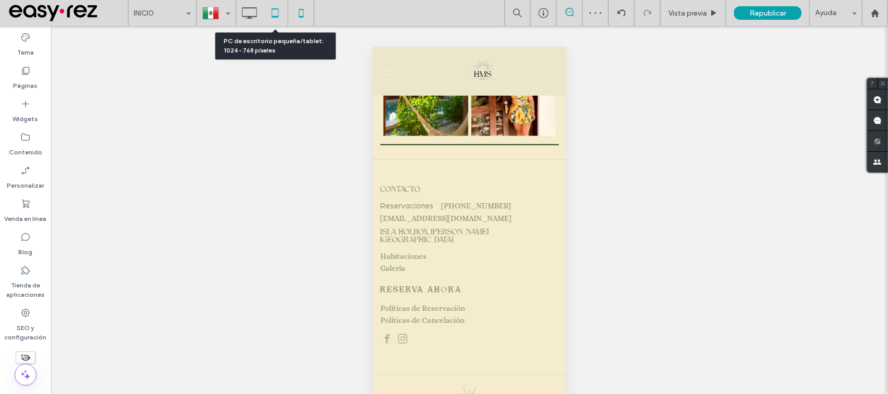
click at [286, 15] on div at bounding box center [274, 13] width 25 height 21
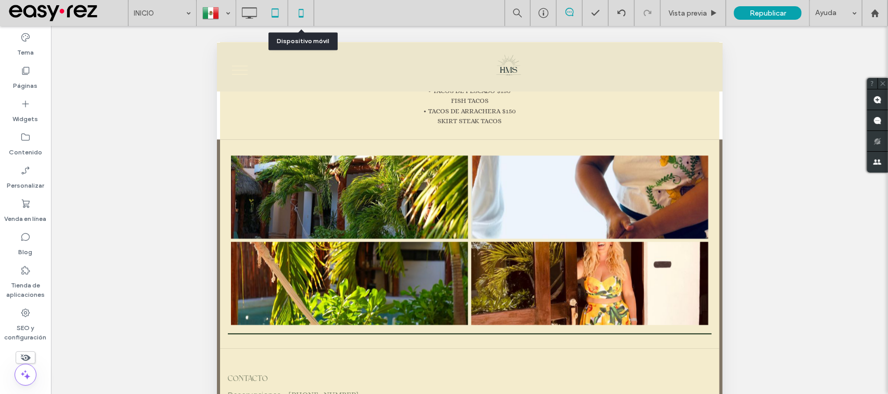
click at [304, 13] on icon at bounding box center [301, 13] width 21 height 21
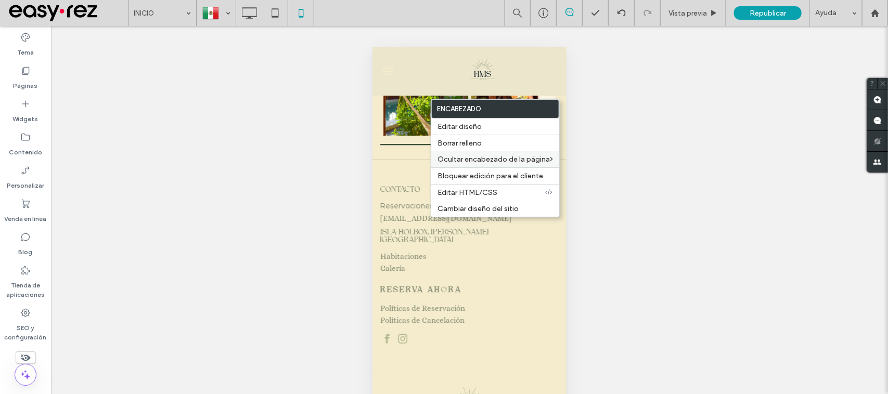
drag, startPoint x: 543, startPoint y: 127, endPoint x: 439, endPoint y: 157, distance: 108.0
click at [543, 128] on label "Editar diseño" at bounding box center [494, 126] width 115 height 9
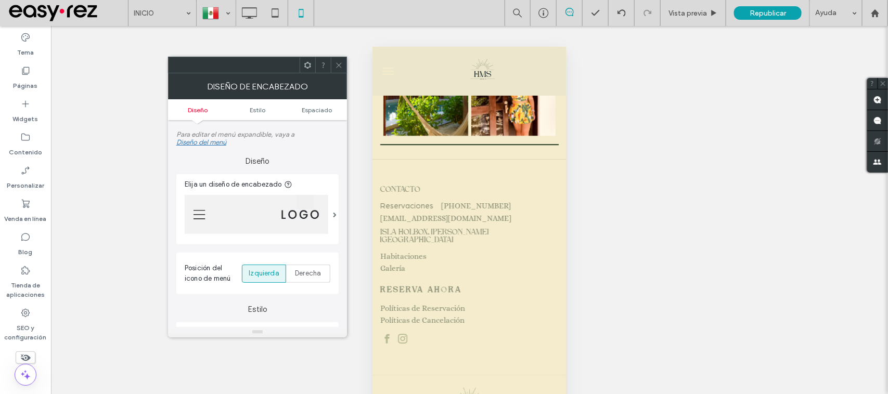
scroll to position [325, 0]
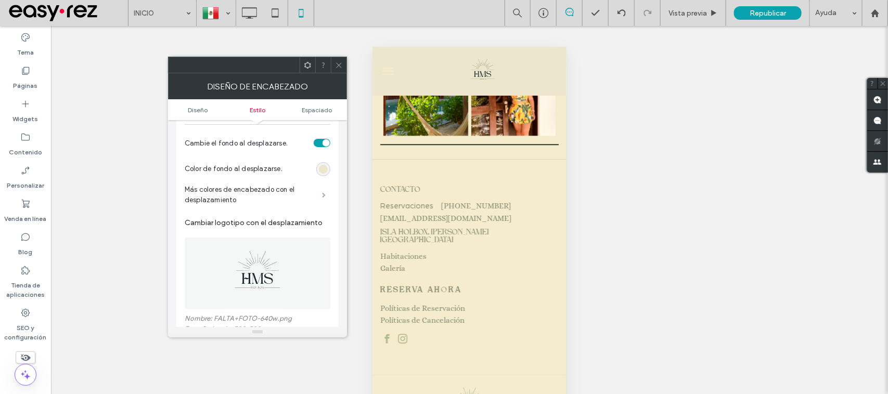
click at [326, 192] on span at bounding box center [324, 194] width 4 height 5
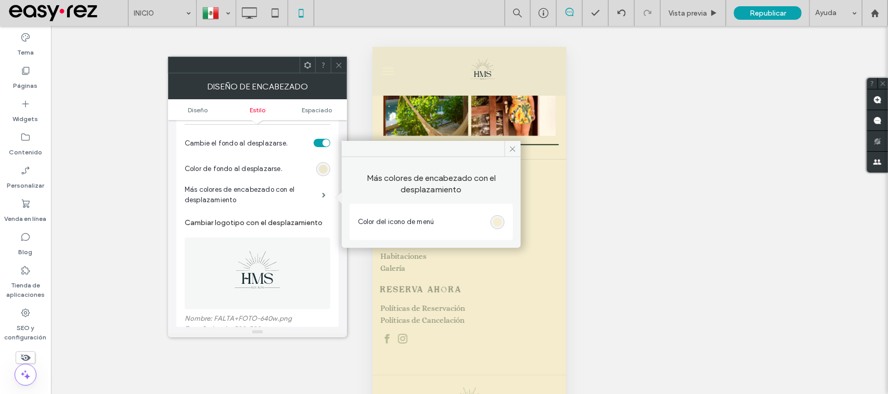
click at [495, 219] on div "rgb(244, 236, 205)" at bounding box center [497, 222] width 9 height 9
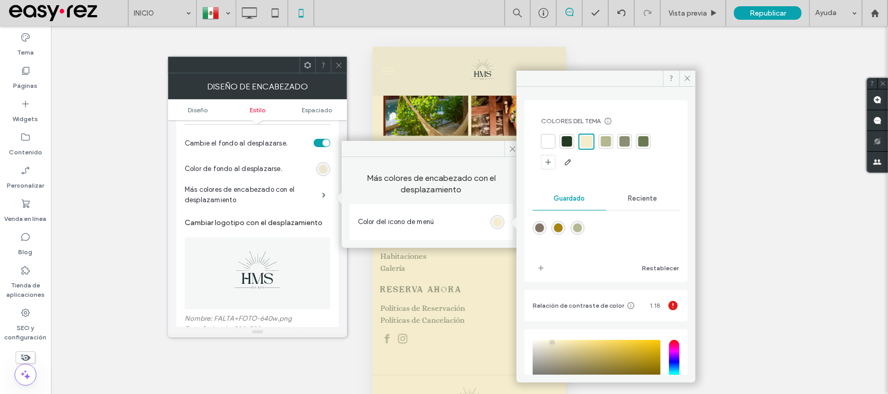
click at [567, 138] on div at bounding box center [567, 141] width 10 height 10
click at [336, 59] on span at bounding box center [339, 65] width 8 height 16
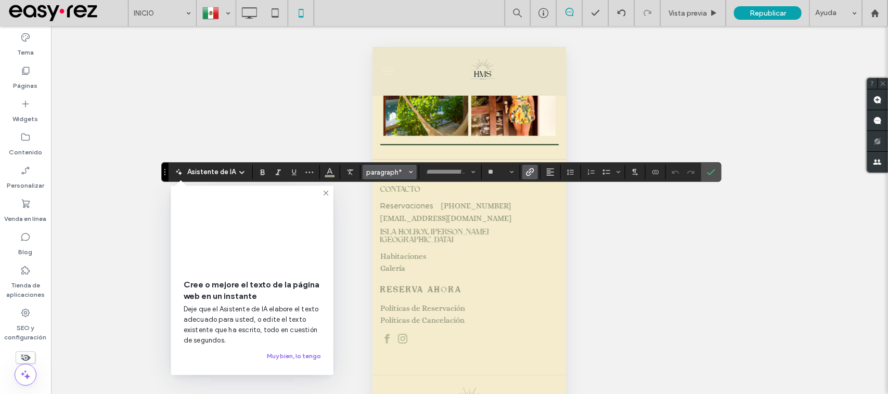
click at [411, 167] on span "Estilos" at bounding box center [411, 172] width 4 height 14
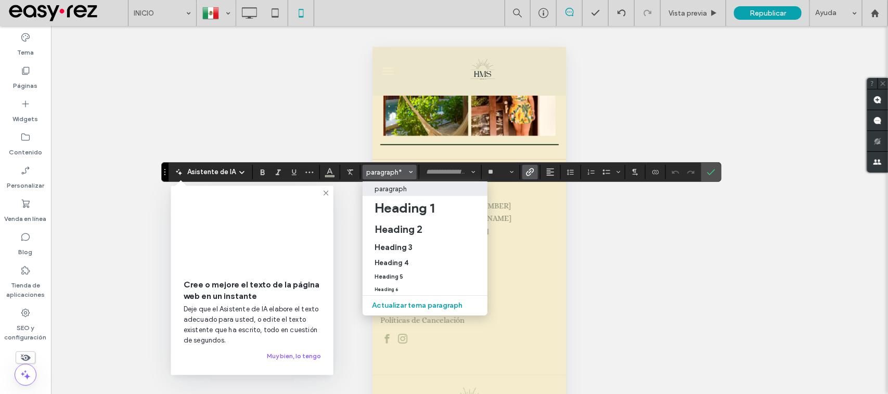
click at [386, 191] on p "paragraph" at bounding box center [391, 189] width 32 height 8
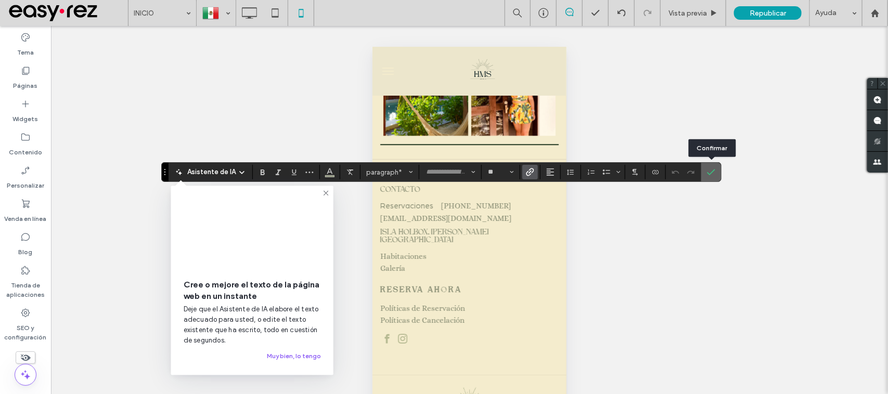
click at [714, 174] on icon "Confirmar" at bounding box center [711, 172] width 8 height 8
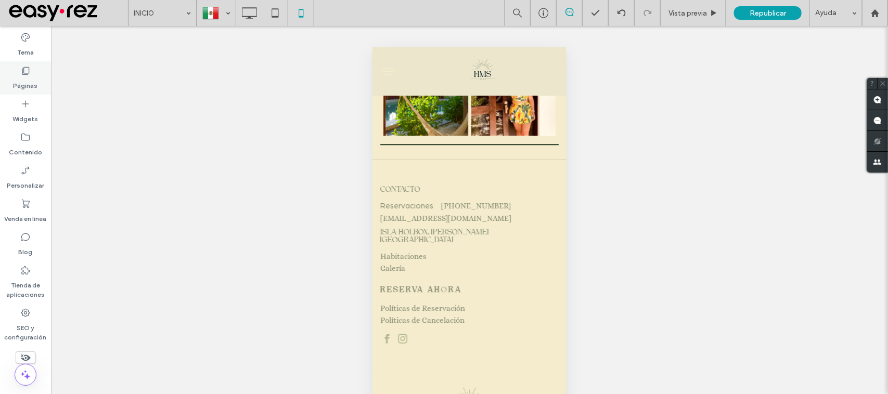
click at [35, 76] on label "Páginas" at bounding box center [26, 83] width 24 height 15
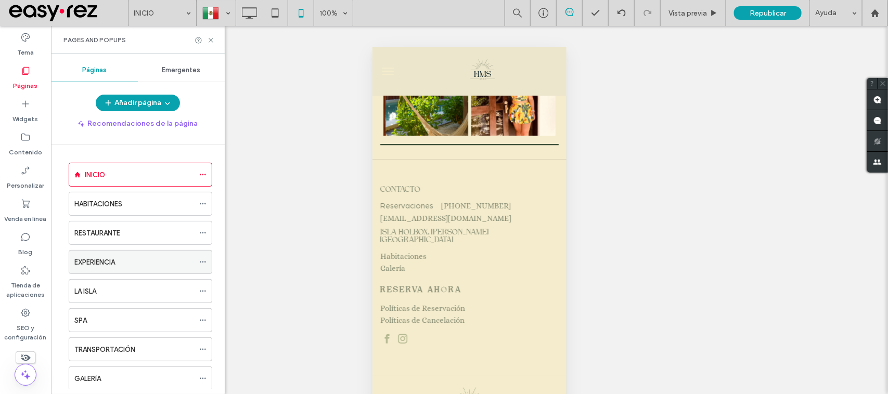
click at [108, 256] on div "EXPERIENCIA" at bounding box center [134, 262] width 120 height 23
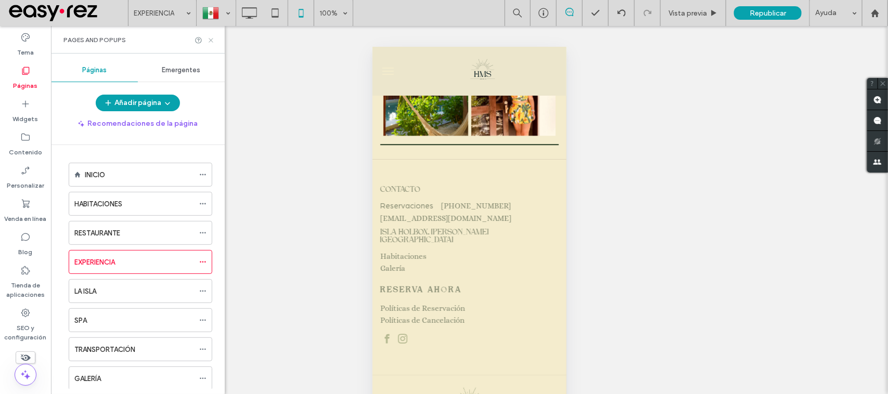
click at [212, 42] on icon at bounding box center [211, 40] width 8 height 8
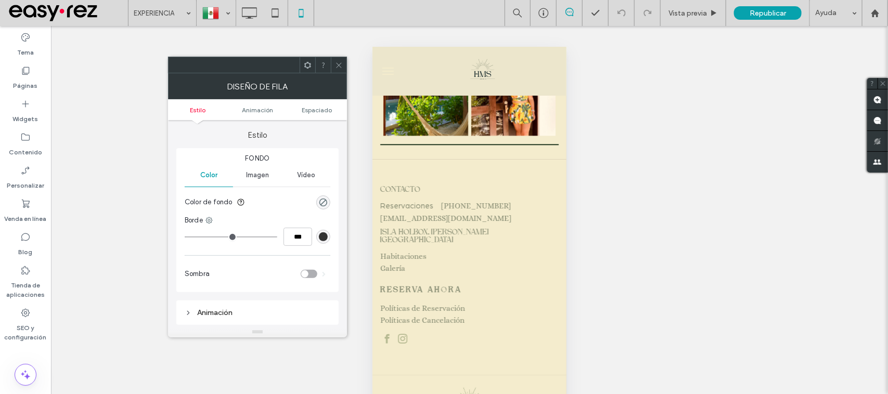
click at [340, 59] on span at bounding box center [339, 65] width 8 height 16
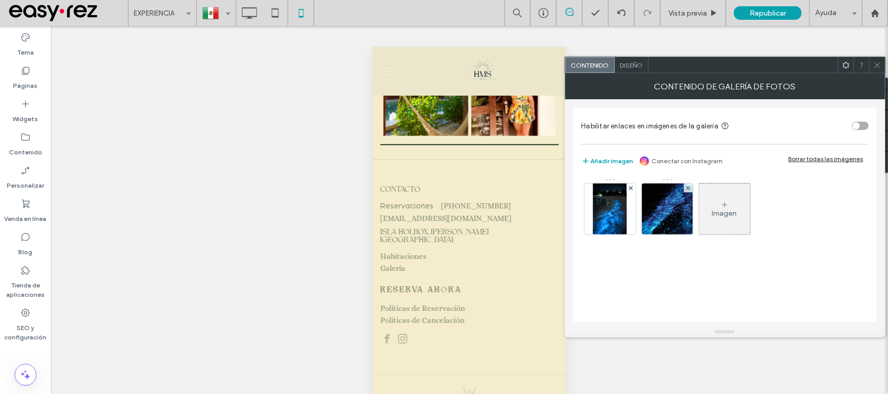
click at [637, 66] on span "Diseño" at bounding box center [631, 65] width 23 height 8
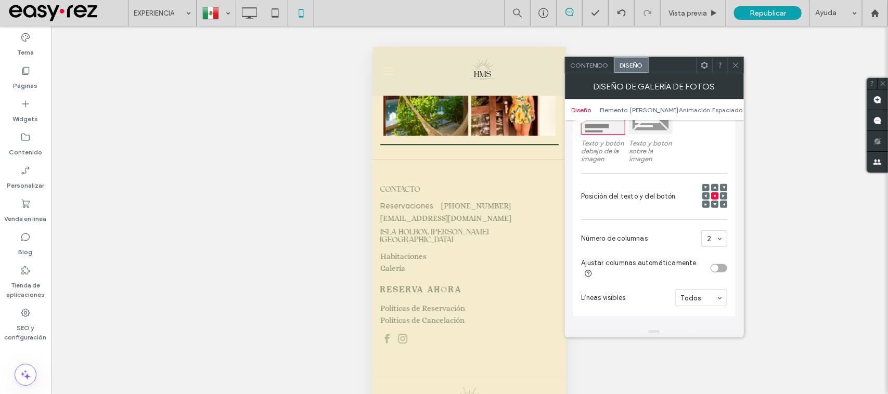
scroll to position [325, 0]
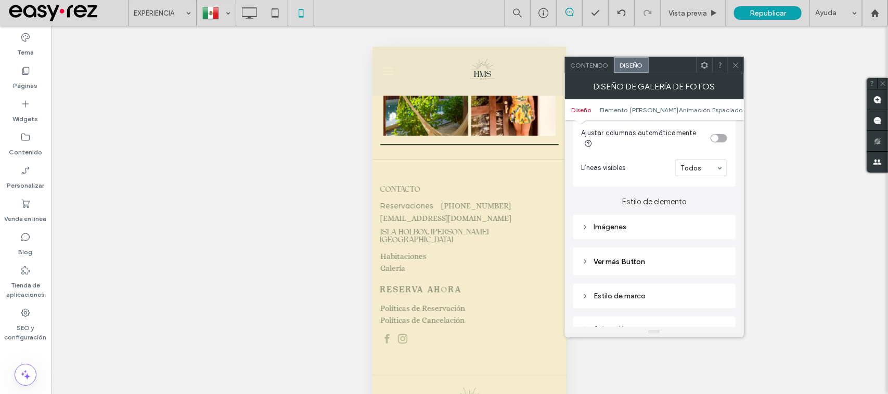
click at [686, 231] on div "Imágenes" at bounding box center [655, 227] width 146 height 9
type input "*"
type input "***"
type input "*"
type input "***"
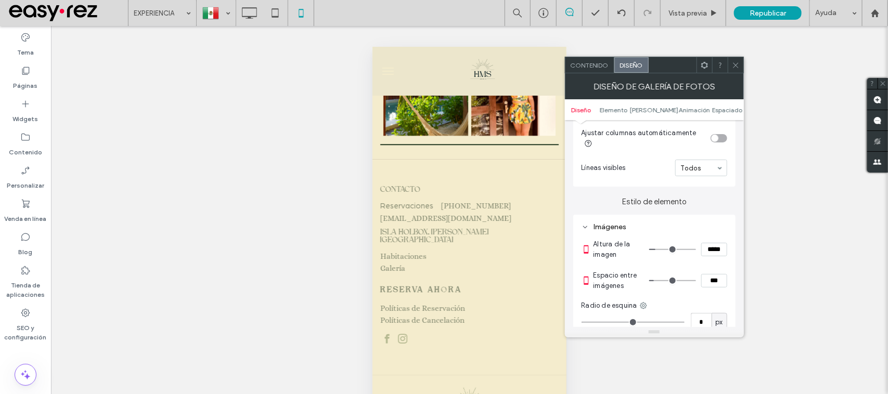
type input "*"
type input "***"
type input "*"
type input "***"
type input "*"
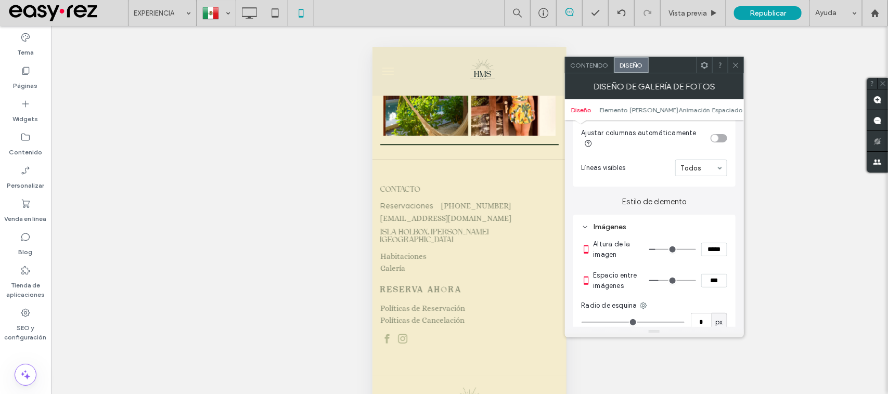
type input "***"
drag, startPoint x: 654, startPoint y: 283, endPoint x: 662, endPoint y: 282, distance: 8.4
type input "*"
click at [662, 281] on input "range" at bounding box center [672, 280] width 47 height 1
click at [737, 68] on icon at bounding box center [736, 65] width 8 height 8
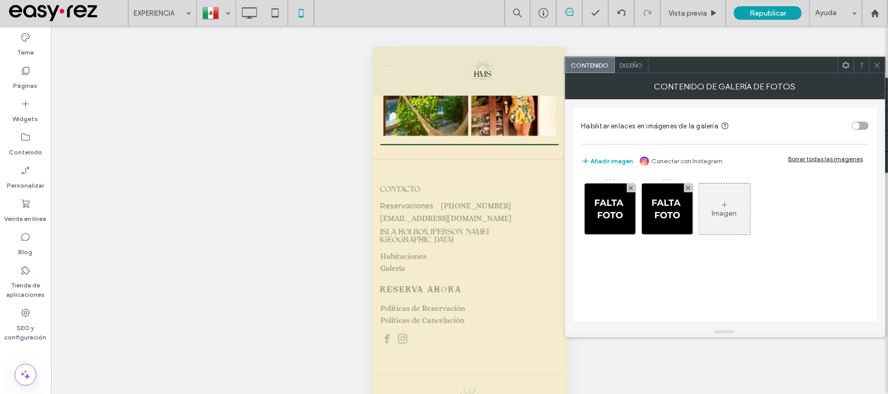
click at [640, 60] on div "Diseño" at bounding box center [632, 65] width 34 height 16
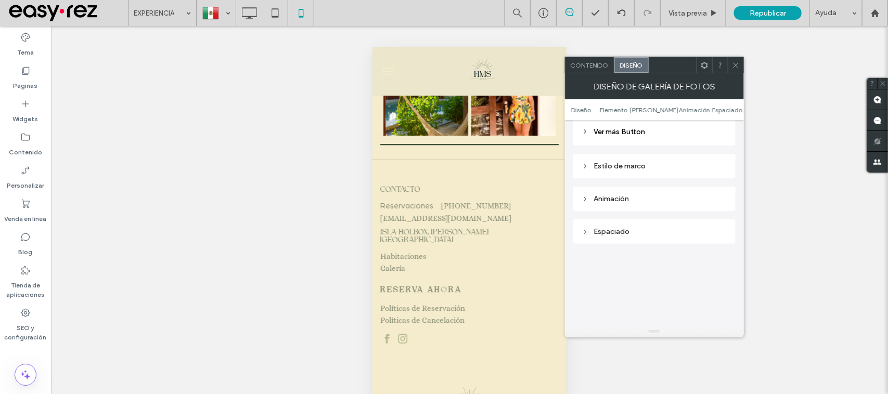
scroll to position [390, 0]
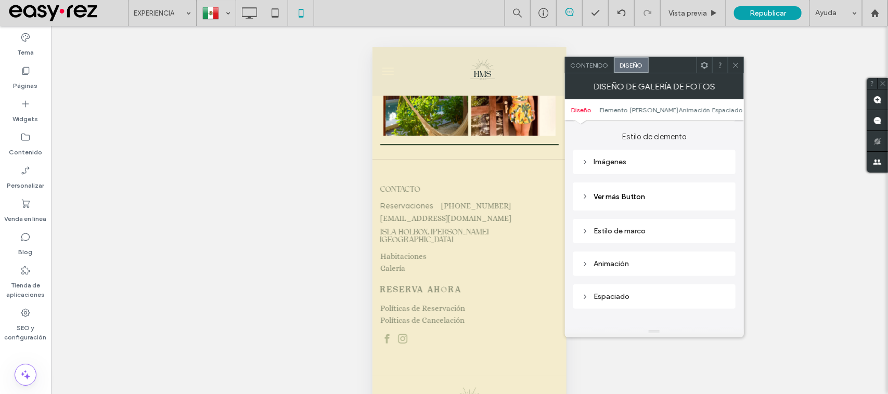
click at [636, 166] on div "Imágenes" at bounding box center [655, 162] width 146 height 9
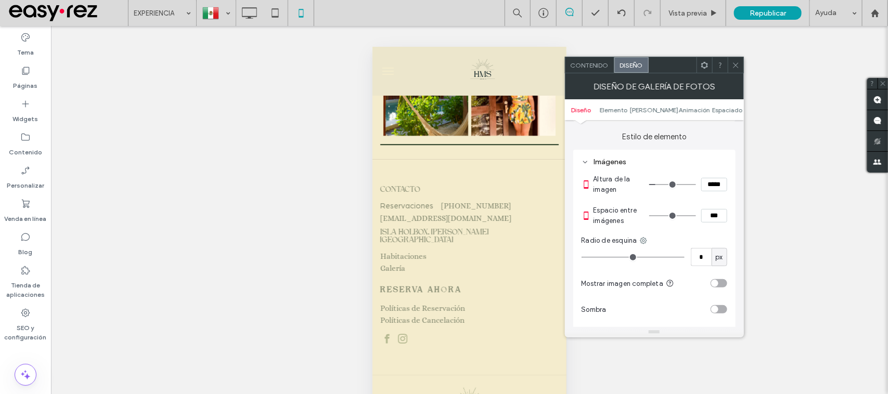
click at [711, 220] on input "***" at bounding box center [714, 216] width 26 height 14
type input "***"
type input "*"
click at [739, 63] on icon at bounding box center [736, 65] width 8 height 8
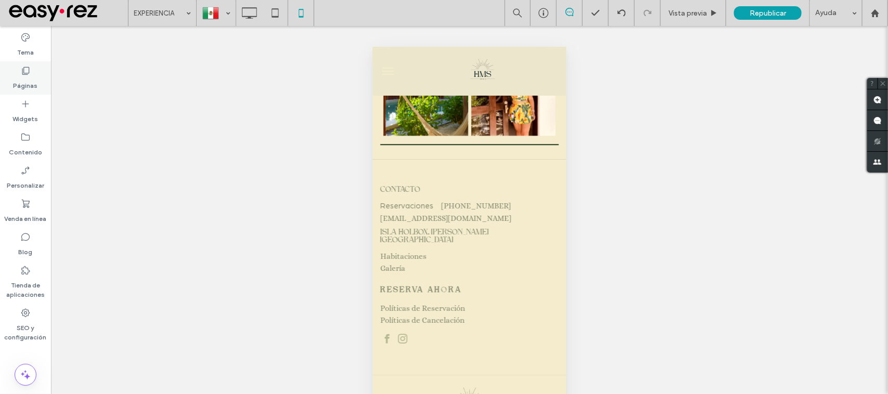
click at [35, 78] on label "Páginas" at bounding box center [26, 83] width 24 height 15
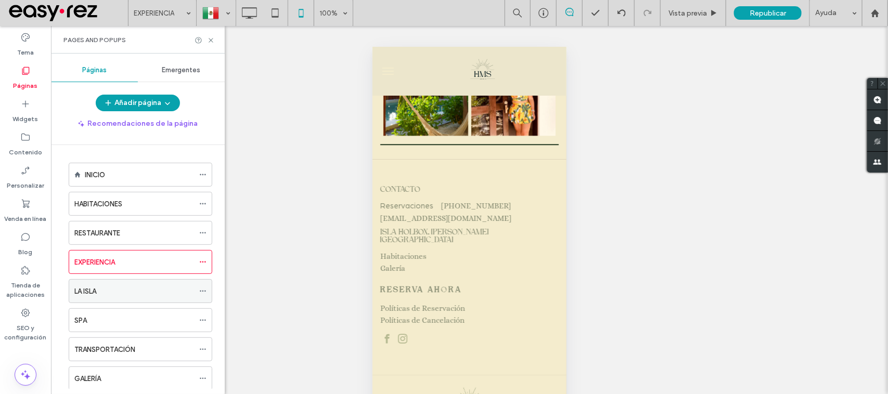
click at [95, 292] on label "LA ISLA" at bounding box center [85, 291] width 22 height 18
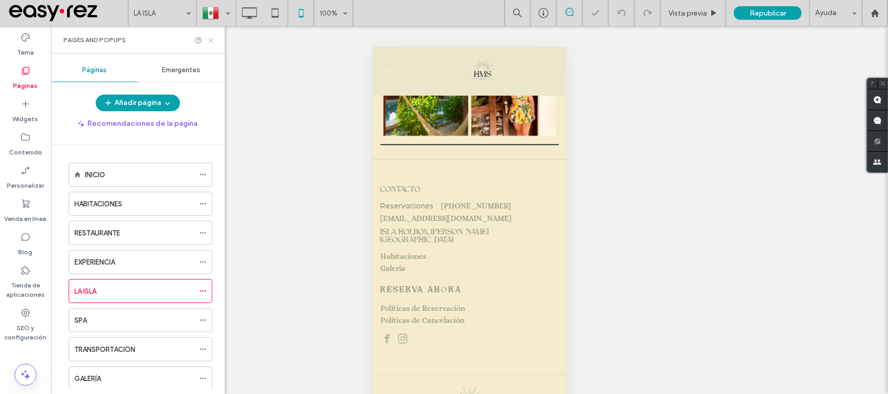
click at [211, 41] on icon at bounding box center [211, 40] width 8 height 8
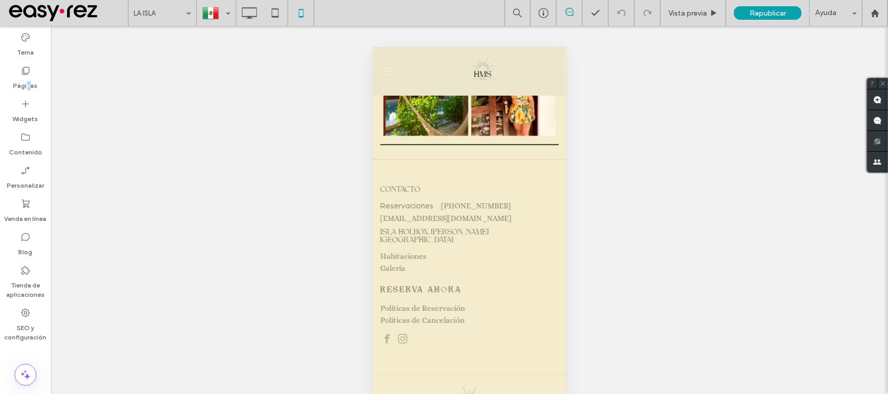
drag, startPoint x: 28, startPoint y: 79, endPoint x: 76, endPoint y: 114, distance: 60.3
click at [30, 78] on label "Páginas" at bounding box center [26, 83] width 24 height 15
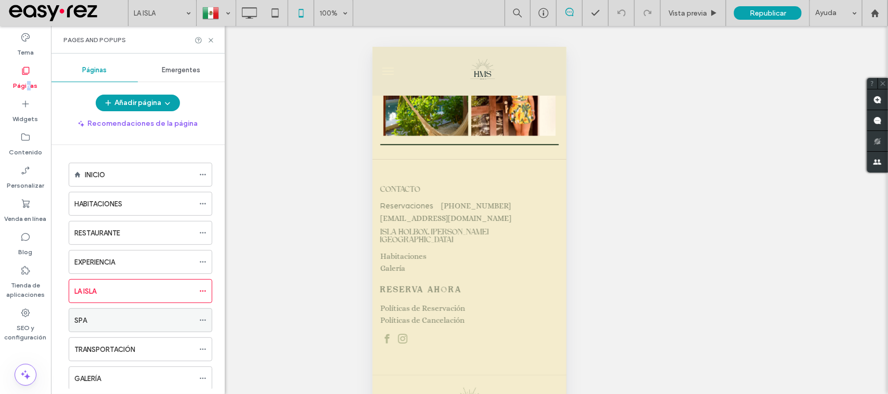
click at [94, 325] on div "SPA" at bounding box center [134, 320] width 120 height 11
click at [211, 39] on icon at bounding box center [211, 40] width 8 height 8
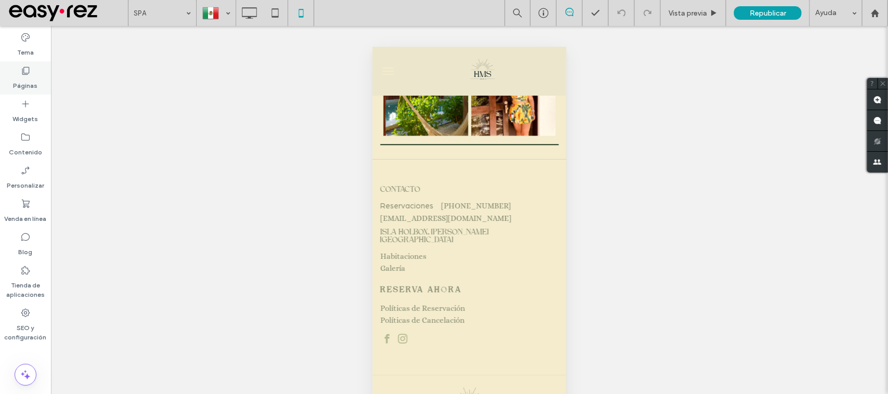
click at [37, 67] on div "Páginas" at bounding box center [25, 77] width 51 height 33
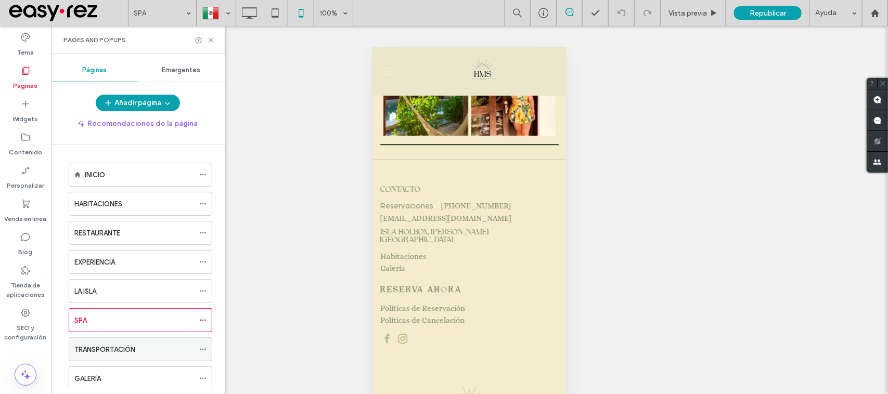
click at [121, 347] on label "TRANSPORTACIÓN" at bounding box center [104, 350] width 61 height 18
